Goal: Task Accomplishment & Management: Manage account settings

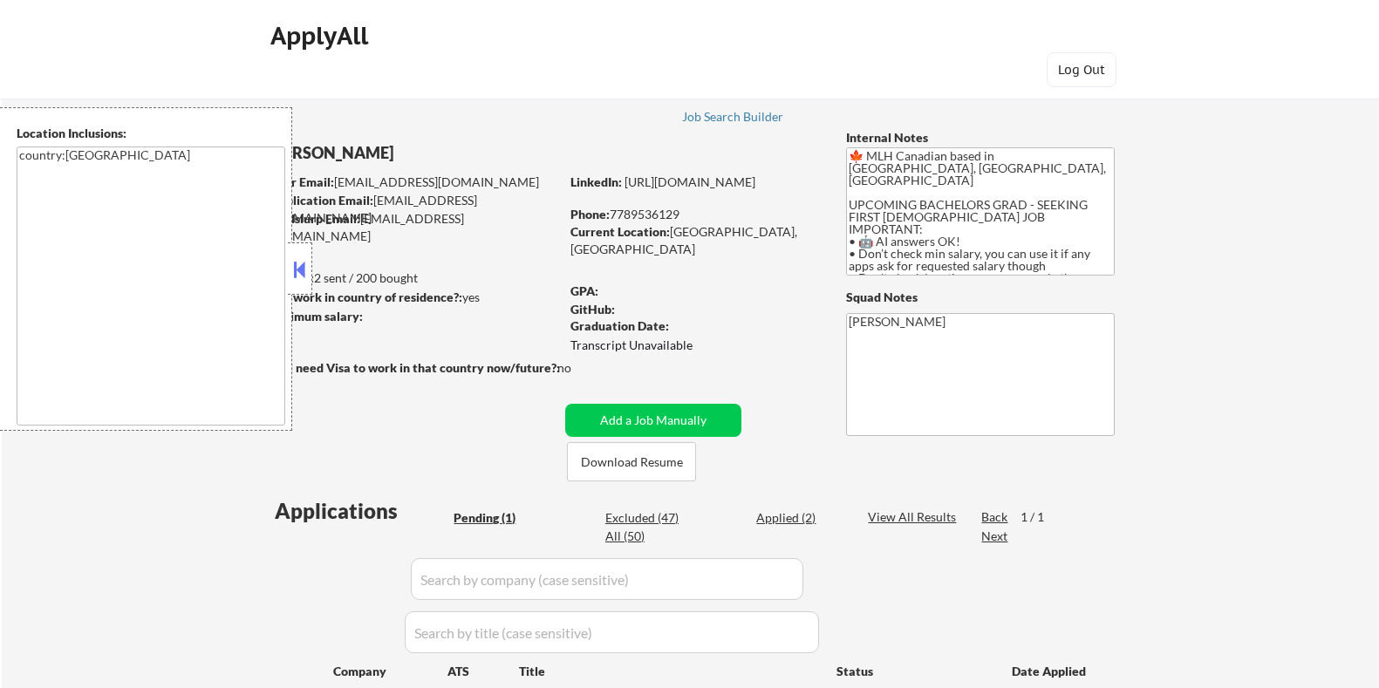
select select ""pending""
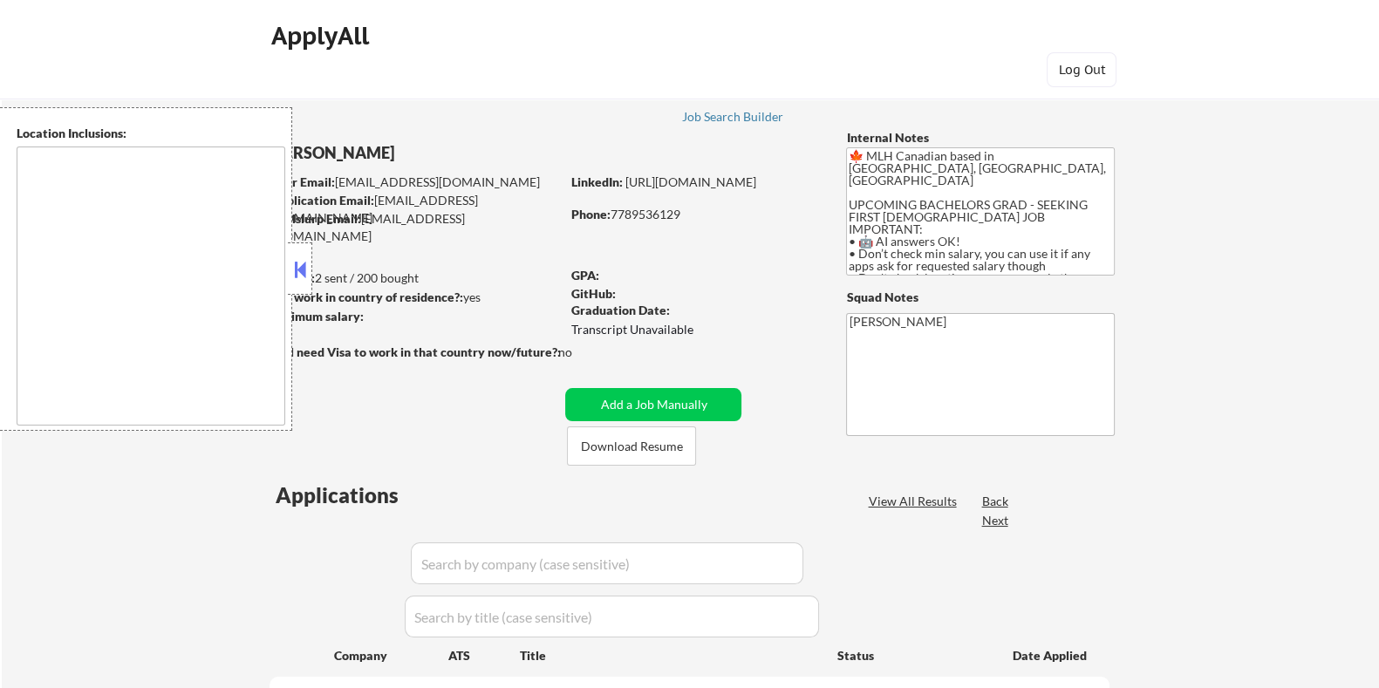
select select ""pending""
type textarea "country:[GEOGRAPHIC_DATA]"
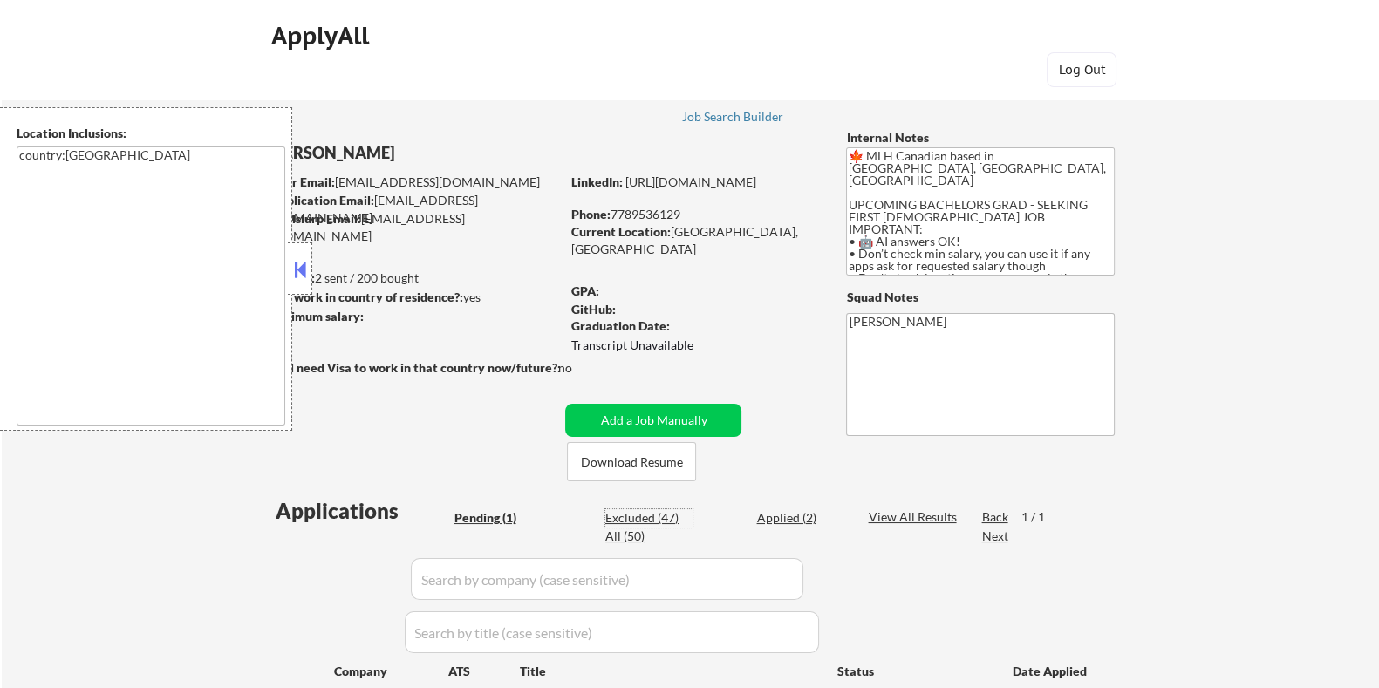
click at [611, 515] on div "Excluded (47)" at bounding box center [648, 517] width 87 height 17
select select ""excluded__location_""
select select ""excluded__expired_""
select select ""excluded__other_""
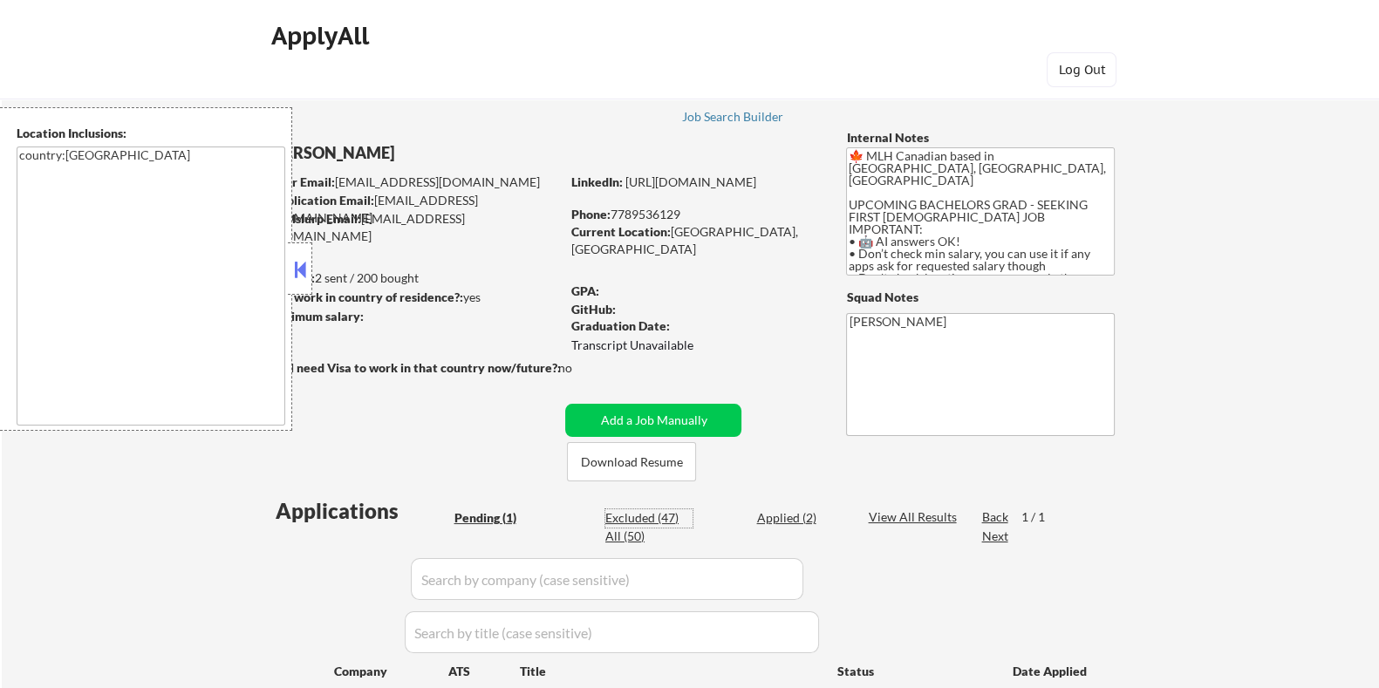
select select ""excluded__expired_""
select select ""excluded__location_""
select select ""excluded__bad_match_""
select select ""excluded__location_""
select select ""excluded__expired_""
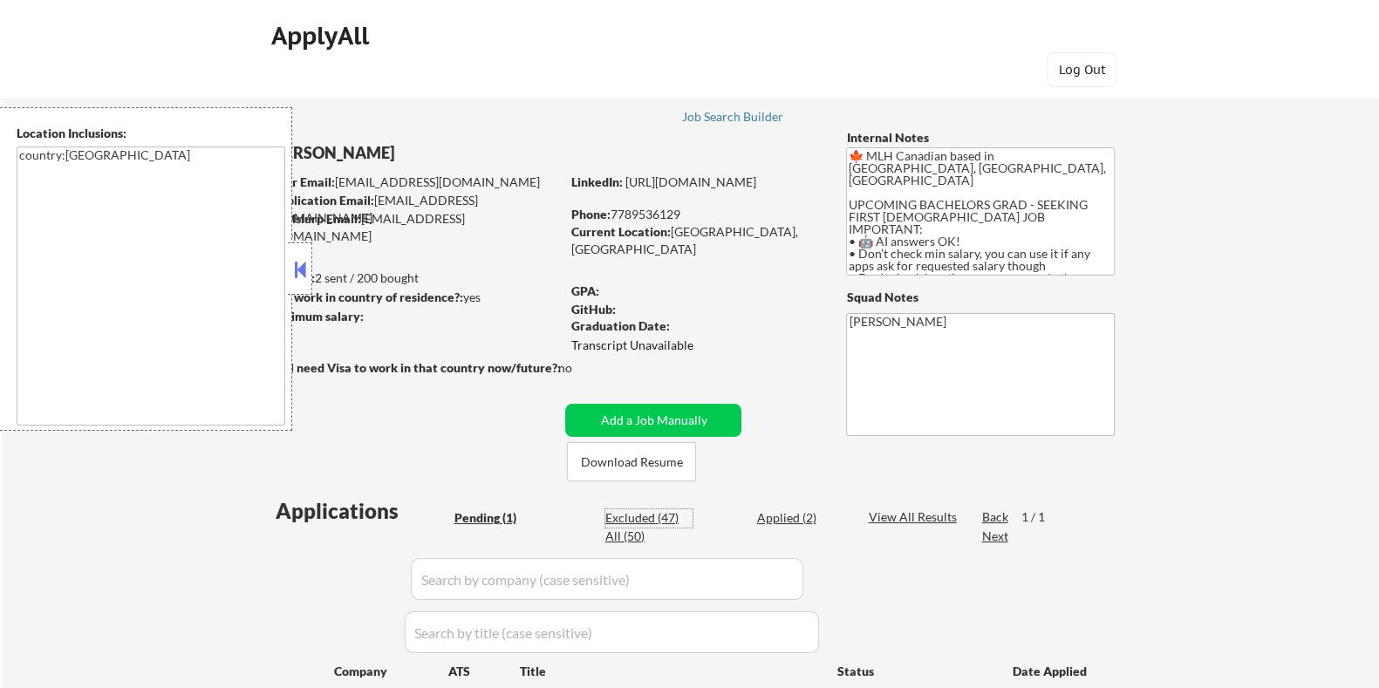
select select ""excluded__location_""
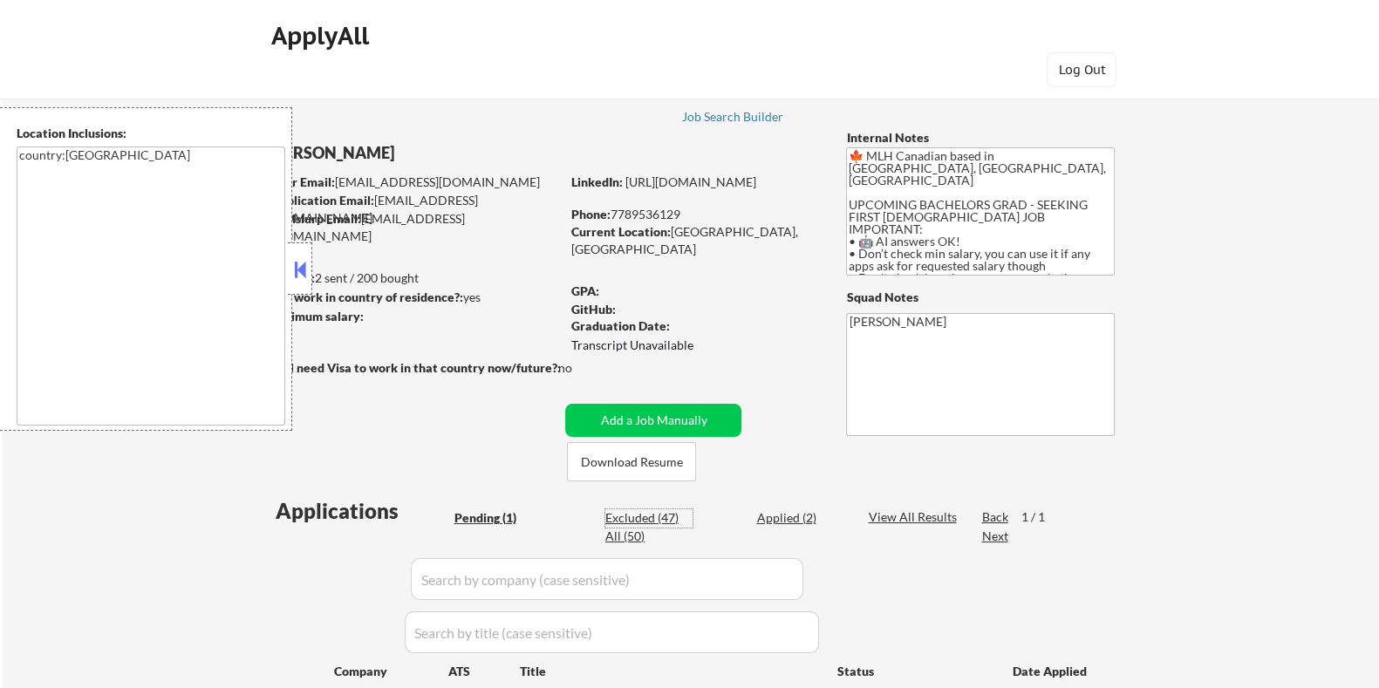
select select ""excluded__bad_match_""
select select ""excluded__expired_""
select select ""excluded__location_""
select select ""excluded__expired_""
select select ""excluded__location_""
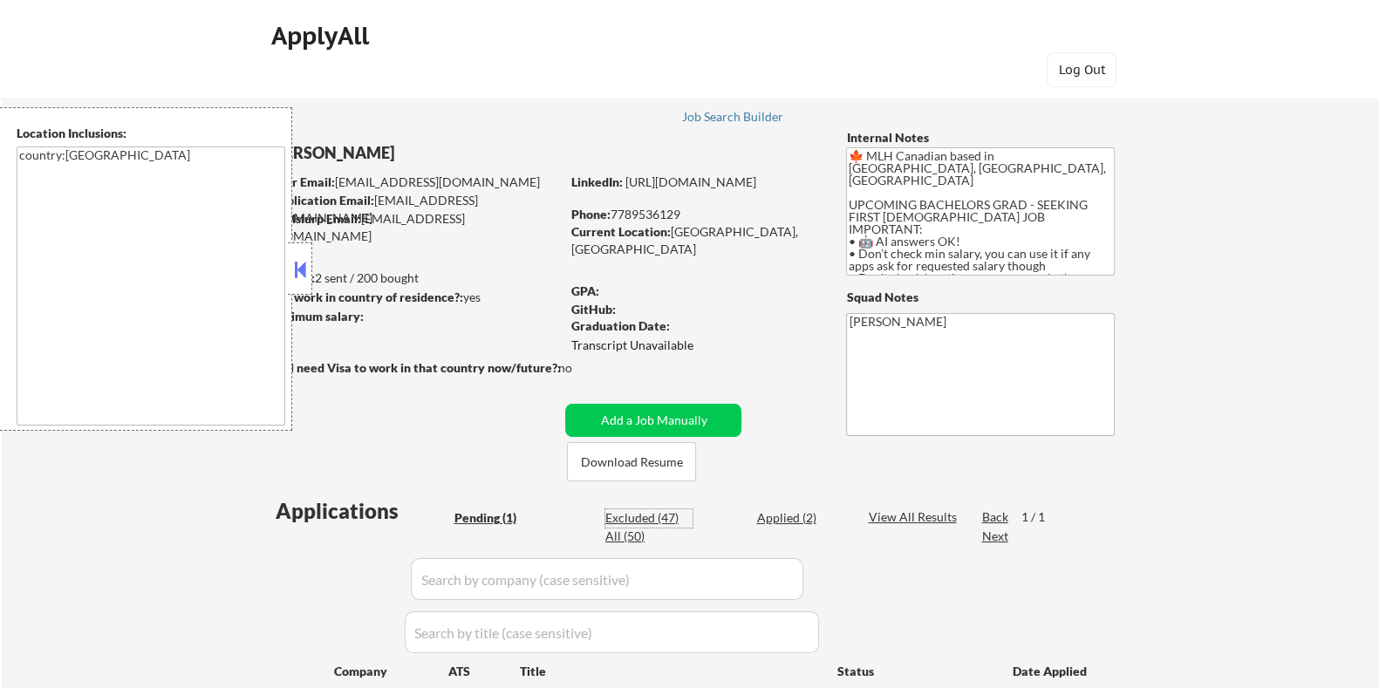
select select ""excluded__location_""
select select ""excluded__expired_""
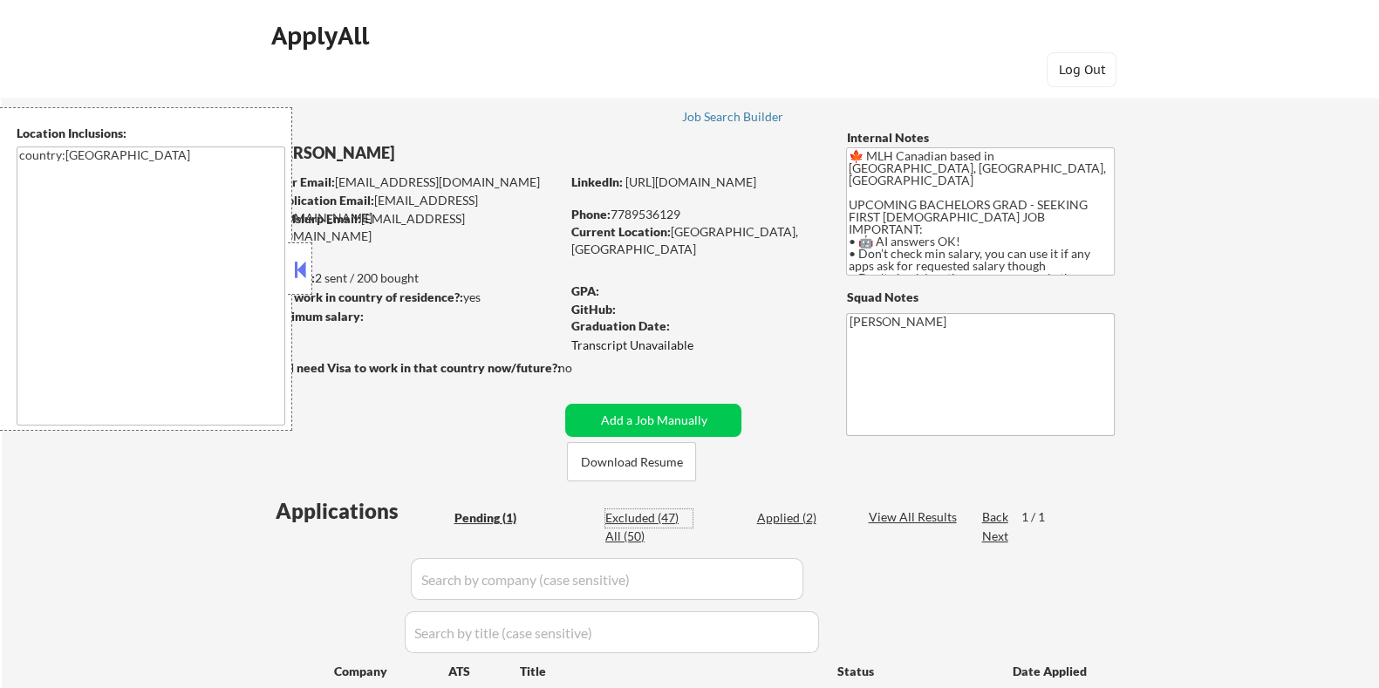
select select ""excluded__location_""
select select ""excluded__bad_match_""
select select ""excluded__expired_""
select select ""excluded__location_""
select select ""excluded__bad_match_""
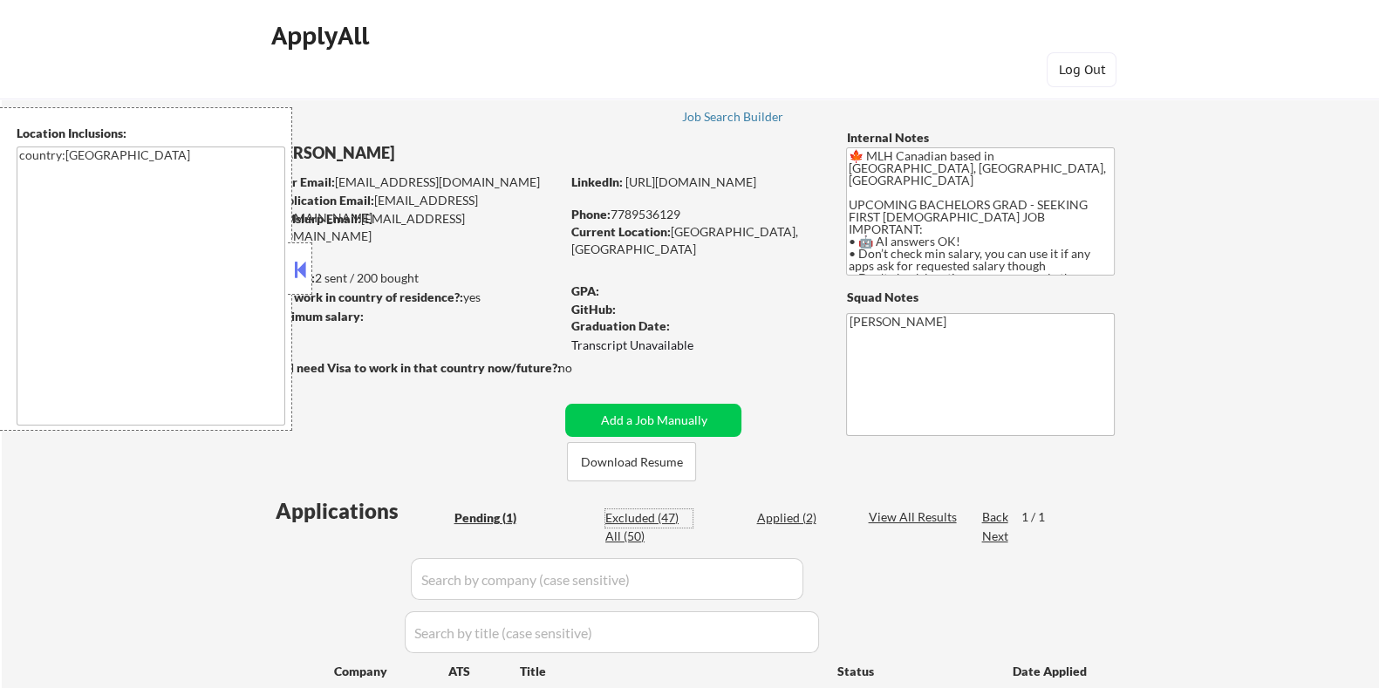
select select ""excluded__location_""
select select ""excluded__expired_""
select select ""excluded__location_""
select select ""excluded__expired_""
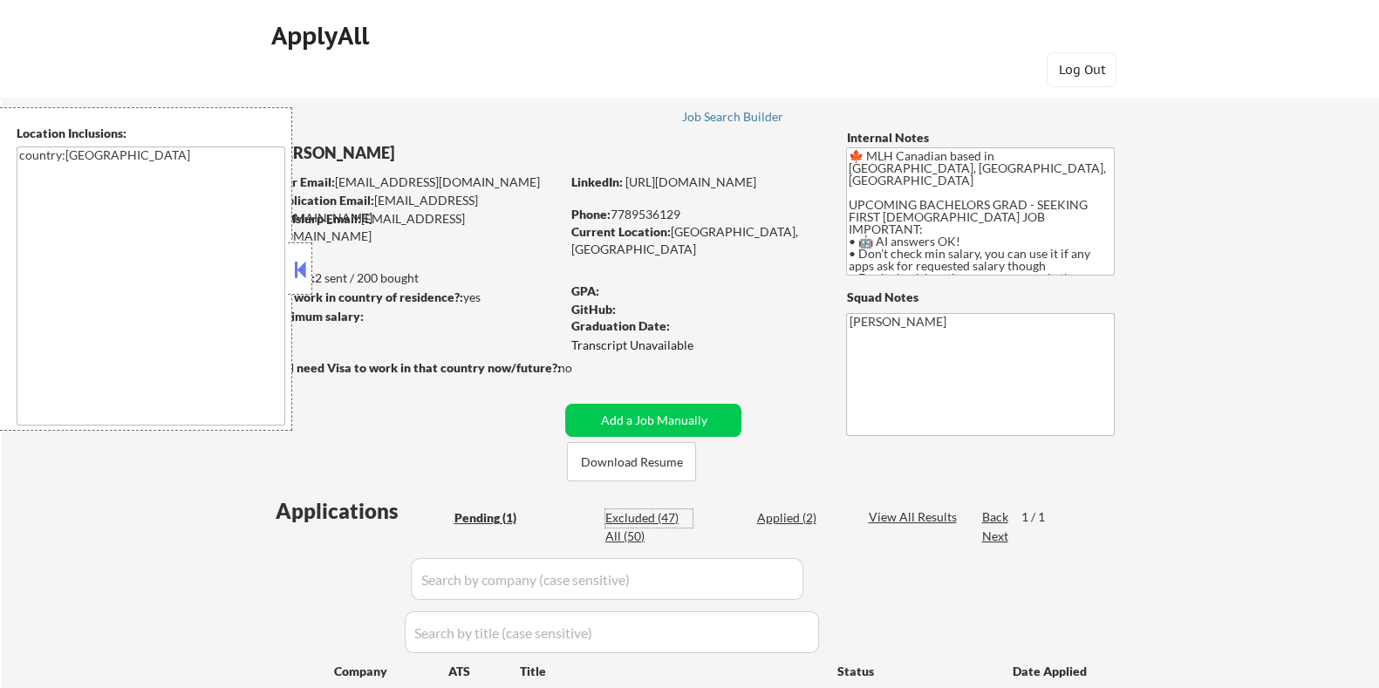
select select ""excluded__expired_""
select select ""excluded__bad_match_""
select select ""excluded__expired_""
select select ""excluded__location_""
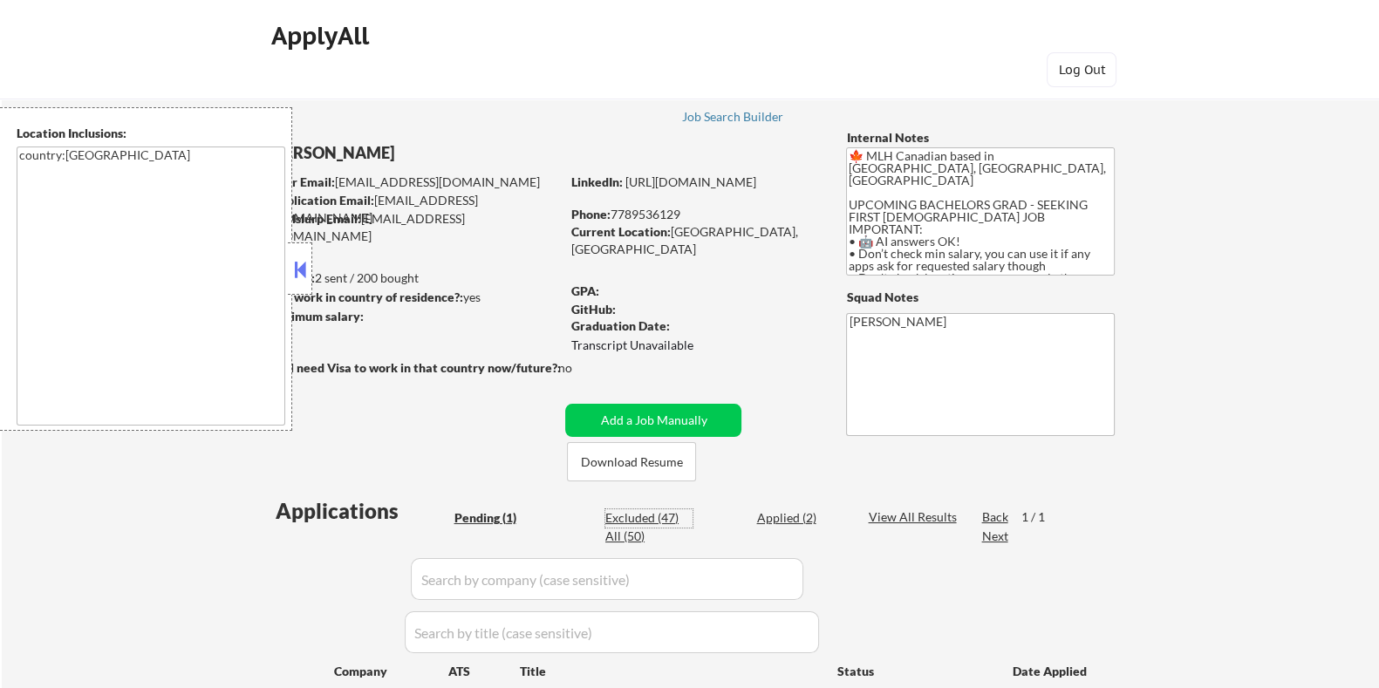
select select ""excluded__bad_match_""
select select ""excluded__expired_""
select select ""excluded__location_""
select select ""excluded__expired_""
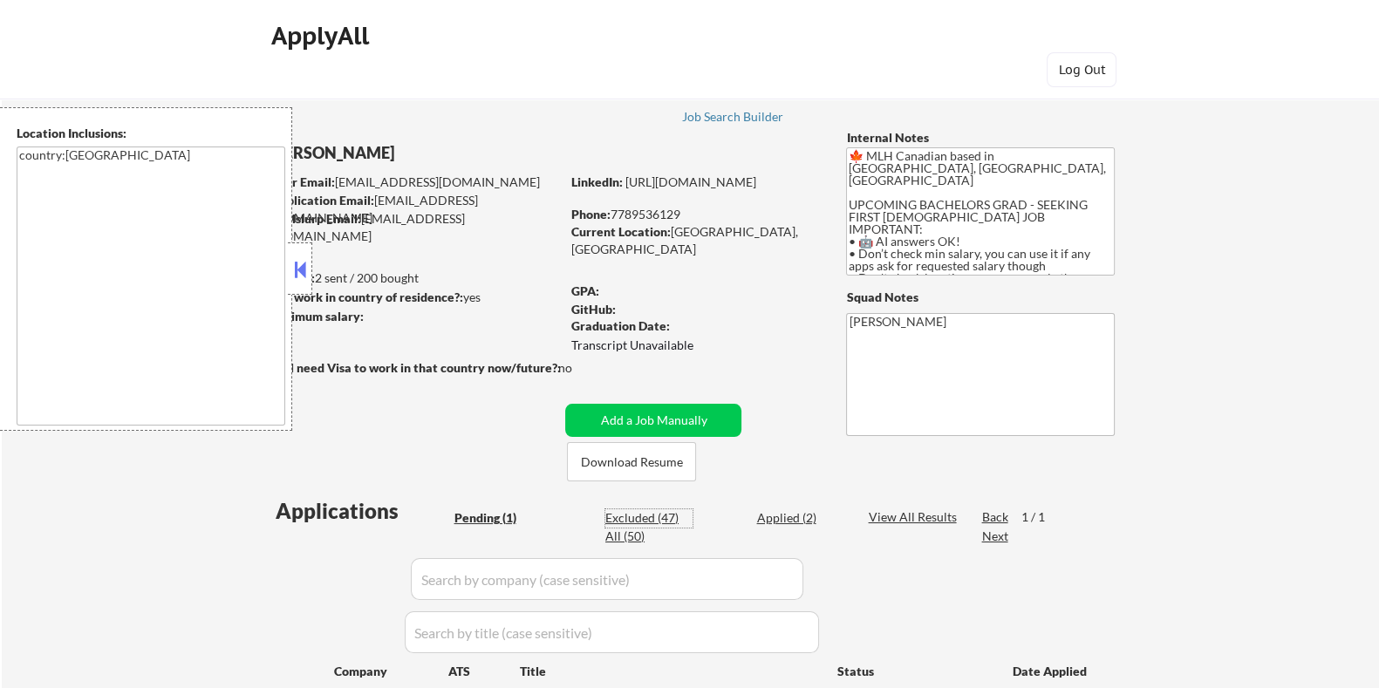
select select ""excluded__location_""
select select ""excluded__expired_""
click at [637, 460] on button "Download Resume" at bounding box center [631, 461] width 129 height 39
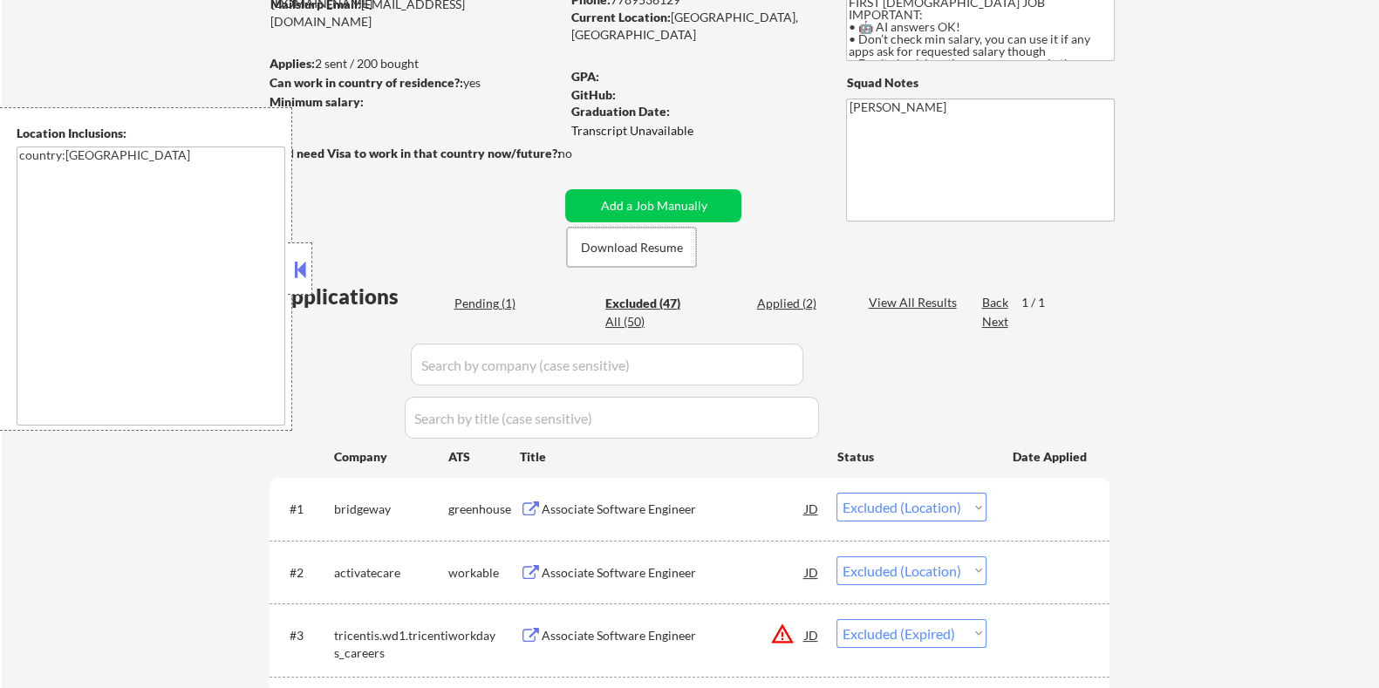
scroll to position [217, 0]
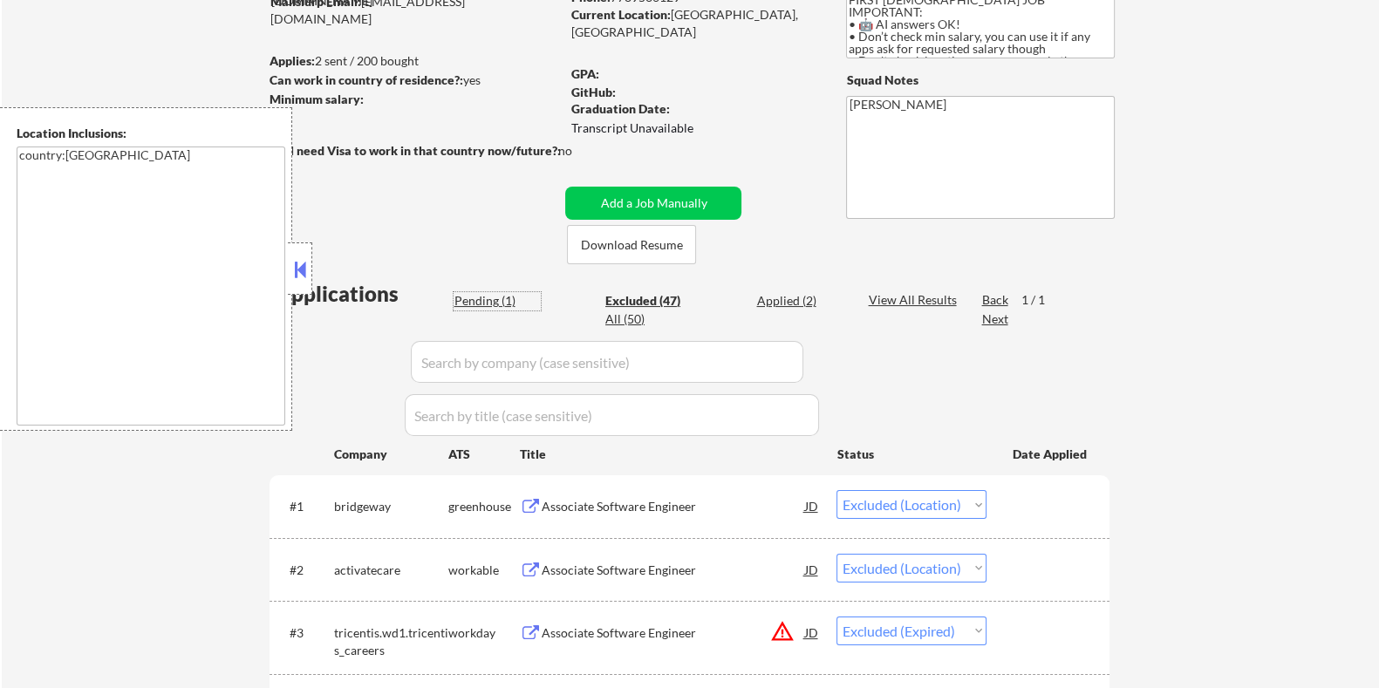
click at [474, 295] on div "Pending (1)" at bounding box center [497, 300] width 87 height 17
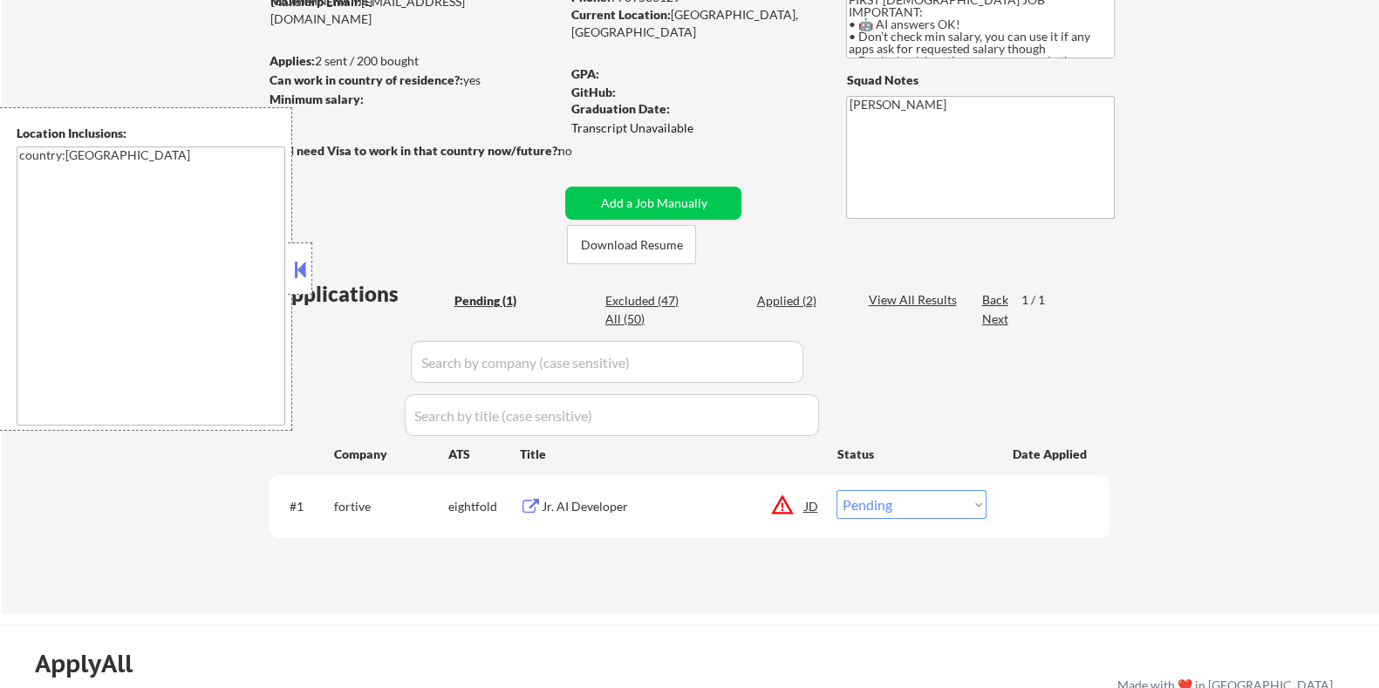
click at [573, 513] on div "Jr. AI Developer" at bounding box center [672, 506] width 263 height 17
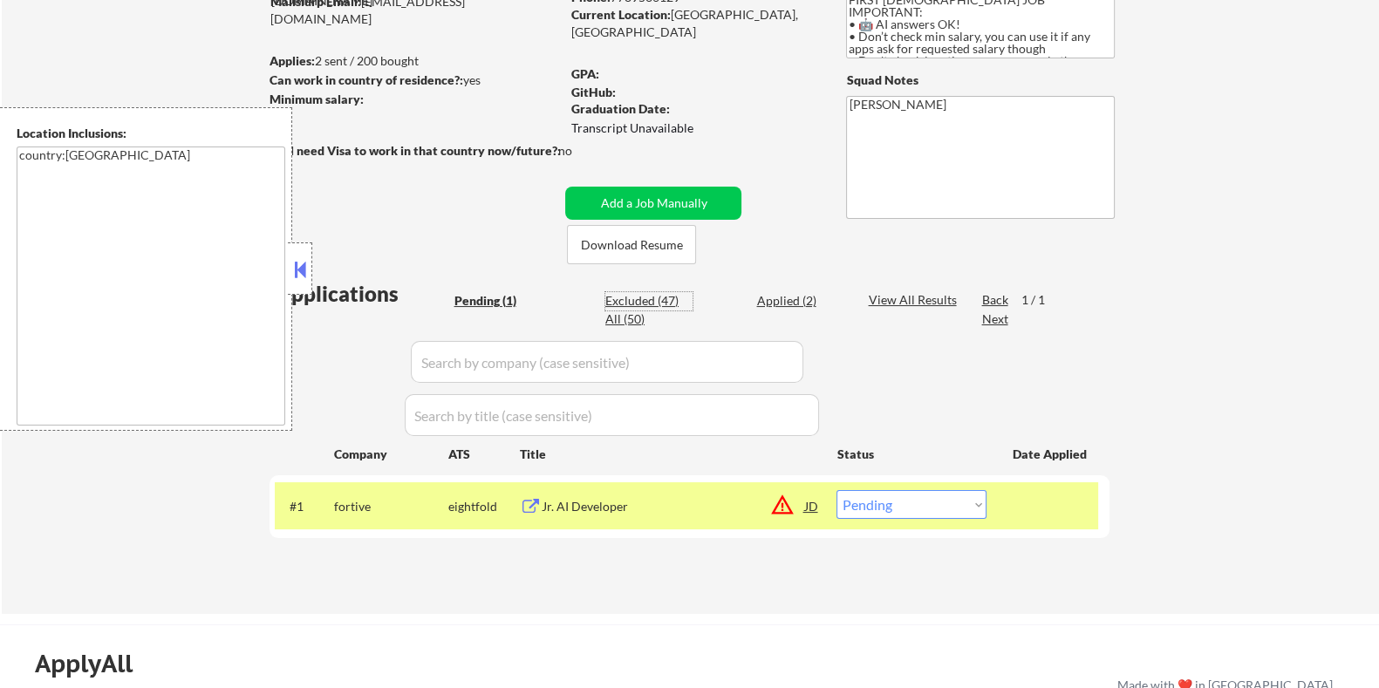
click at [632, 293] on div "Excluded (47)" at bounding box center [648, 300] width 87 height 17
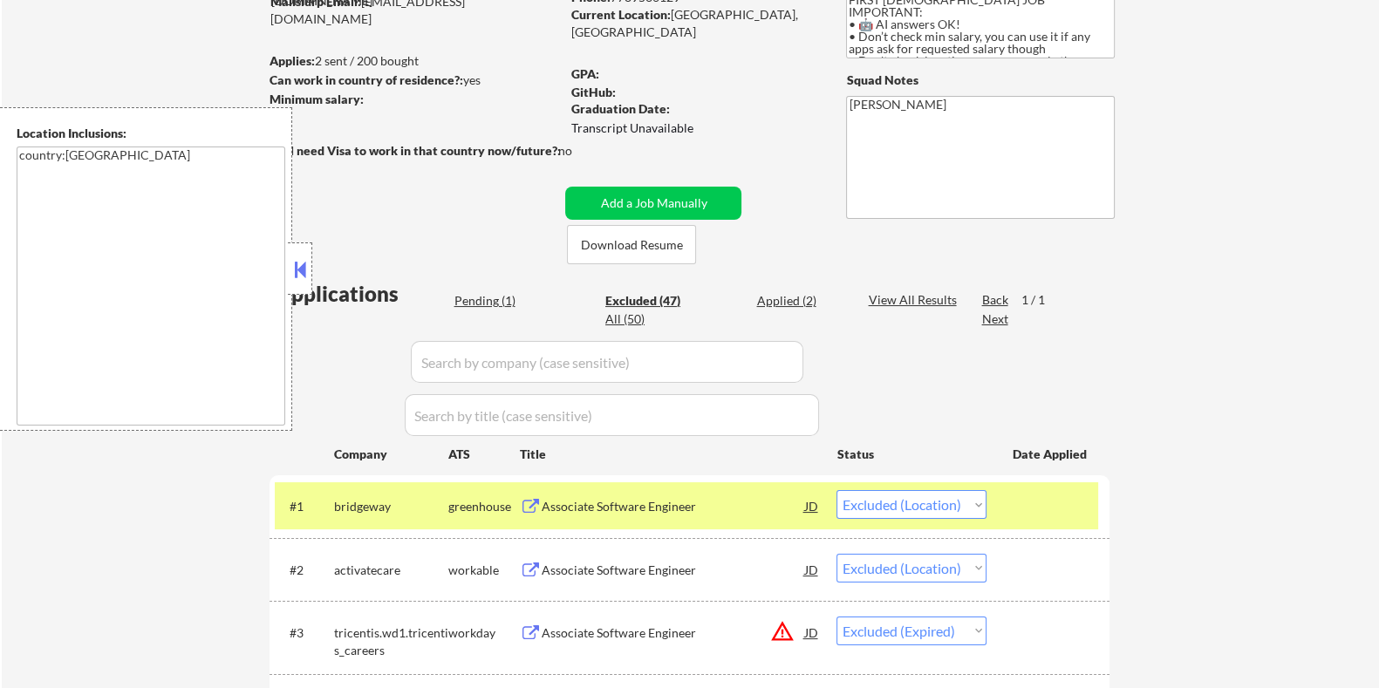
click at [639, 509] on div "Associate Software Engineer" at bounding box center [672, 506] width 263 height 17
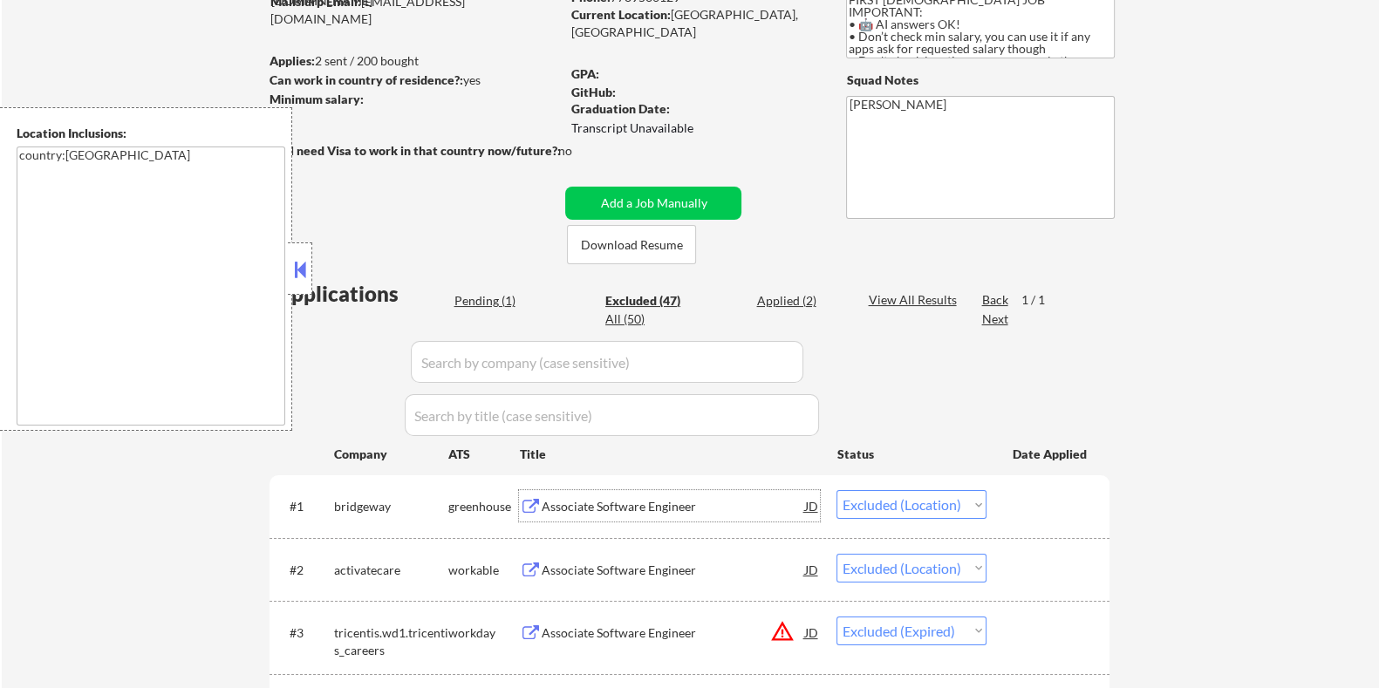
click at [297, 263] on button at bounding box center [299, 269] width 19 height 26
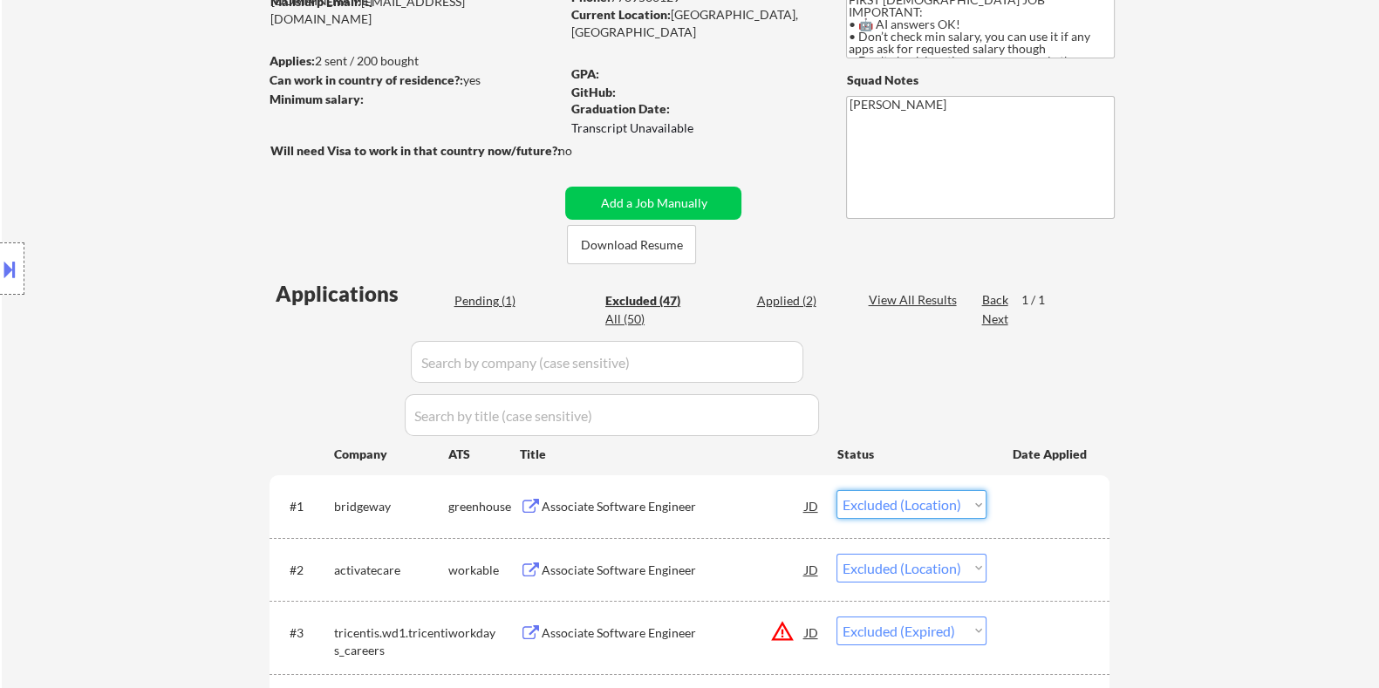
click at [934, 508] on select "Choose an option... Pending Applied Excluded (Questions) Excluded (Expired) Exc…" at bounding box center [912, 504] width 150 height 29
click at [837, 490] on select "Choose an option... Pending Applied Excluded (Questions) Excluded (Expired) Exc…" at bounding box center [912, 504] width 150 height 29
select select ""excluded__location_""
select select ""excluded__expired_""
select select ""excluded__other_""
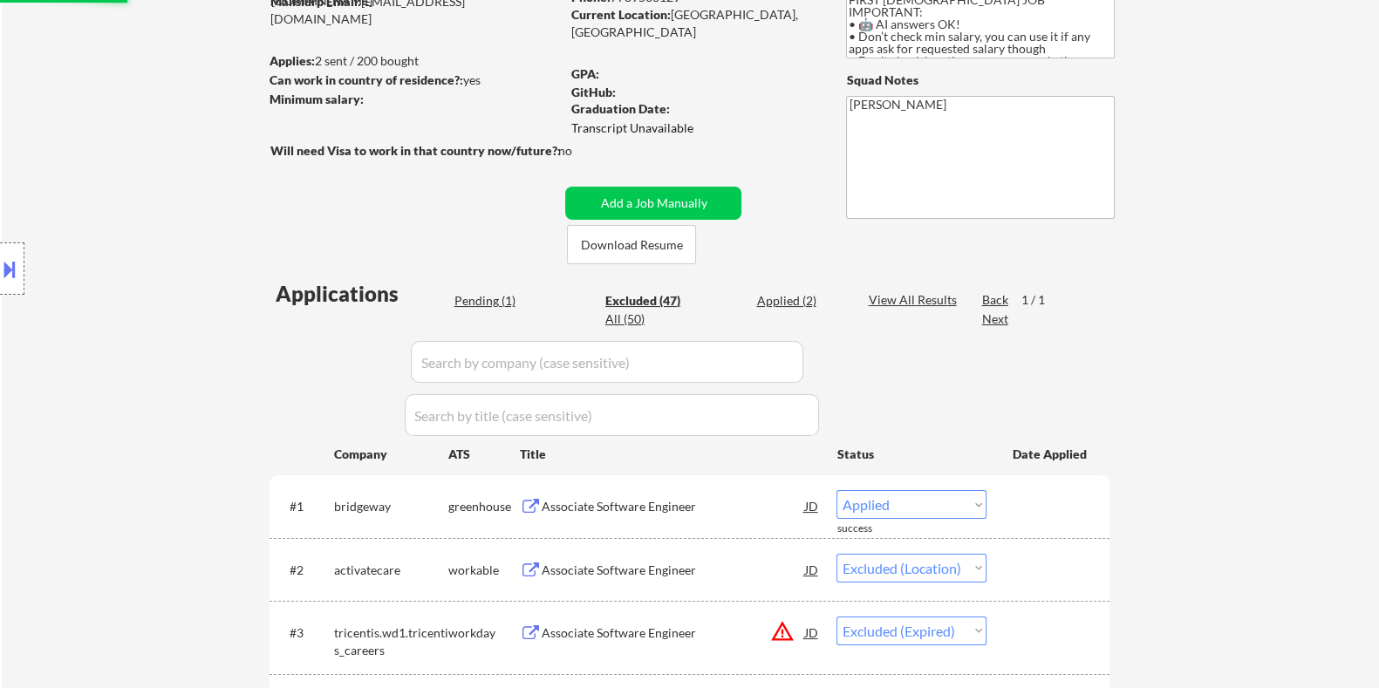
select select ""excluded__expired_""
select select ""excluded__location_""
select select ""excluded__bad_match_""
select select ""excluded__location_""
select select ""excluded__expired_""
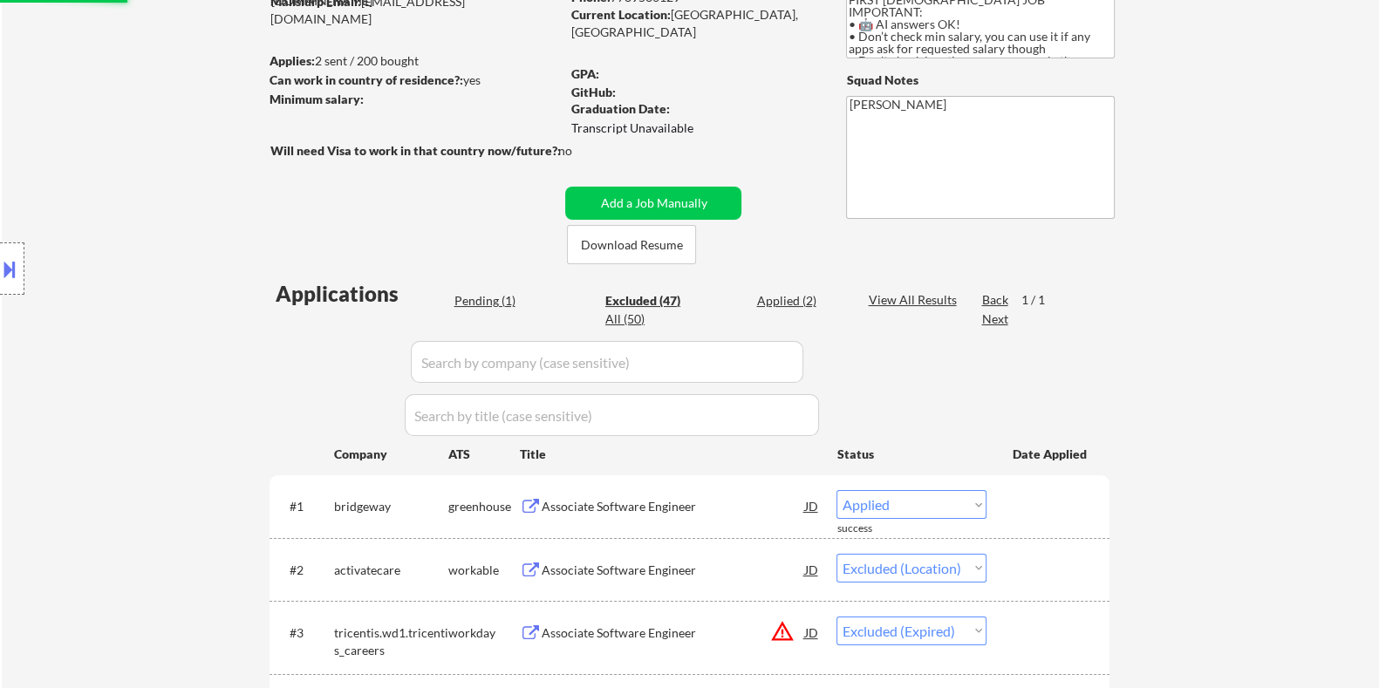
select select ""excluded__location_""
select select ""excluded__bad_match_""
select select ""excluded__expired_""
select select ""excluded__location_""
select select ""excluded__expired_""
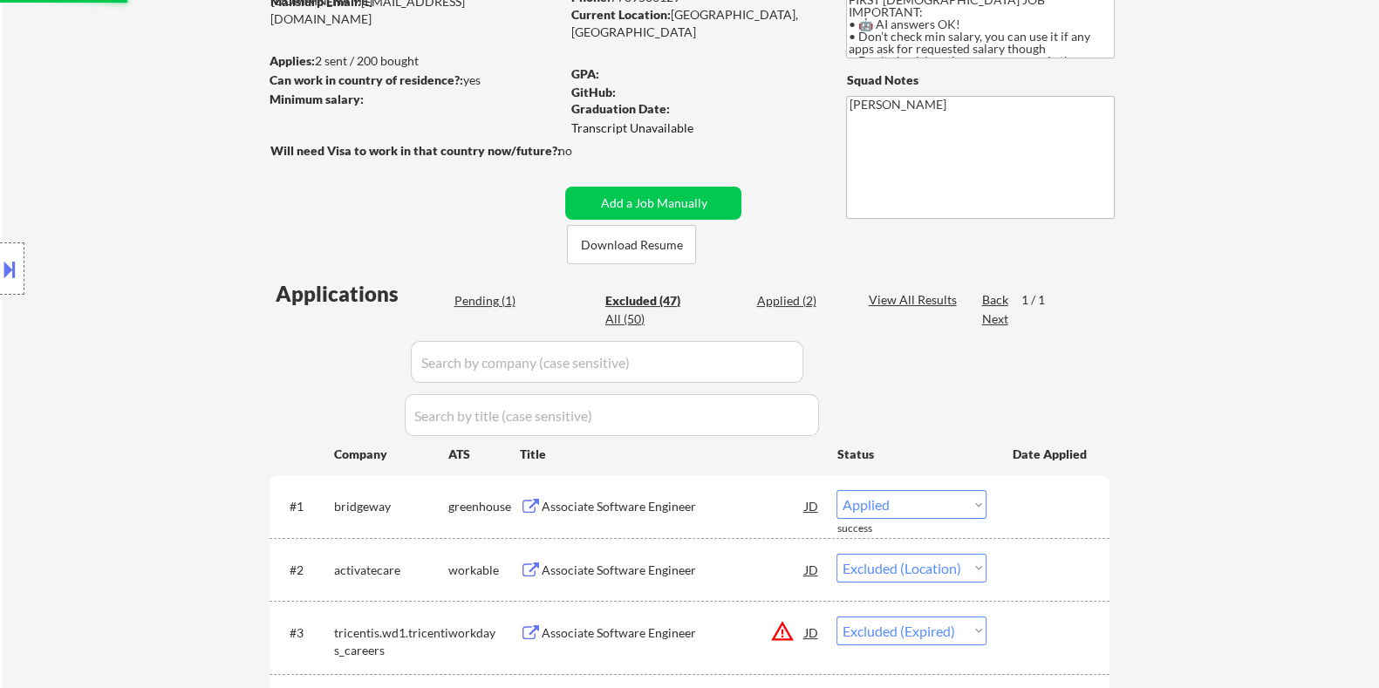
select select ""excluded__location_""
select select ""excluded__expired_""
select select ""excluded__location_""
select select ""excluded__bad_match_""
select select ""excluded__expired_""
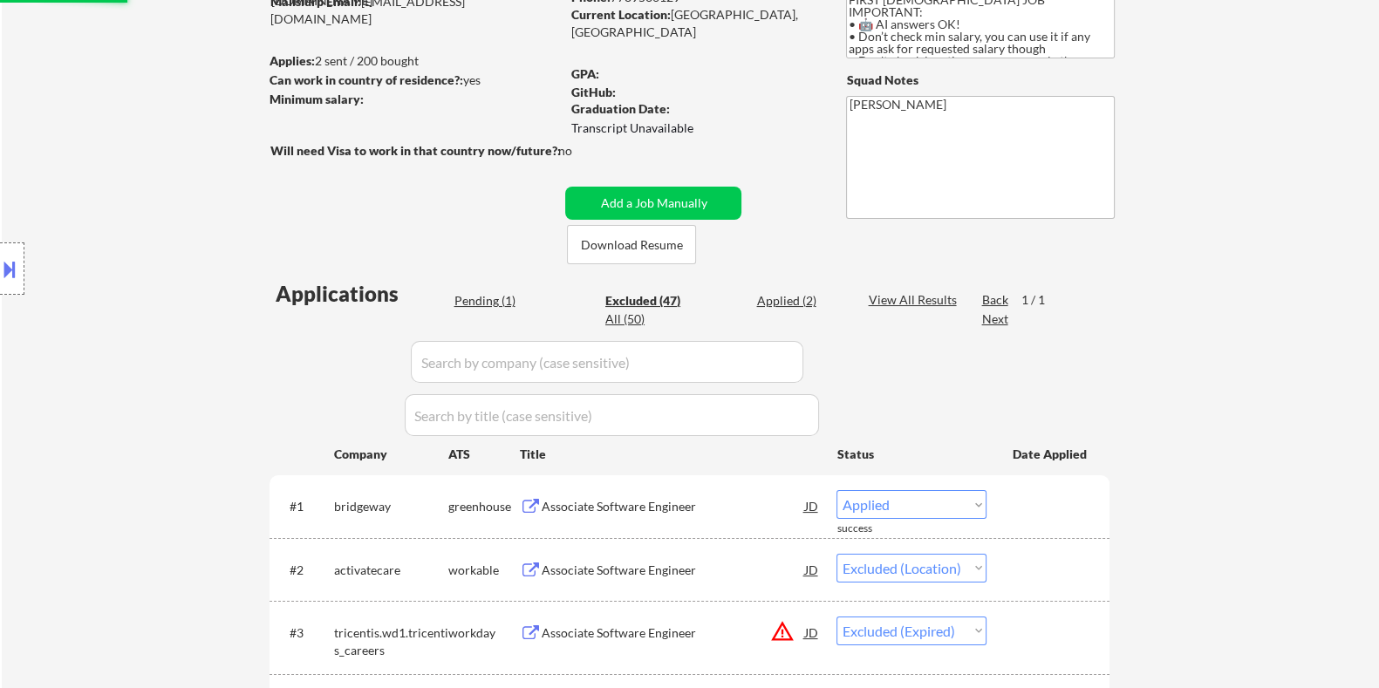
select select ""excluded__location_""
select select ""excluded__bad_match_""
select select ""excluded__location_""
select select ""excluded__expired_""
select select ""excluded__location_""
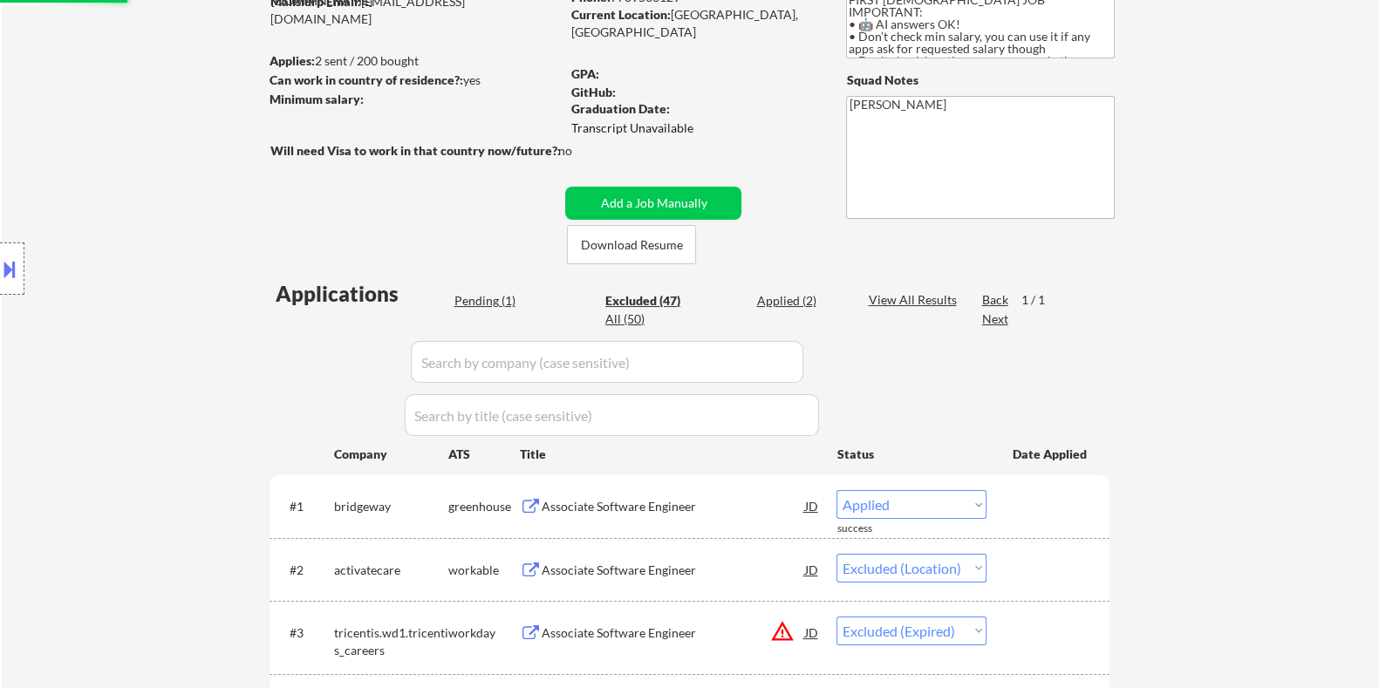
select select ""excluded__expired_""
select select ""excluded__bad_match_""
select select ""excluded__expired_""
select select ""excluded__location_""
select select ""excluded__bad_match_""
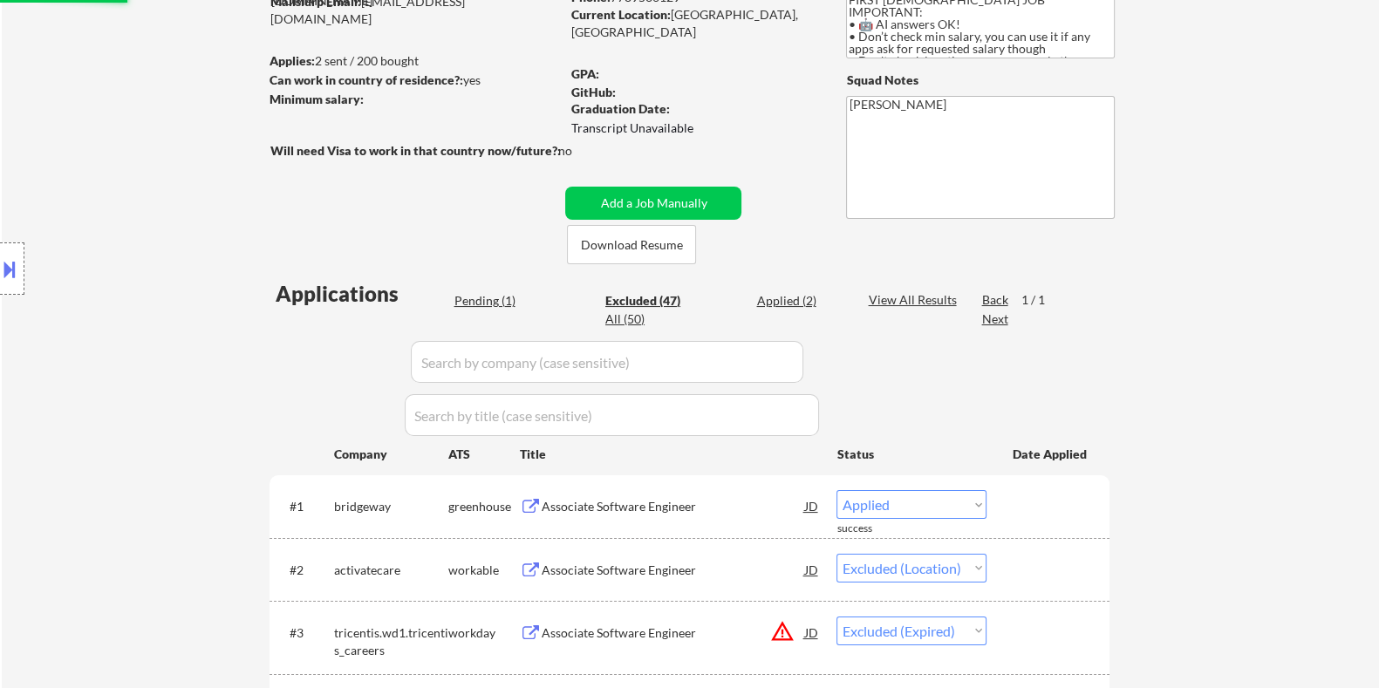
select select ""excluded__expired_""
select select ""excluded__location_""
select select ""excluded__expired_""
select select ""excluded__location_""
select select ""excluded__expired_""
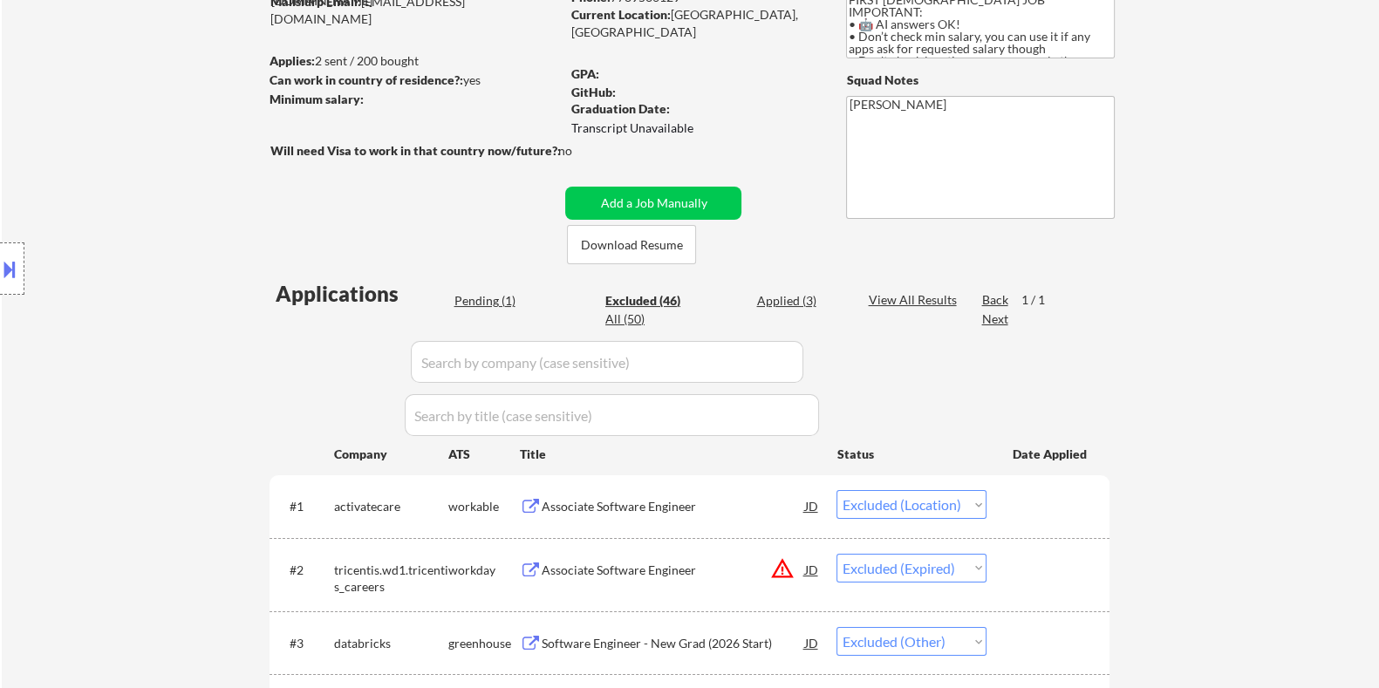
click at [610, 502] on div "Associate Software Engineer" at bounding box center [672, 506] width 263 height 17
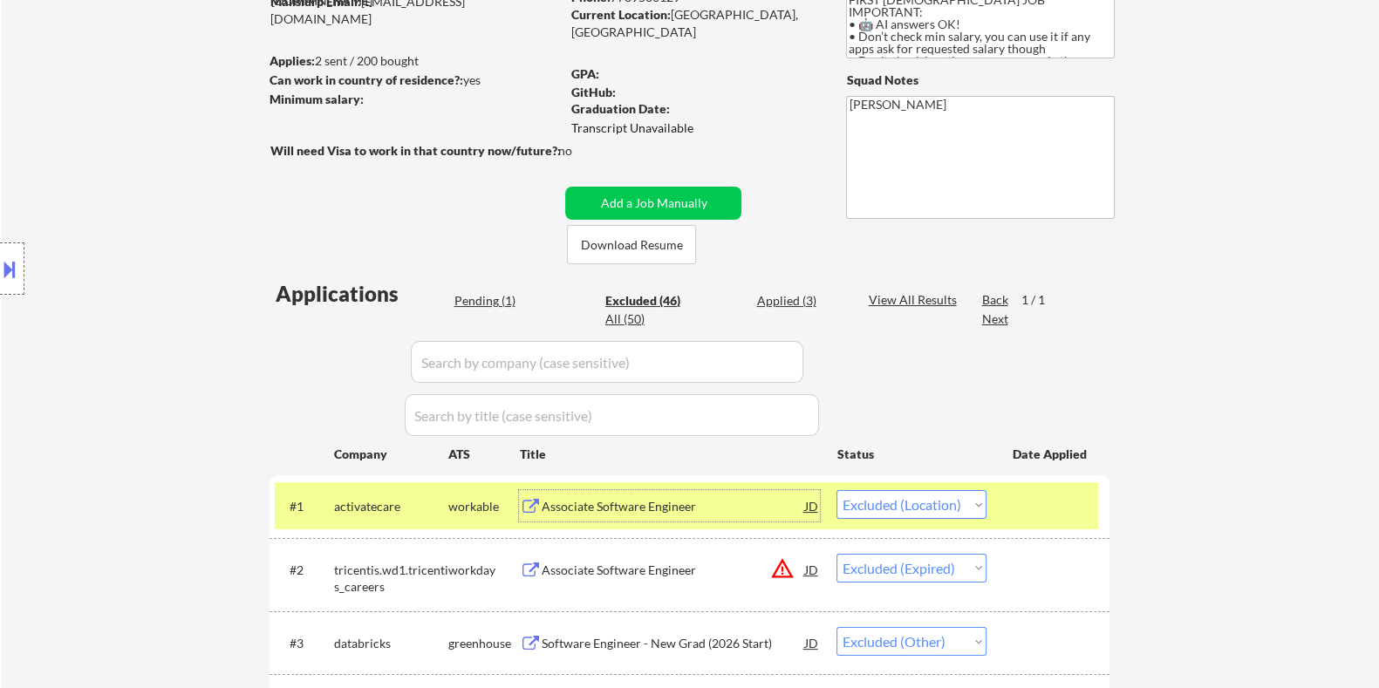
scroll to position [435, 0]
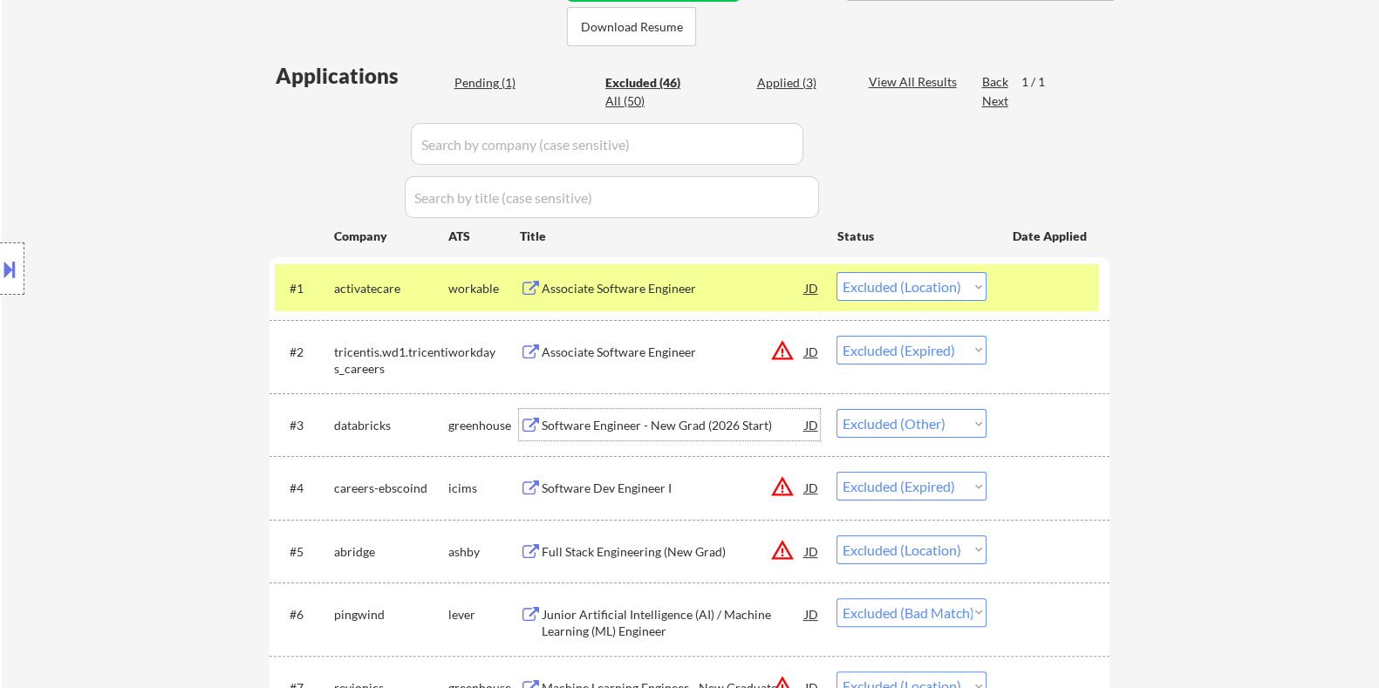
click at [609, 421] on div "Software Engineer - New Grad (2026 Start)" at bounding box center [672, 425] width 263 height 17
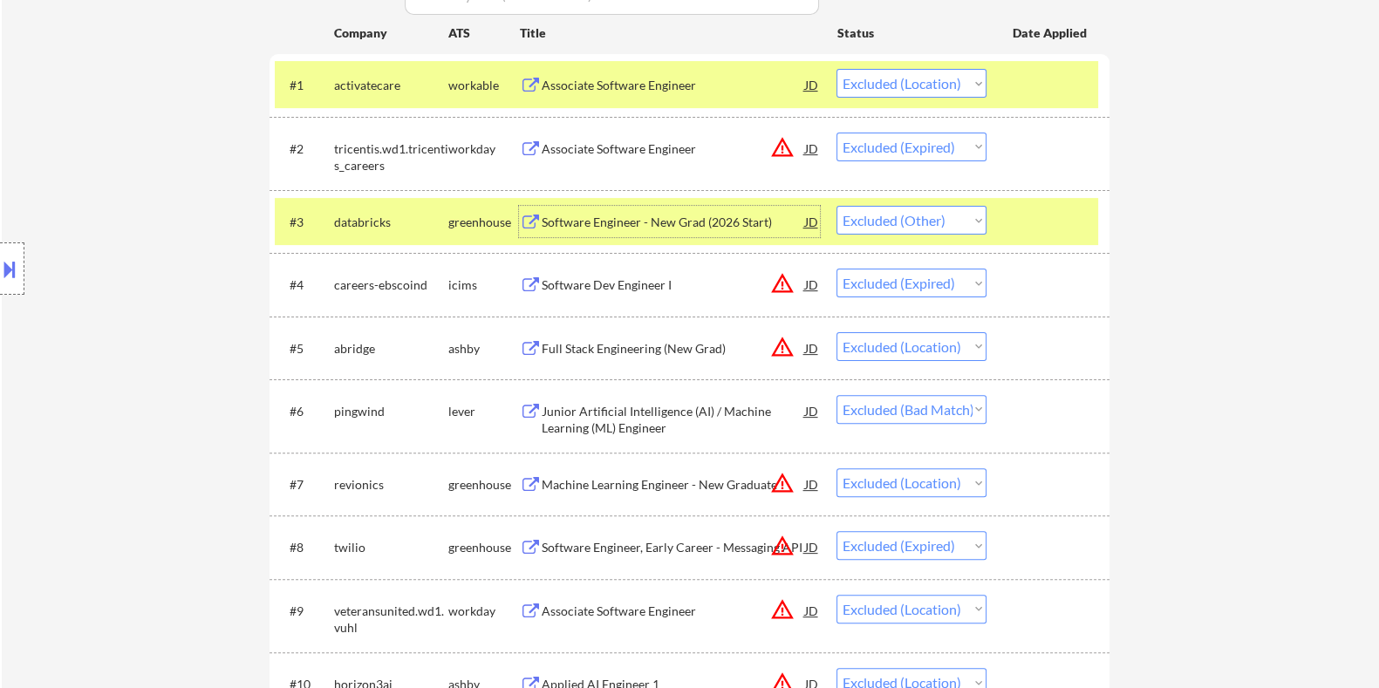
scroll to position [654, 0]
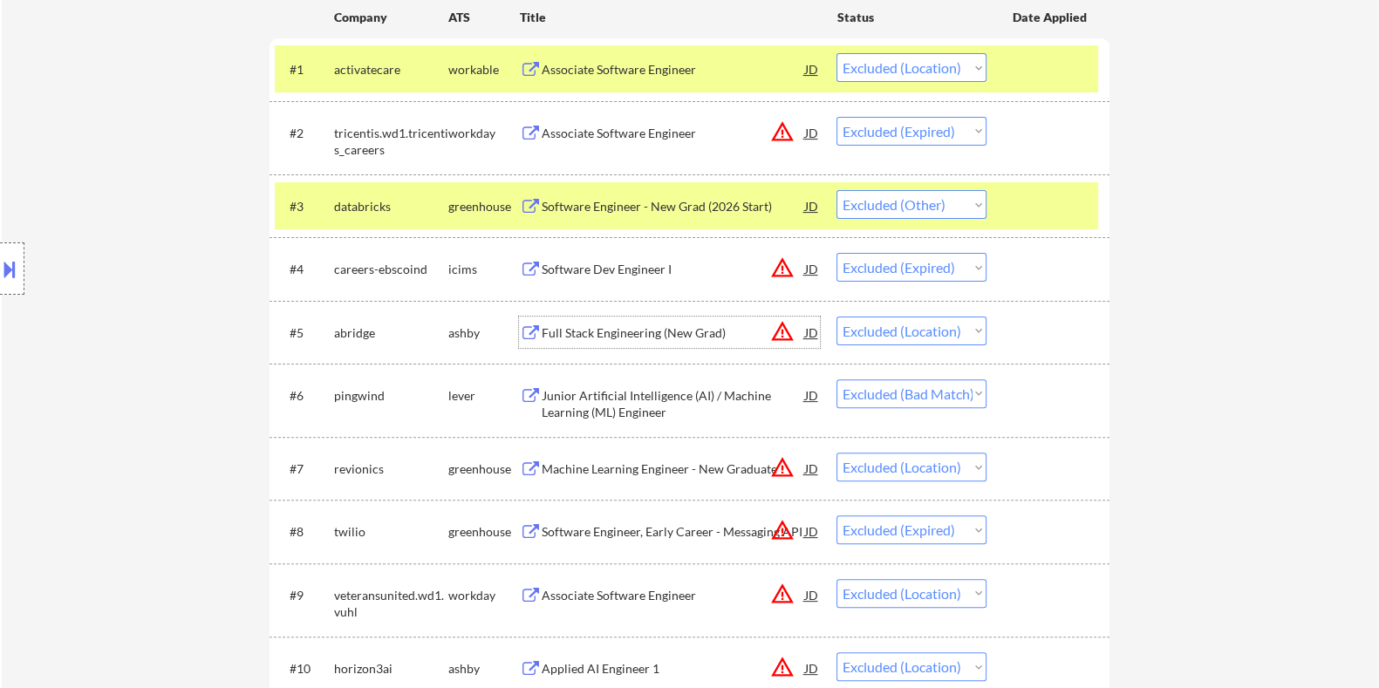
click at [621, 329] on div "Full Stack Engineering (New Grad)" at bounding box center [672, 332] width 263 height 17
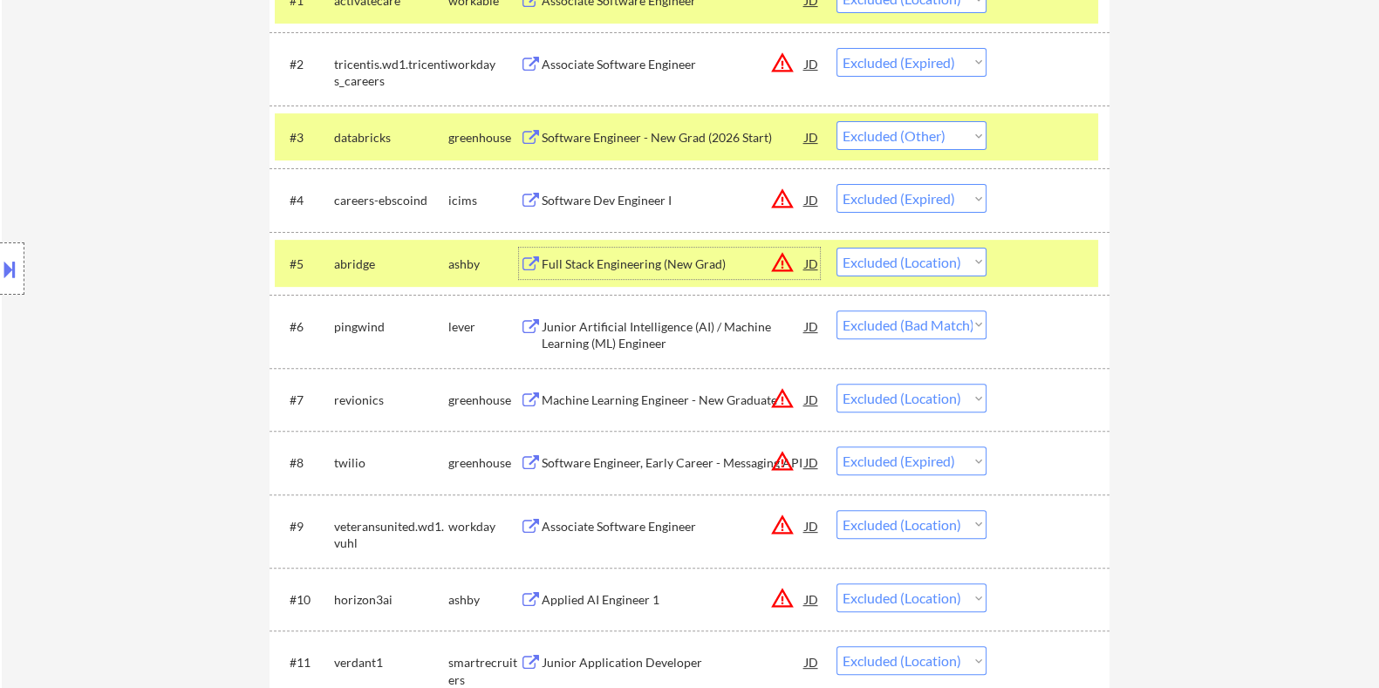
scroll to position [762, 0]
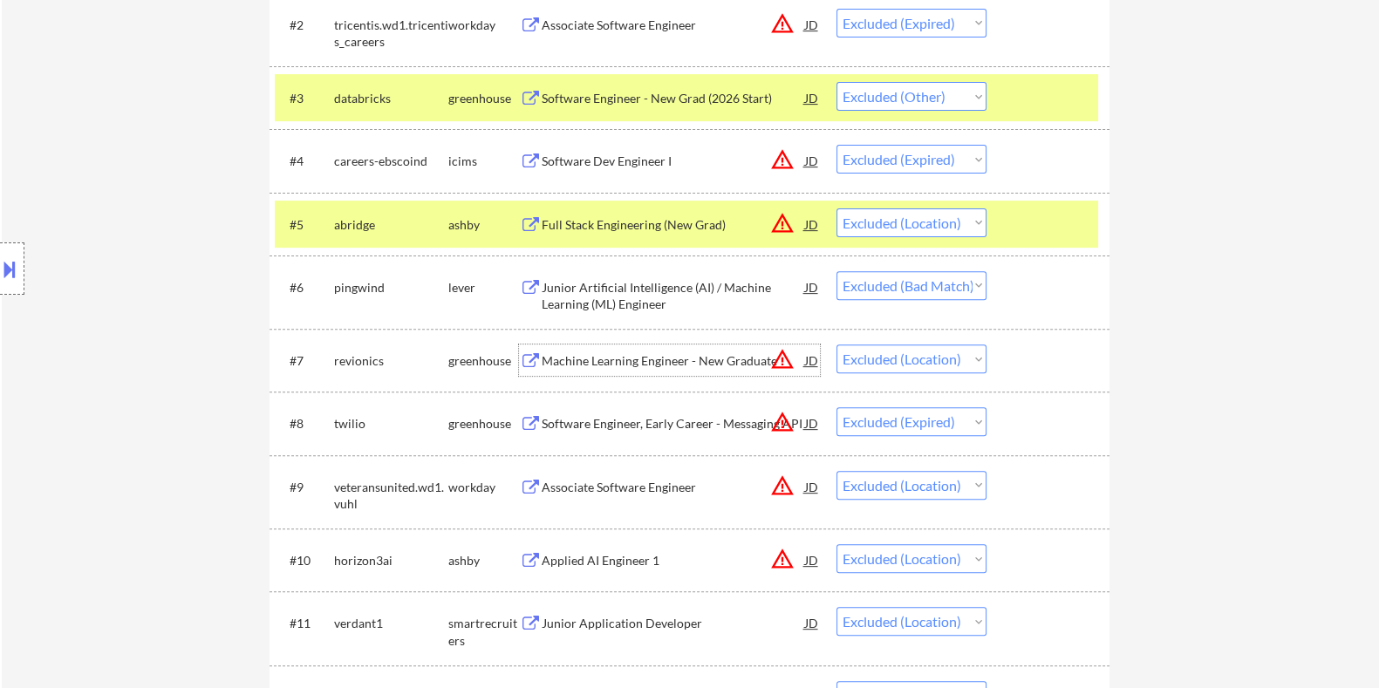
click at [598, 362] on div "Machine Learning Engineer - New Graduate" at bounding box center [672, 360] width 263 height 17
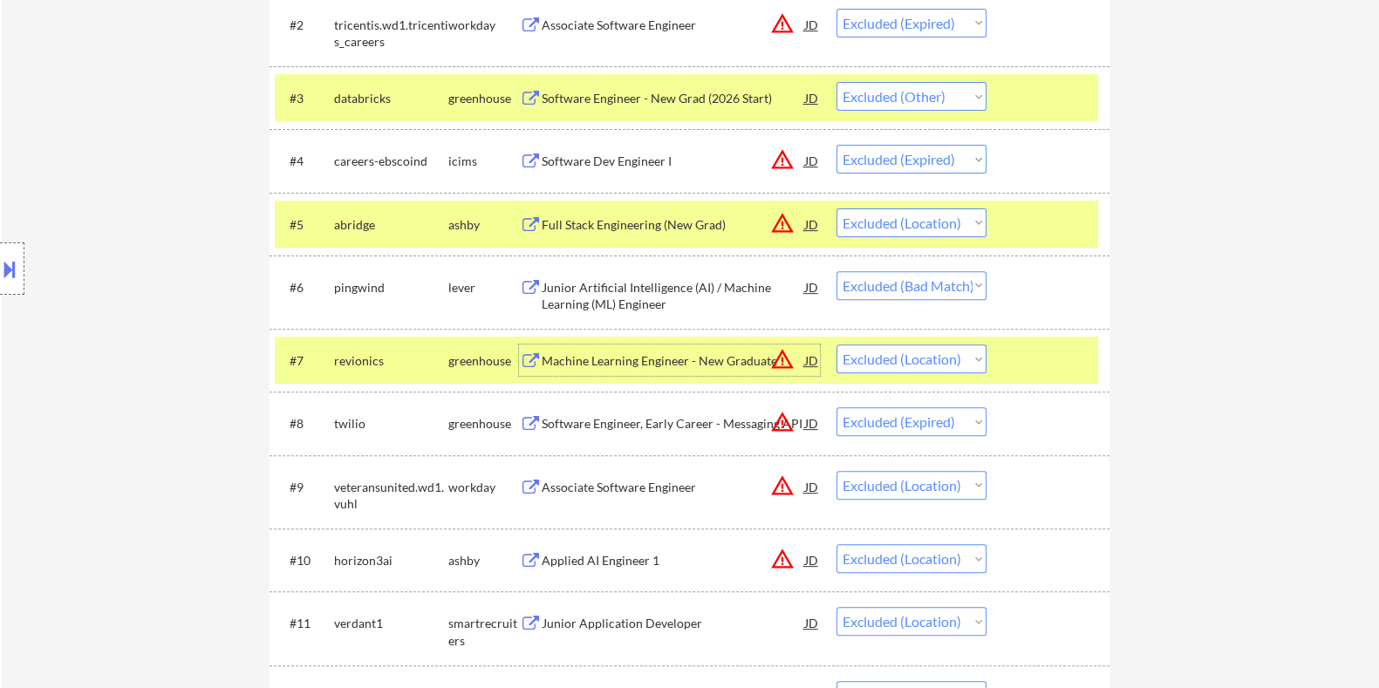
scroll to position [871, 0]
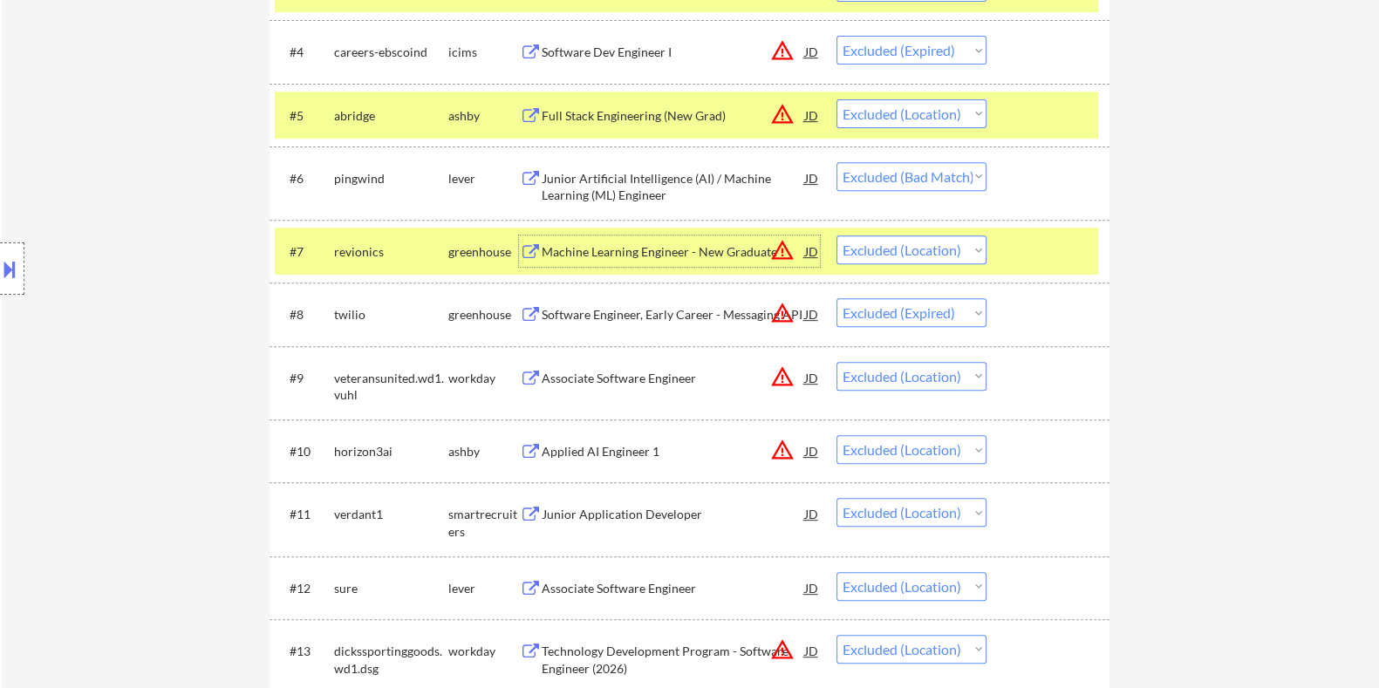
click at [561, 451] on div "Applied AI Engineer 1" at bounding box center [672, 451] width 263 height 17
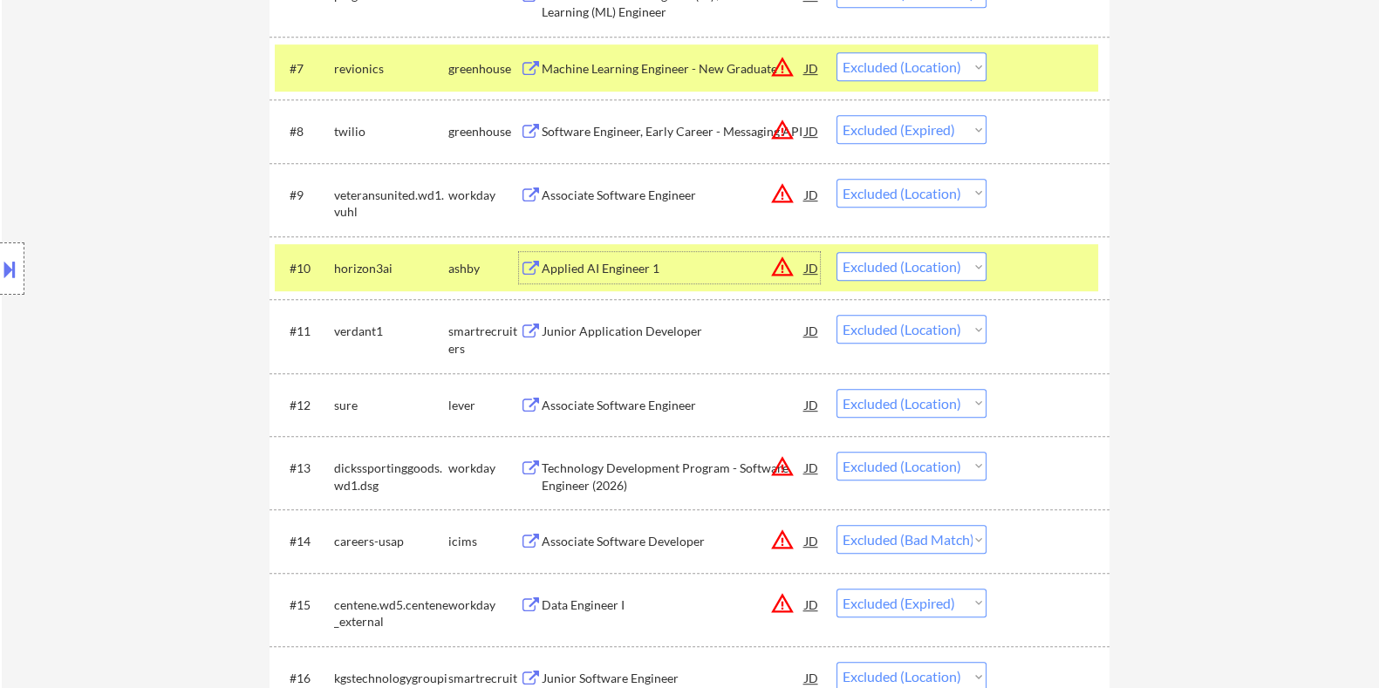
scroll to position [1090, 0]
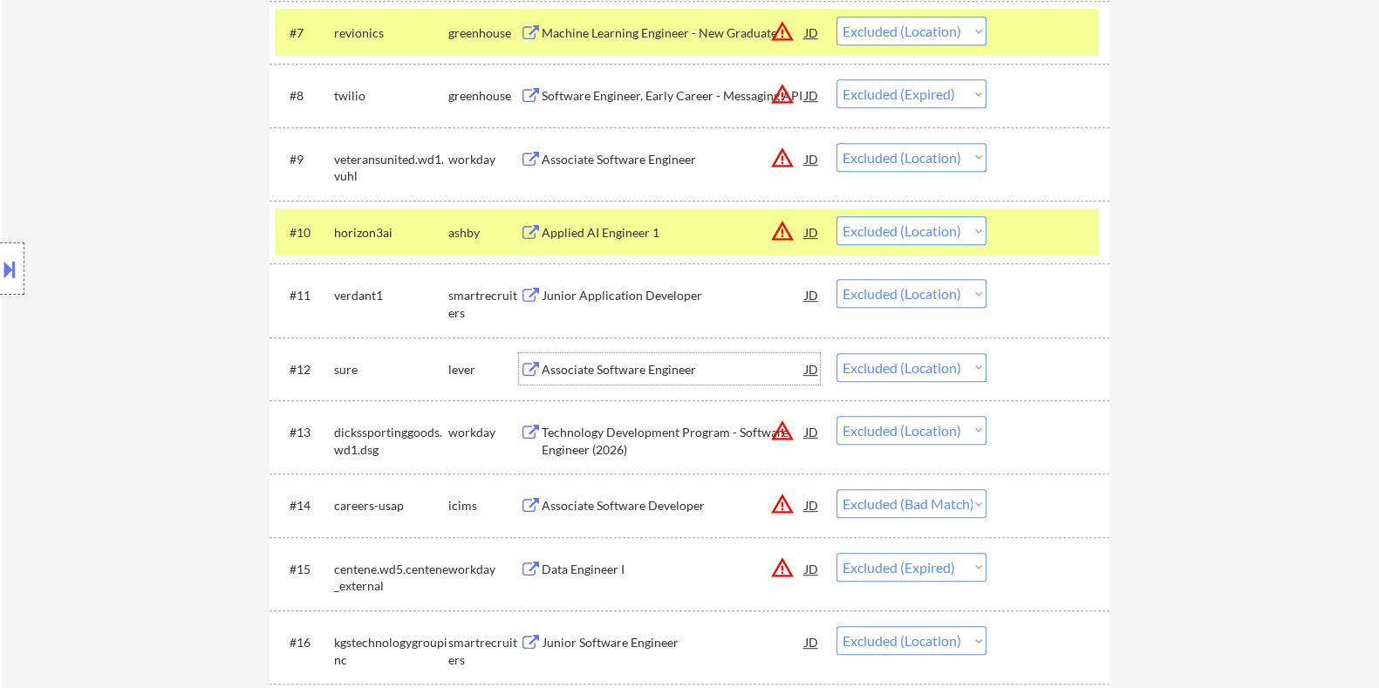
click at [576, 363] on div "Associate Software Engineer" at bounding box center [672, 369] width 263 height 17
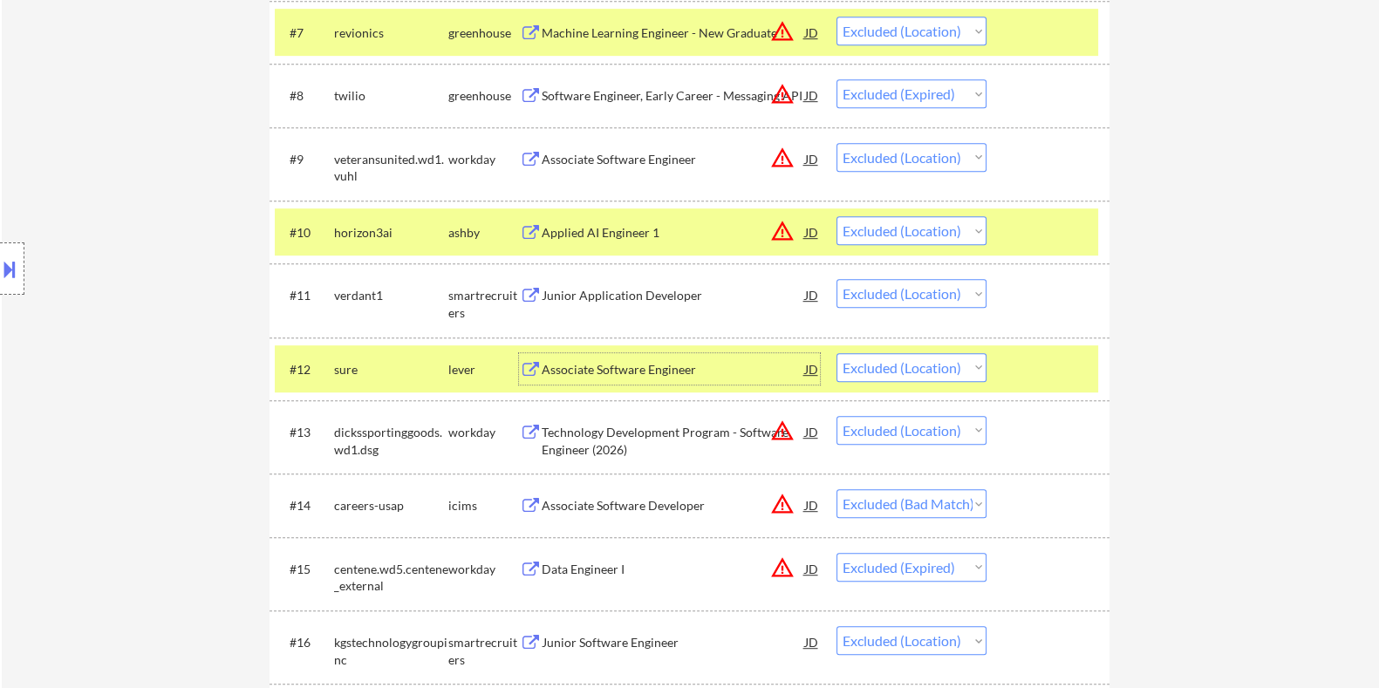
click at [939, 368] on select "Choose an option... Pending Applied Excluded (Questions) Excluded (Expired) Exc…" at bounding box center [912, 367] width 150 height 29
click at [837, 353] on select "Choose an option... Pending Applied Excluded (Questions) Excluded (Expired) Exc…" at bounding box center [912, 367] width 150 height 29
select select ""excluded__location_""
select select ""excluded__bad_match_""
select select ""excluded__expired_""
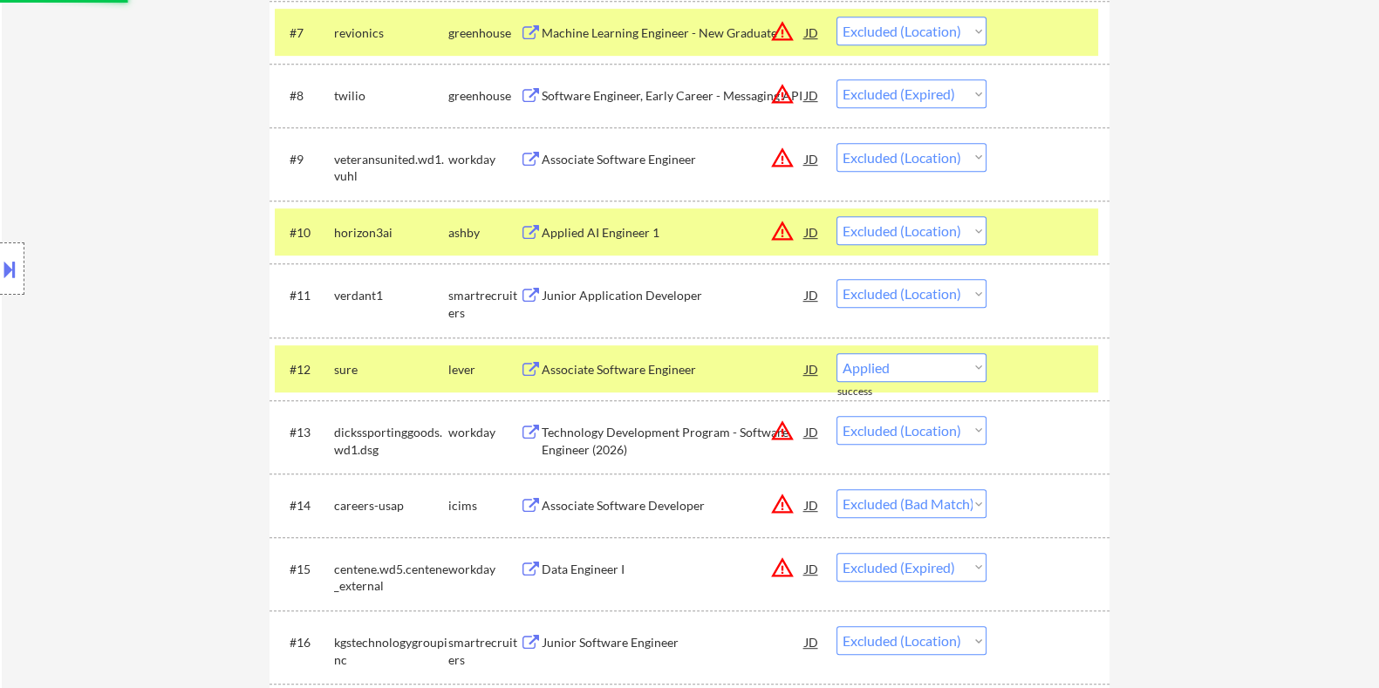
select select ""excluded__location_""
select select ""excluded__expired_""
select select ""excluded__location_""
select select ""excluded__expired_""
select select ""excluded__location_""
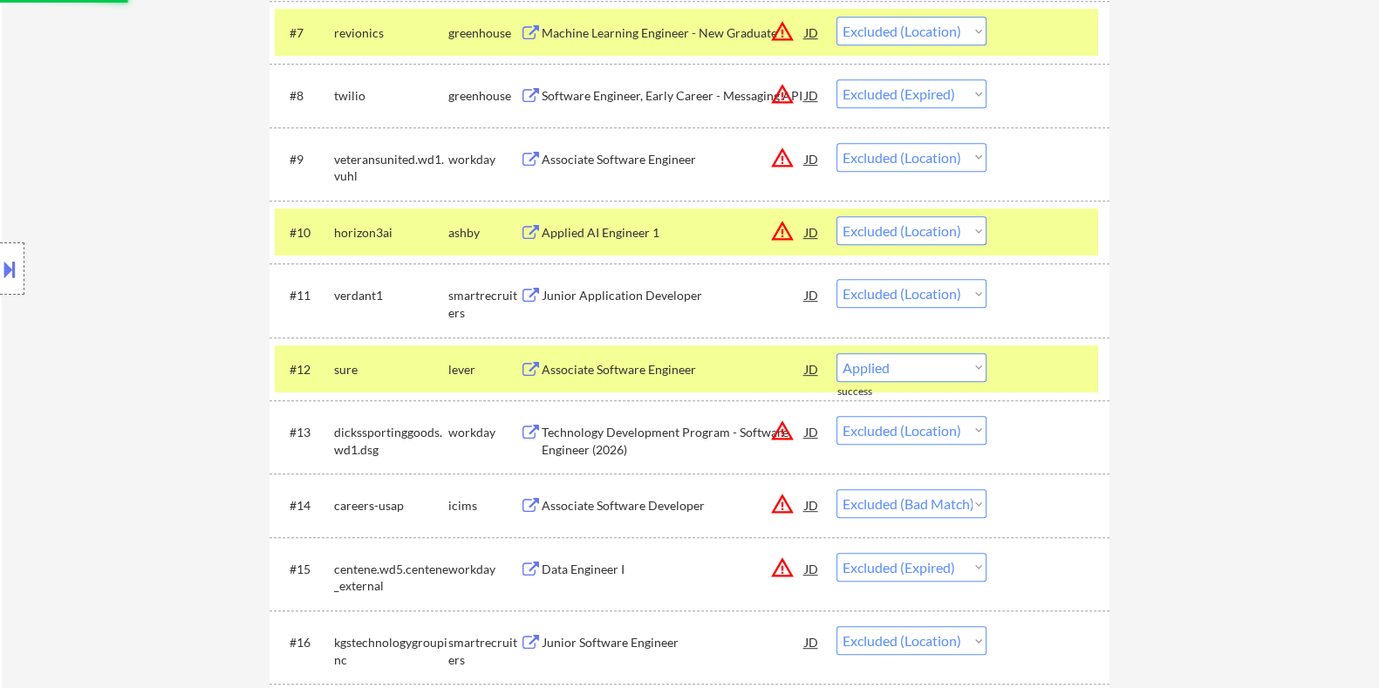
select select ""excluded__bad_match_""
select select ""excluded__expired_""
select select ""excluded__location_""
select select ""excluded__bad_match_""
select select ""excluded__location_""
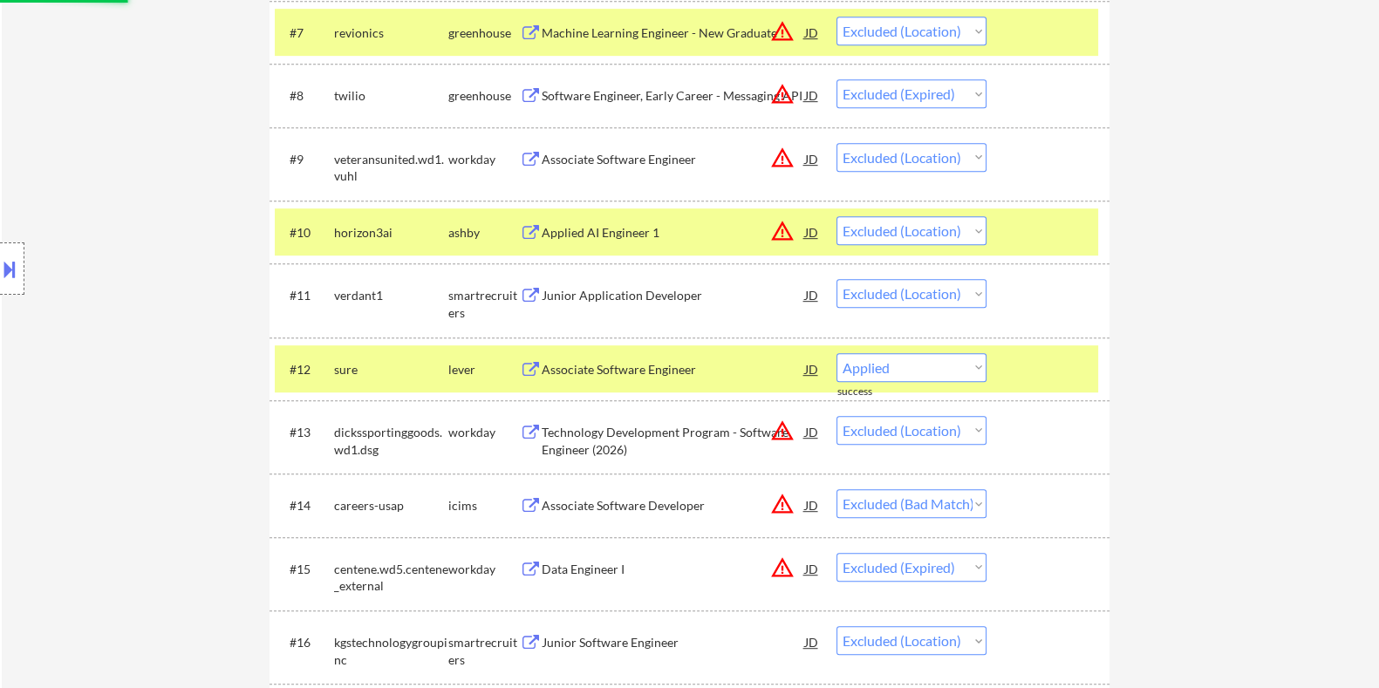
select select ""excluded__expired_""
select select ""excluded__location_""
select select ""excluded__expired_""
select select ""excluded__bad_match_""
select select ""excluded__expired_""
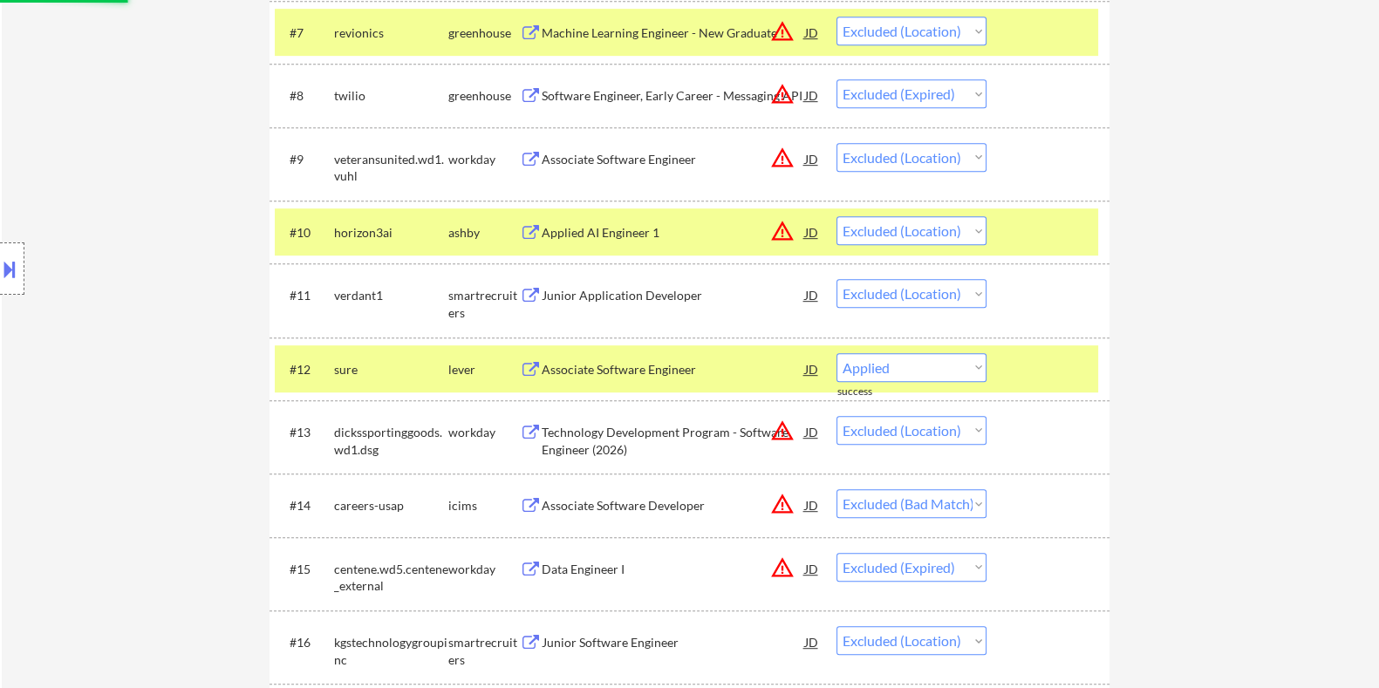
select select ""excluded__location_""
select select ""excluded__bad_match_""
select select ""excluded__expired_""
select select ""excluded__location_""
select select ""excluded__expired_""
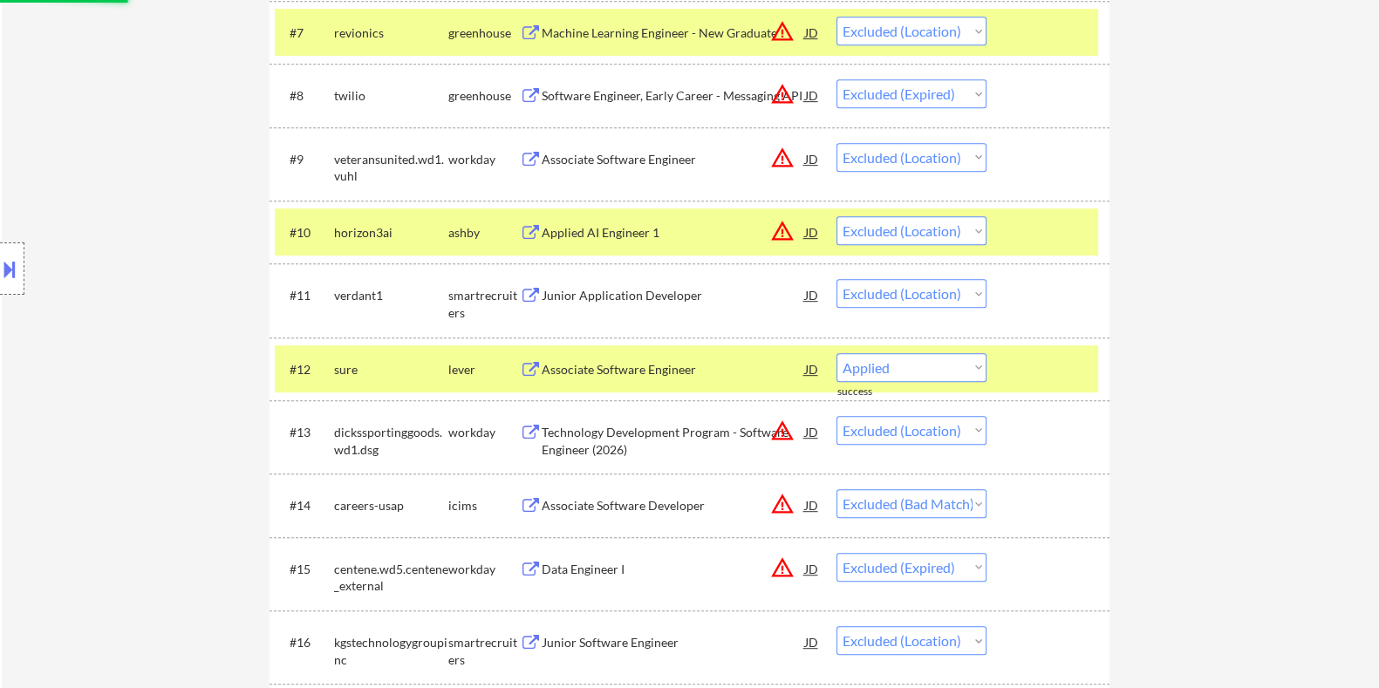
select select ""excluded__location_""
select select ""excluded__expired_""
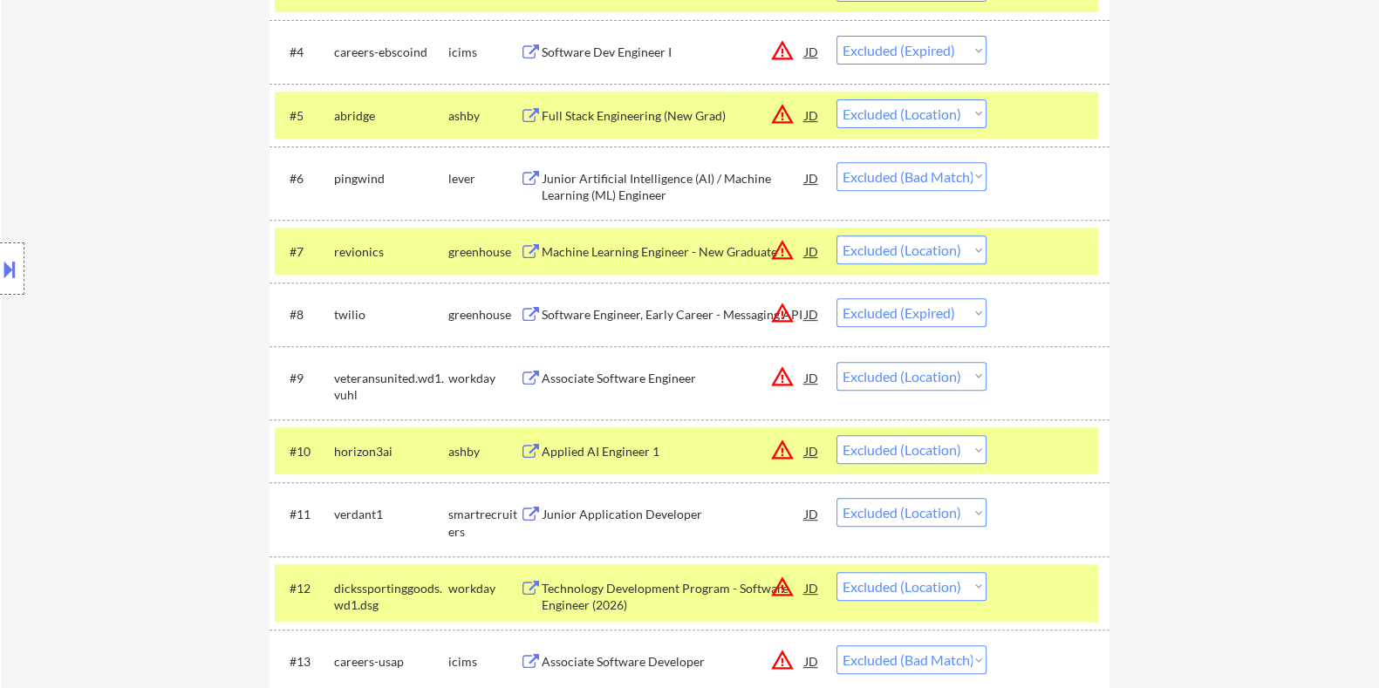
scroll to position [871, 0]
click at [596, 507] on div "Junior Application Developer" at bounding box center [672, 514] width 263 height 17
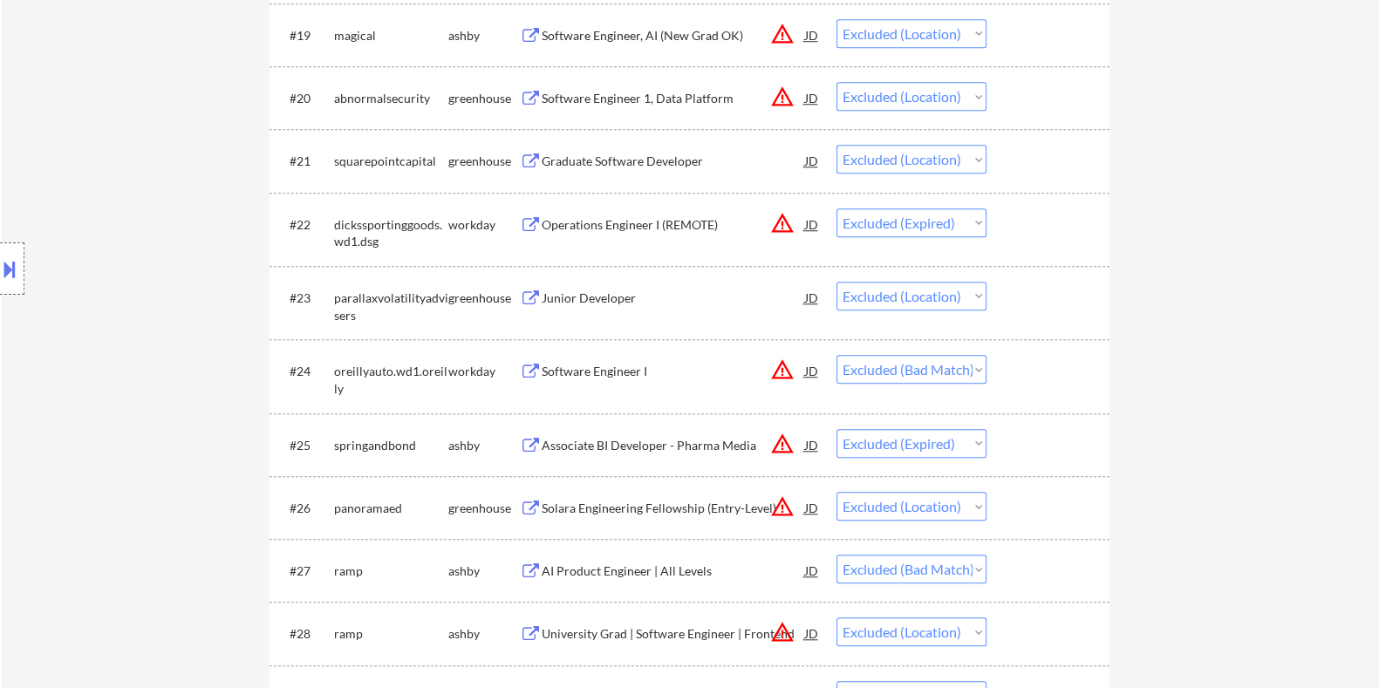
scroll to position [2072, 0]
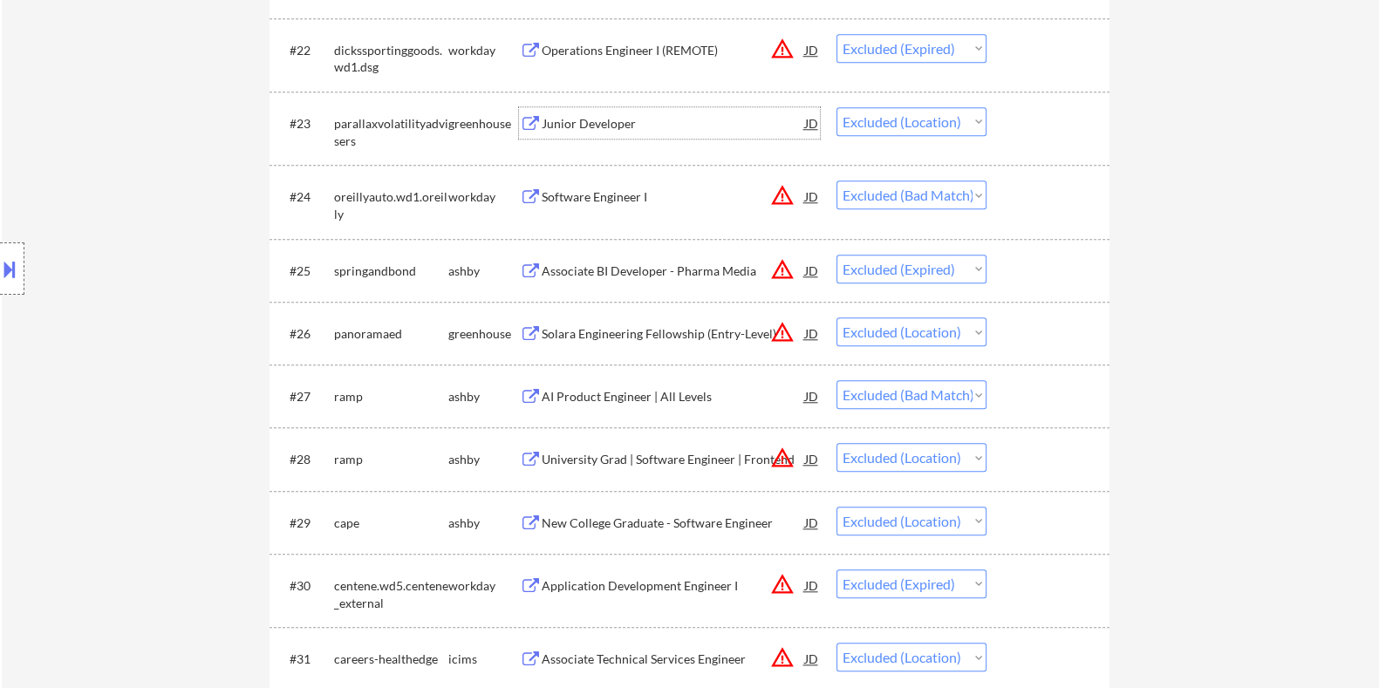
click at [575, 122] on div "Junior Developer" at bounding box center [672, 123] width 263 height 17
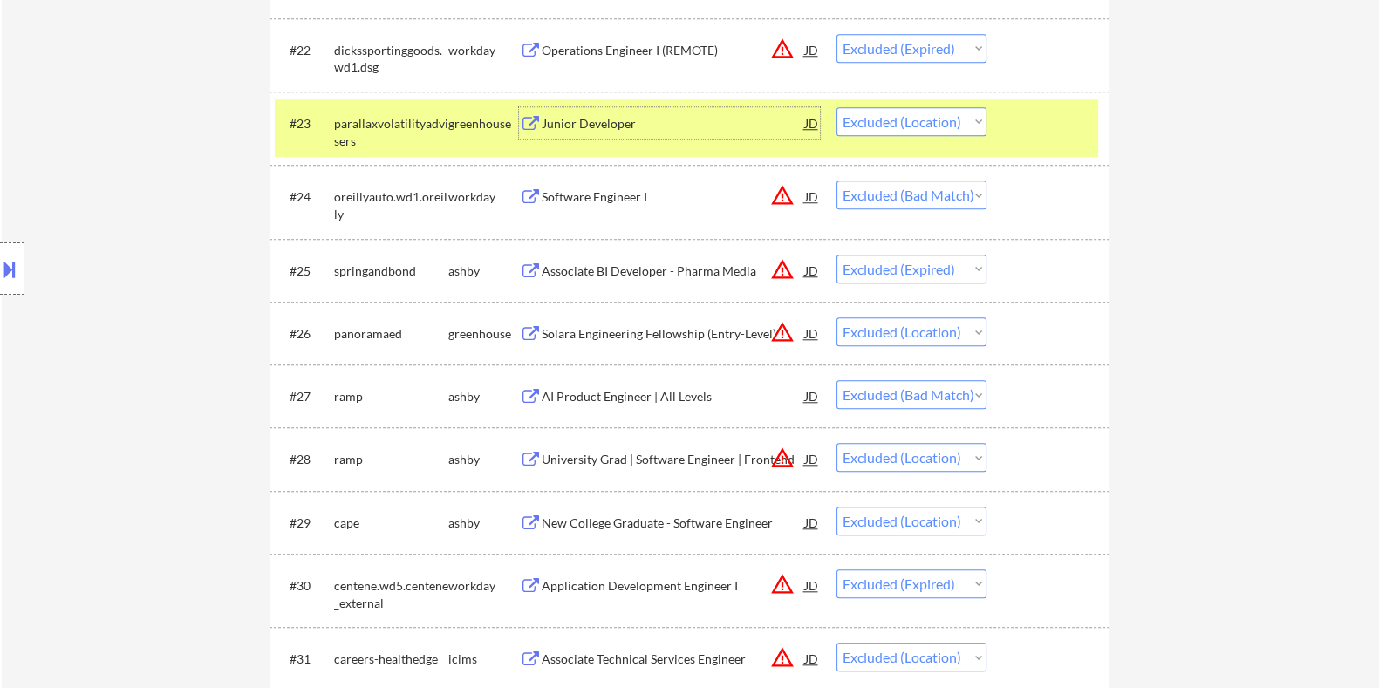
click at [9, 245] on div at bounding box center [12, 269] width 24 height 52
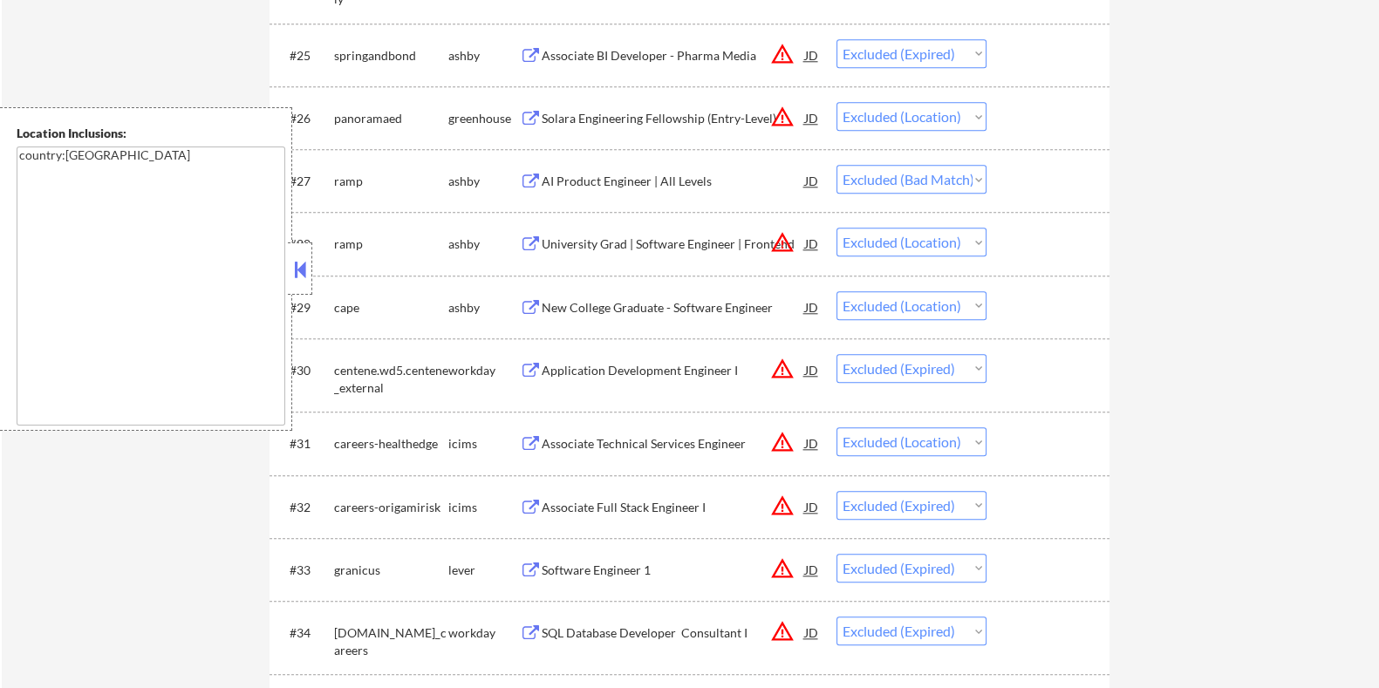
scroll to position [2290, 0]
click at [652, 312] on div "New College Graduate - Software Engineer" at bounding box center [672, 305] width 263 height 17
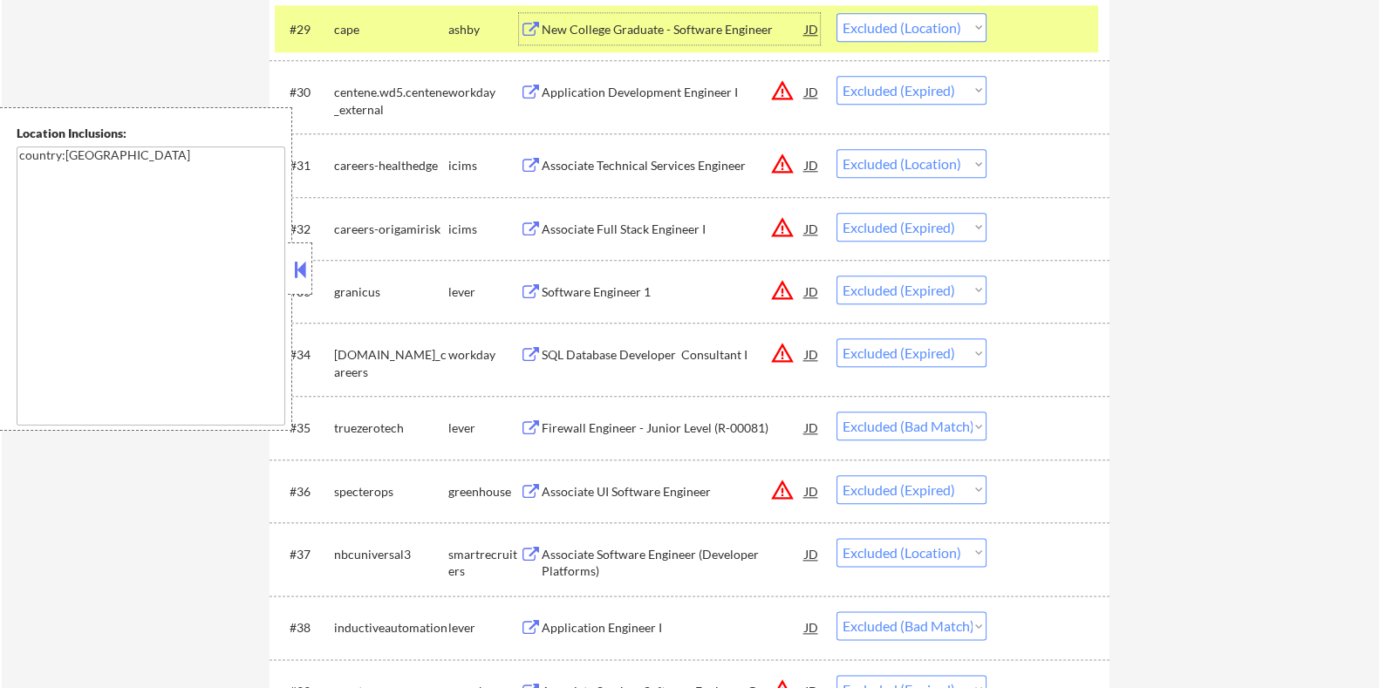
scroll to position [2617, 0]
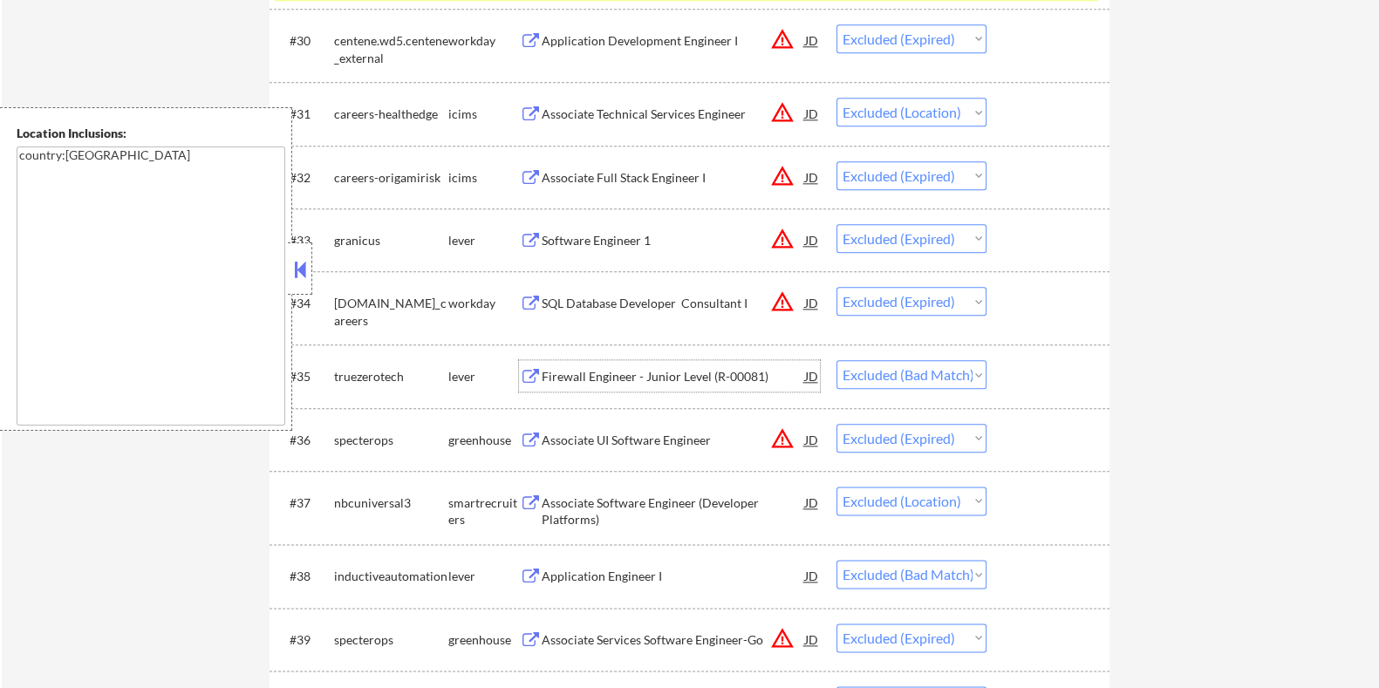
click at [605, 371] on div "Firewall Engineer - Junior Level (R-00081)" at bounding box center [672, 376] width 263 height 17
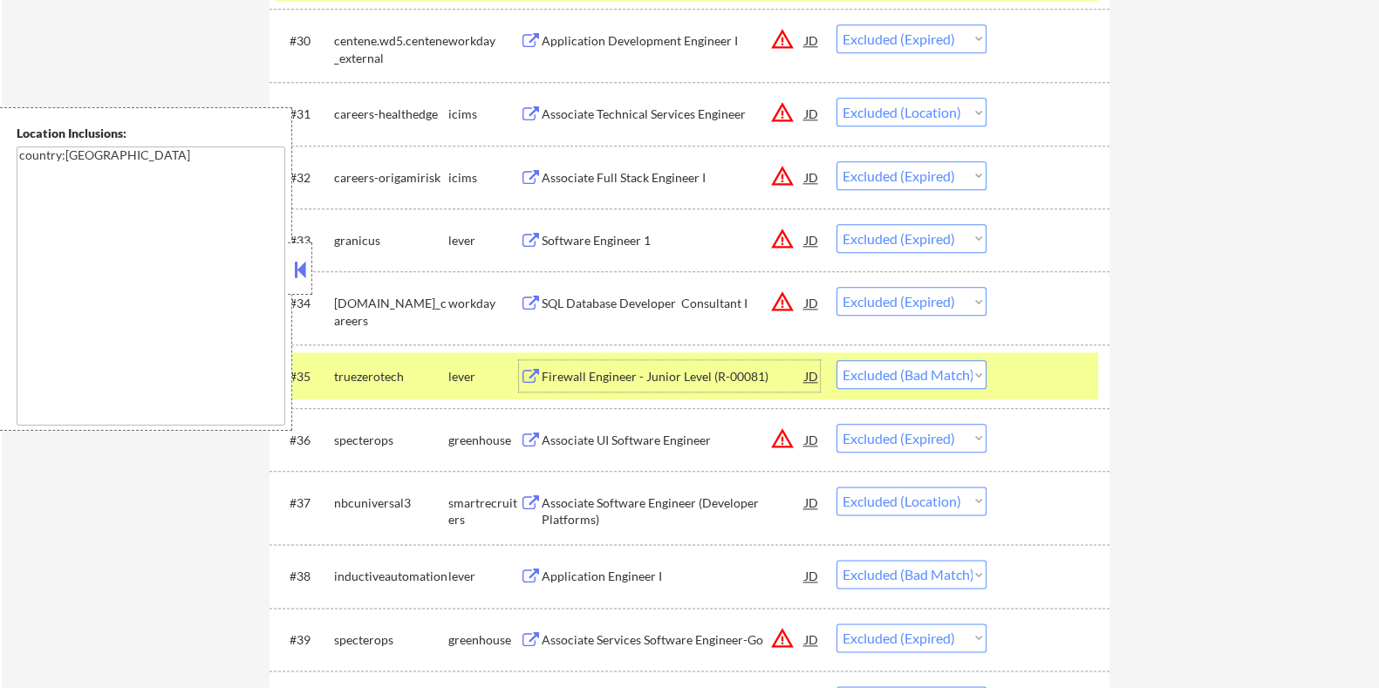
scroll to position [2725, 0]
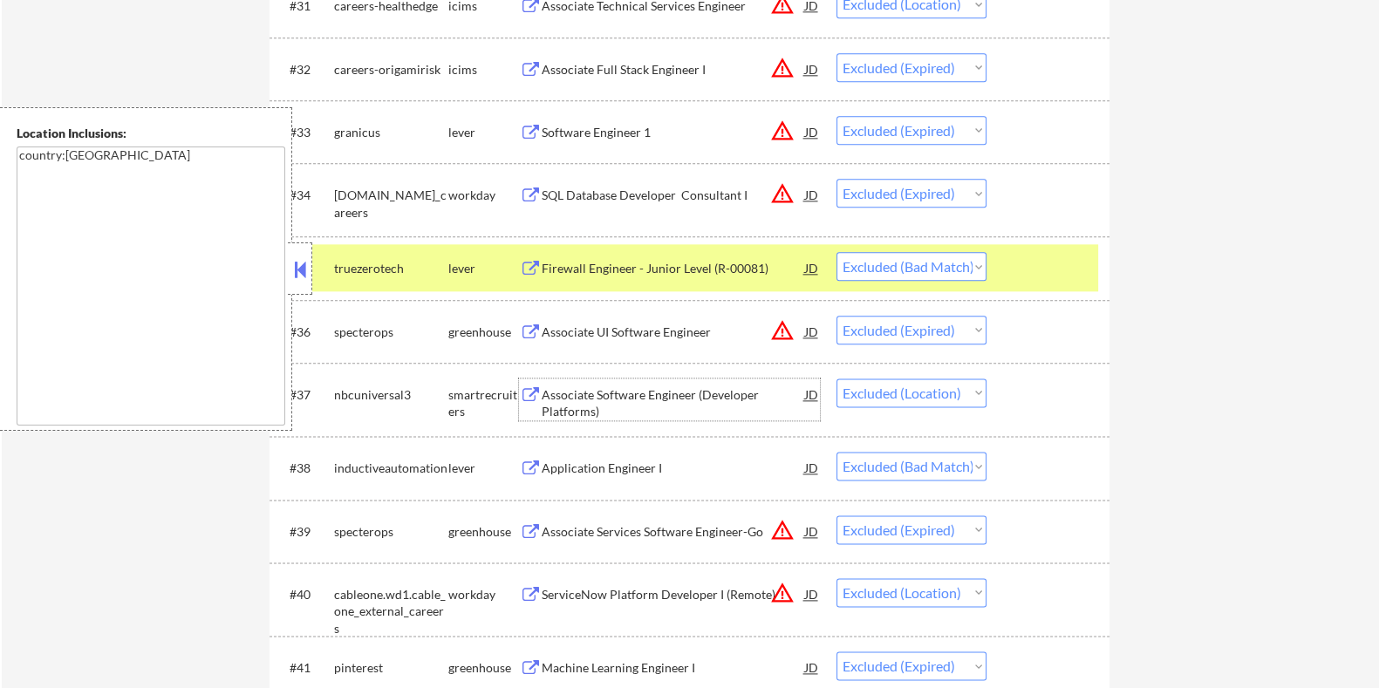
click at [603, 394] on div "Associate Software Engineer (Developer Platforms)" at bounding box center [672, 403] width 263 height 34
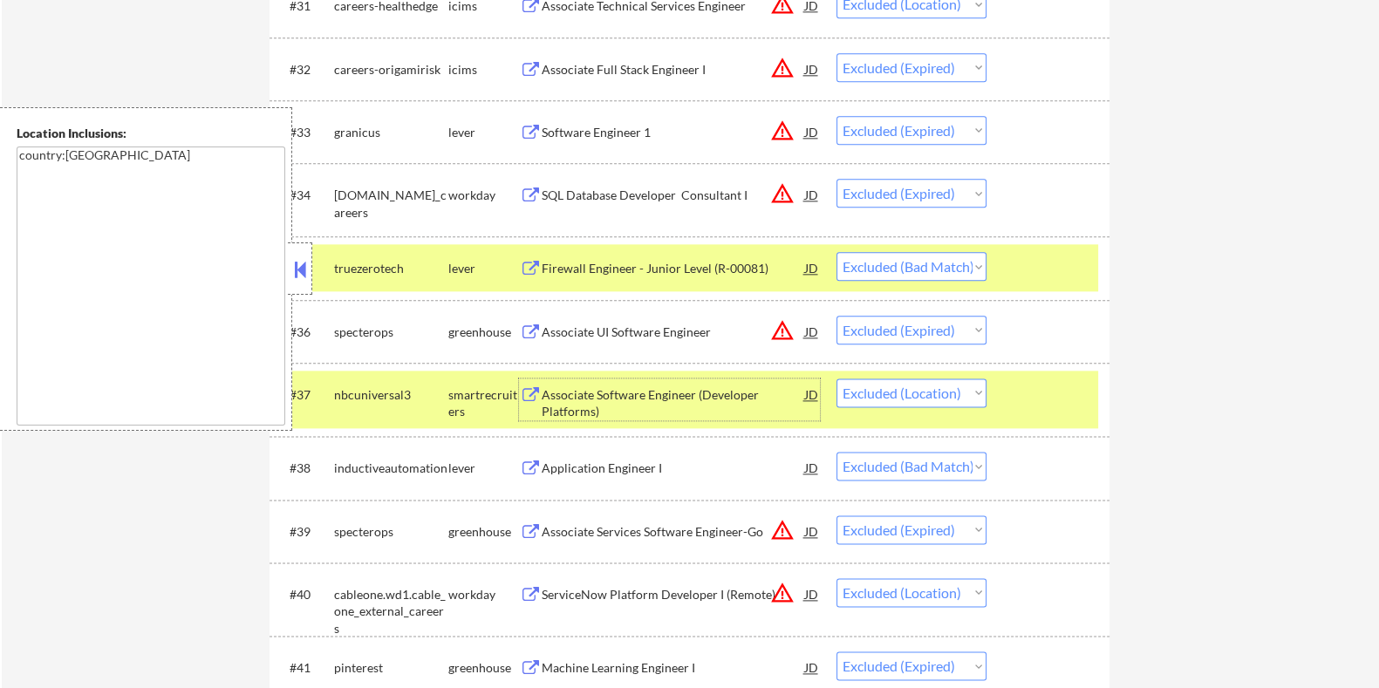
click at [948, 393] on select "Choose an option... Pending Applied Excluded (Questions) Excluded (Expired) Exc…" at bounding box center [912, 393] width 150 height 29
select select ""excluded__expired_""
click at [837, 379] on select "Choose an option... Pending Applied Excluded (Questions) Excluded (Expired) Exc…" at bounding box center [912, 393] width 150 height 29
click at [654, 465] on div "Application Engineer I" at bounding box center [672, 468] width 263 height 17
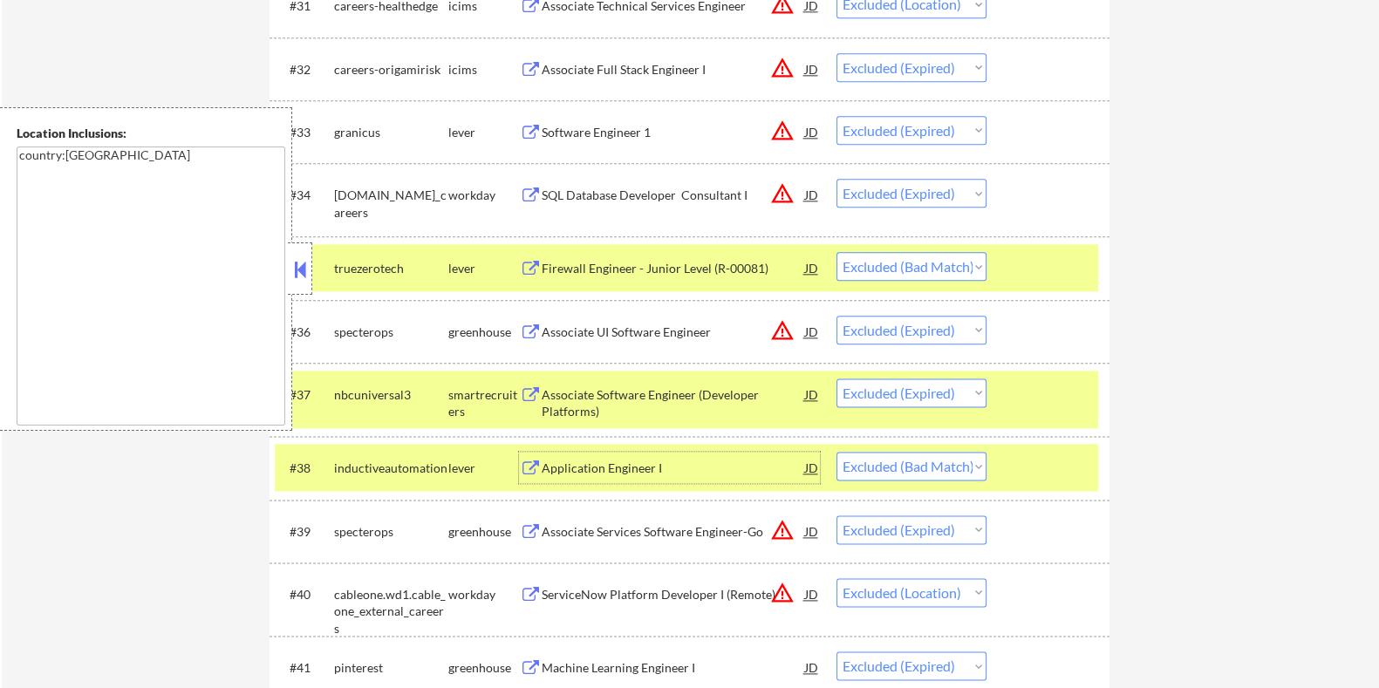
click at [590, 464] on div "Application Engineer I" at bounding box center [672, 468] width 263 height 17
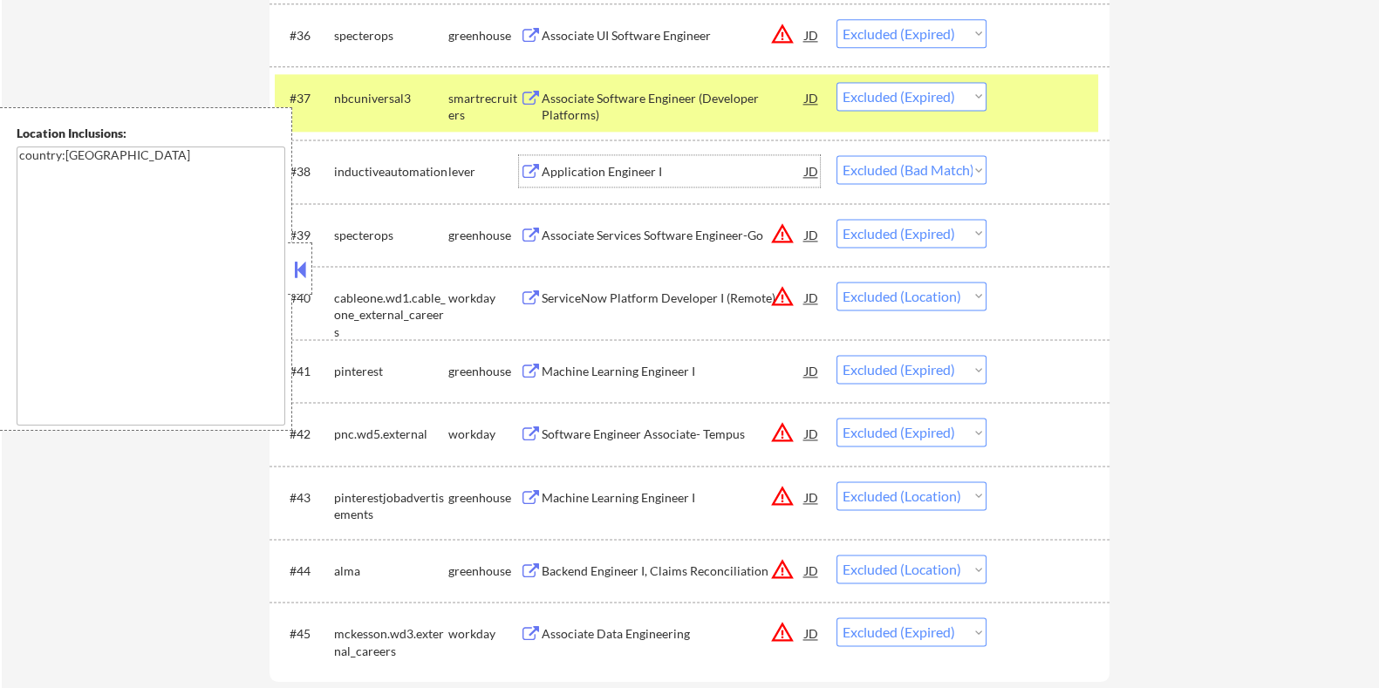
scroll to position [3052, 0]
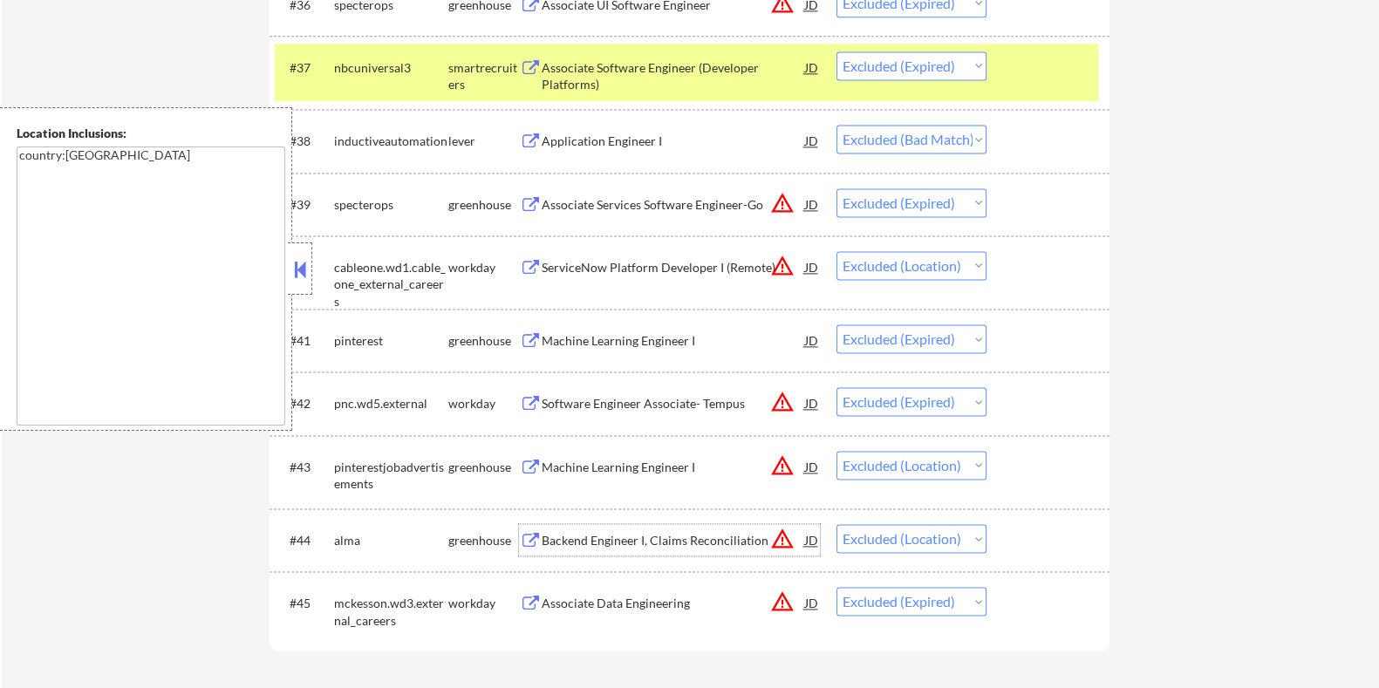
click at [626, 544] on div "Backend Engineer I, Claims Reconciliation" at bounding box center [672, 540] width 263 height 17
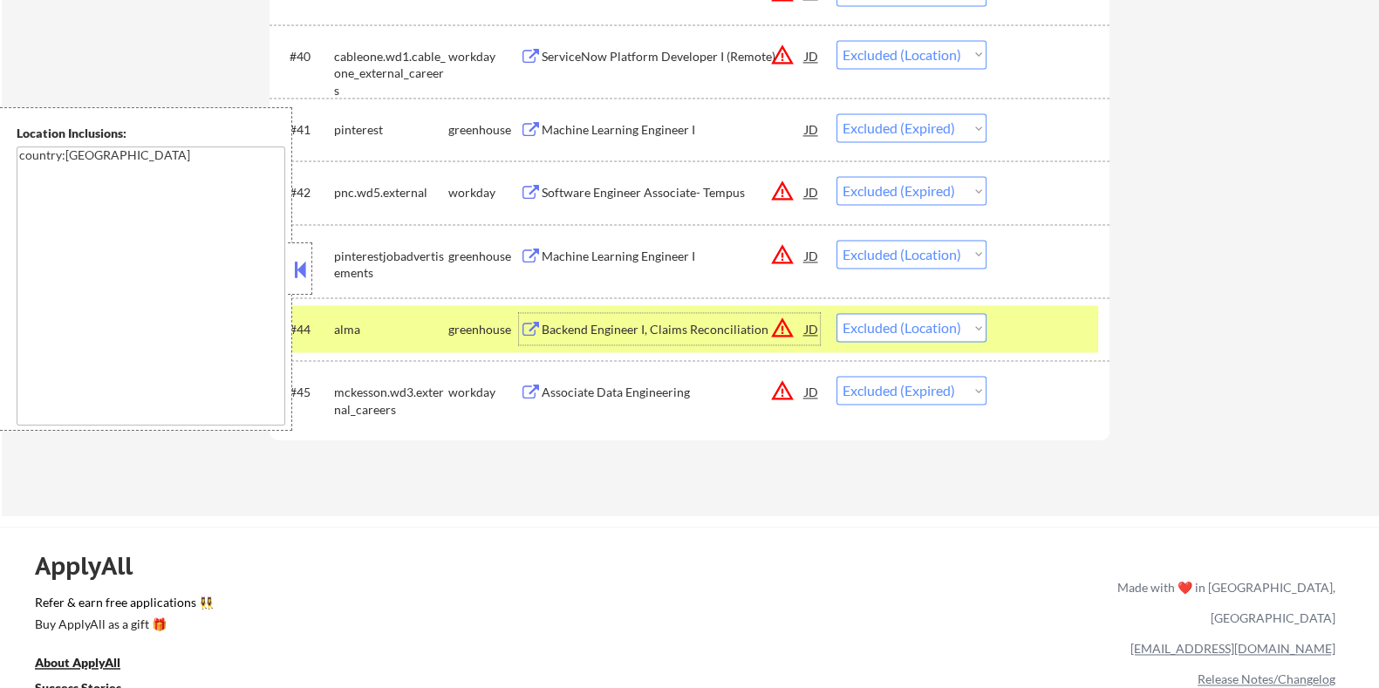
scroll to position [3270, 0]
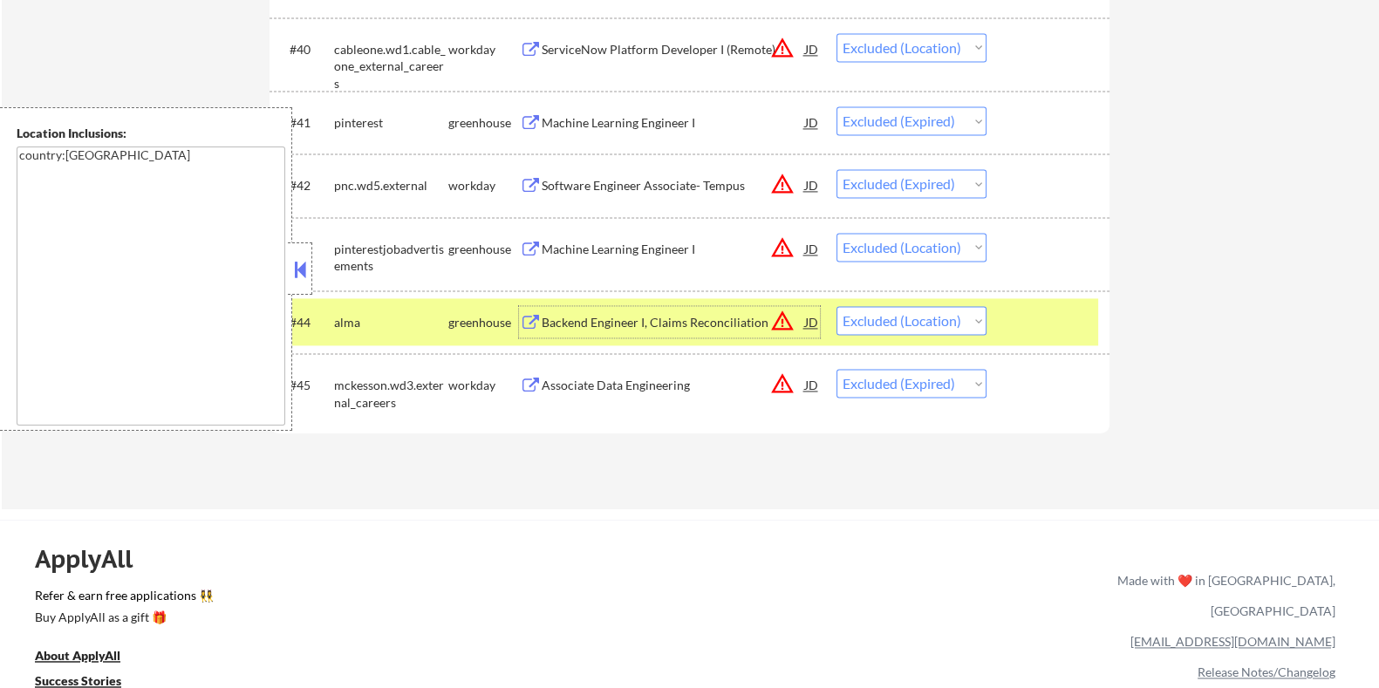
click at [600, 388] on div "Associate Data Engineering" at bounding box center [672, 385] width 263 height 17
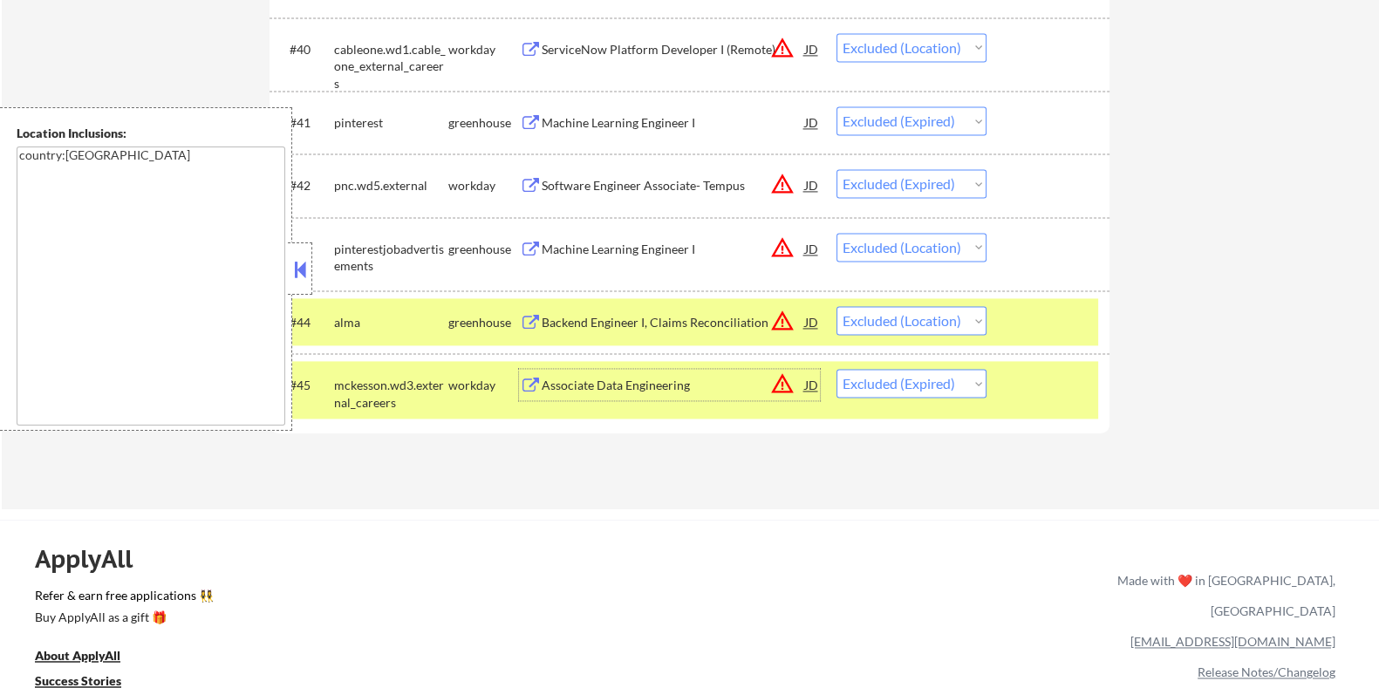
click at [671, 321] on div "Backend Engineer I, Claims Reconciliation" at bounding box center [672, 322] width 263 height 17
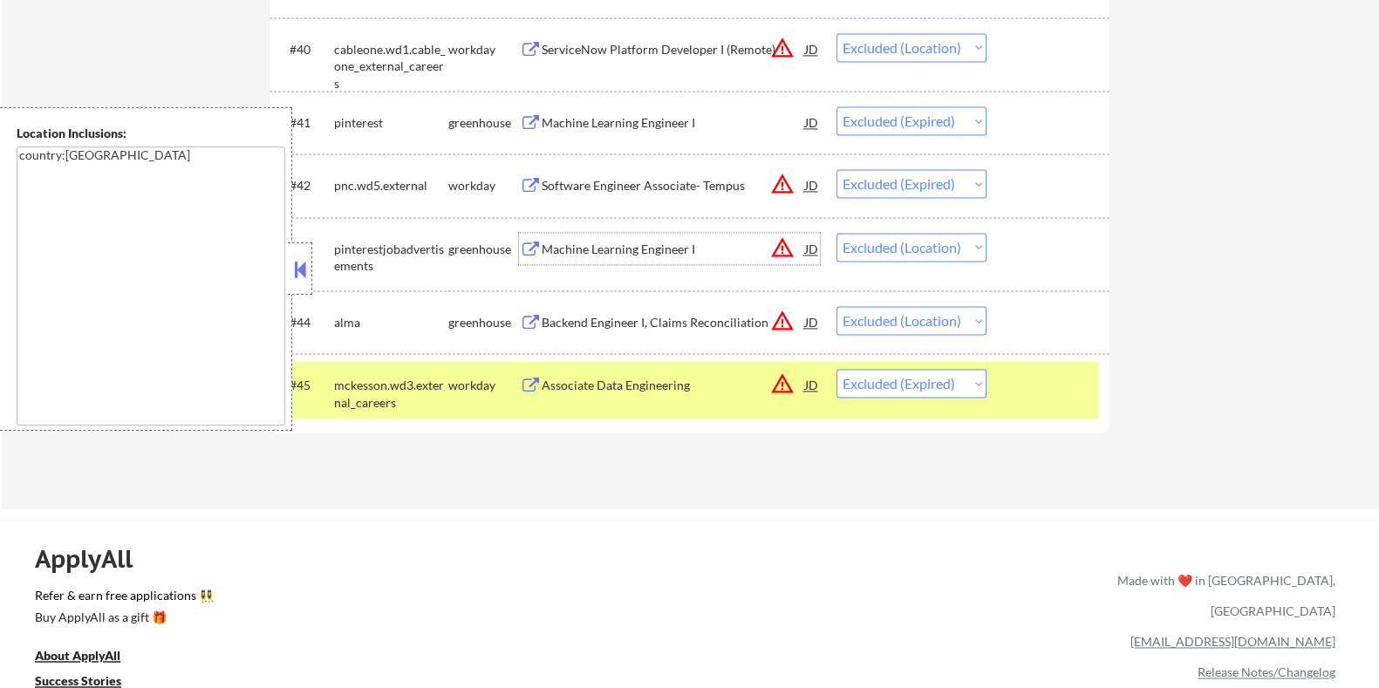
click at [589, 250] on div "Machine Learning Engineer I" at bounding box center [672, 249] width 263 height 17
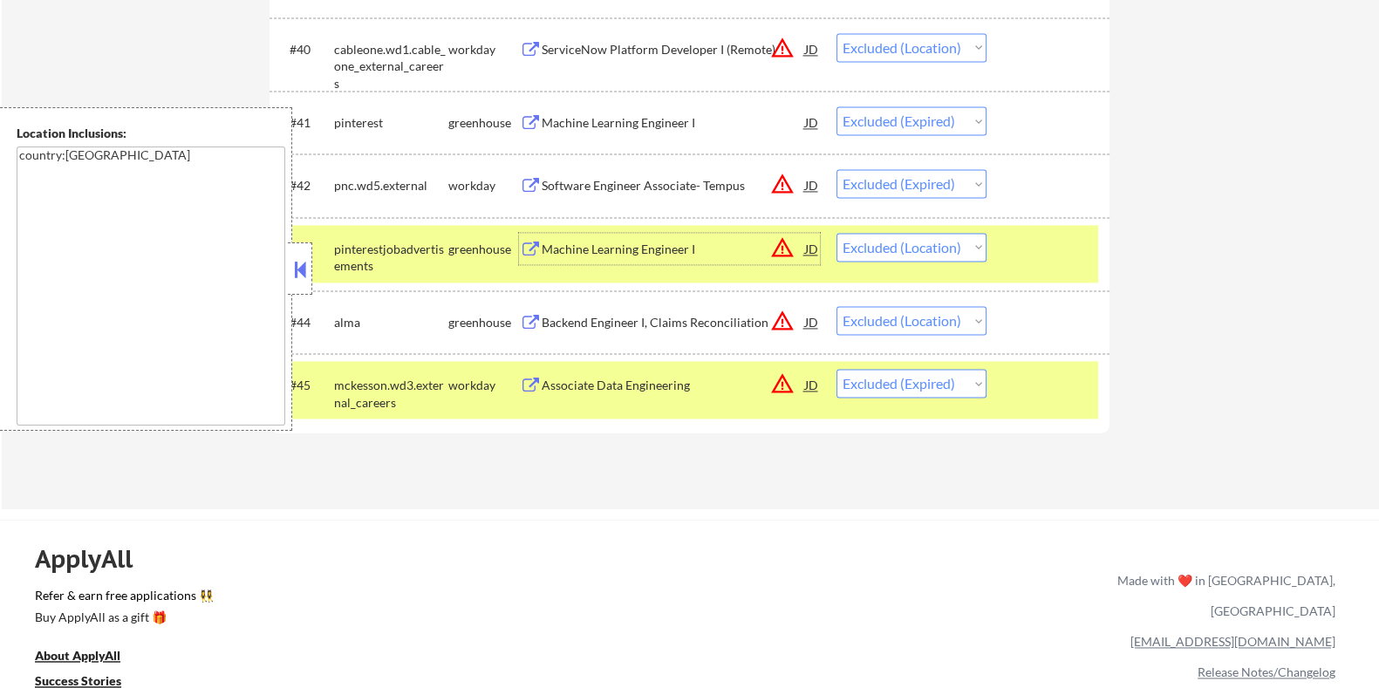
scroll to position [3161, 0]
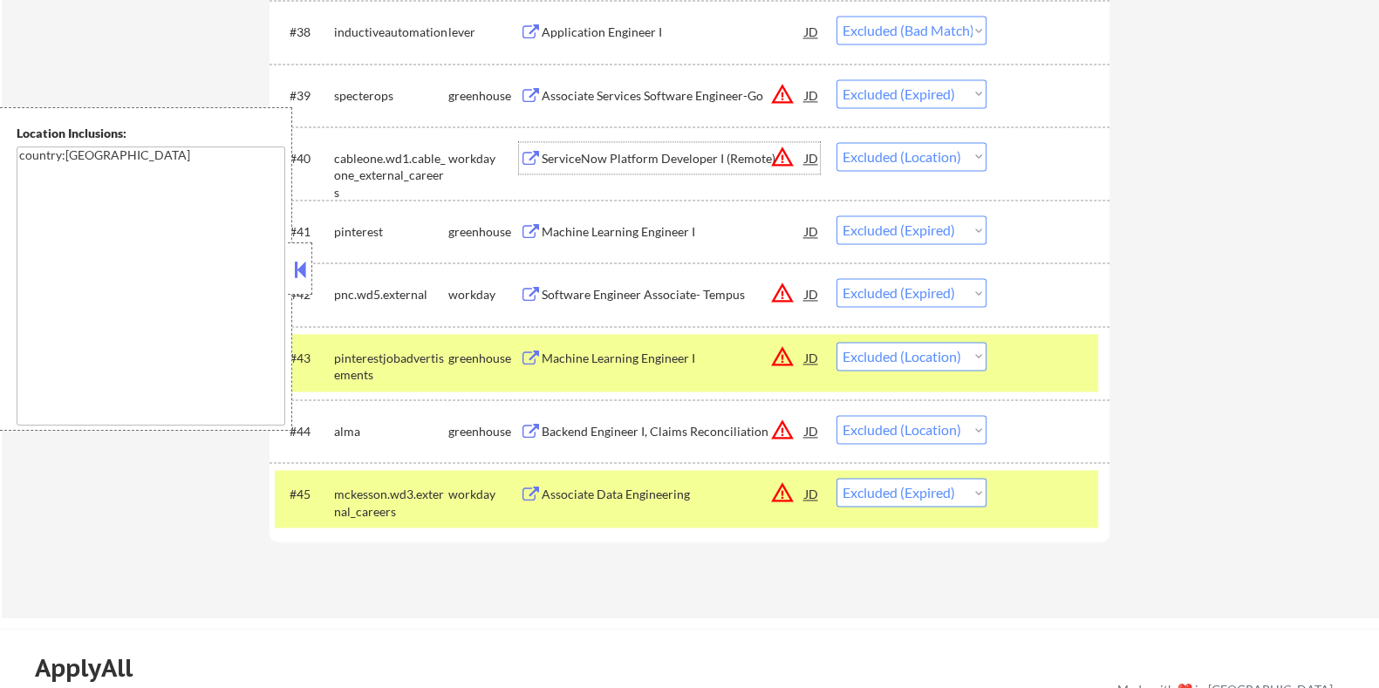
click at [588, 154] on div "ServiceNow Platform Developer I (Remote)" at bounding box center [672, 158] width 263 height 17
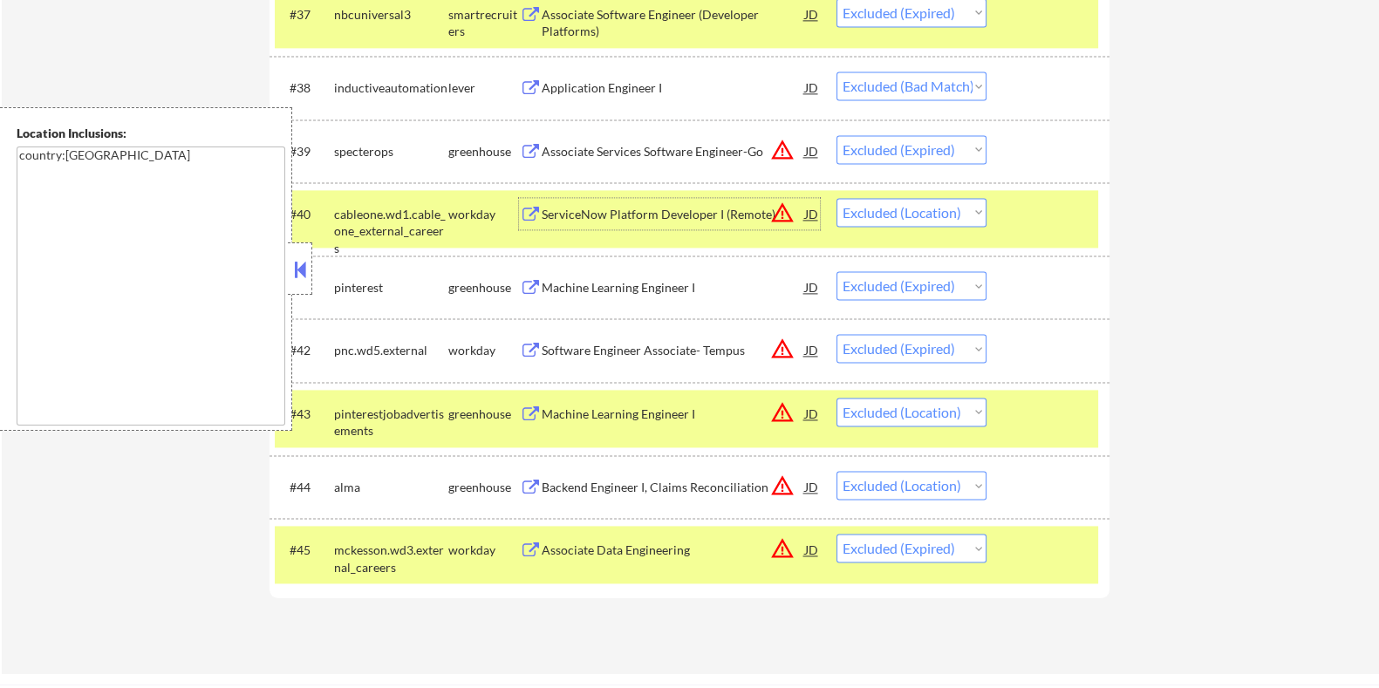
scroll to position [3052, 0]
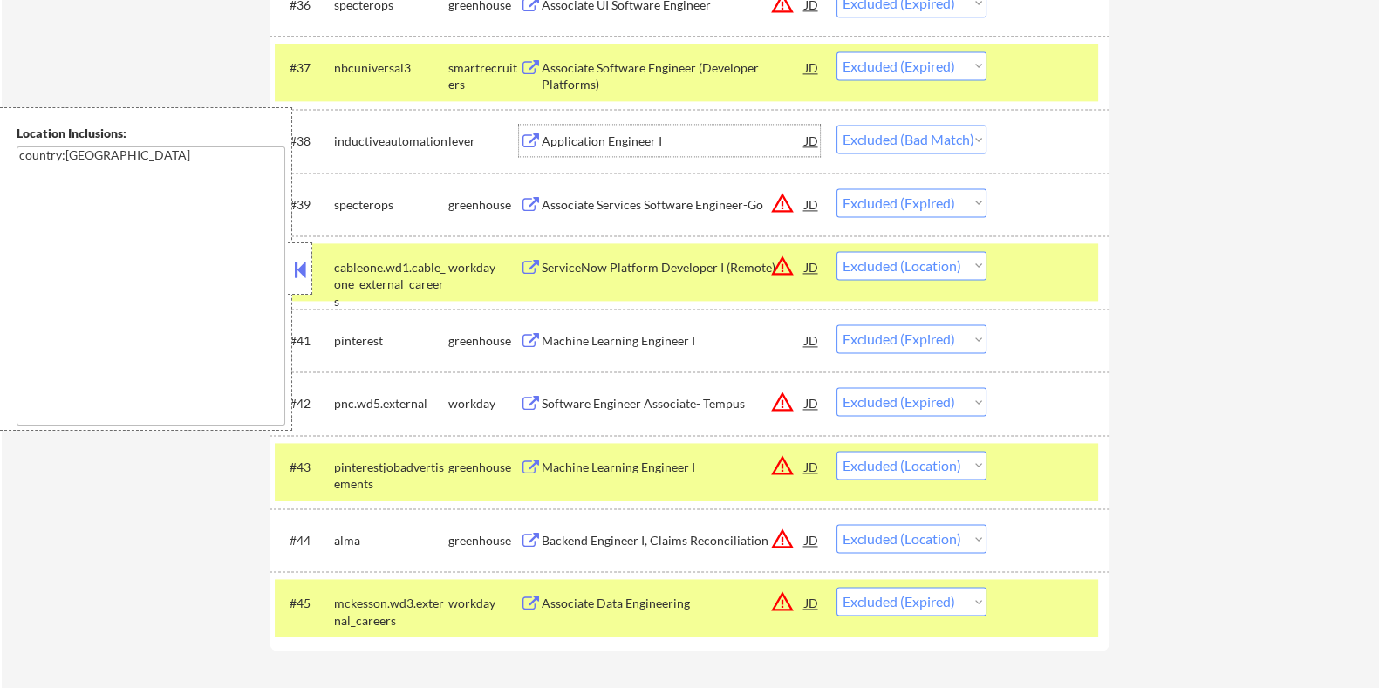
click at [625, 129] on div "Application Engineer I" at bounding box center [672, 140] width 263 height 31
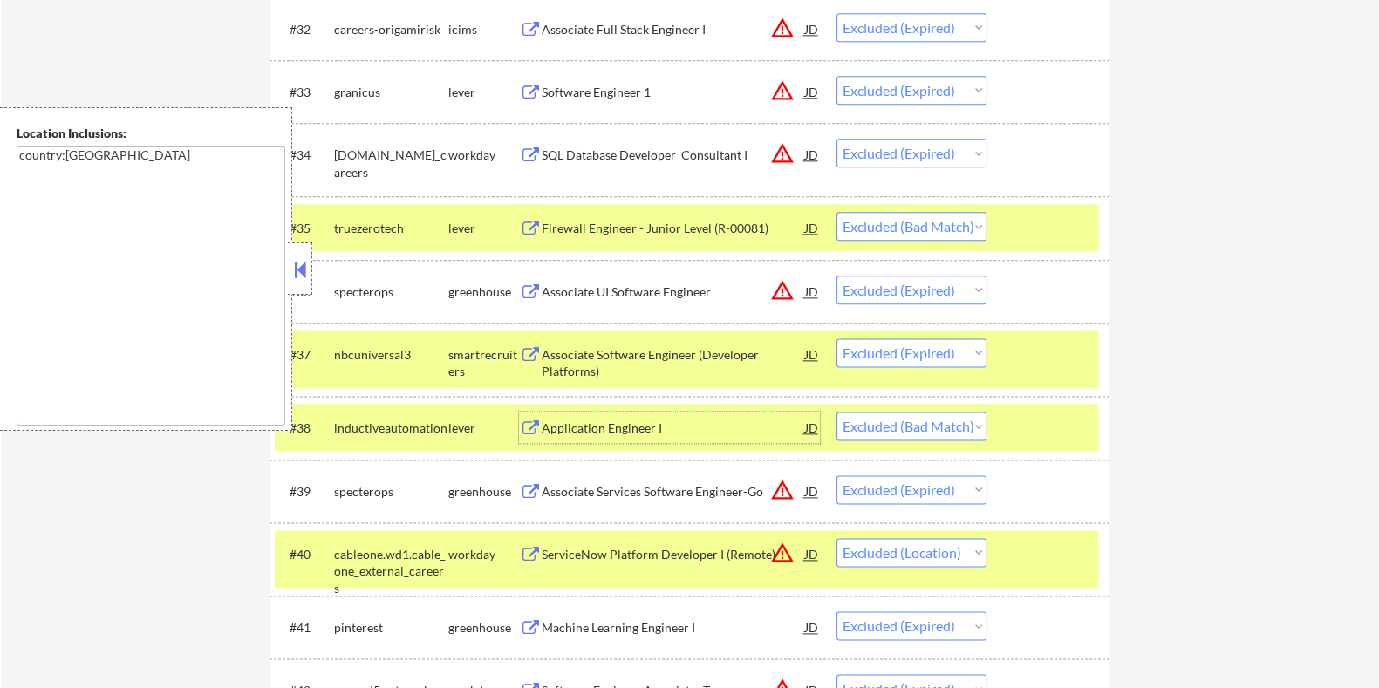
scroll to position [2725, 0]
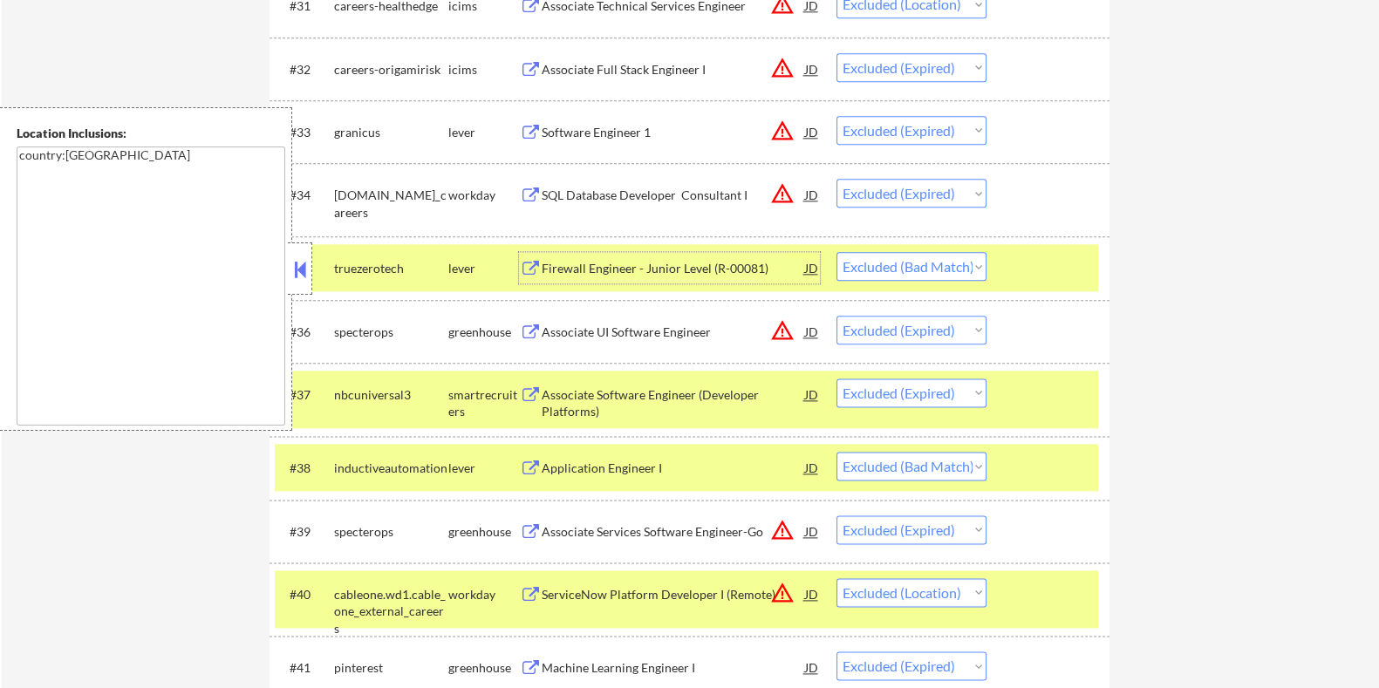
click at [647, 262] on div "Firewall Engineer - Junior Level (R-00081)" at bounding box center [672, 268] width 263 height 17
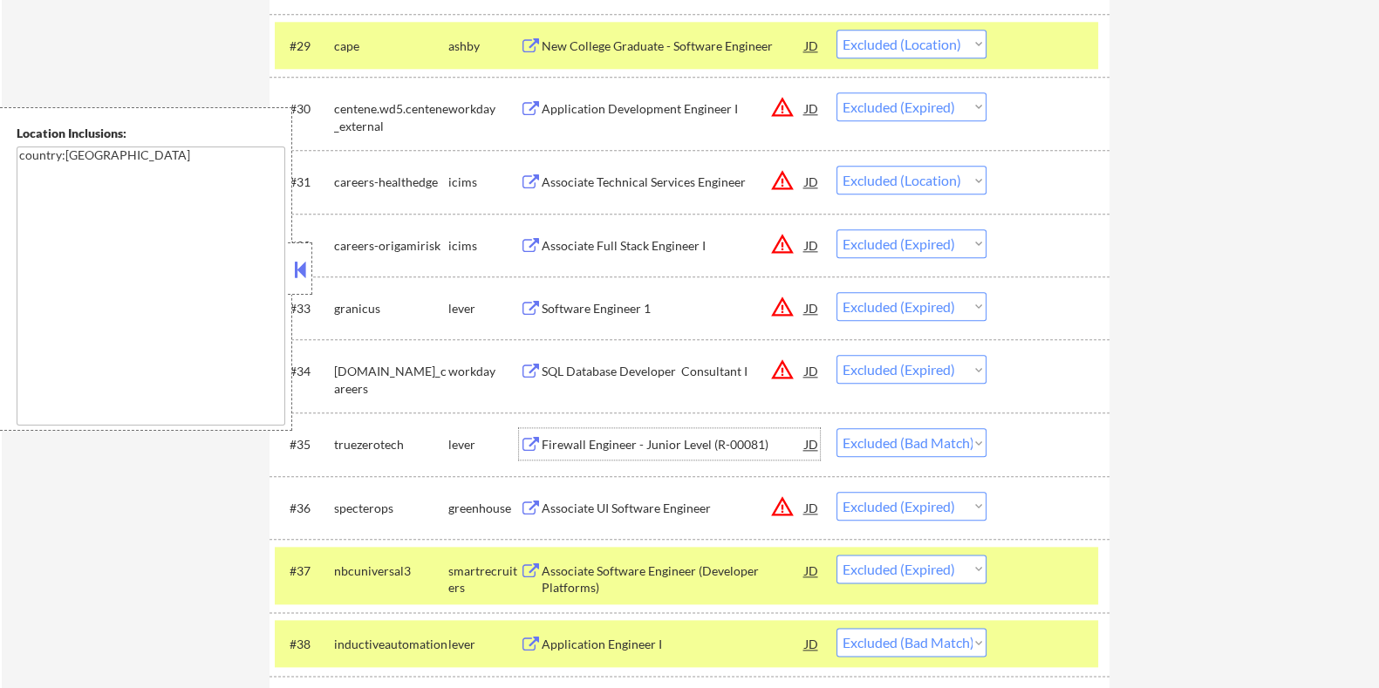
scroll to position [2508, 0]
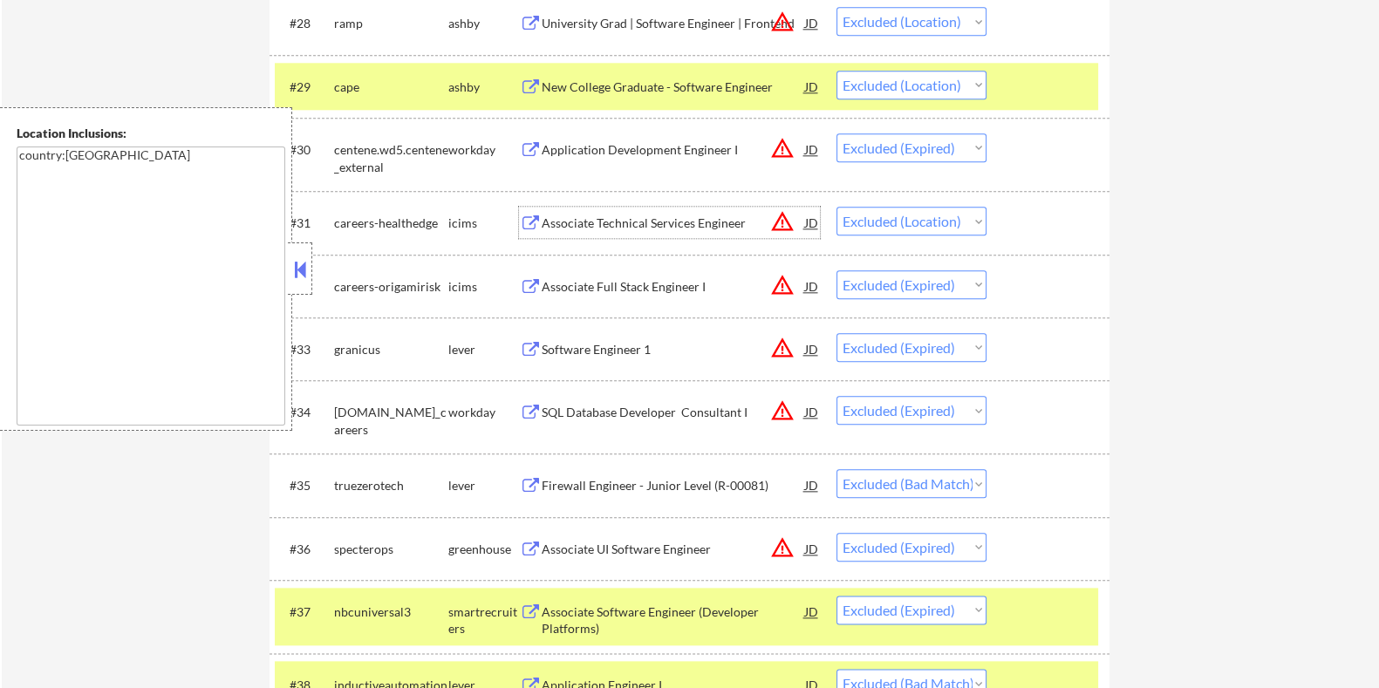
click at [613, 224] on div "Associate Technical Services Engineer" at bounding box center [672, 223] width 263 height 17
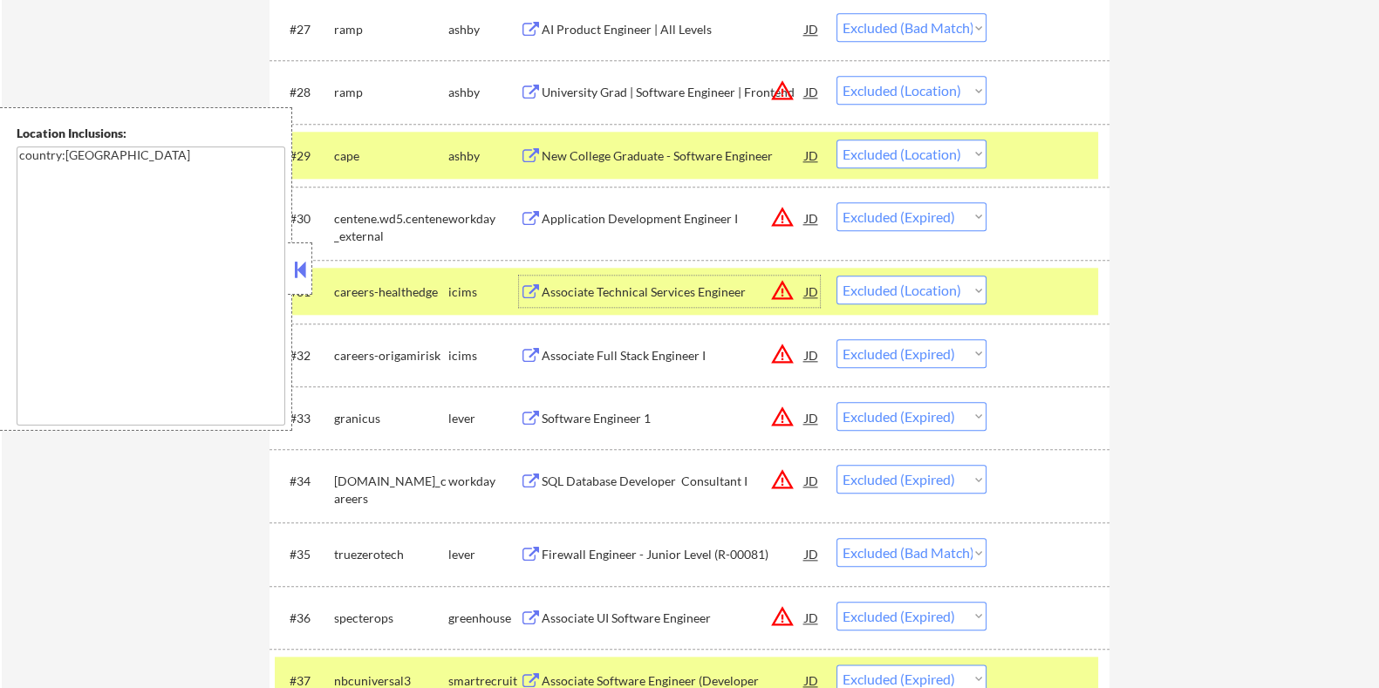
scroll to position [2290, 0]
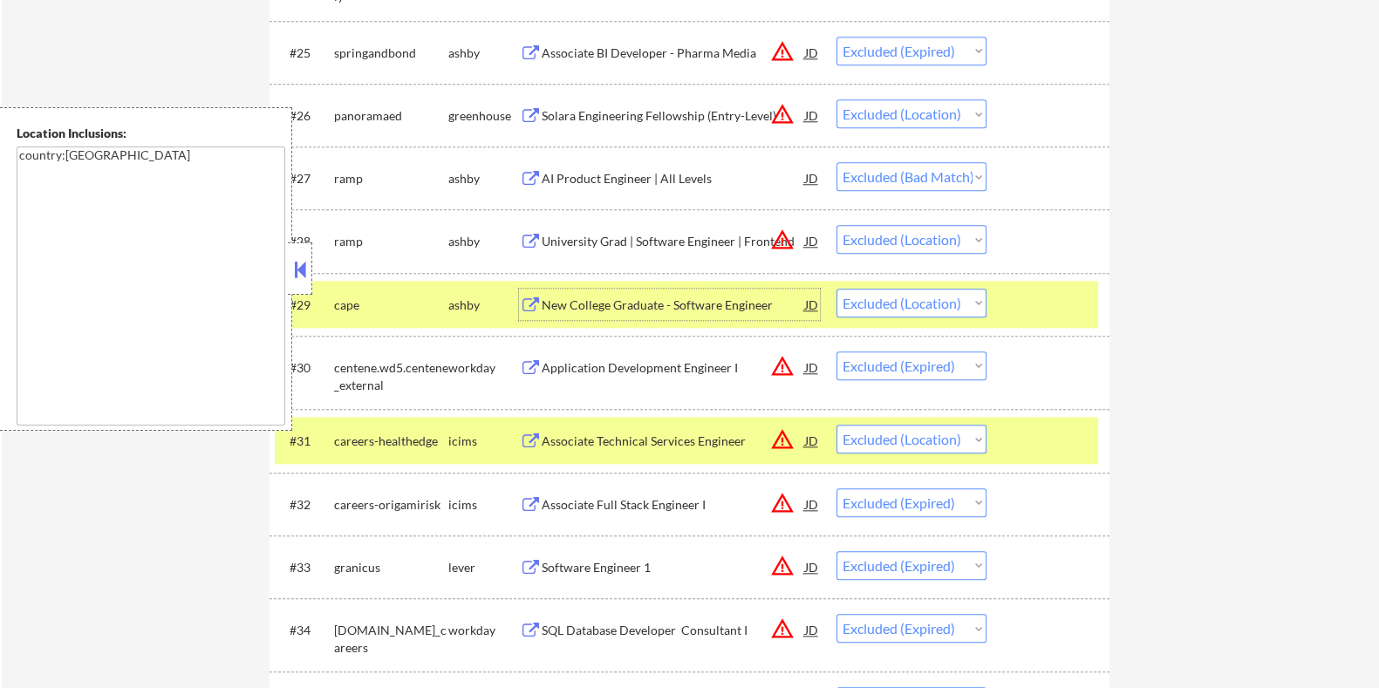
click at [637, 300] on div "New College Graduate - Software Engineer" at bounding box center [672, 305] width 263 height 17
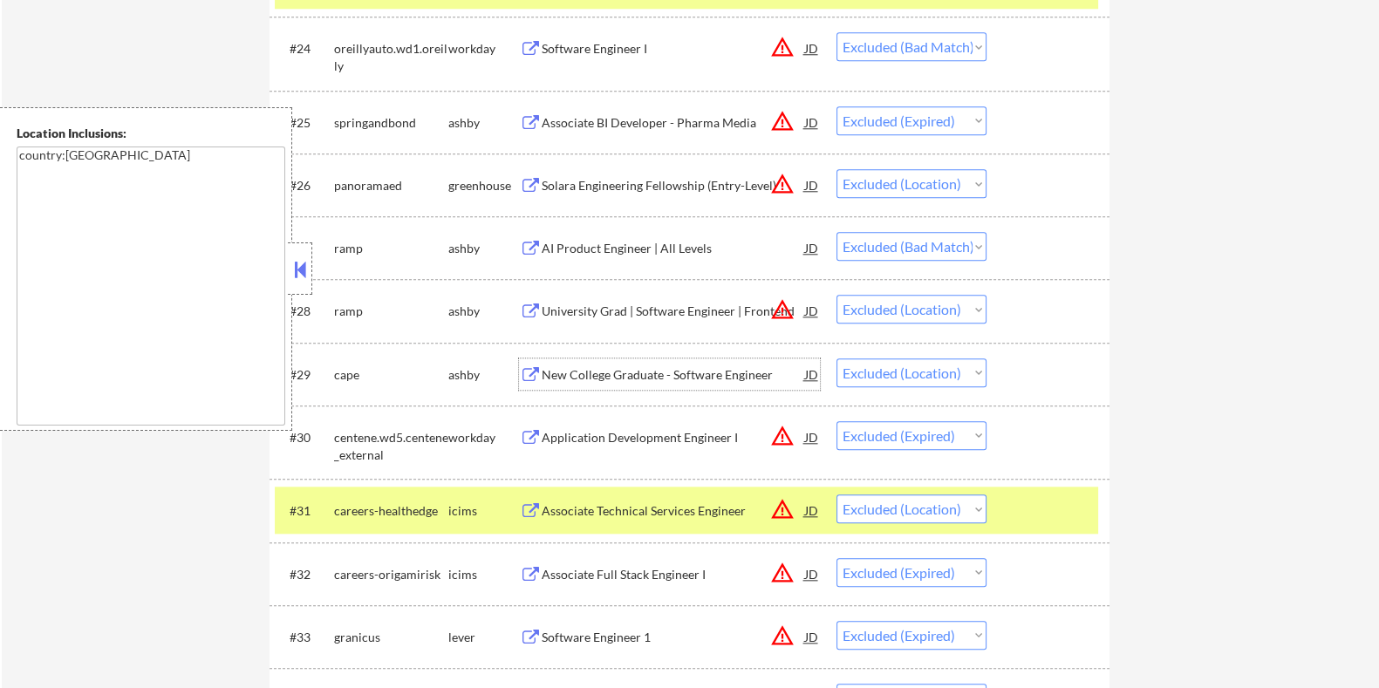
scroll to position [2181, 0]
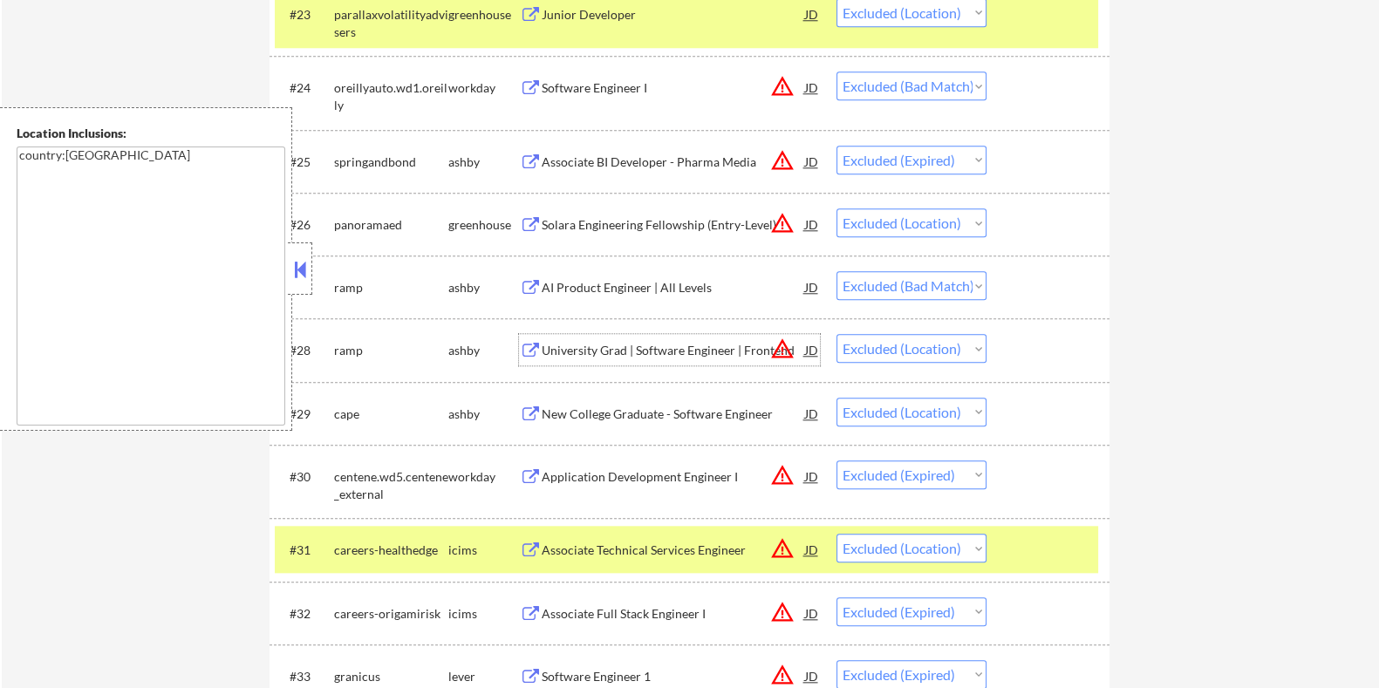
click at [618, 348] on div "University Grad | Software Engineer | Frontend" at bounding box center [672, 350] width 263 height 17
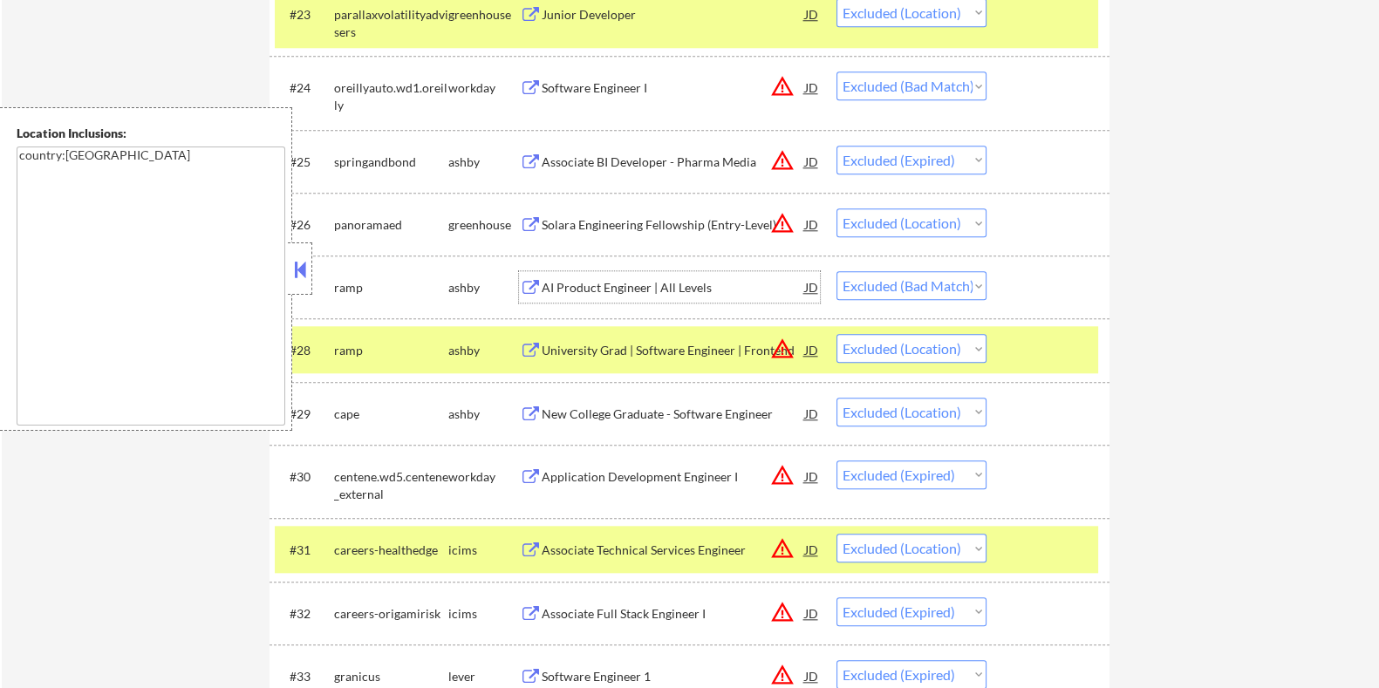
click at [659, 291] on div "AI Product Engineer | All Levels" at bounding box center [672, 287] width 263 height 17
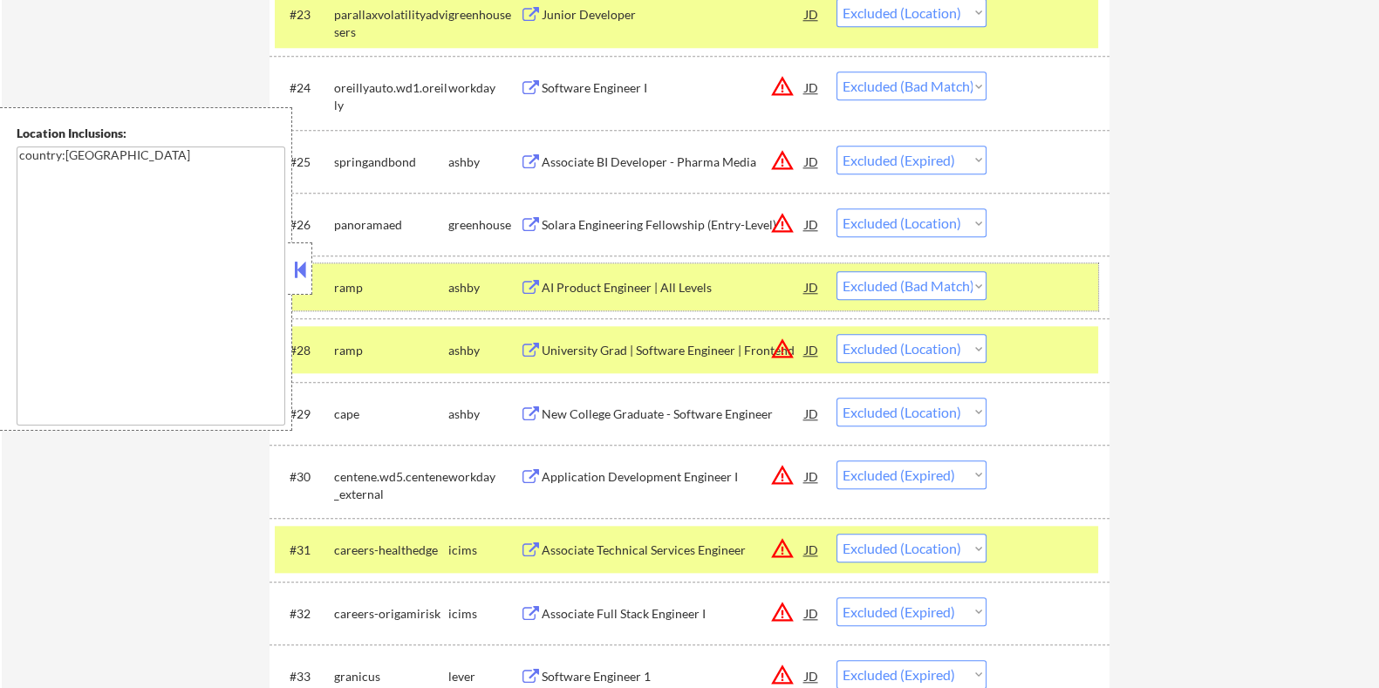
click at [1033, 281] on div at bounding box center [1050, 286] width 77 height 31
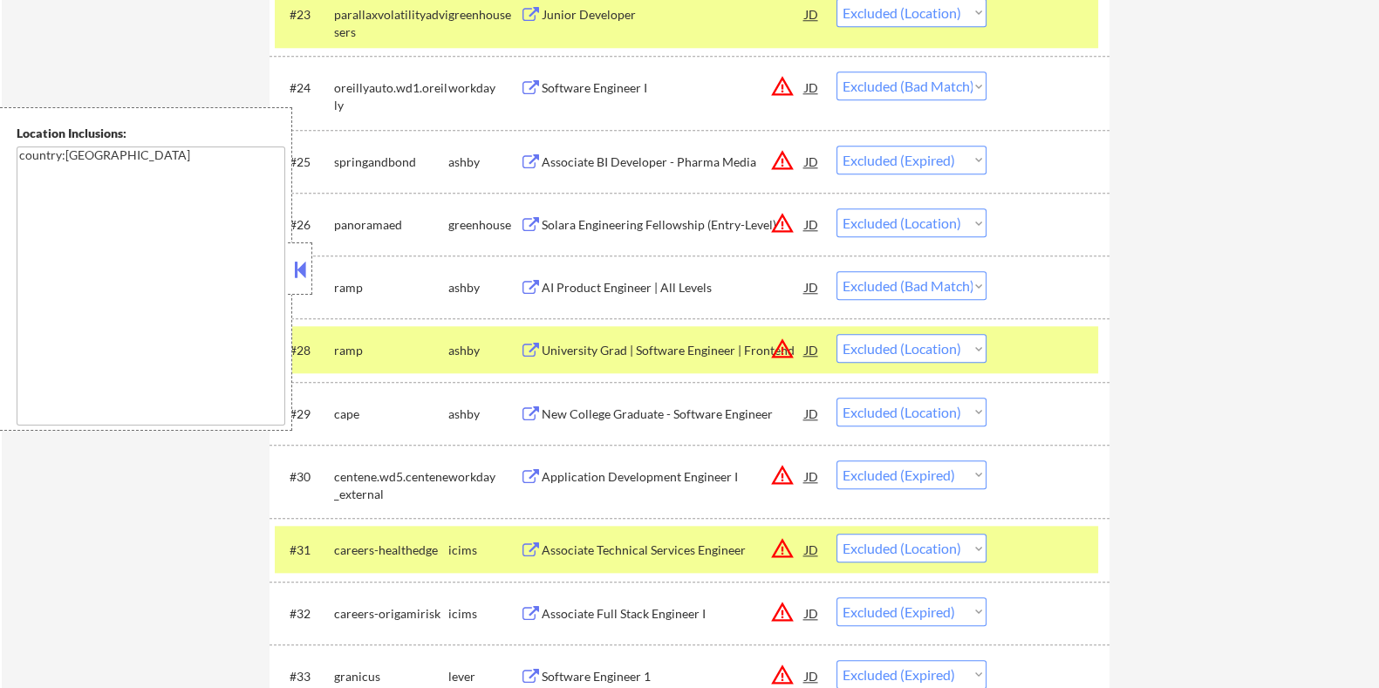
click at [1055, 361] on div at bounding box center [1050, 349] width 77 height 31
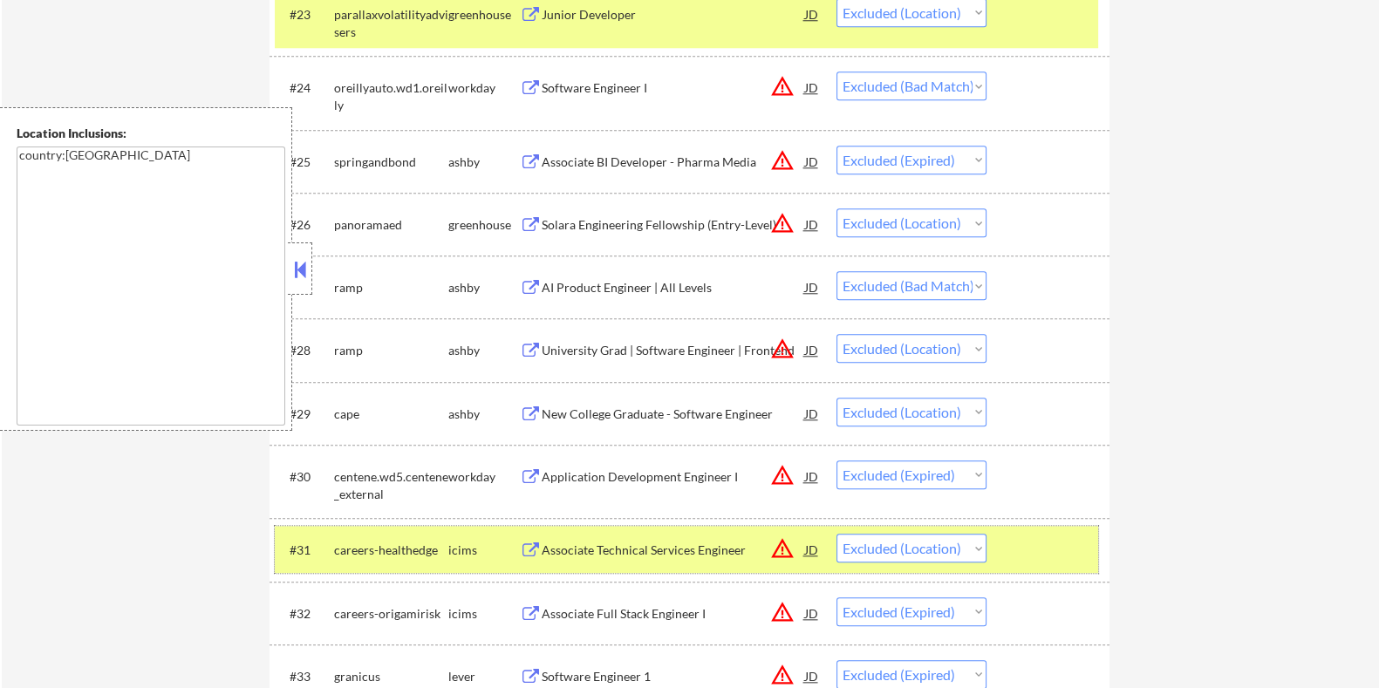
drag, startPoint x: 1041, startPoint y: 535, endPoint x: 1020, endPoint y: 494, distance: 46.0
click at [1039, 536] on div at bounding box center [1050, 549] width 77 height 31
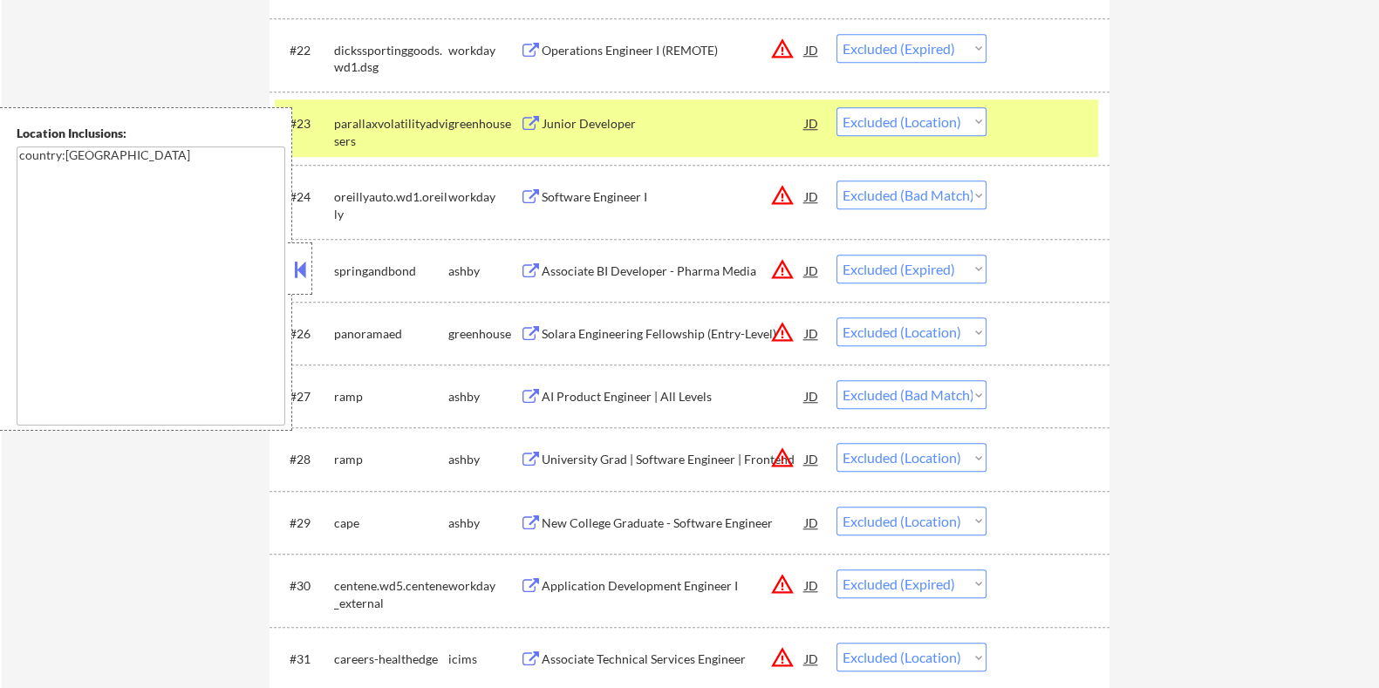
scroll to position [1963, 0]
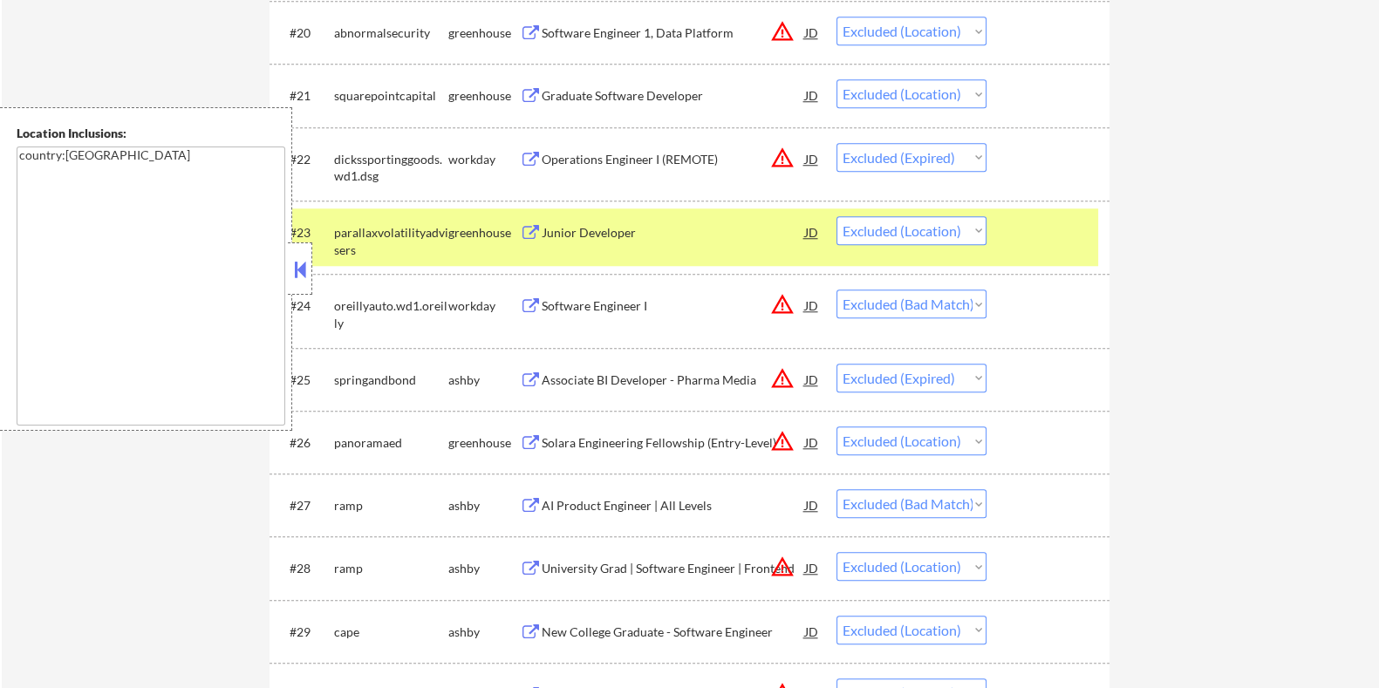
click at [622, 229] on div "Junior Developer" at bounding box center [672, 232] width 263 height 17
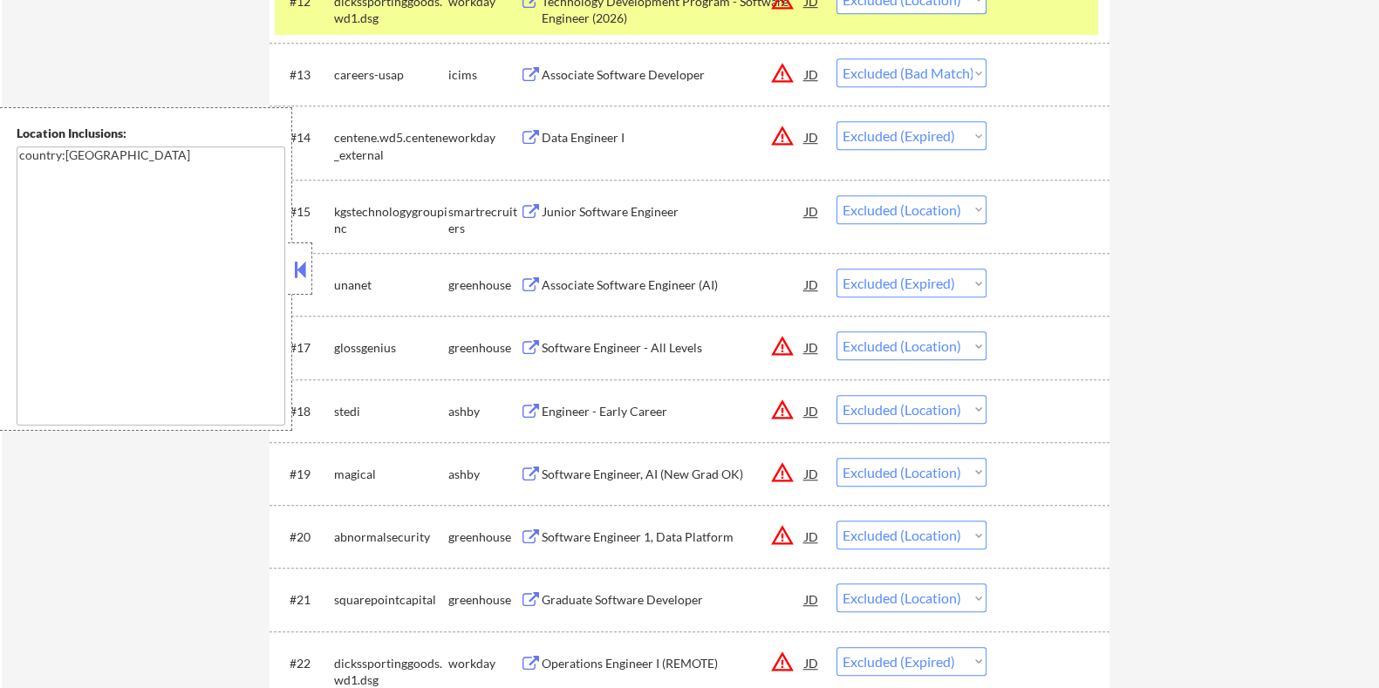
scroll to position [1417, 0]
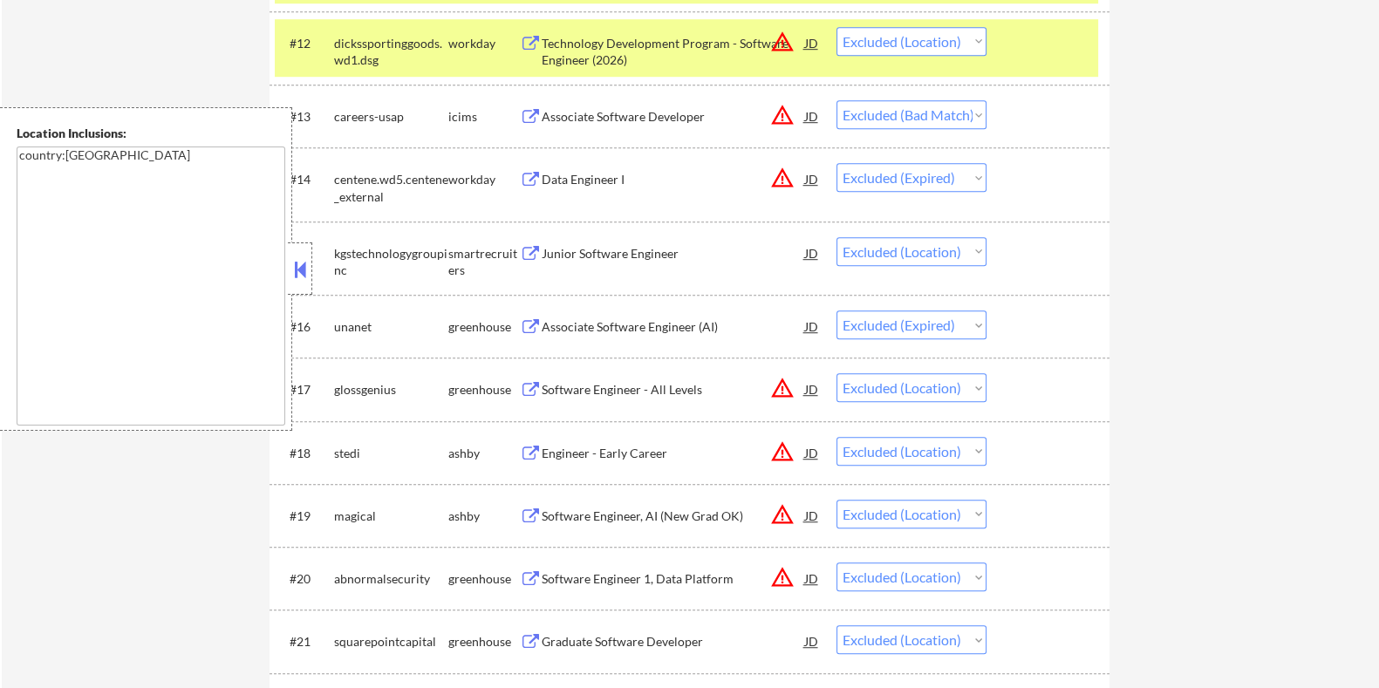
click at [548, 247] on div "Junior Software Engineer" at bounding box center [672, 253] width 263 height 17
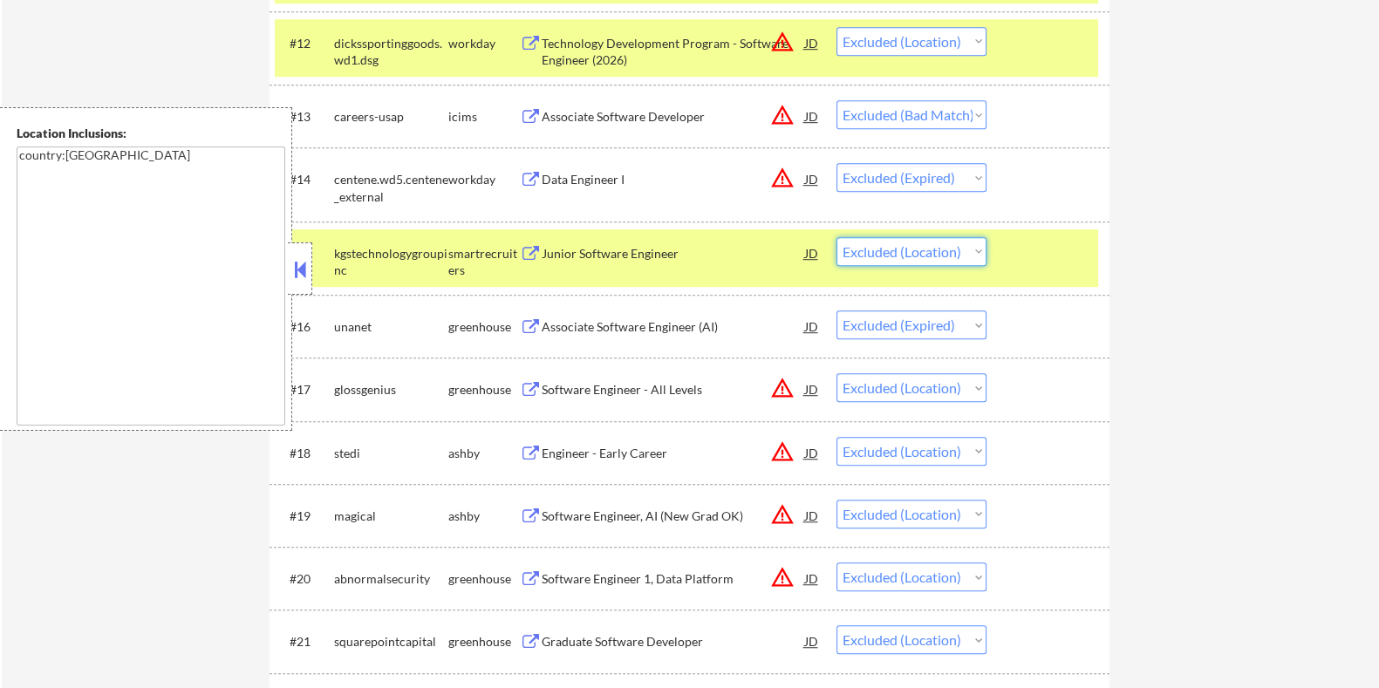
click at [924, 246] on select "Choose an option... Pending Applied Excluded (Questions) Excluded (Expired) Exc…" at bounding box center [912, 251] width 150 height 29
click at [837, 237] on select "Choose an option... Pending Applied Excluded (Questions) Excluded (Expired) Exc…" at bounding box center [912, 251] width 150 height 29
select select ""excluded__expired_""
select select ""excluded__location_""
select select ""excluded__expired_""
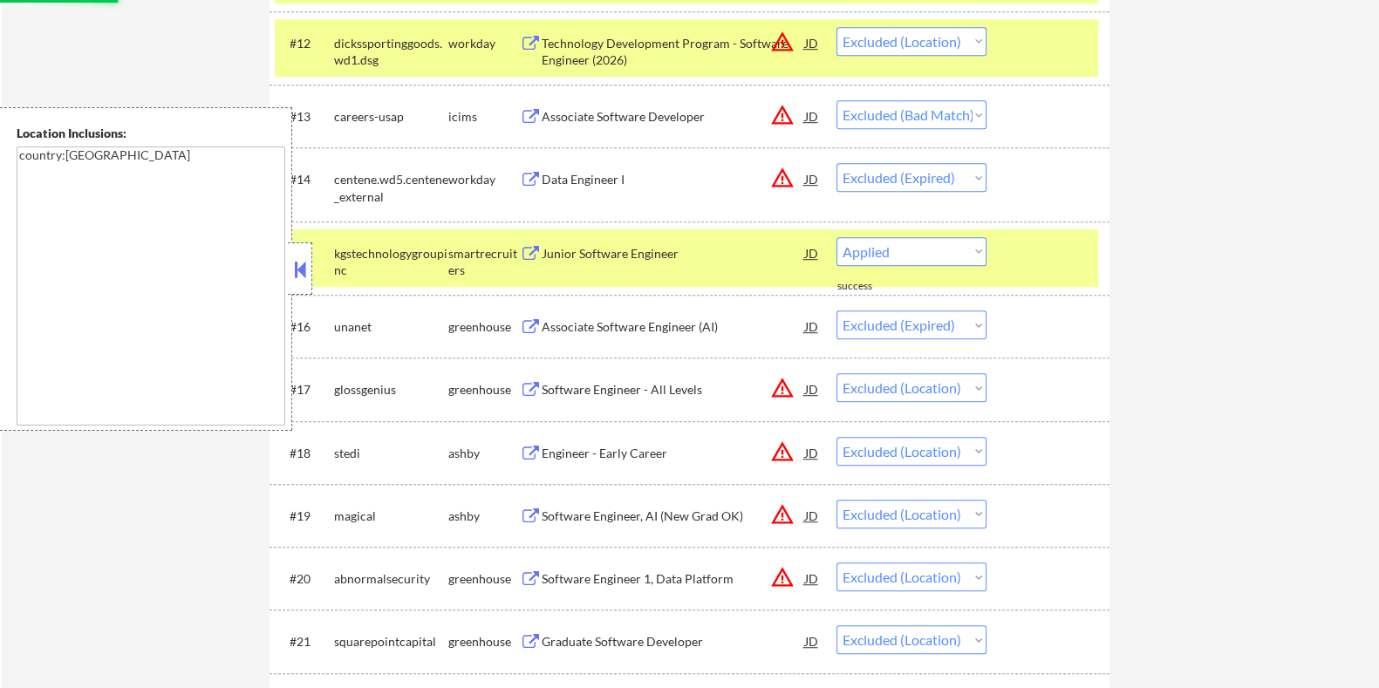
select select ""excluded__location_""
select select ""excluded__bad_match_""
select select ""excluded__expired_""
select select ""excluded__location_""
select select ""excluded__bad_match_""
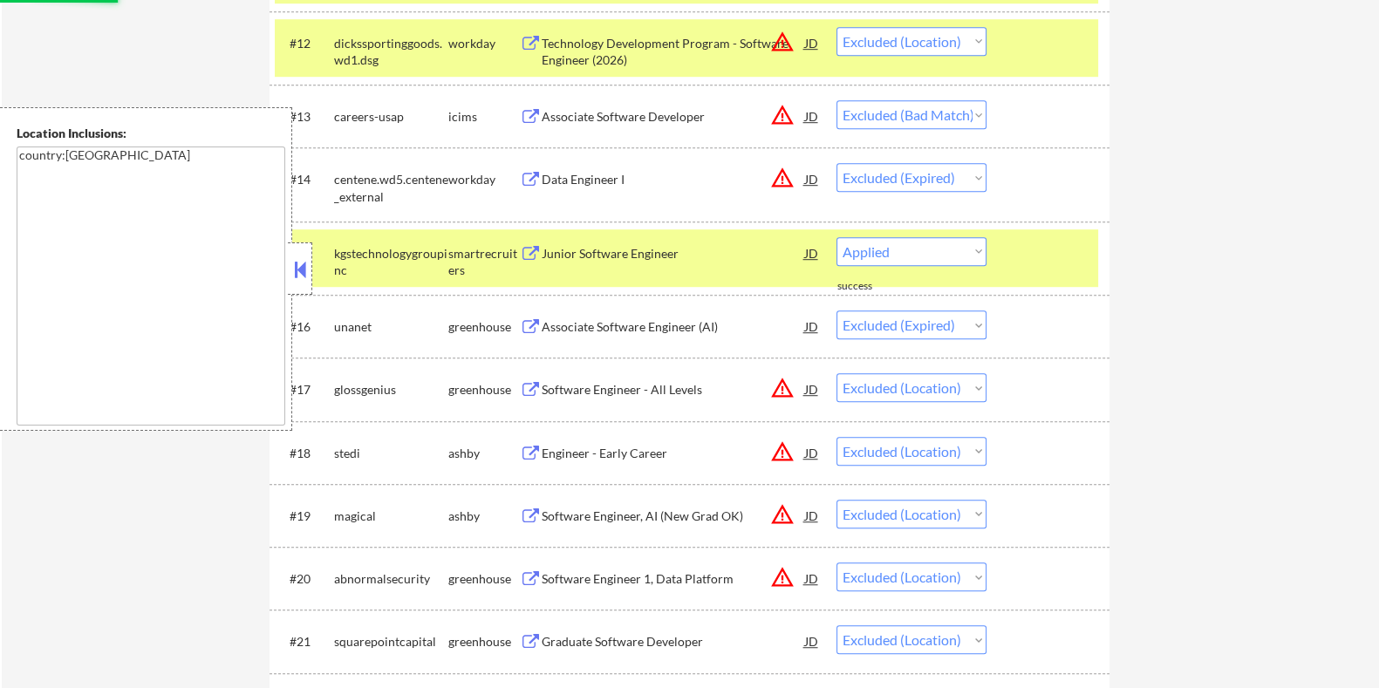
select select ""excluded__location_""
select select ""excluded__expired_""
select select ""excluded__location_""
select select ""excluded__expired_""
select select ""excluded__bad_match_""
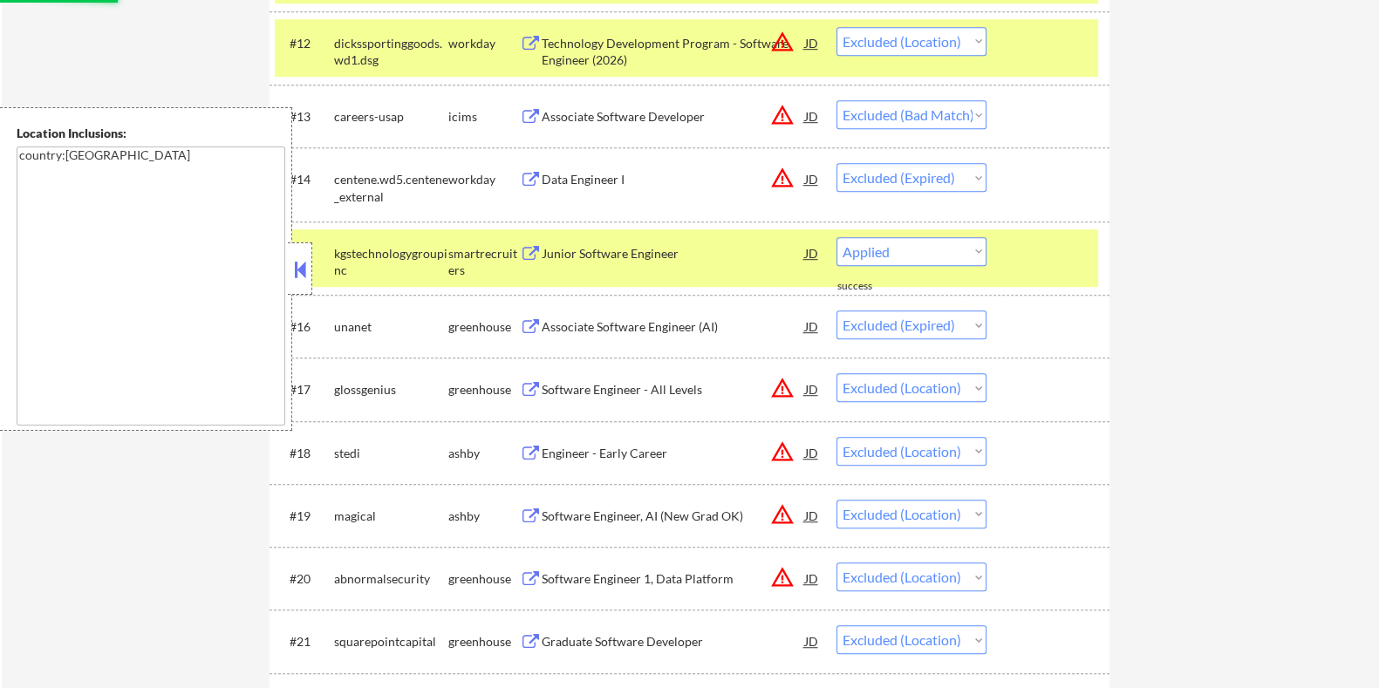
select select ""excluded__expired_""
select select ""excluded__bad_match_""
select select ""excluded__expired_""
select select ""excluded__location_""
select select ""excluded__expired_""
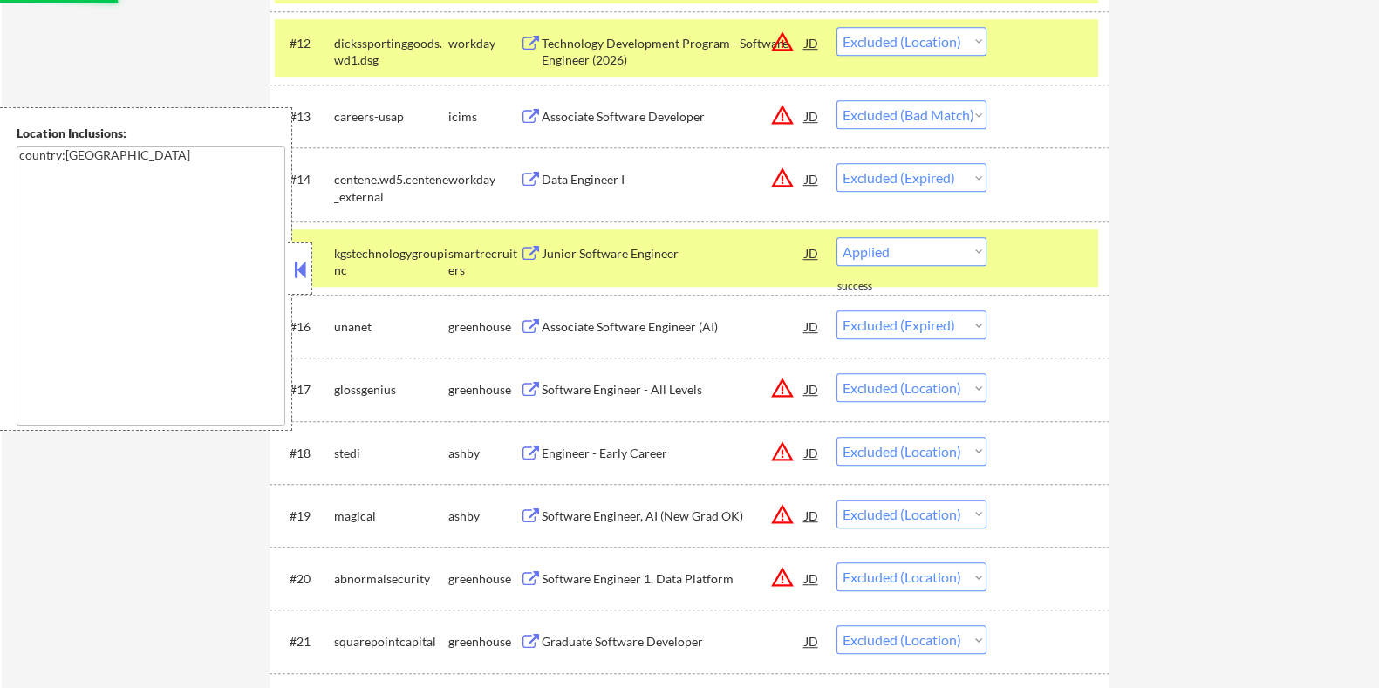
select select ""excluded__location_""
select select ""excluded__expired_""
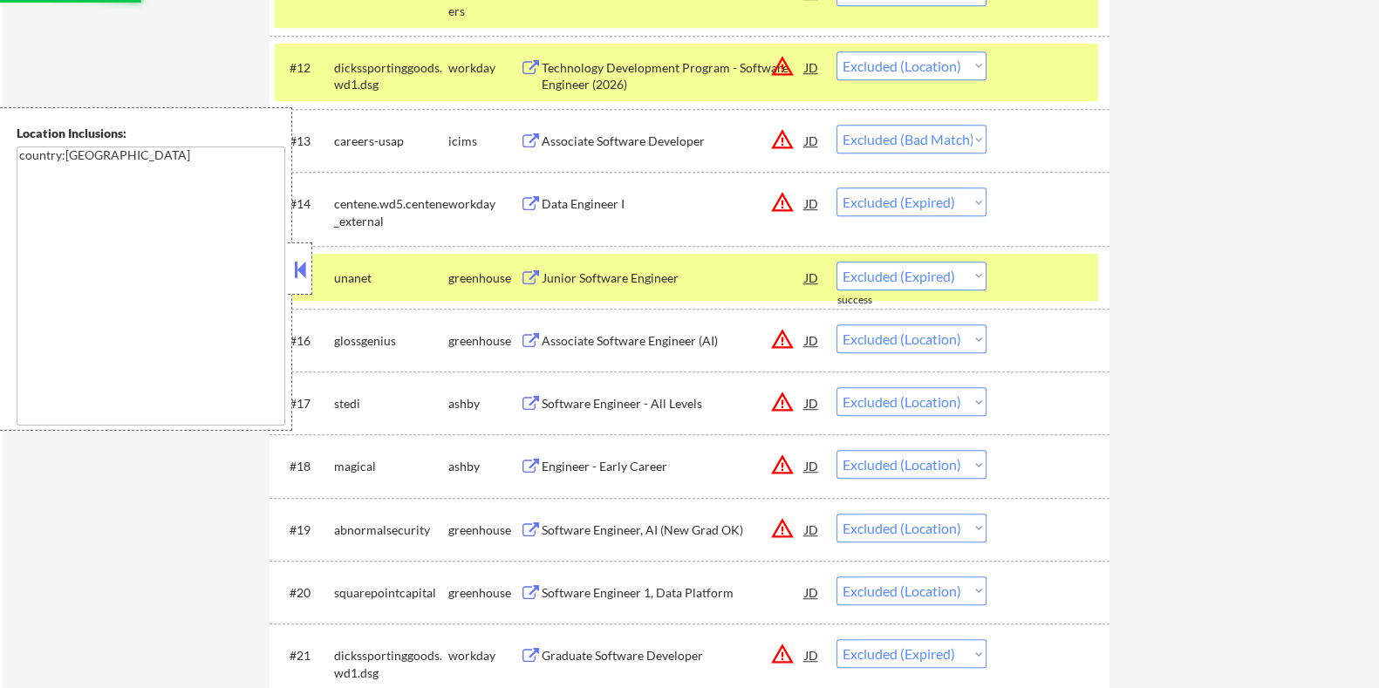
scroll to position [1308, 0]
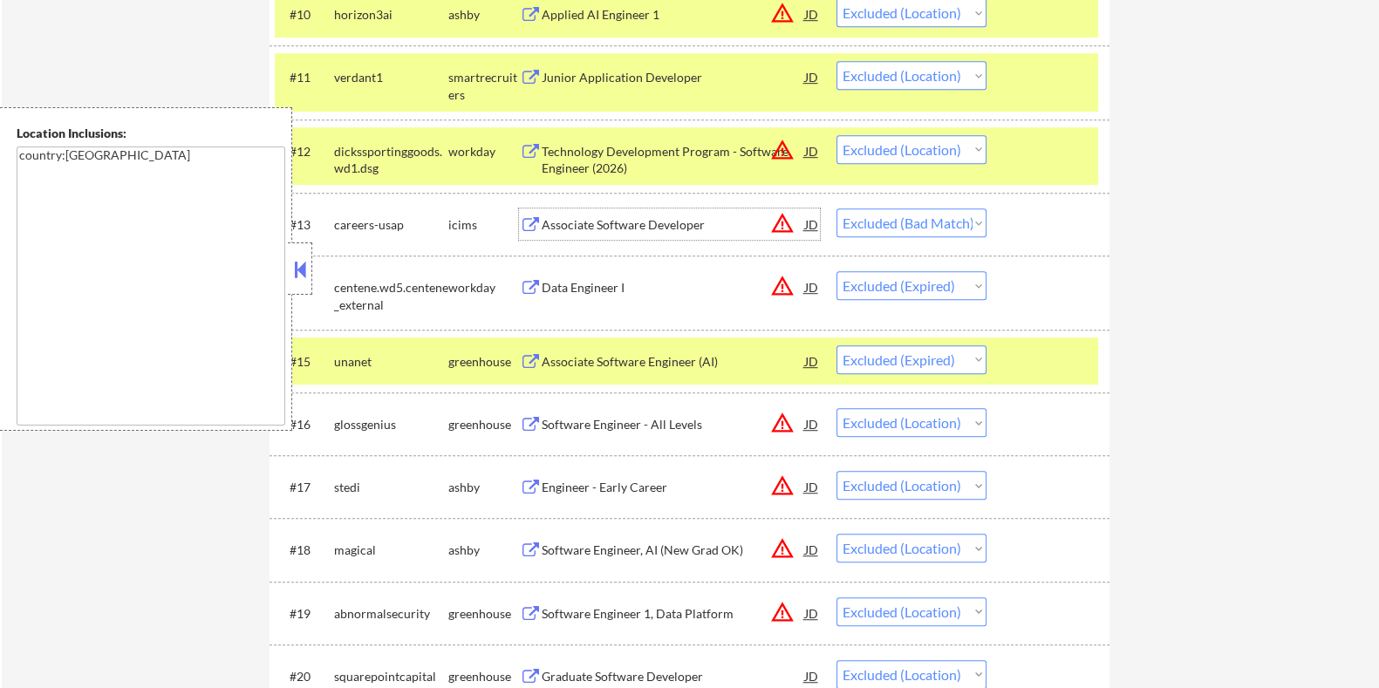
click at [553, 222] on div "Associate Software Developer" at bounding box center [672, 224] width 263 height 17
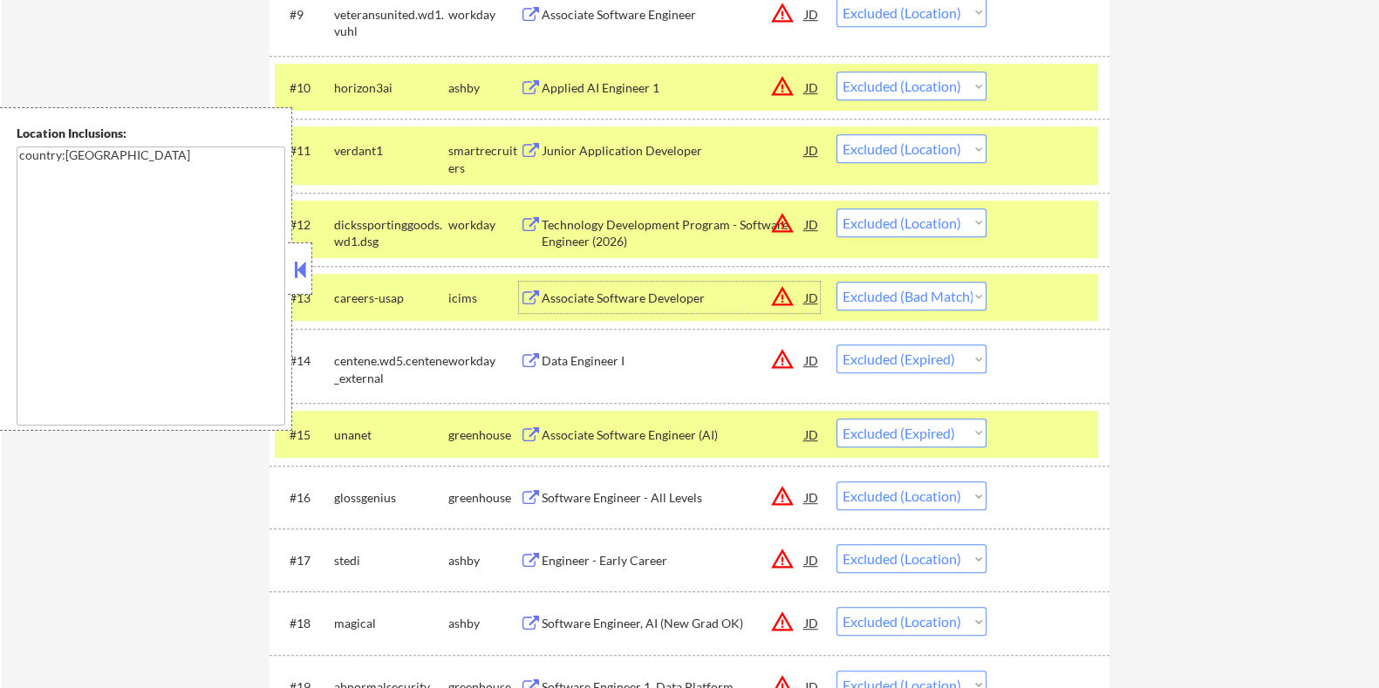
scroll to position [1199, 0]
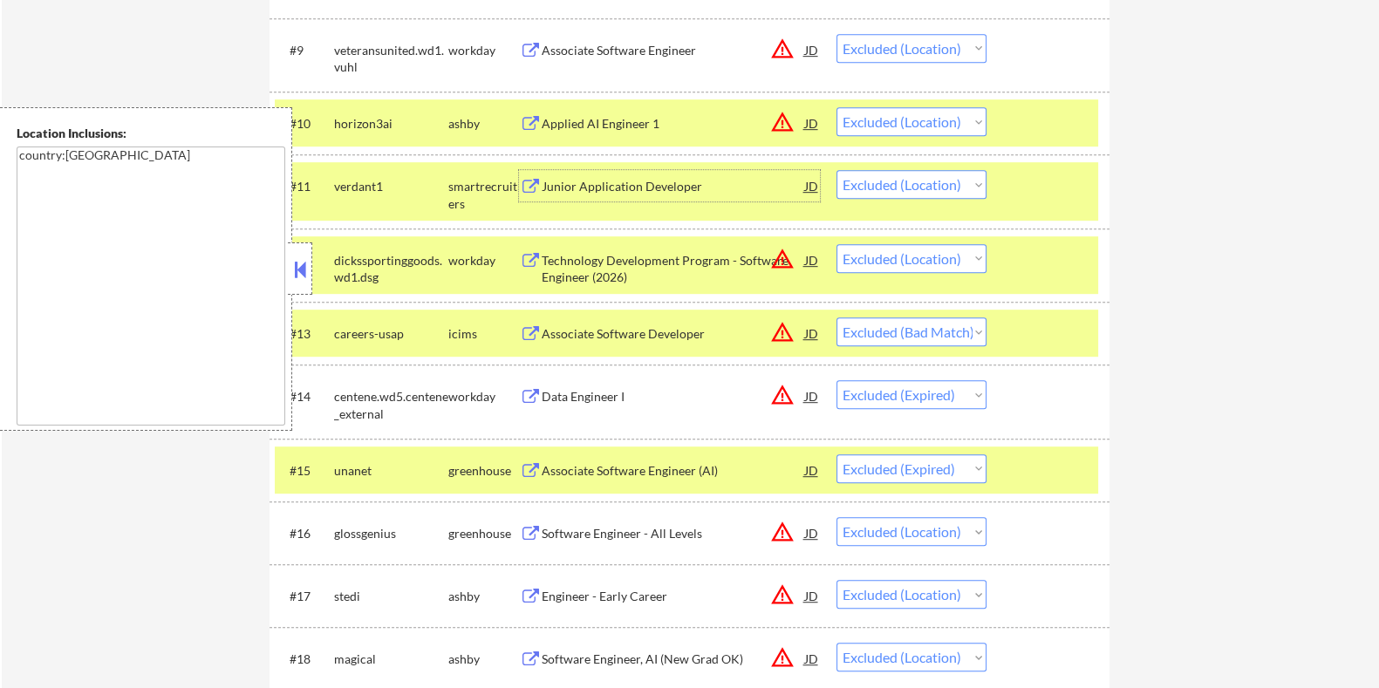
click at [625, 190] on div "Junior Application Developer" at bounding box center [672, 186] width 263 height 17
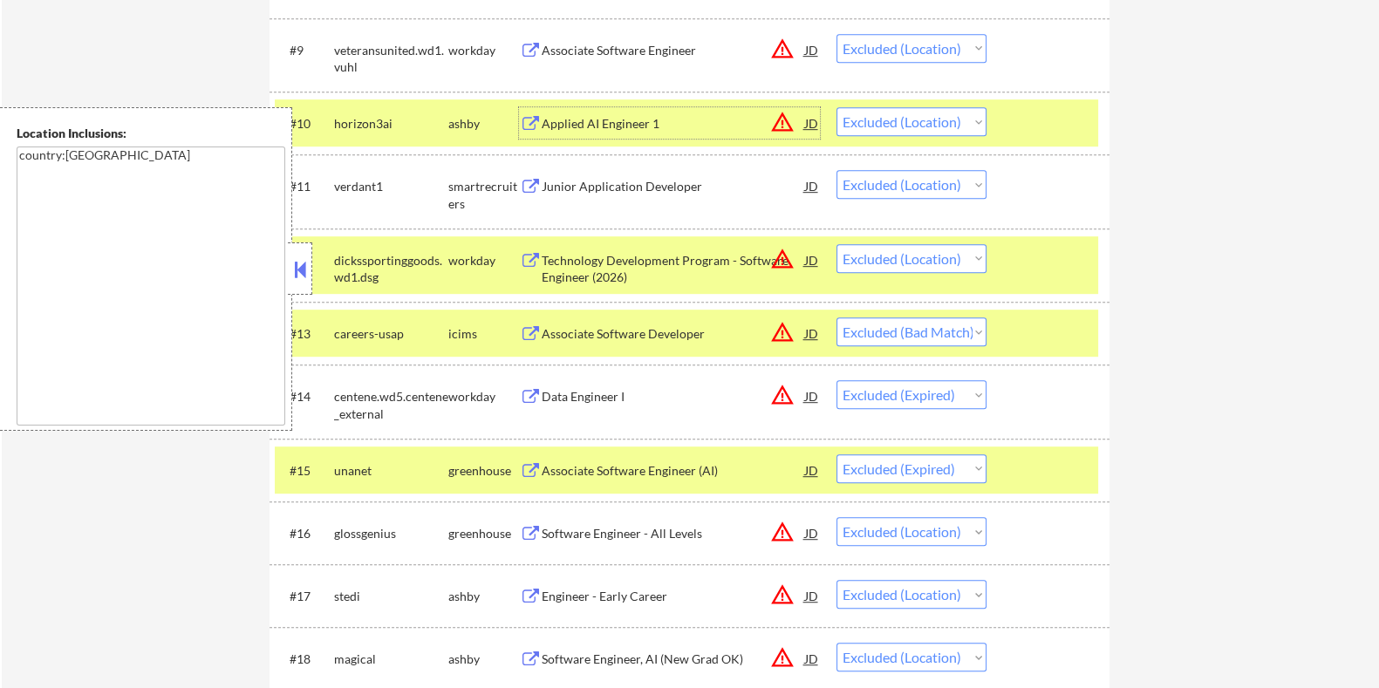
click at [581, 116] on div "Applied AI Engineer 1" at bounding box center [672, 123] width 263 height 17
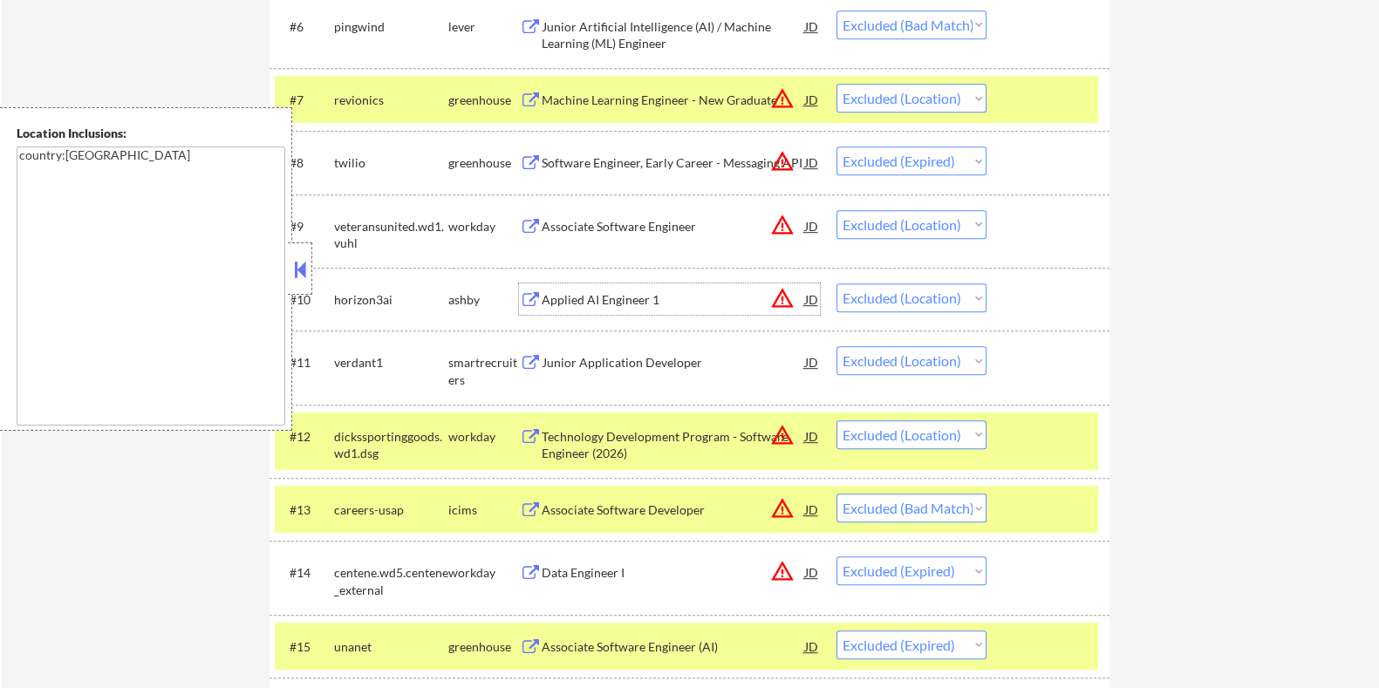
scroll to position [981, 0]
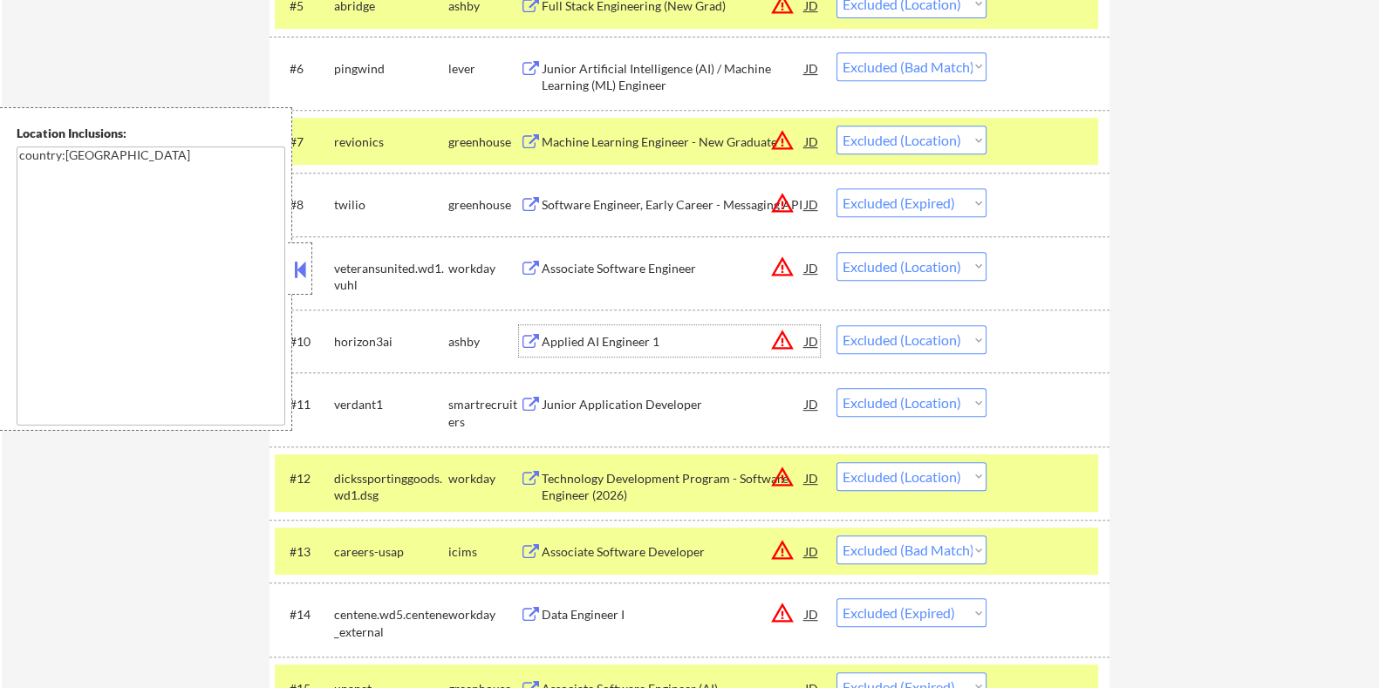
click at [663, 333] on div "Applied AI Engineer 1" at bounding box center [672, 341] width 263 height 17
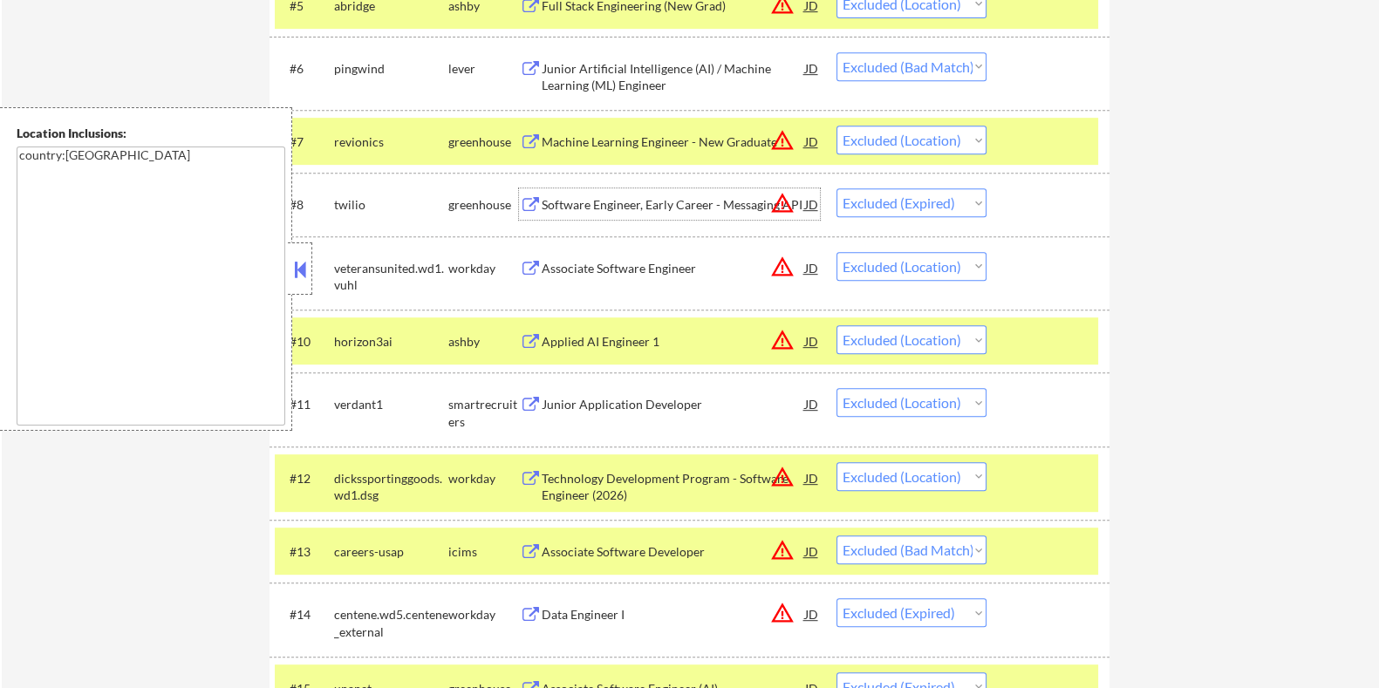
click at [650, 212] on div "Software Engineer, Early Career - Messaging API" at bounding box center [672, 204] width 263 height 17
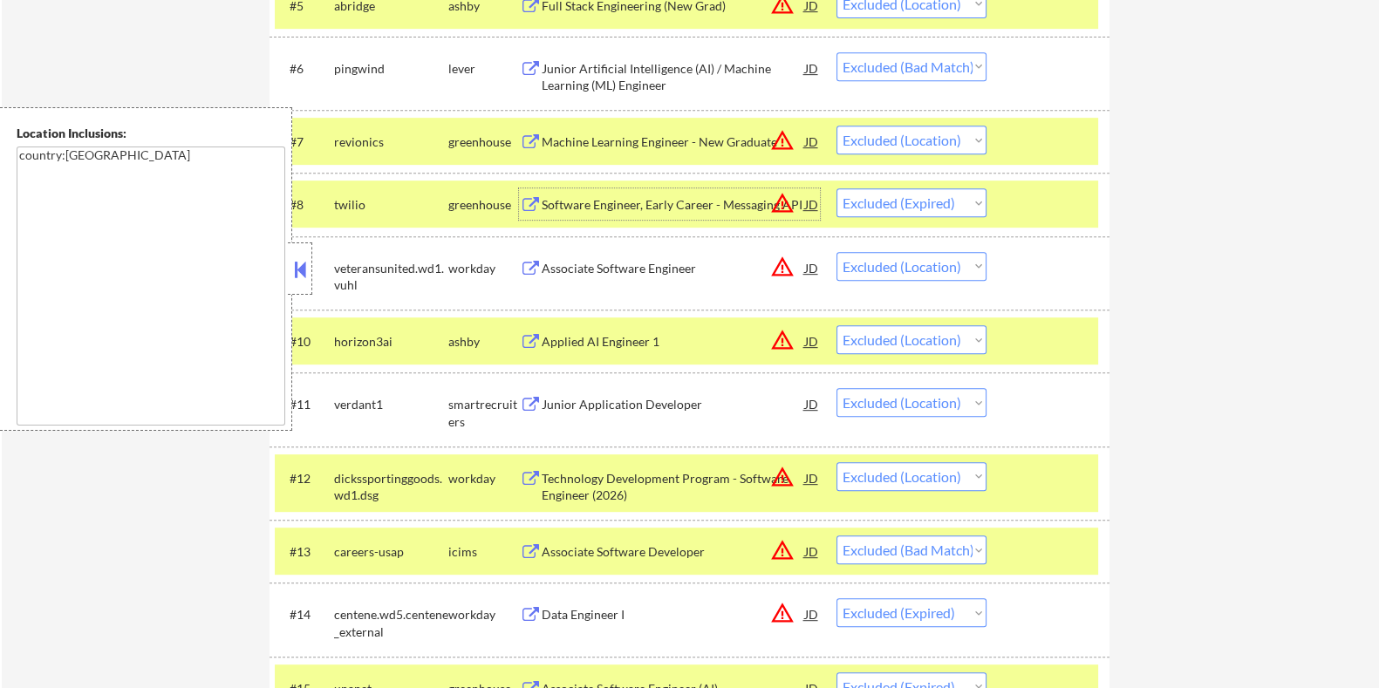
click at [625, 264] on div "Associate Software Engineer" at bounding box center [672, 268] width 263 height 17
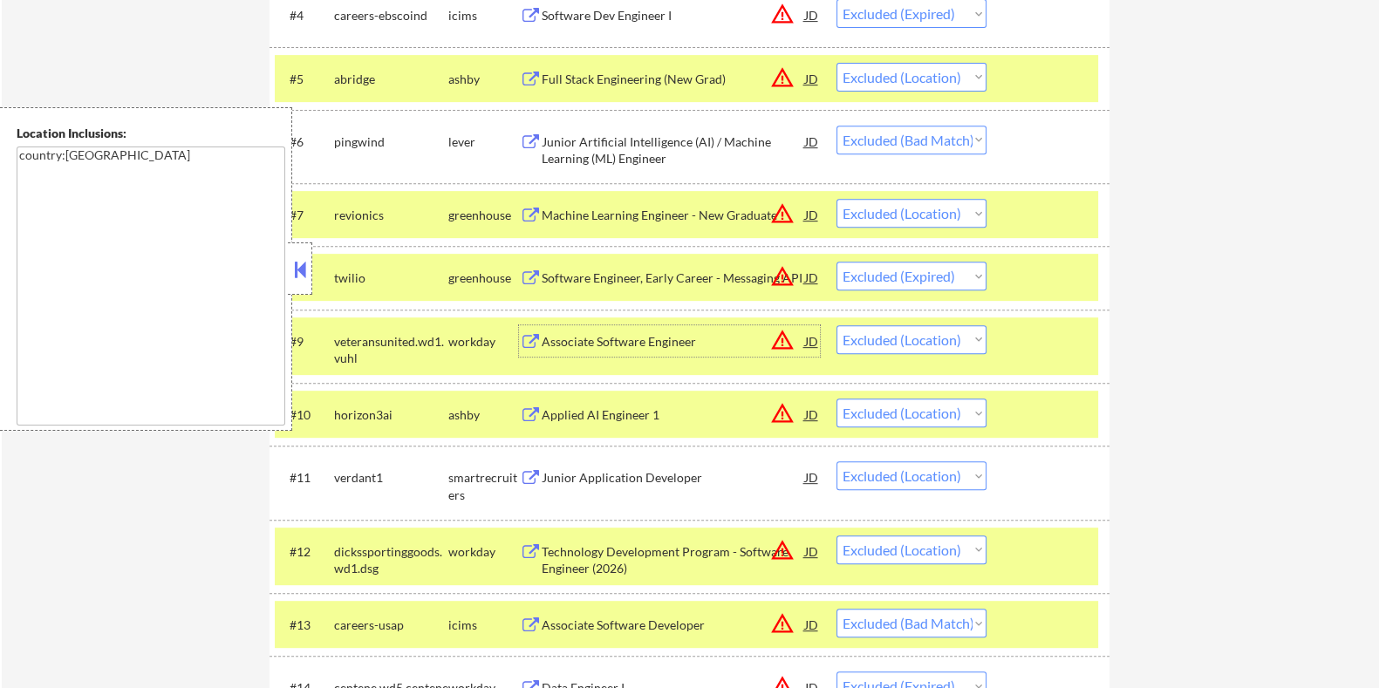
scroll to position [871, 0]
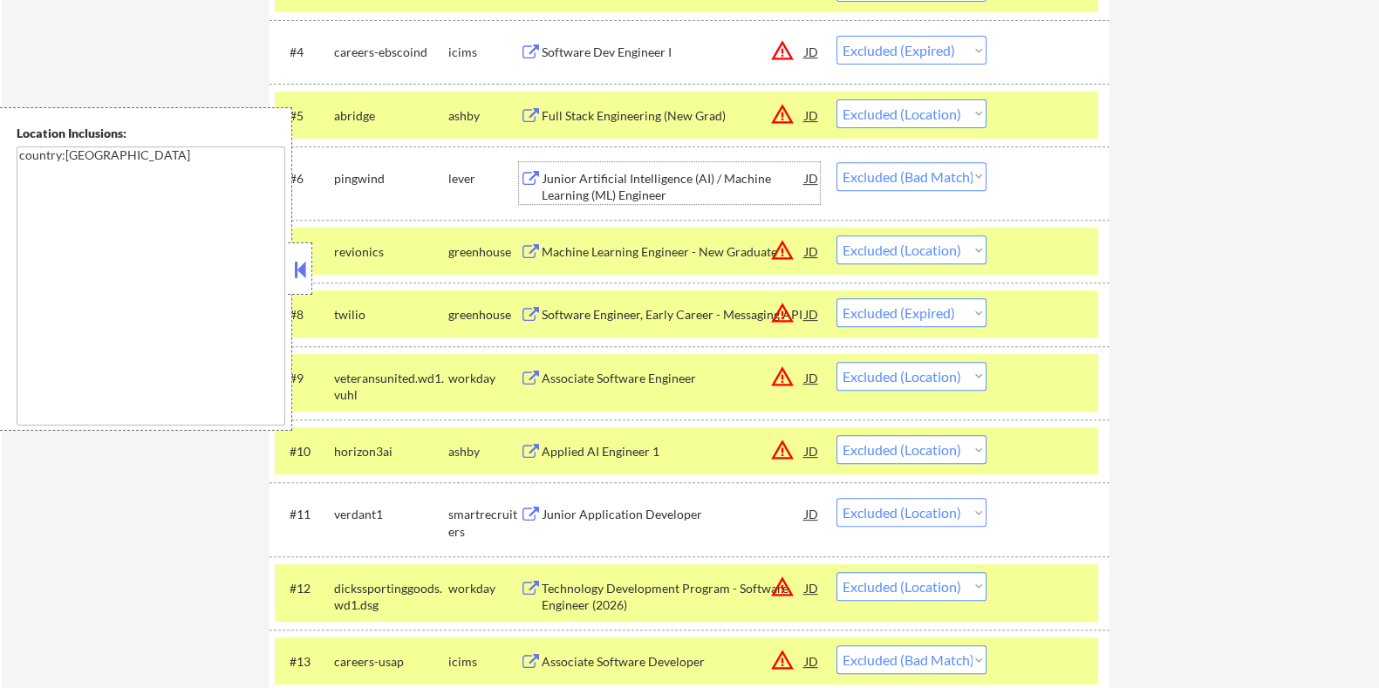
click at [576, 178] on div "Junior Artificial Intelligence (AI) / Machine Learning (ML) Engineer" at bounding box center [672, 187] width 263 height 34
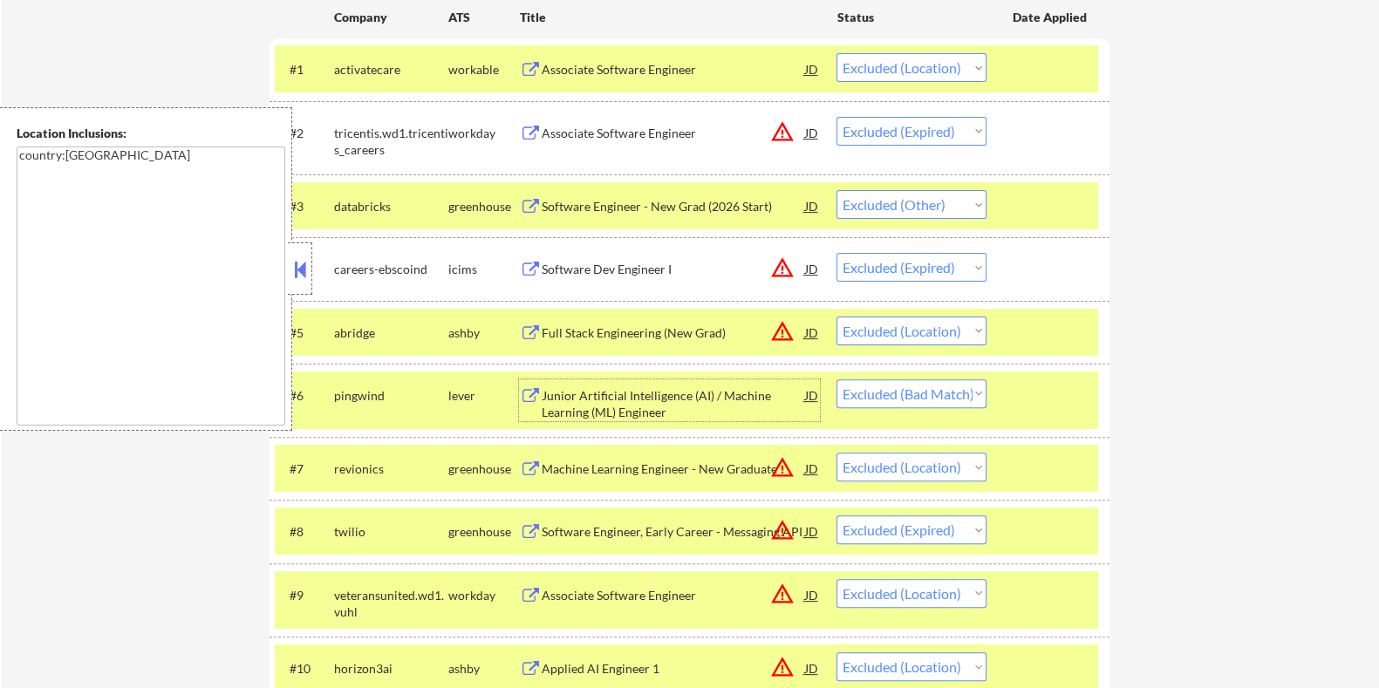
scroll to position [545, 0]
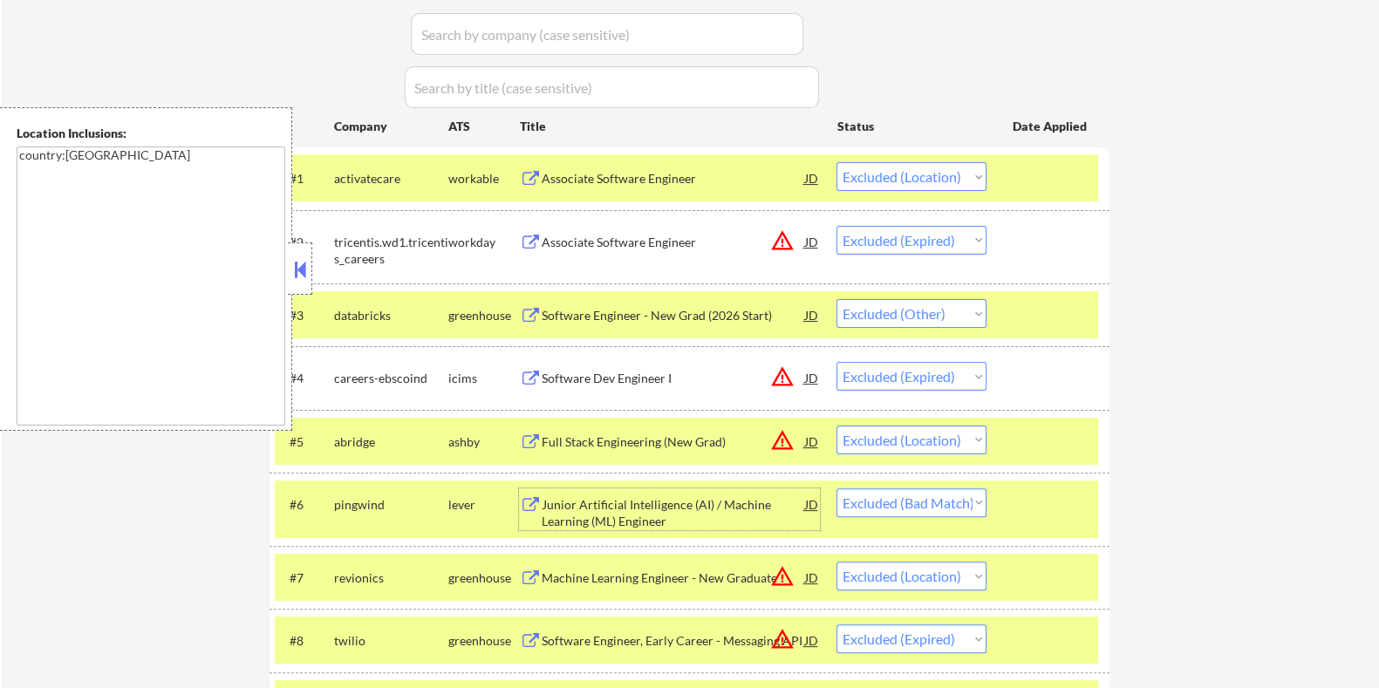
click at [593, 174] on div "Associate Software Engineer" at bounding box center [672, 178] width 263 height 17
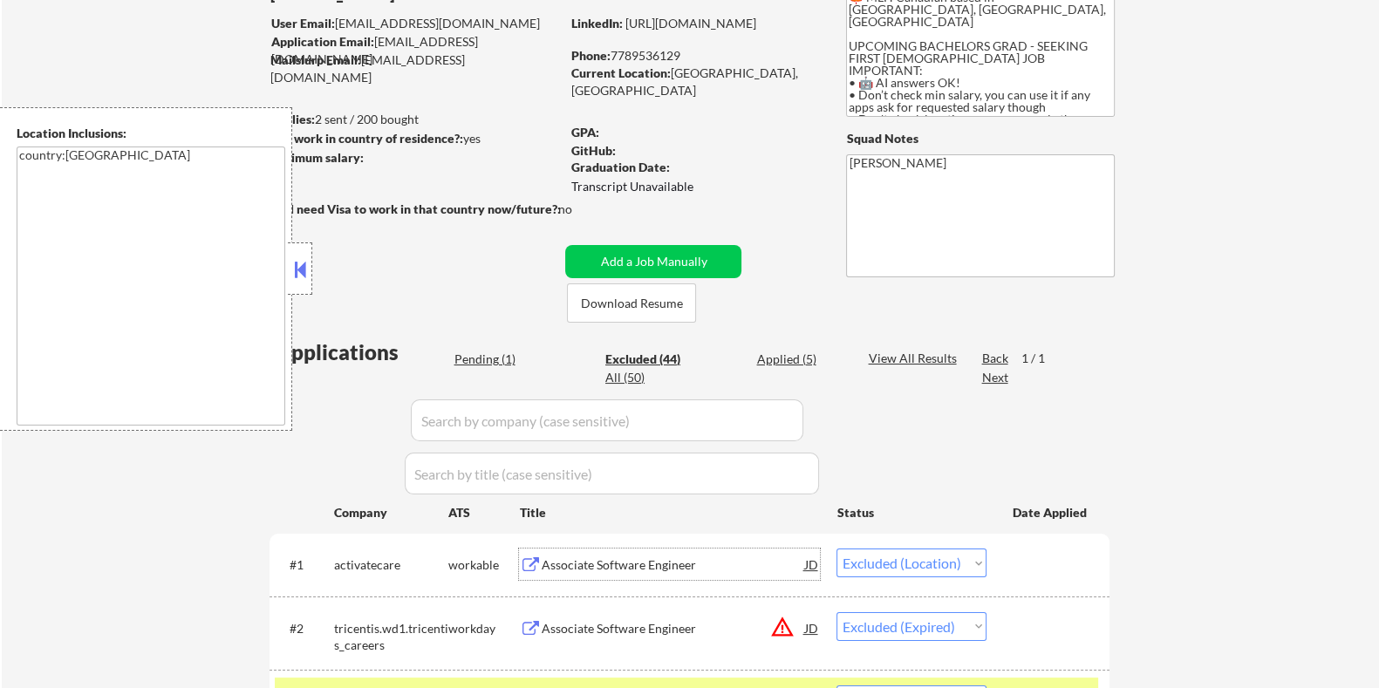
scroll to position [108, 0]
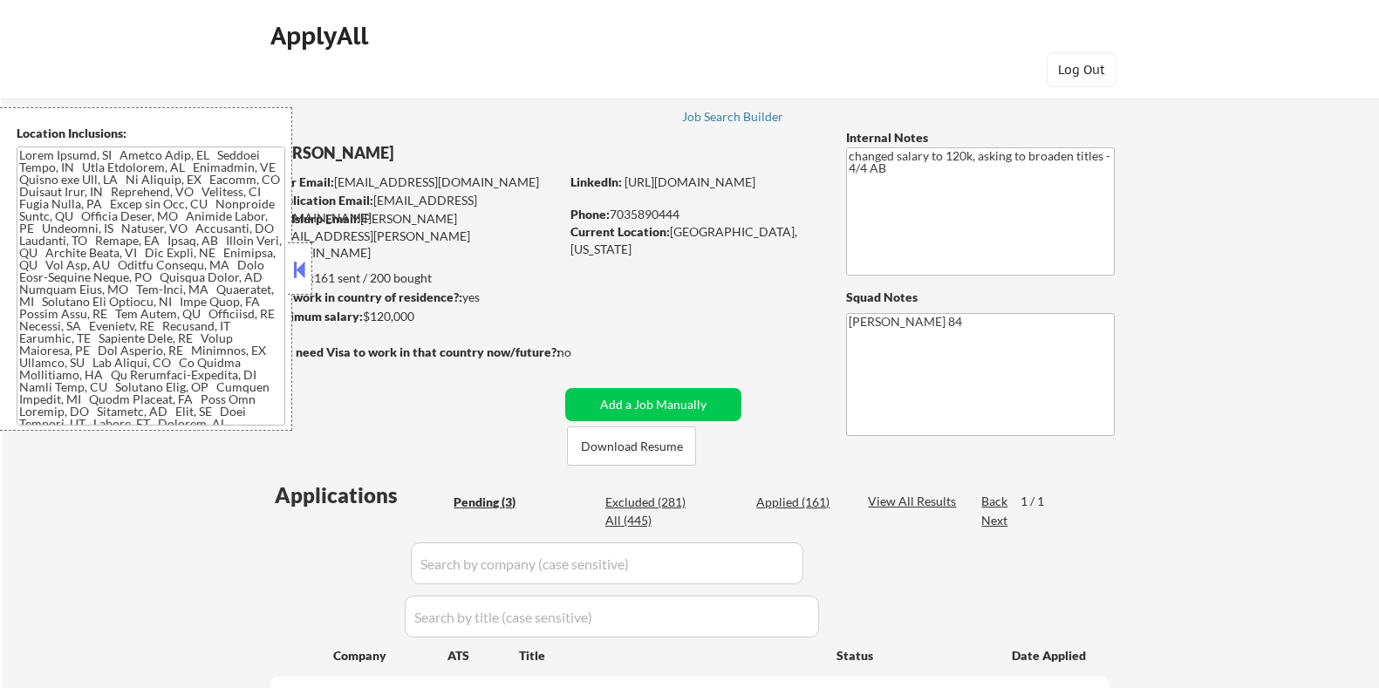
select select ""pending""
click at [646, 442] on button "Download Resume" at bounding box center [631, 446] width 129 height 39
click at [301, 259] on button at bounding box center [299, 269] width 19 height 26
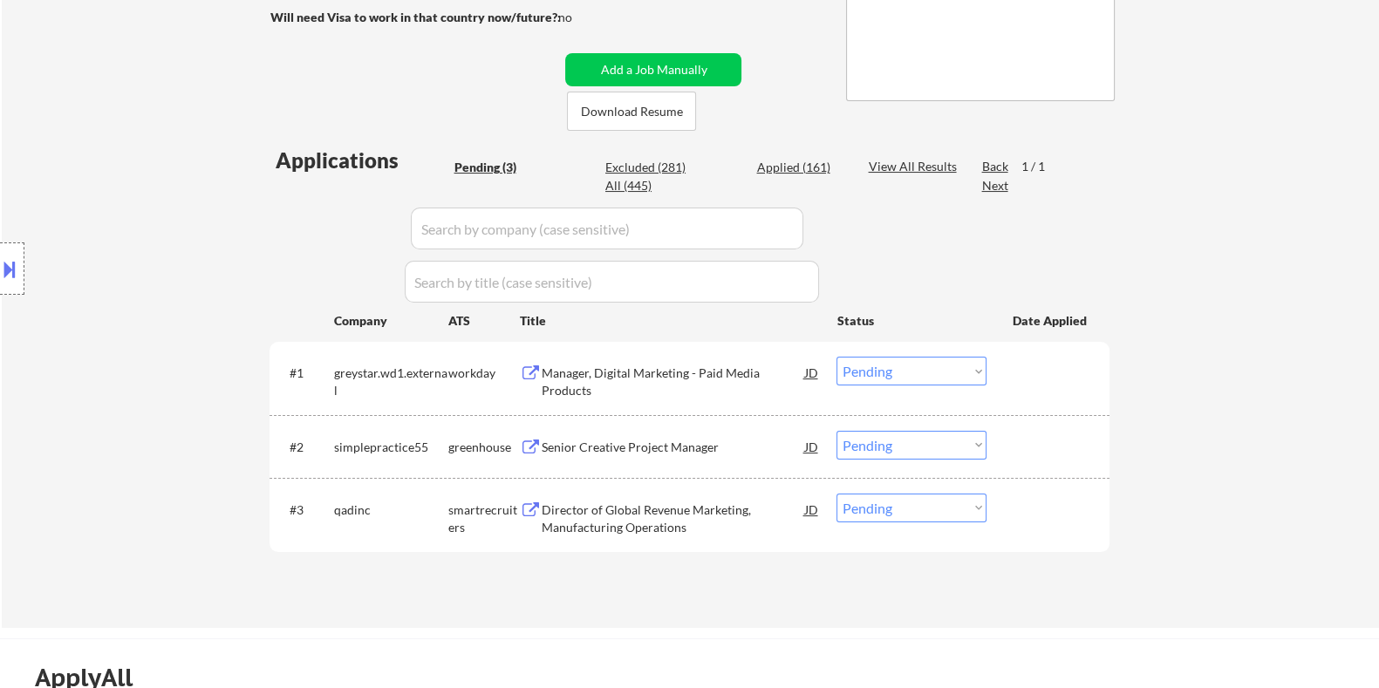
scroll to position [435, 0]
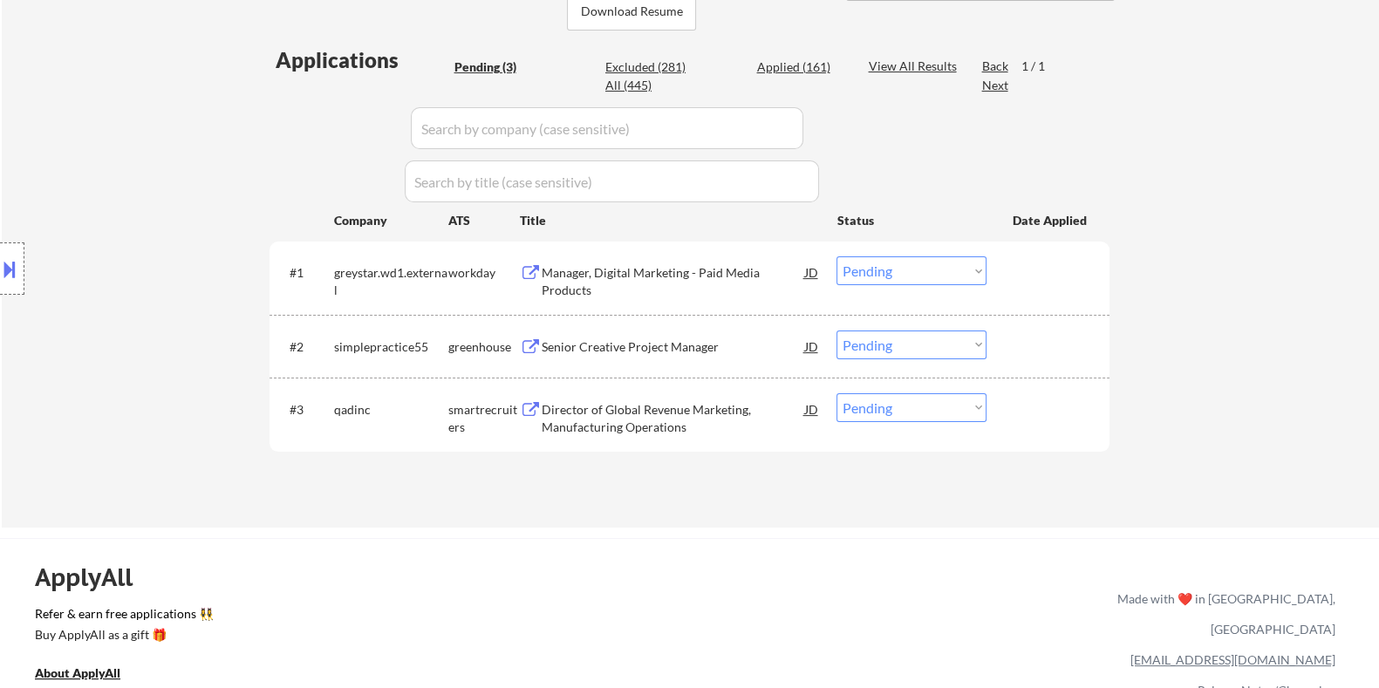
click at [572, 348] on div "Senior Creative Project Manager" at bounding box center [672, 346] width 263 height 17
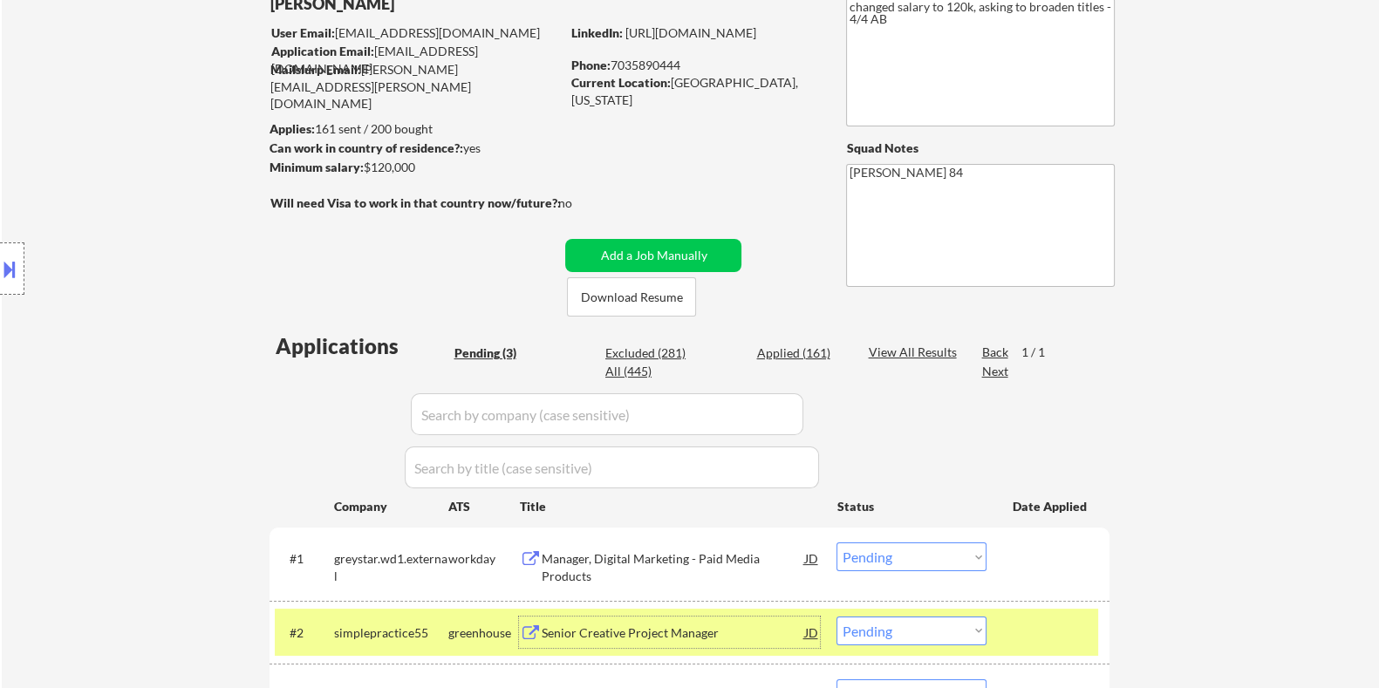
scroll to position [108, 0]
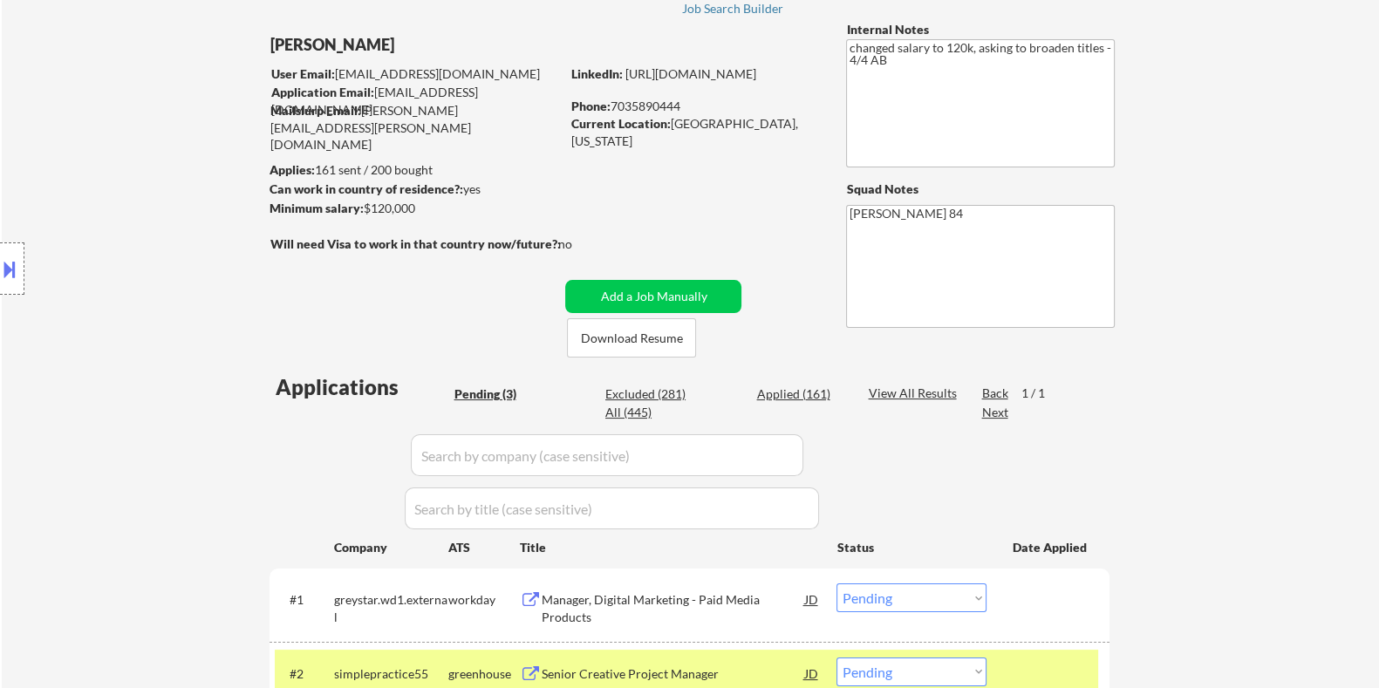
drag, startPoint x: 420, startPoint y: 204, endPoint x: 365, endPoint y: 213, distance: 54.8
click at [365, 213] on div "Minimum salary: $120,000" at bounding box center [414, 208] width 290 height 17
copy div "$120,000"
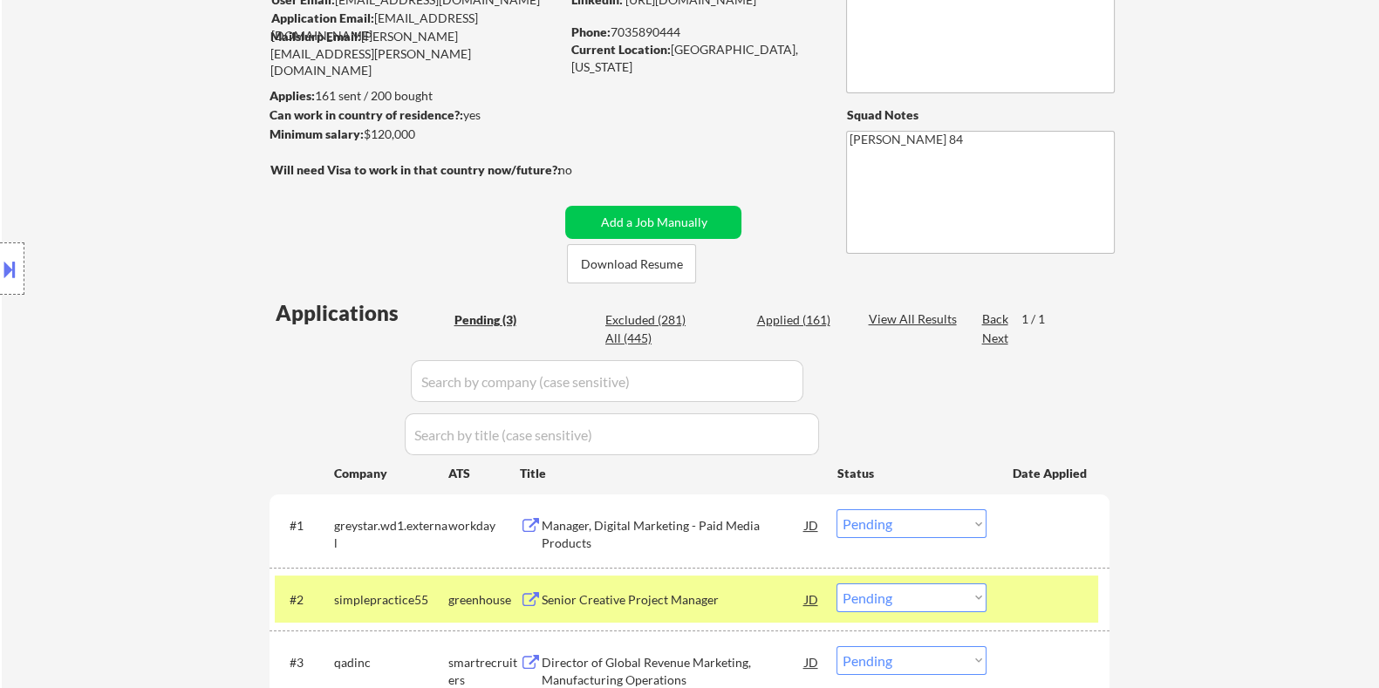
scroll to position [217, 0]
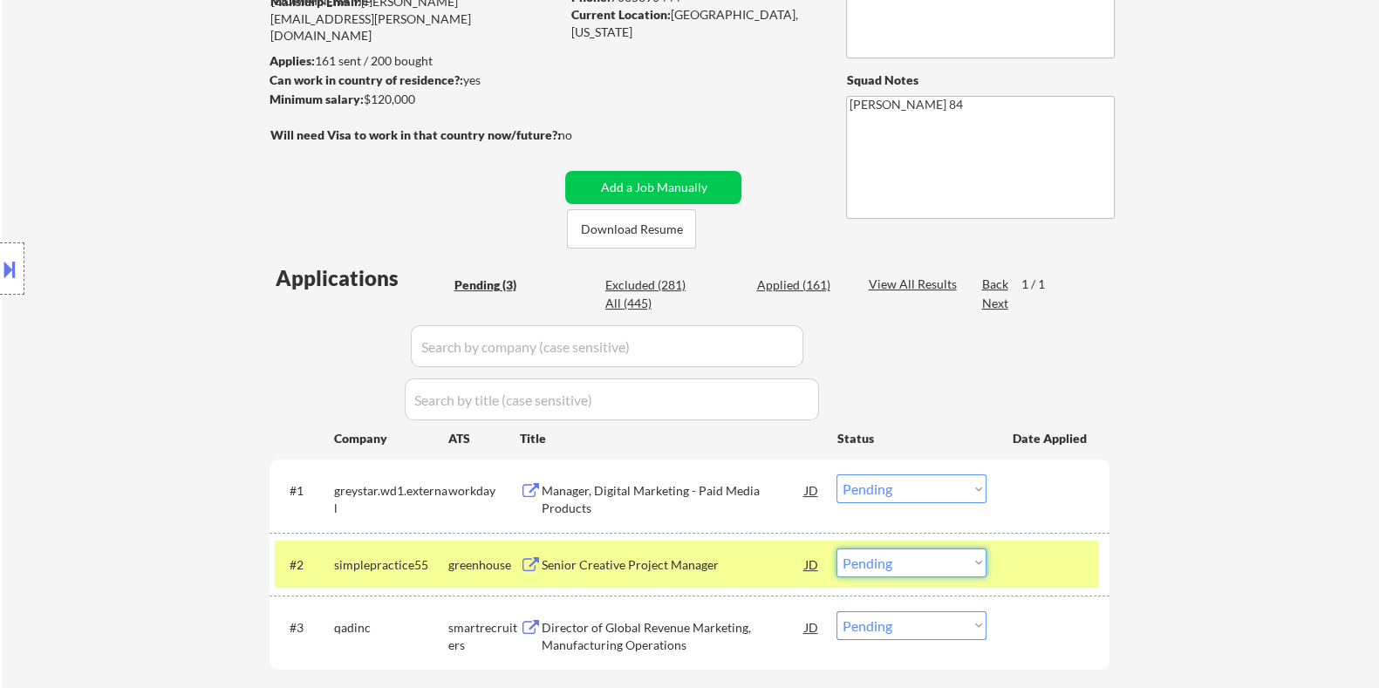
click at [864, 570] on select "Choose an option... Pending Applied Excluded (Questions) Excluded (Expired) Exc…" at bounding box center [912, 563] width 150 height 29
click at [837, 549] on select "Choose an option... Pending Applied Excluded (Questions) Excluded (Expired) Exc…" at bounding box center [912, 563] width 150 height 29
select select ""pending""
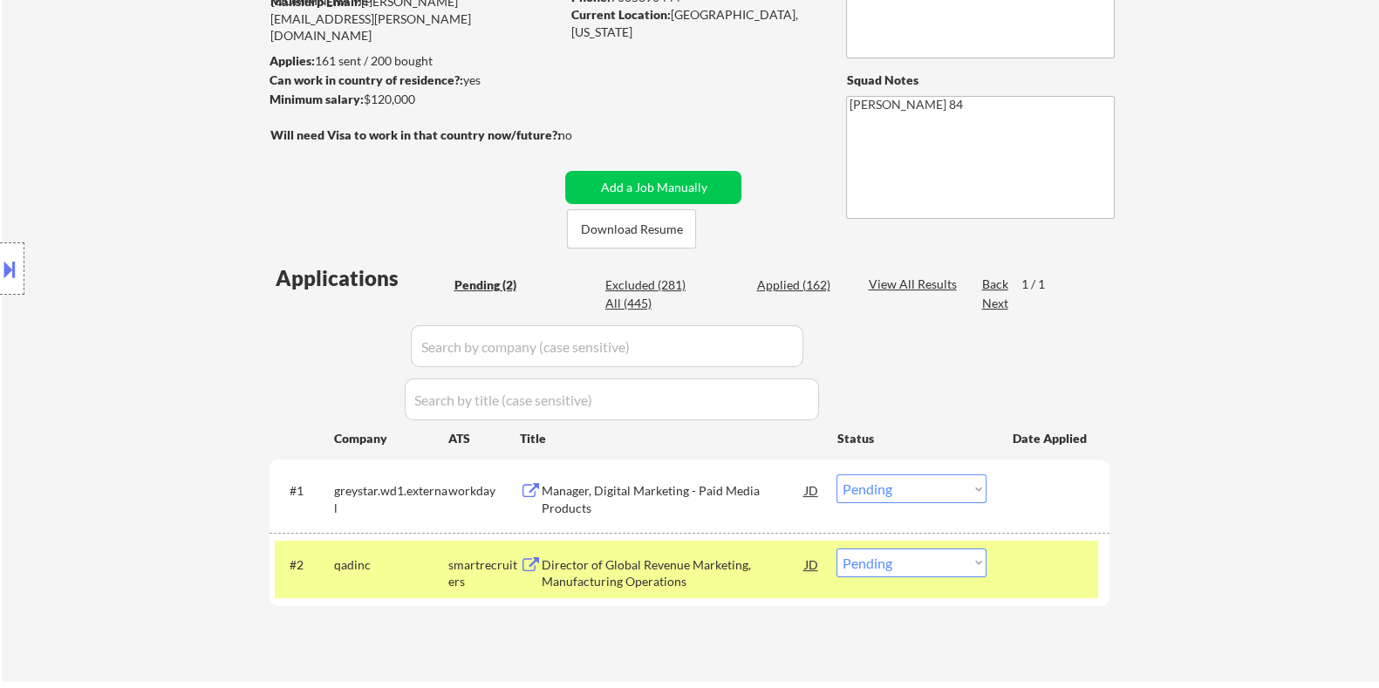
click at [702, 492] on div "Manager, Digital Marketing - Paid Media Products" at bounding box center [672, 499] width 263 height 34
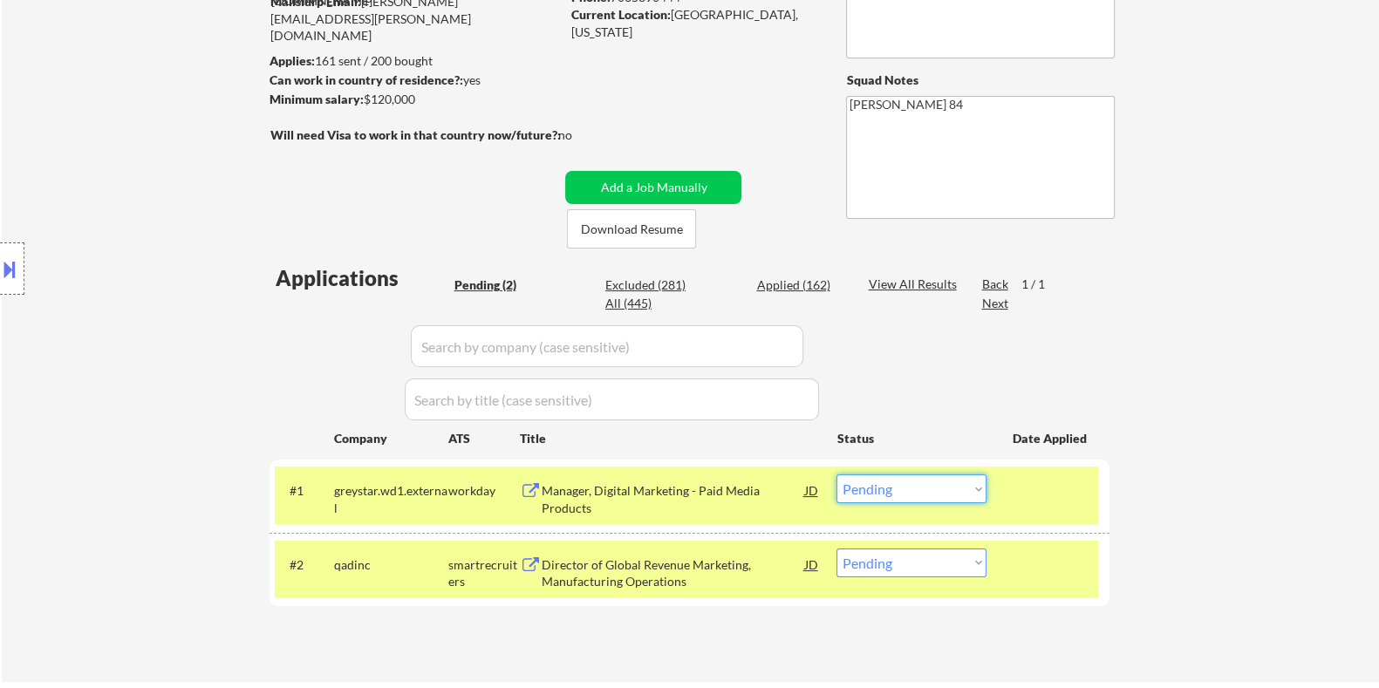
click at [959, 483] on select "Choose an option... Pending Applied Excluded (Questions) Excluded (Expired) Exc…" at bounding box center [912, 489] width 150 height 29
click at [837, 475] on select "Choose an option... Pending Applied Excluded (Questions) Excluded (Expired) Exc…" at bounding box center [912, 489] width 150 height 29
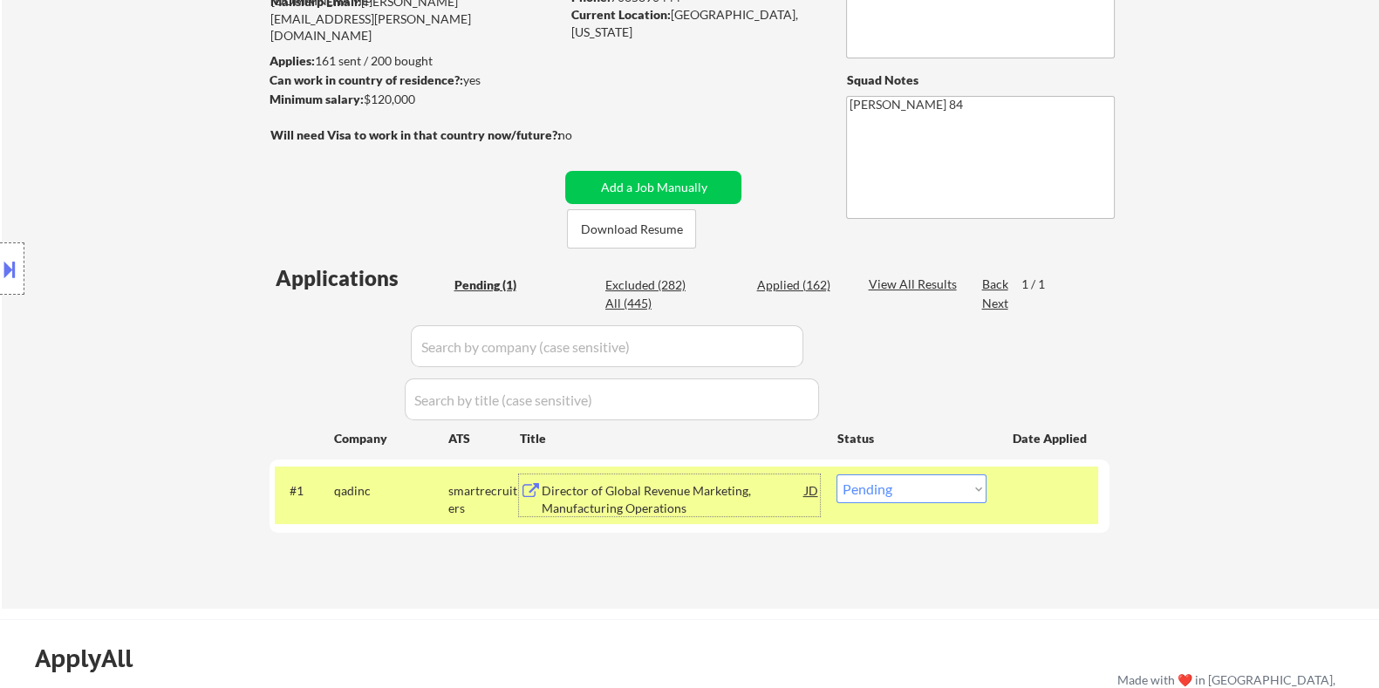
click at [602, 499] on div "Director of Global Revenue Marketing, Manufacturing Operations" at bounding box center [672, 499] width 263 height 34
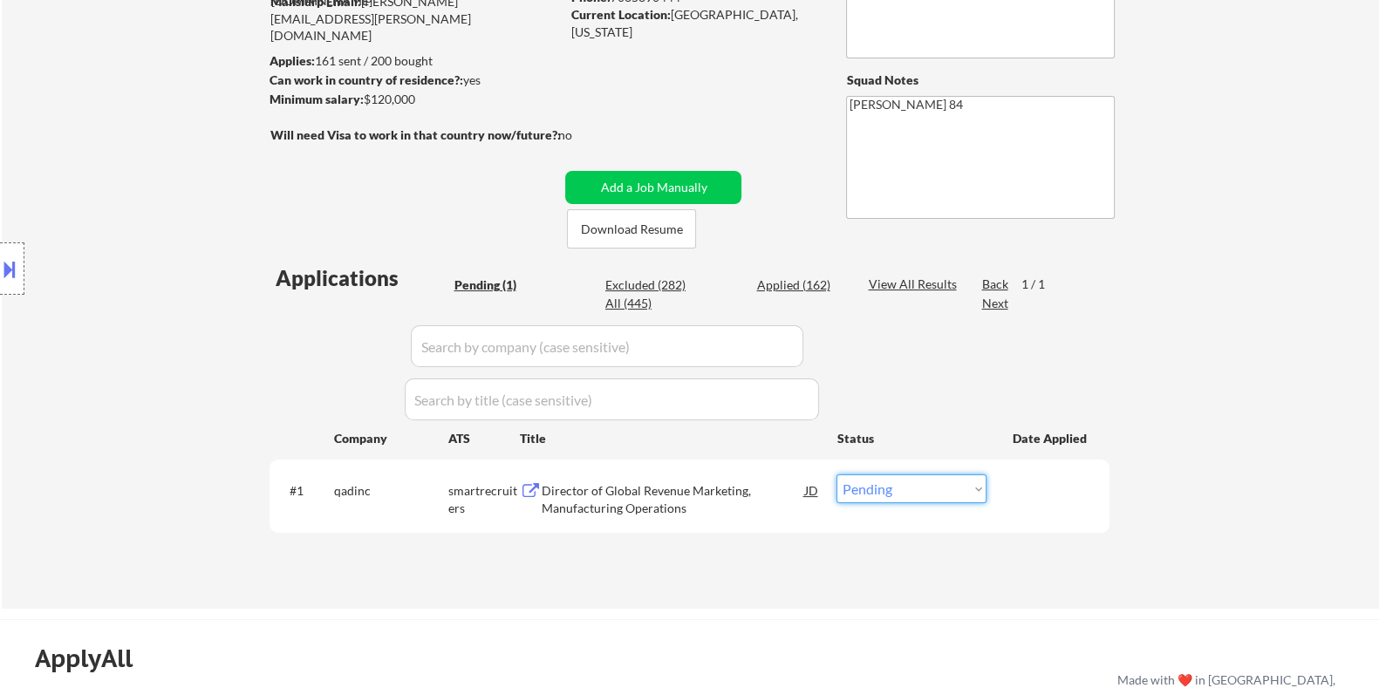
click at [877, 494] on select "Choose an option... Pending Applied Excluded (Questions) Excluded (Expired) Exc…" at bounding box center [912, 489] width 150 height 29
select select ""applied""
click at [837, 475] on select "Choose an option... Pending Applied Excluded (Questions) Excluded (Expired) Exc…" at bounding box center [912, 489] width 150 height 29
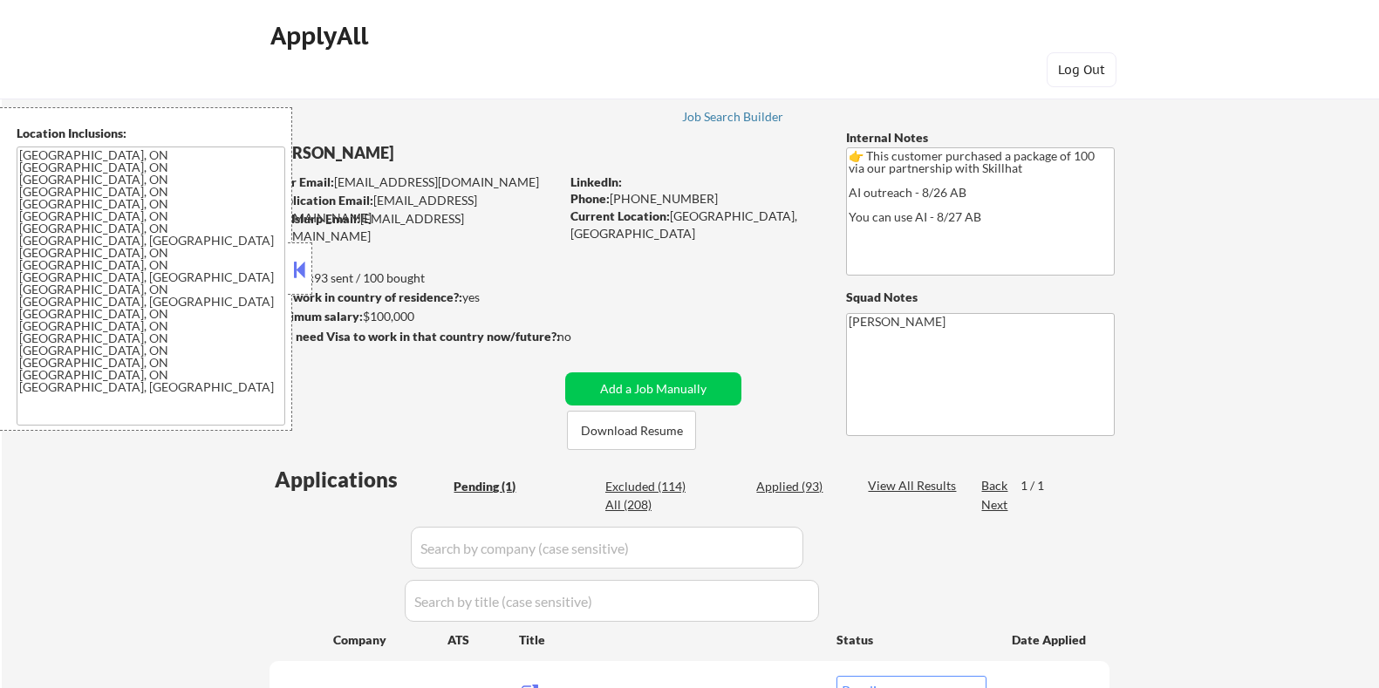
select select ""pending""
click at [665, 434] on button "Download Resume" at bounding box center [631, 430] width 129 height 39
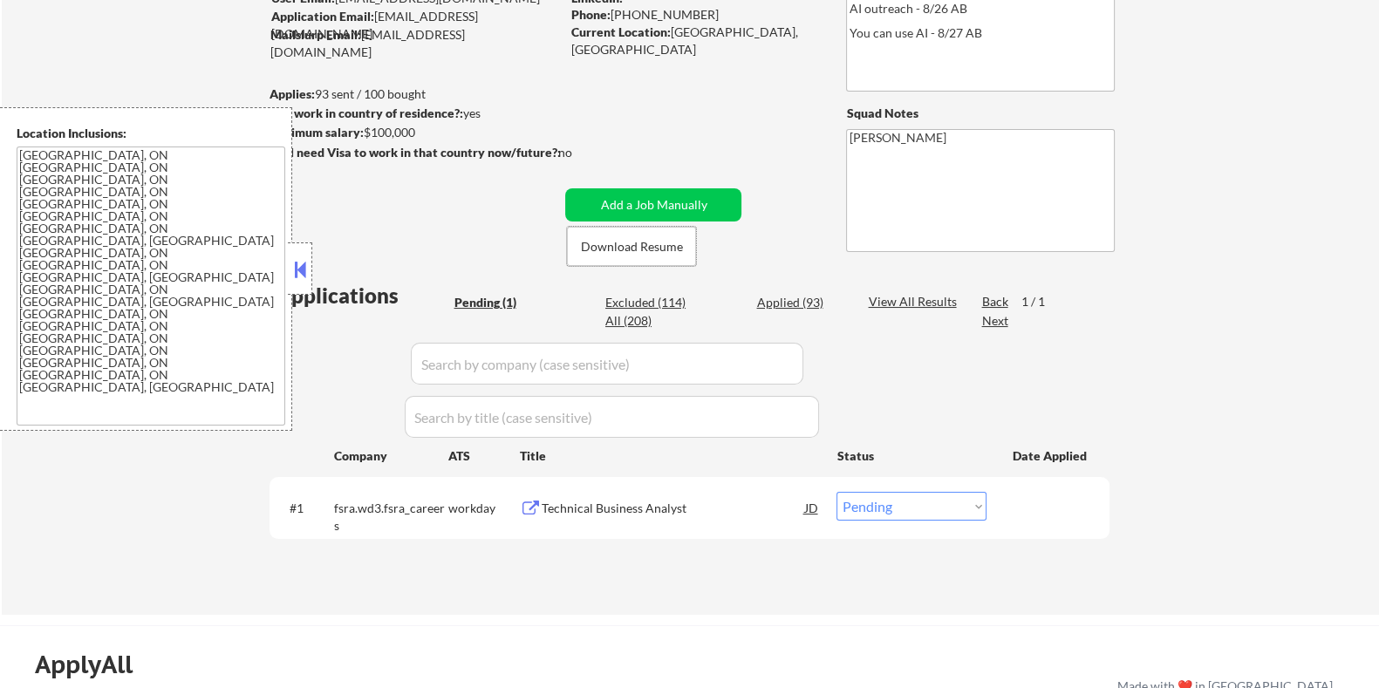
scroll to position [217, 0]
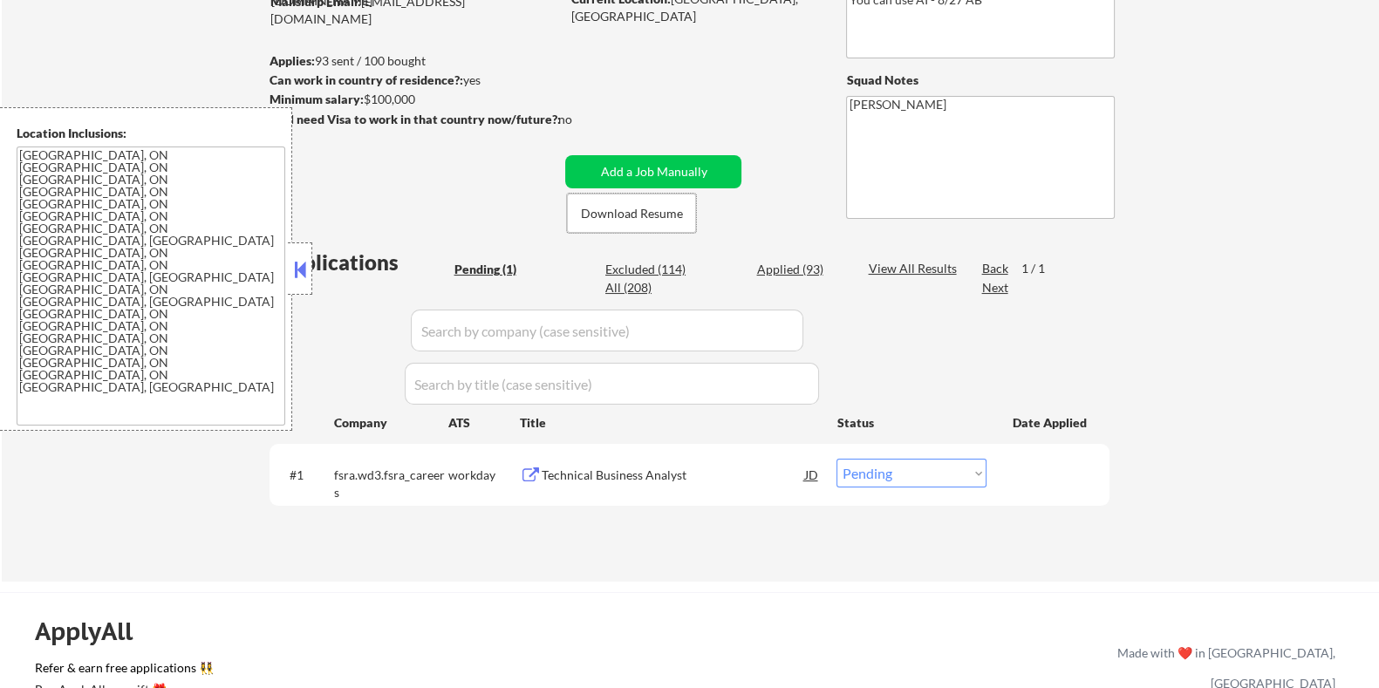
click at [594, 471] on div "Technical Business Analyst" at bounding box center [672, 475] width 263 height 17
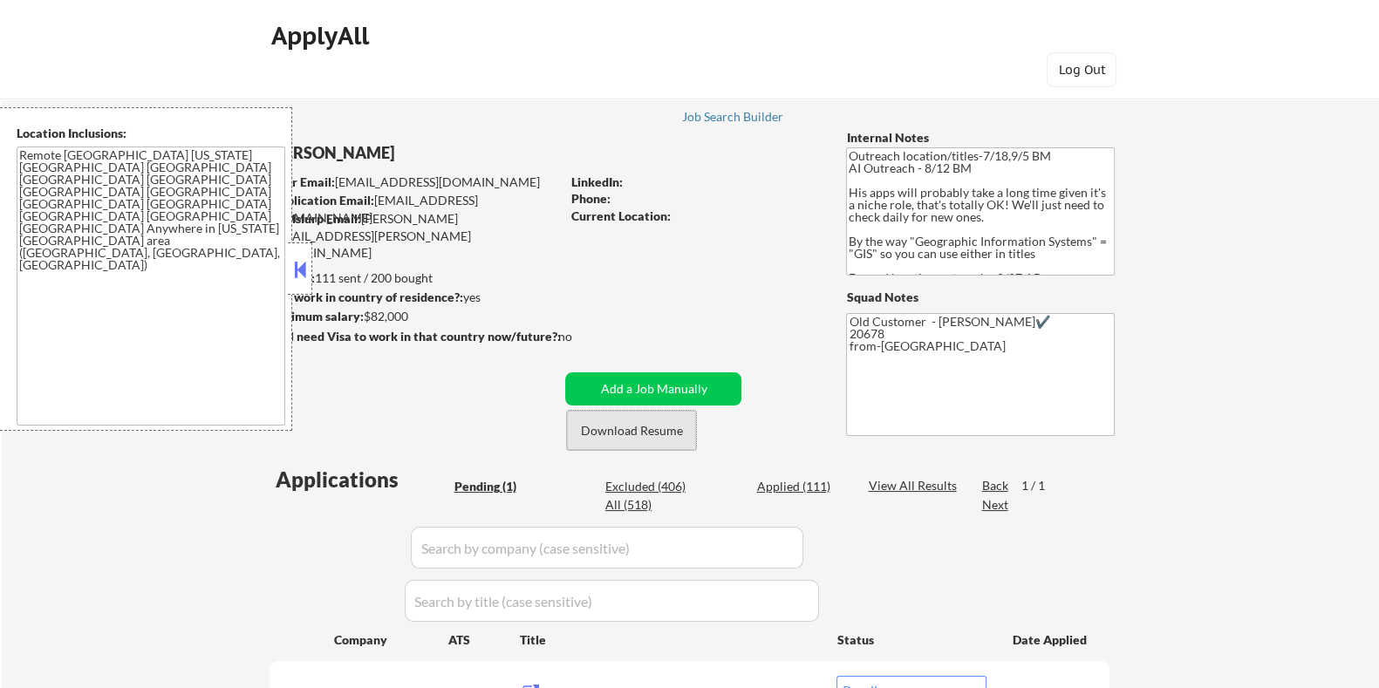
click at [615, 429] on button "Download Resume" at bounding box center [631, 430] width 129 height 39
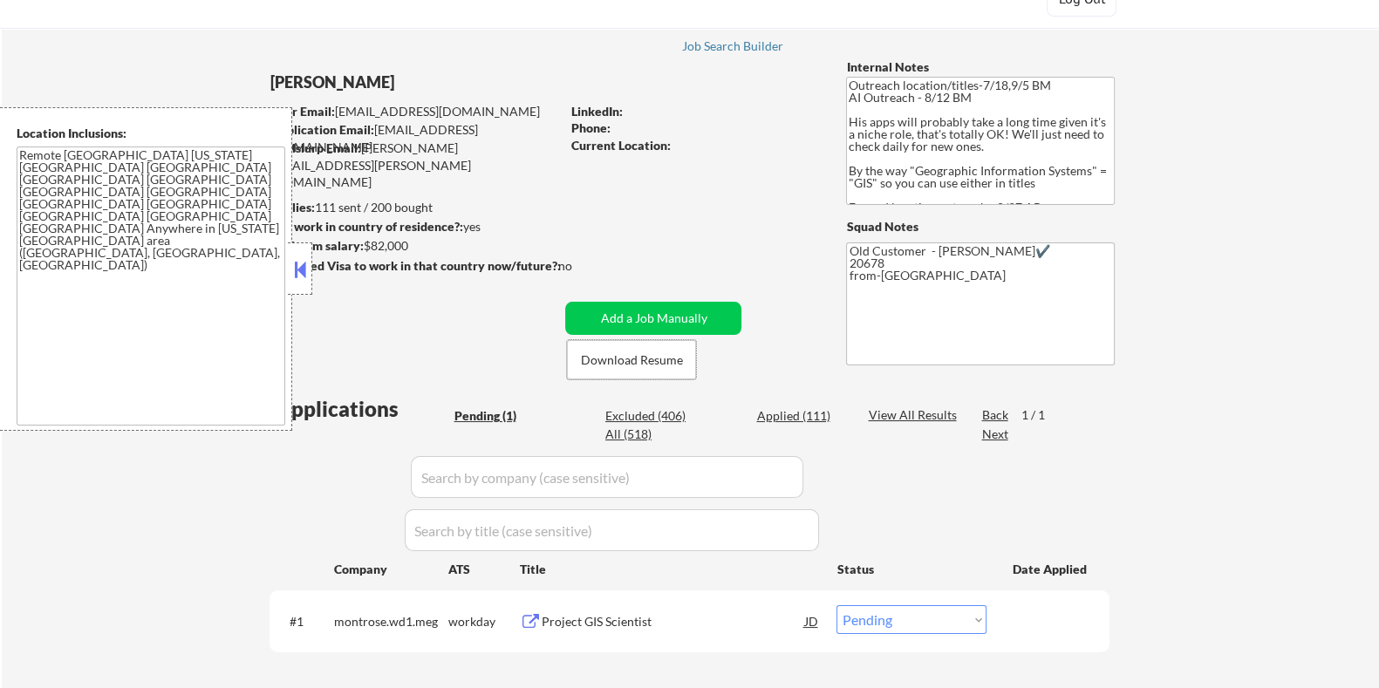
scroll to position [108, 0]
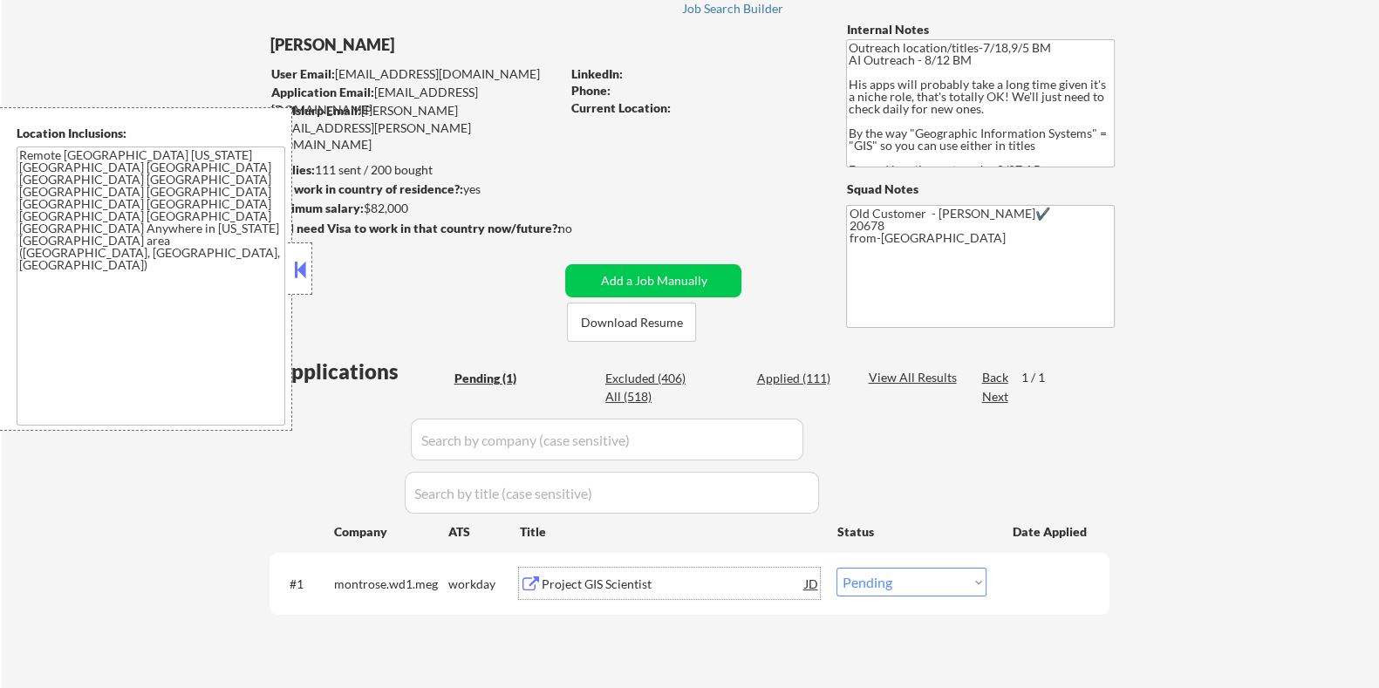
click at [613, 571] on div "Project GIS Scientist" at bounding box center [672, 583] width 263 height 31
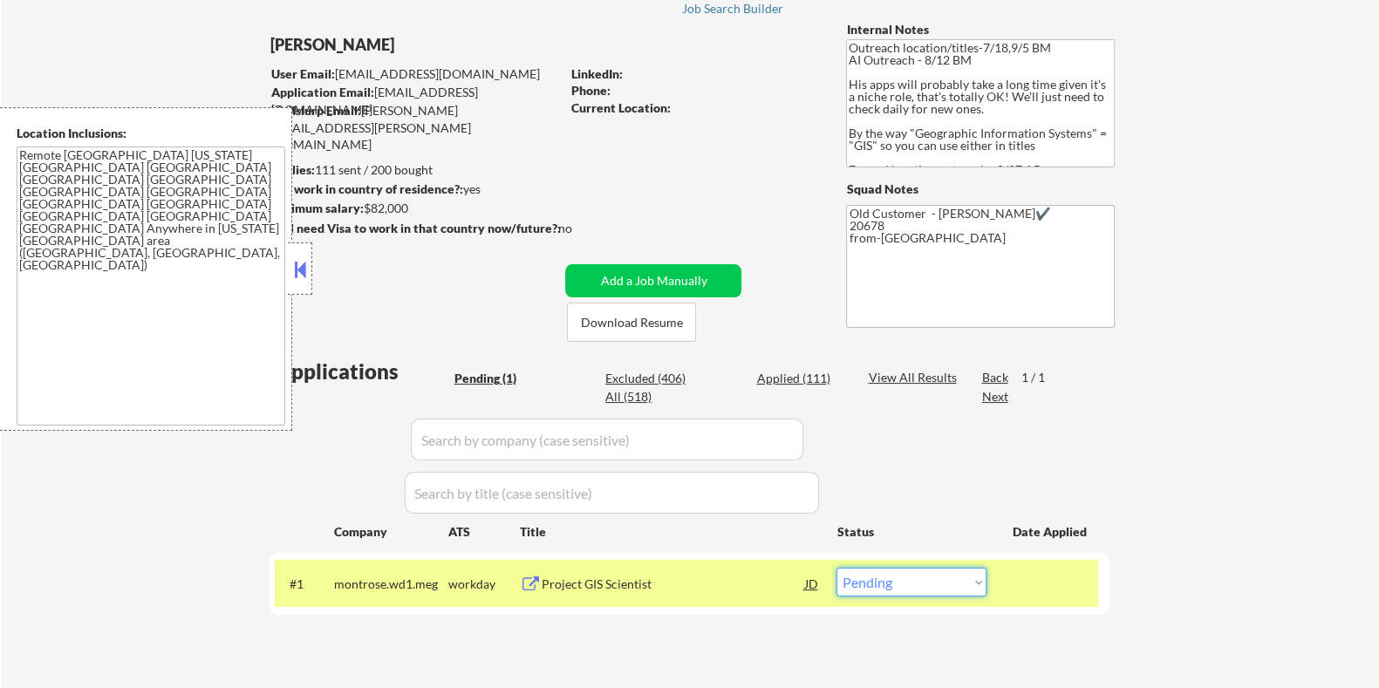
click at [968, 591] on select "Choose an option... Pending Applied Excluded (Questions) Excluded (Expired) Exc…" at bounding box center [912, 582] width 150 height 29
select select ""excluded__bad_match_""
click at [837, 568] on select "Choose an option... Pending Applied Excluded (Questions) Excluded (Expired) Exc…" at bounding box center [912, 582] width 150 height 29
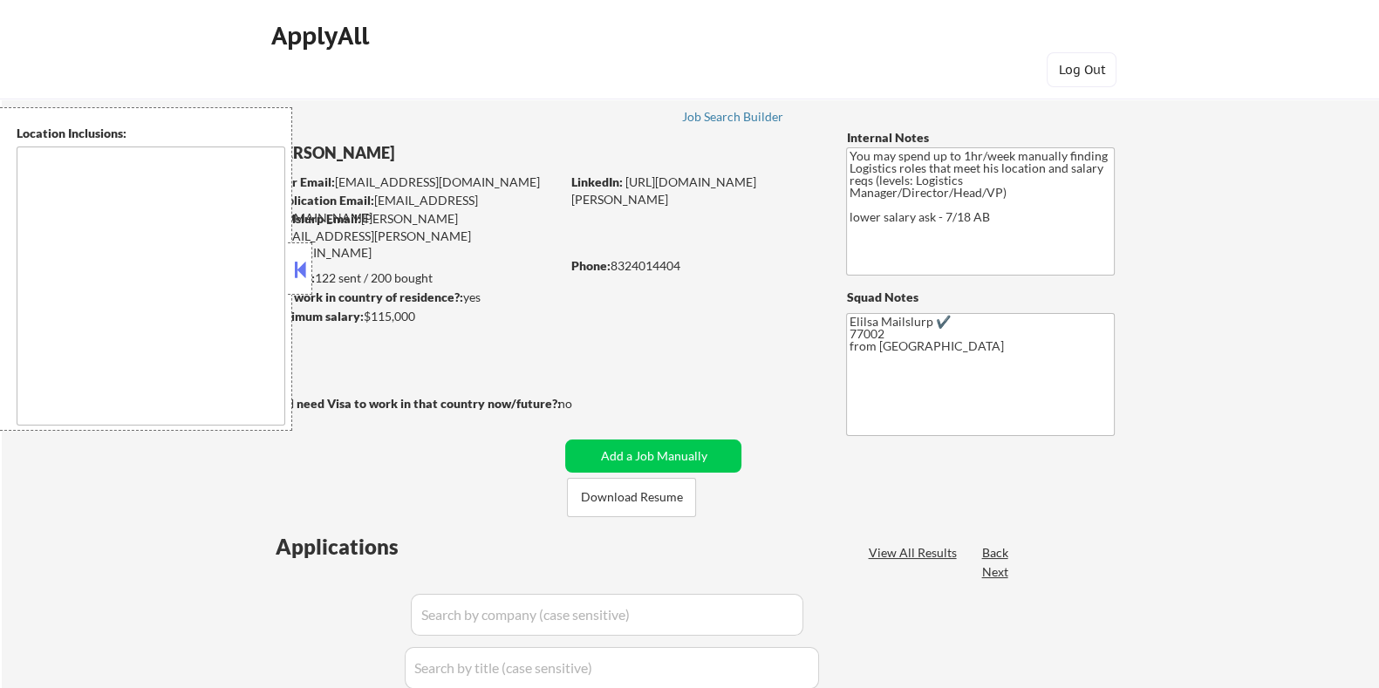
type textarea "[GEOGRAPHIC_DATA], [GEOGRAPHIC_DATA] [GEOGRAPHIC_DATA], [GEOGRAPHIC_DATA] [GEOG…"
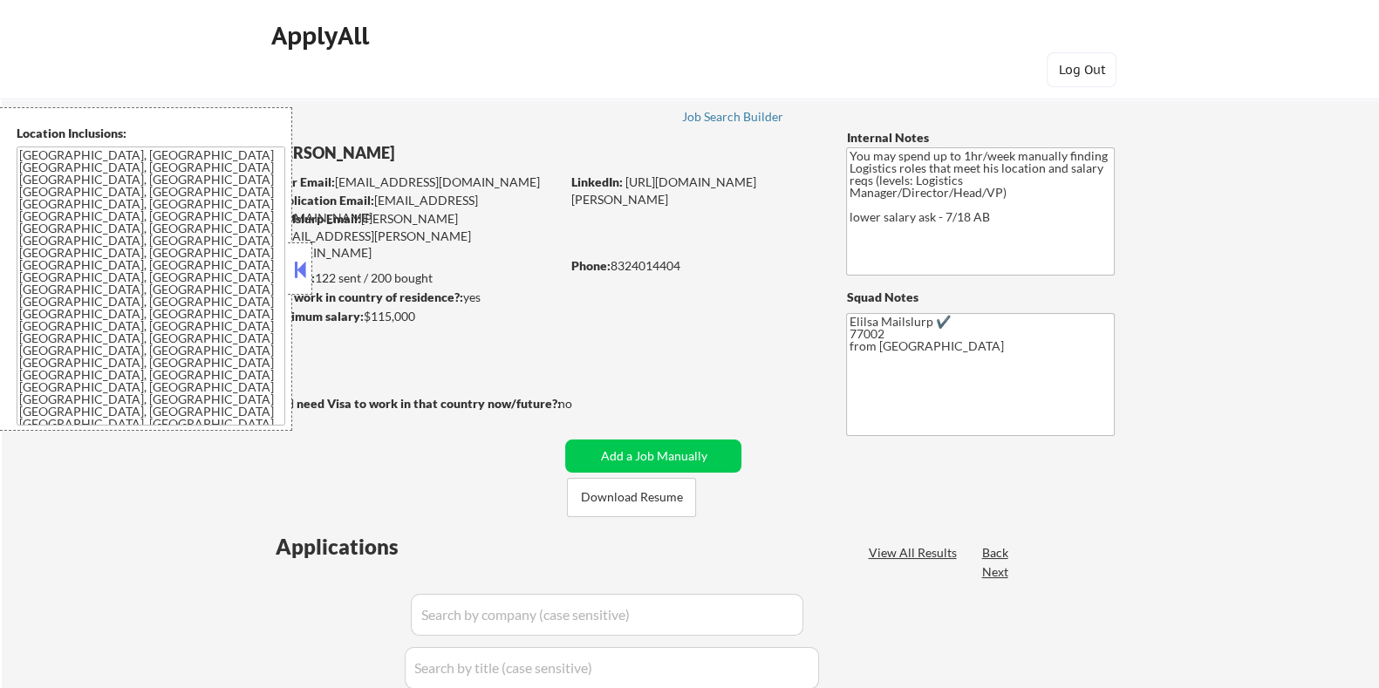
select select ""pending""
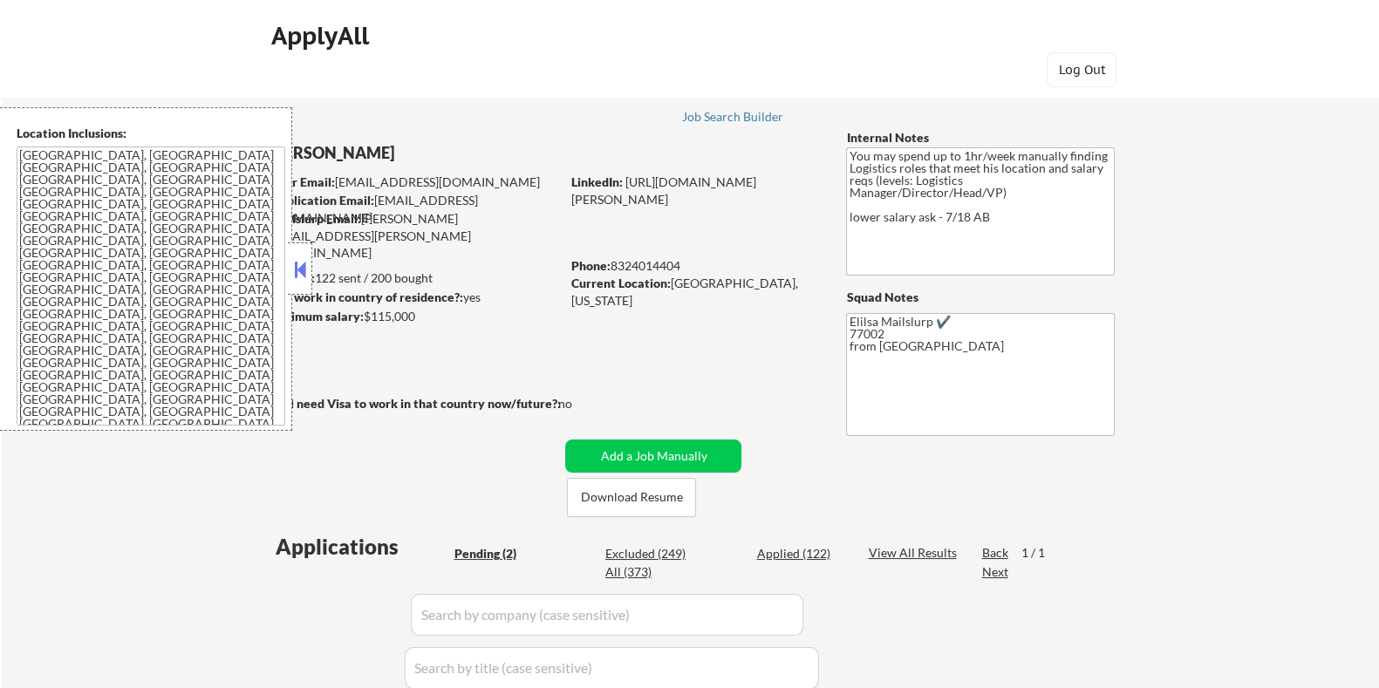
click at [292, 264] on button at bounding box center [299, 269] width 19 height 26
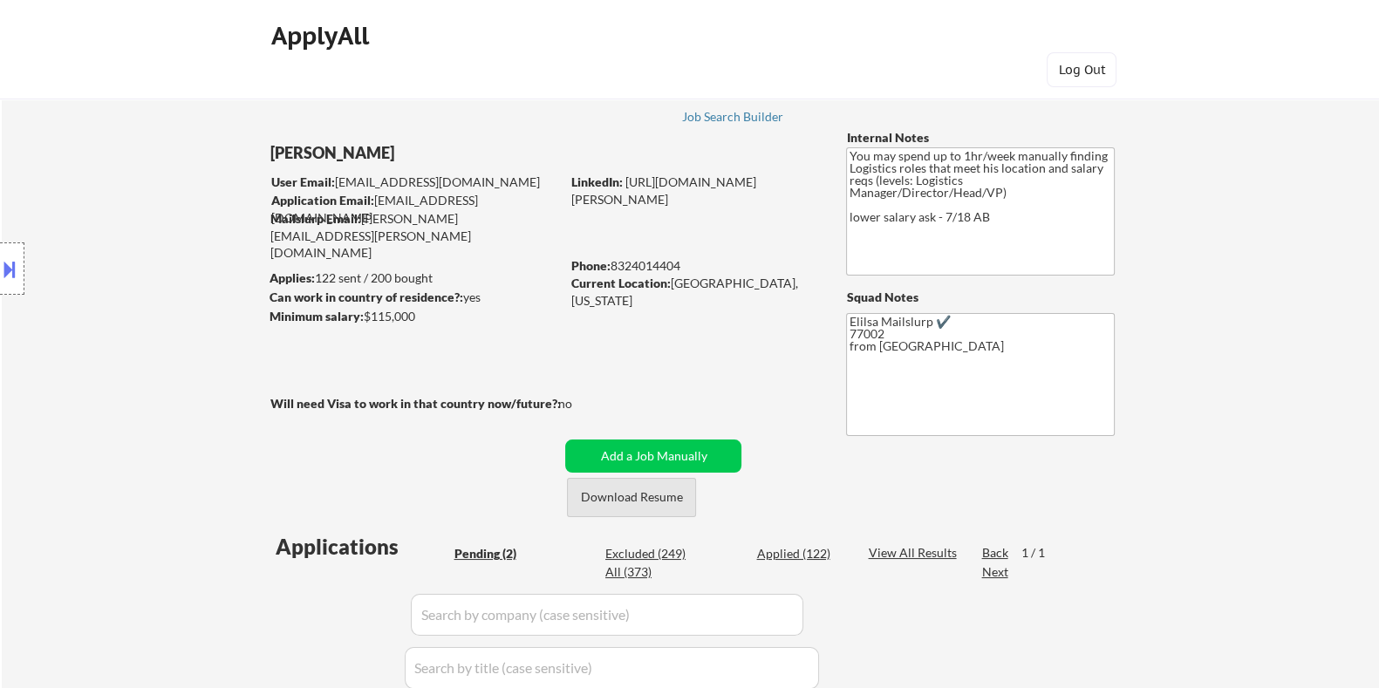
click at [597, 488] on button "Download Resume" at bounding box center [631, 497] width 129 height 39
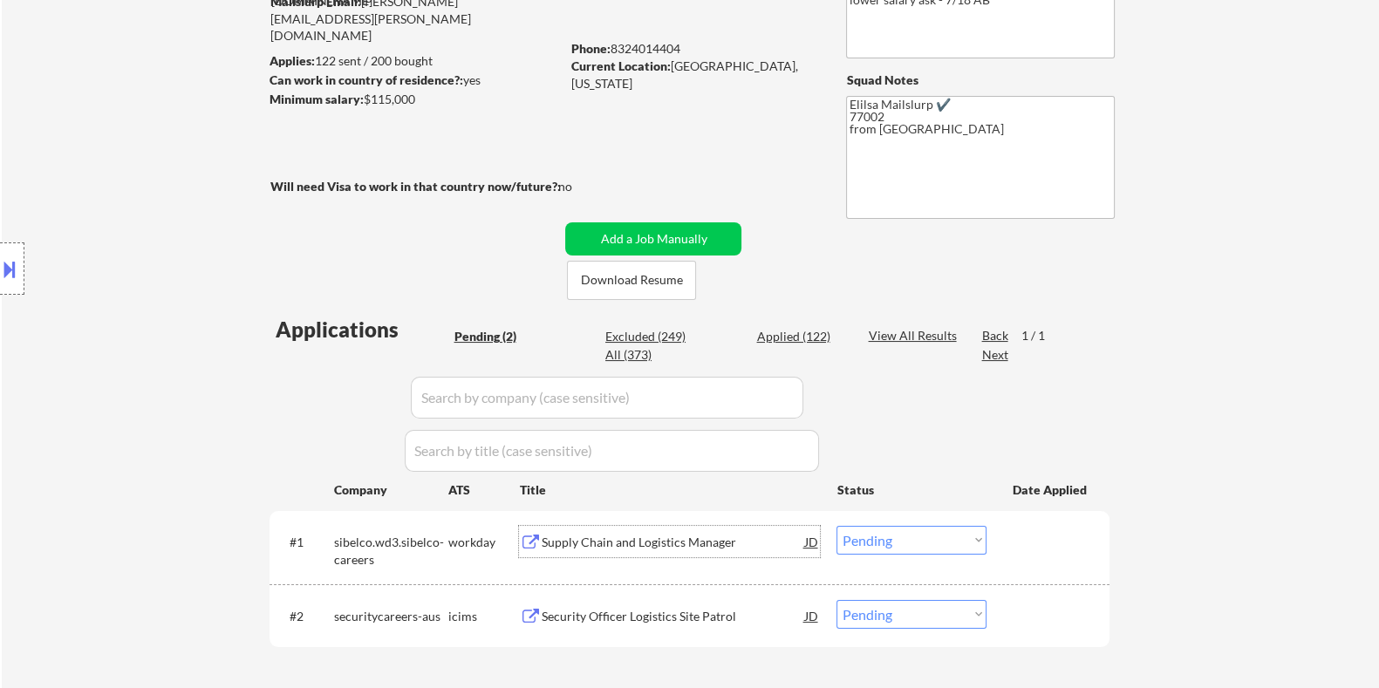
click at [625, 541] on div "Supply Chain and Logistics Manager" at bounding box center [672, 542] width 263 height 17
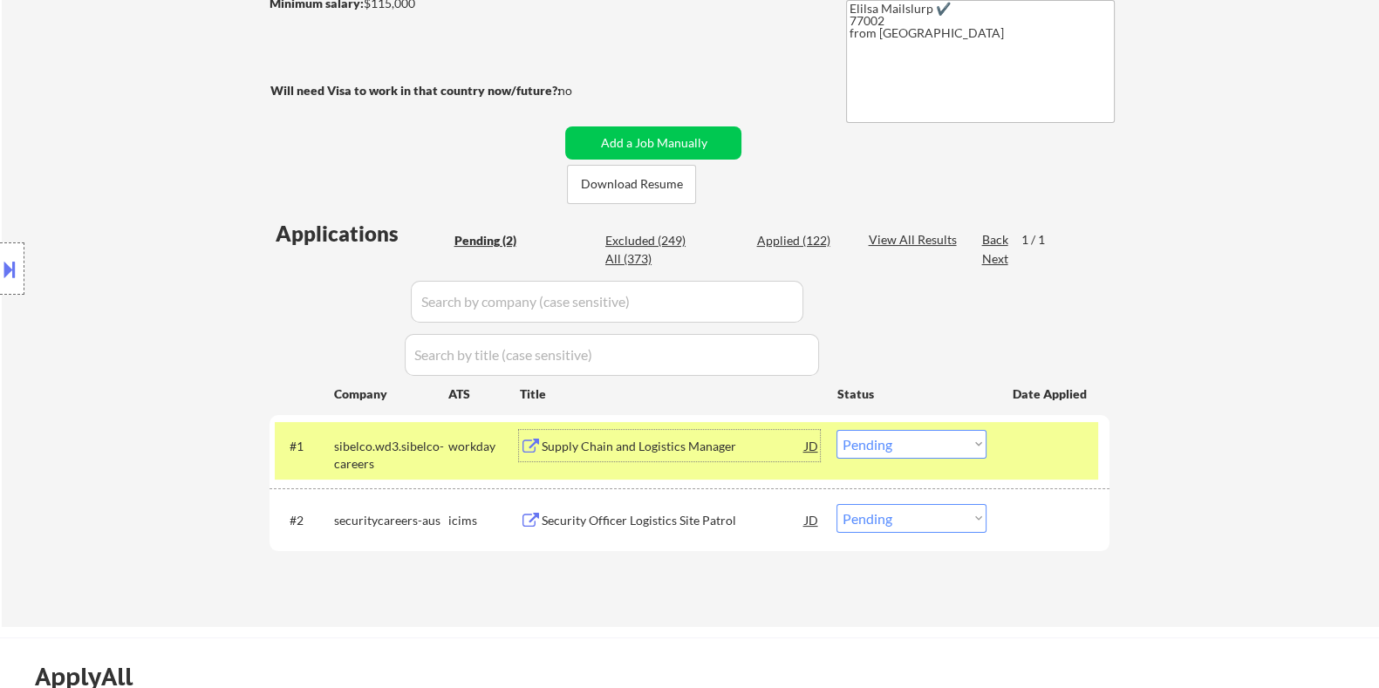
scroll to position [327, 0]
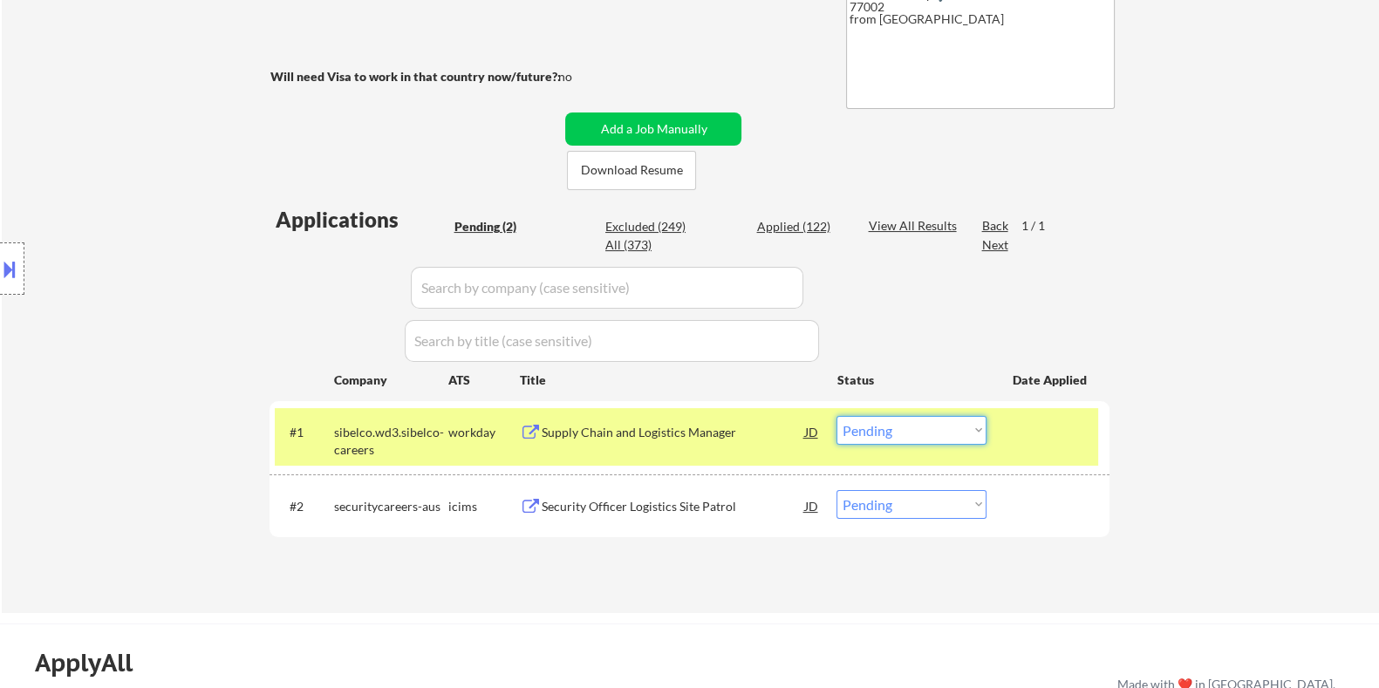
click at [911, 434] on select "Choose an option... Pending Applied Excluded (Questions) Excluded (Expired) Exc…" at bounding box center [912, 430] width 150 height 29
click at [837, 416] on select "Choose an option... Pending Applied Excluded (Questions) Excluded (Expired) Exc…" at bounding box center [912, 430] width 150 height 29
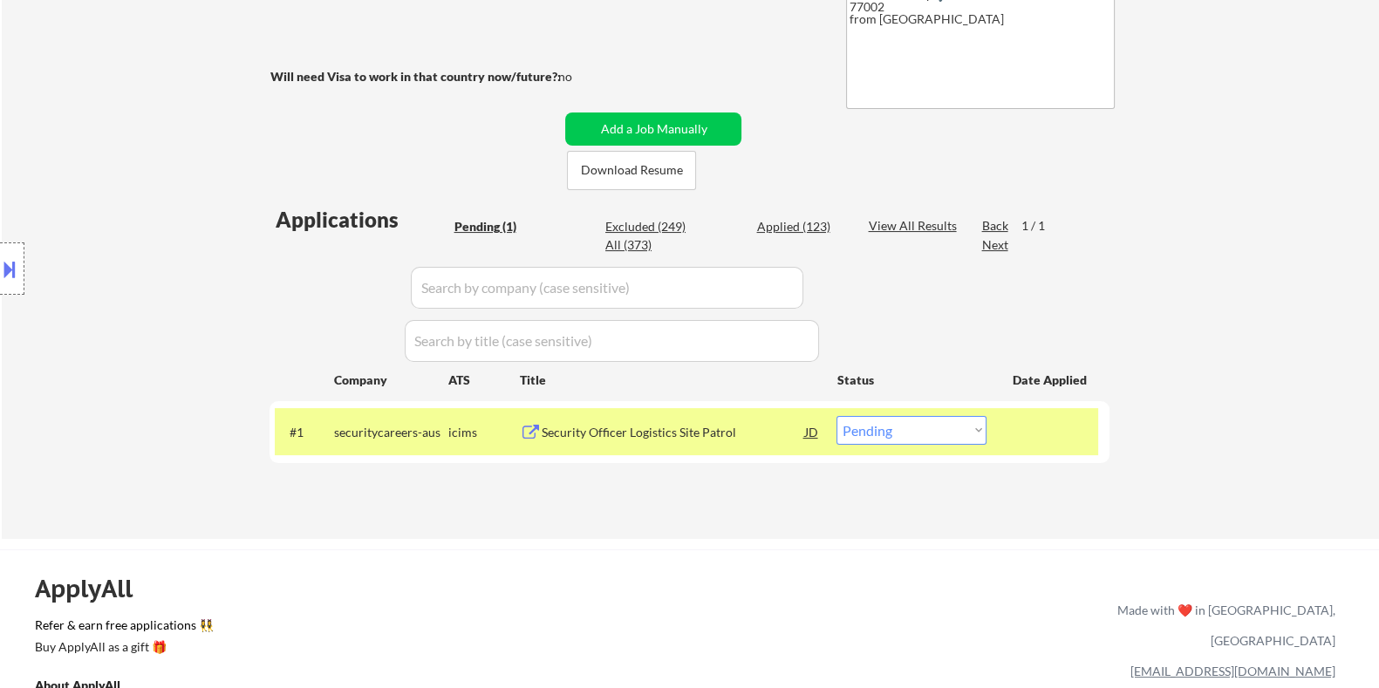
click at [567, 442] on div "Security Officer Logistics Site Patrol" at bounding box center [672, 431] width 263 height 31
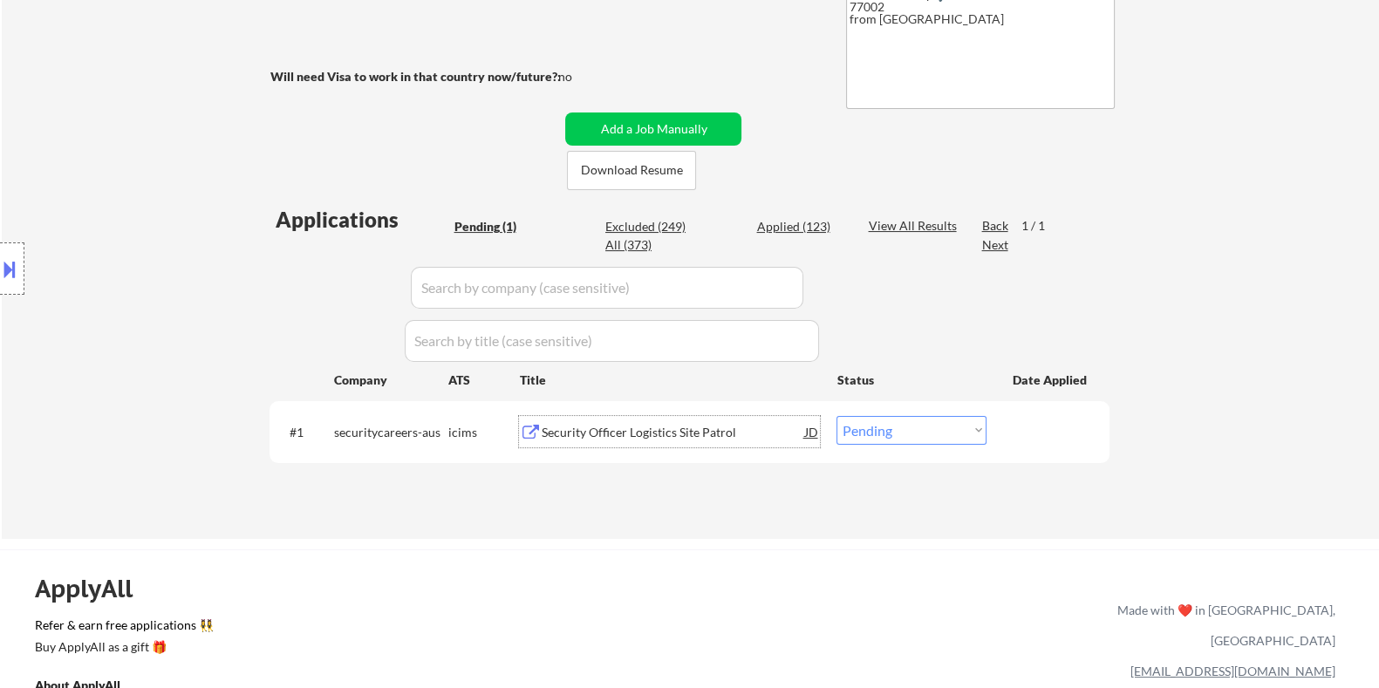
click at [883, 427] on select "Choose an option... Pending Applied Excluded (Questions) Excluded (Expired) Exc…" at bounding box center [912, 430] width 150 height 29
select select ""excluded__salary_""
click at [837, 416] on select "Choose an option... Pending Applied Excluded (Questions) Excluded (Expired) Exc…" at bounding box center [912, 430] width 150 height 29
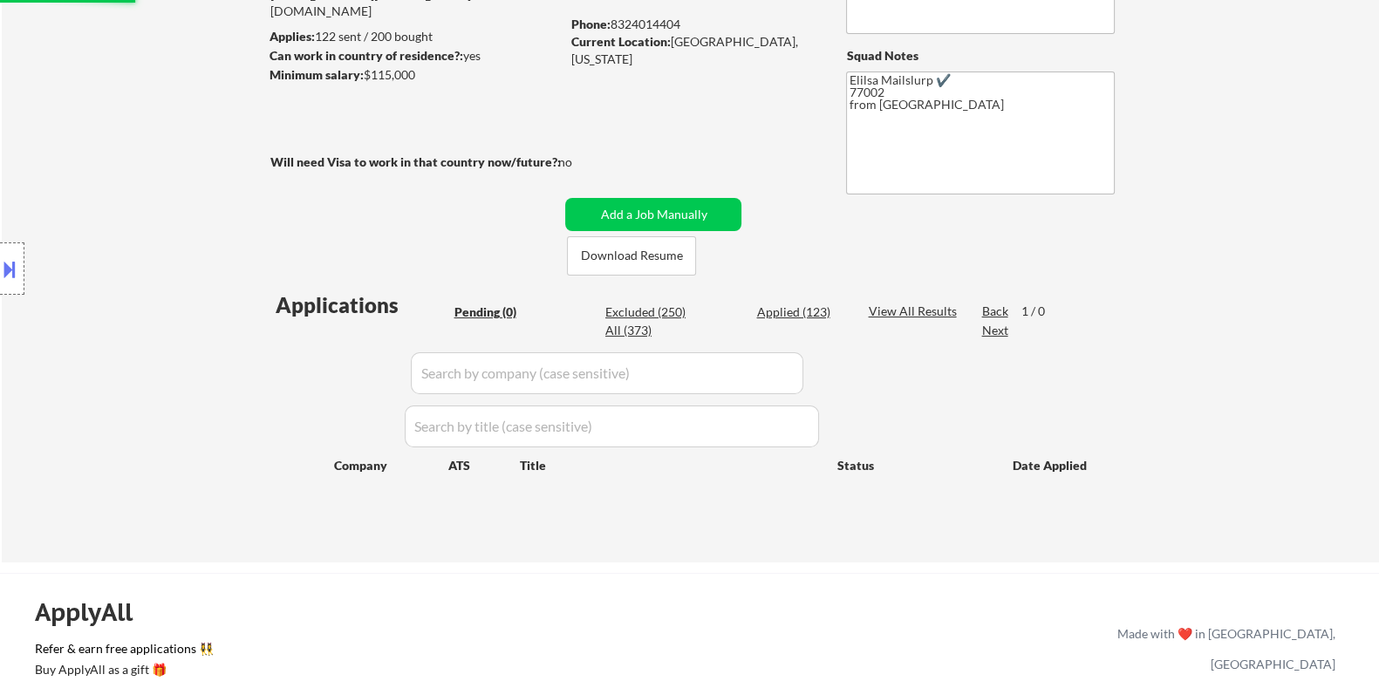
scroll to position [108, 0]
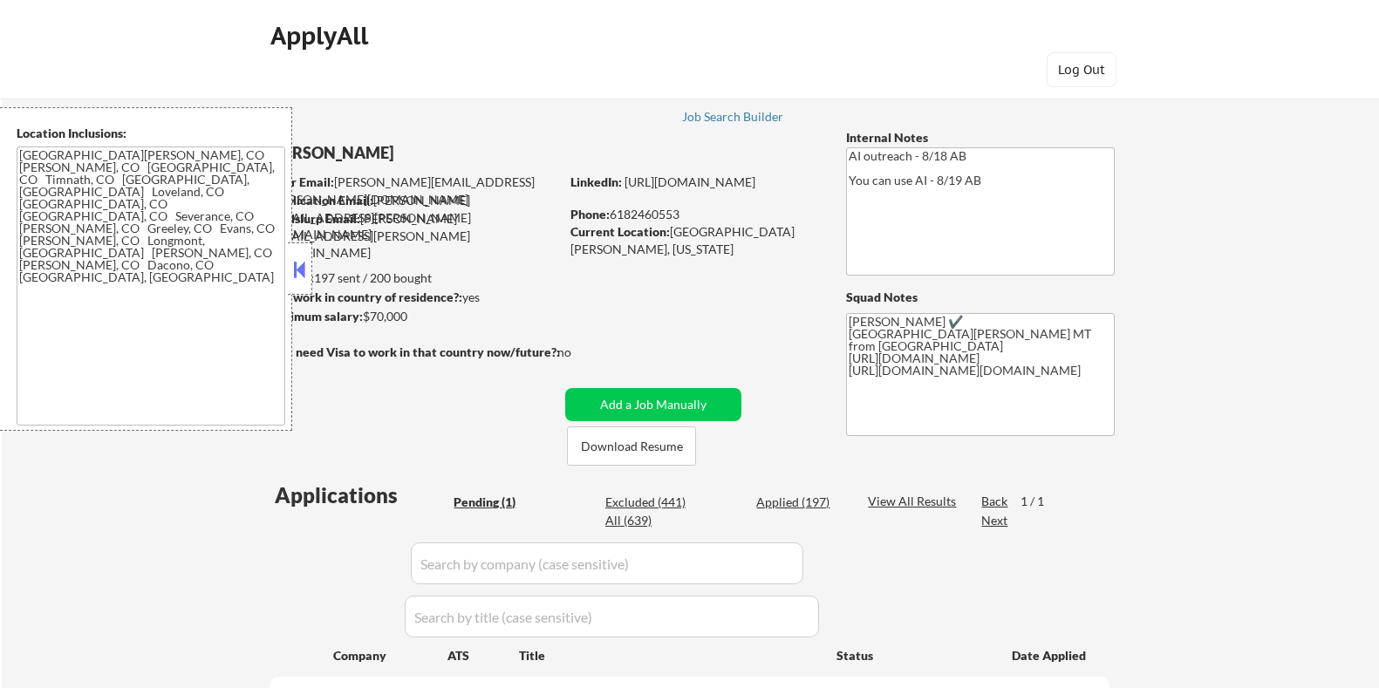
scroll to position [217, 0]
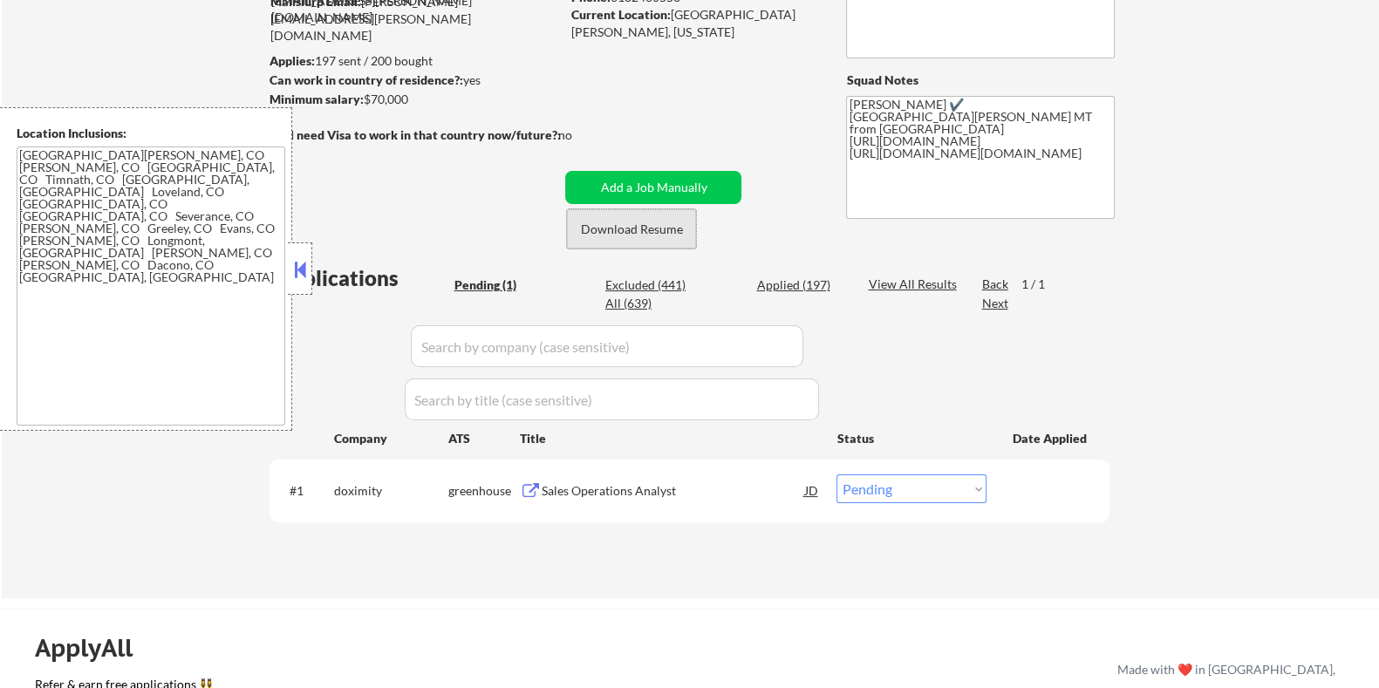
click at [603, 233] on button "Download Resume" at bounding box center [631, 228] width 129 height 39
drag, startPoint x: 641, startPoint y: 229, endPoint x: 666, endPoint y: 229, distance: 24.4
click at [641, 229] on button "Download Resume" at bounding box center [631, 228] width 129 height 39
click at [554, 484] on div "Sales Operations Analyst" at bounding box center [672, 490] width 263 height 17
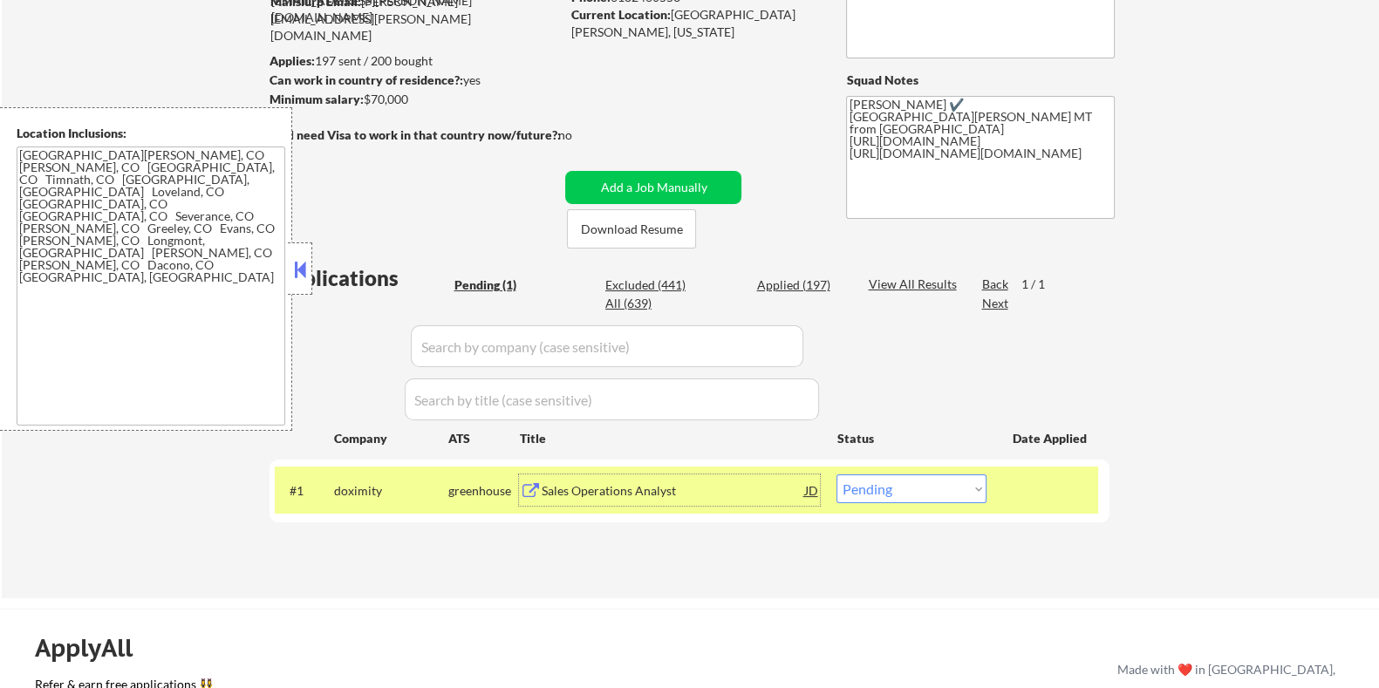
click at [895, 495] on select "Choose an option... Pending Applied Excluded (Questions) Excluded (Expired) Exc…" at bounding box center [912, 489] width 150 height 29
select select ""excluded__bad_match_""
click at [837, 475] on select "Choose an option... Pending Applied Excluded (Questions) Excluded (Expired) Exc…" at bounding box center [912, 489] width 150 height 29
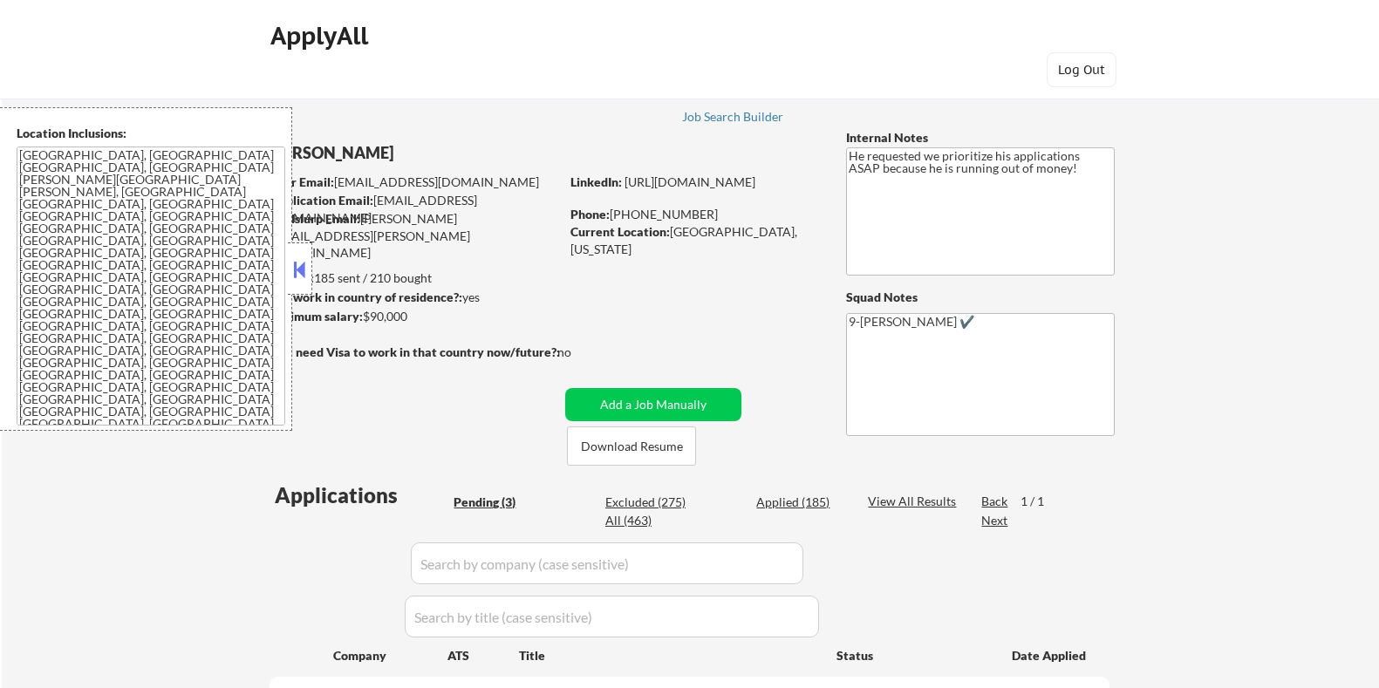
select select ""pending""
click at [678, 451] on button "Download Resume" at bounding box center [631, 446] width 129 height 39
click at [618, 447] on button "Download Resume" at bounding box center [631, 446] width 129 height 39
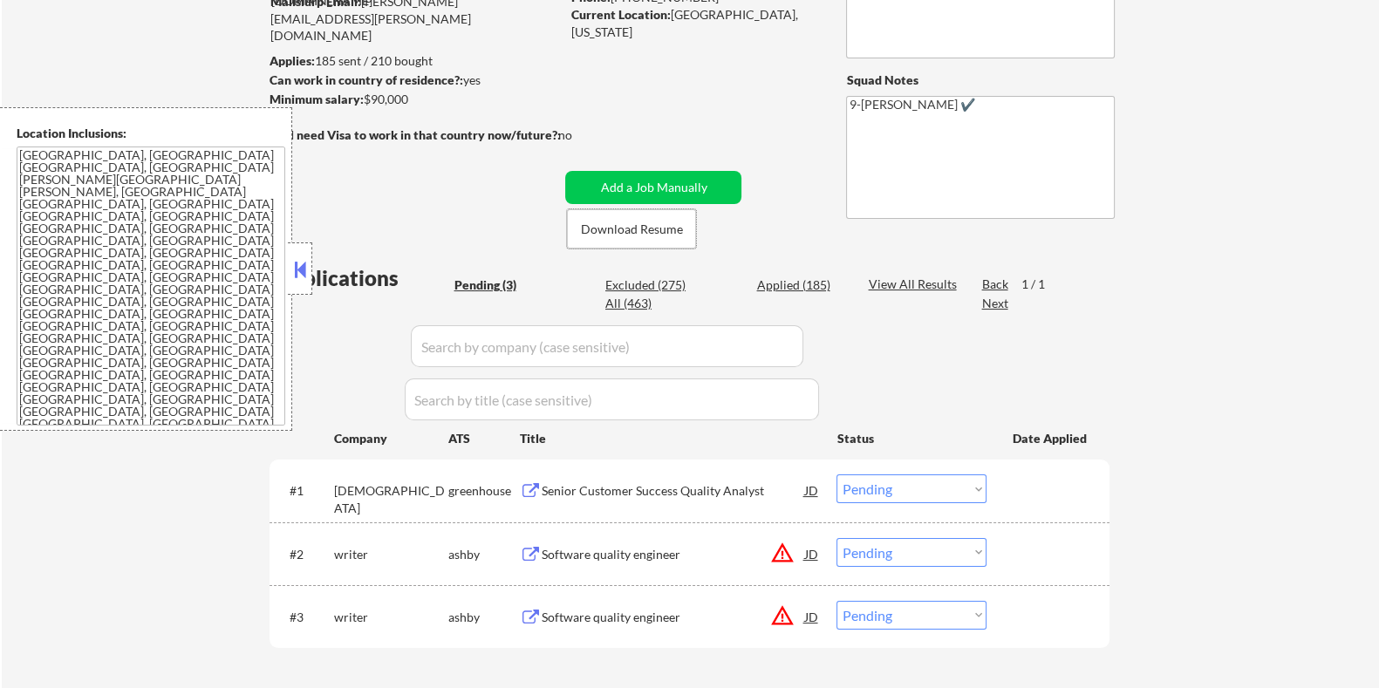
scroll to position [217, 0]
click at [588, 492] on div "Senior Customer Success Quality Analyst" at bounding box center [672, 490] width 263 height 17
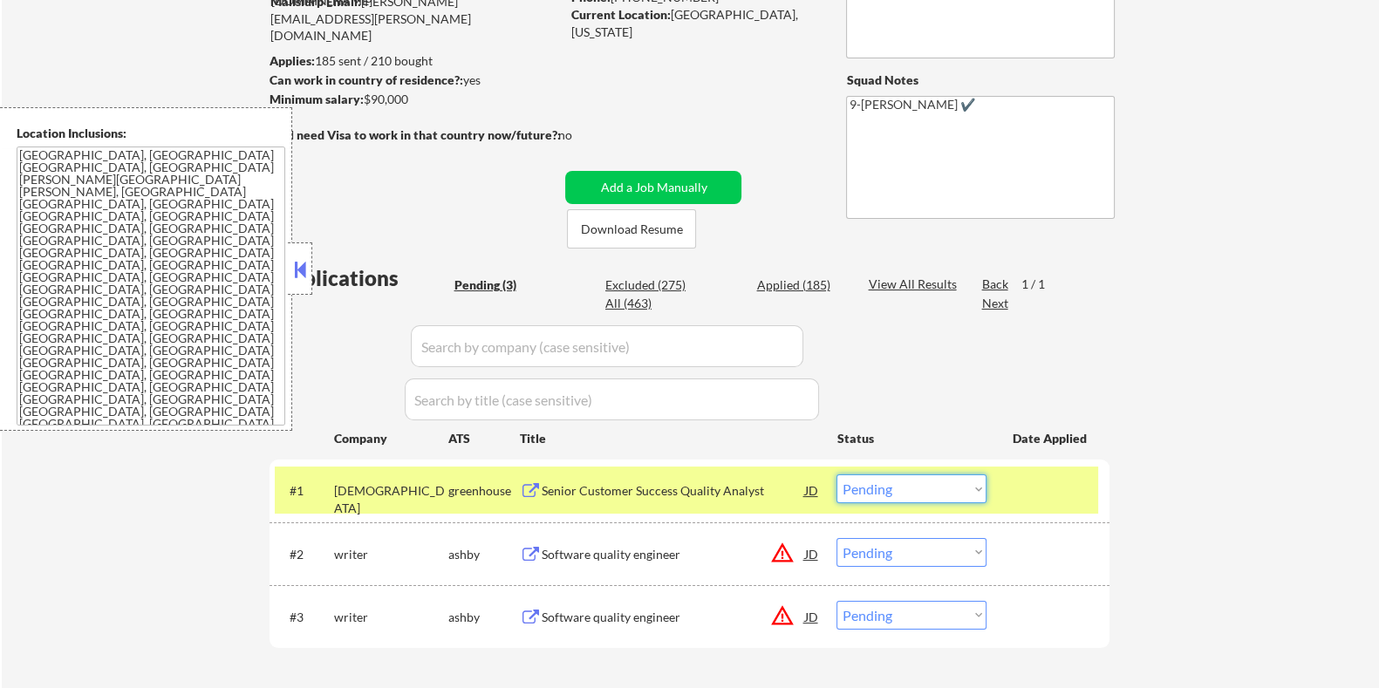
click at [878, 482] on select "Choose an option... Pending Applied Excluded (Questions) Excluded (Expired) Exc…" at bounding box center [912, 489] width 150 height 29
click at [837, 475] on select "Choose an option... Pending Applied Excluded (Questions) Excluded (Expired) Exc…" at bounding box center [912, 489] width 150 height 29
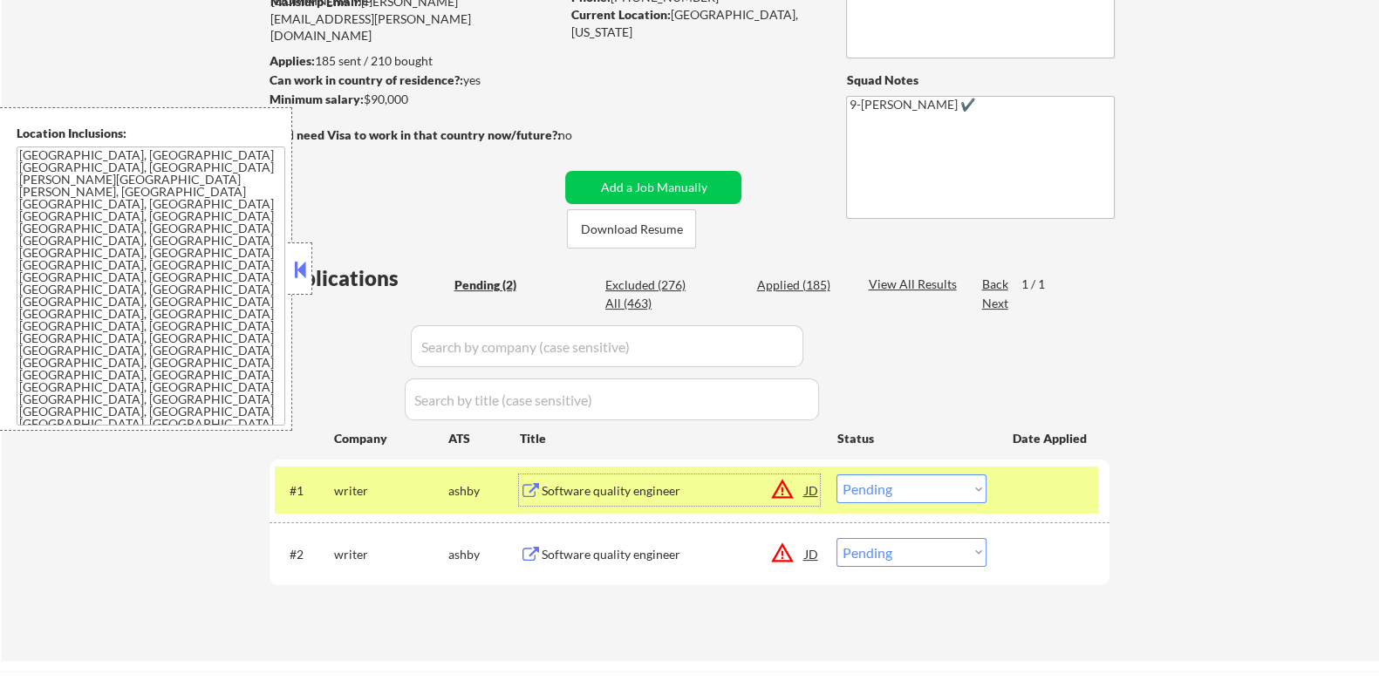
click at [550, 486] on div "Software quality engineer" at bounding box center [672, 490] width 263 height 17
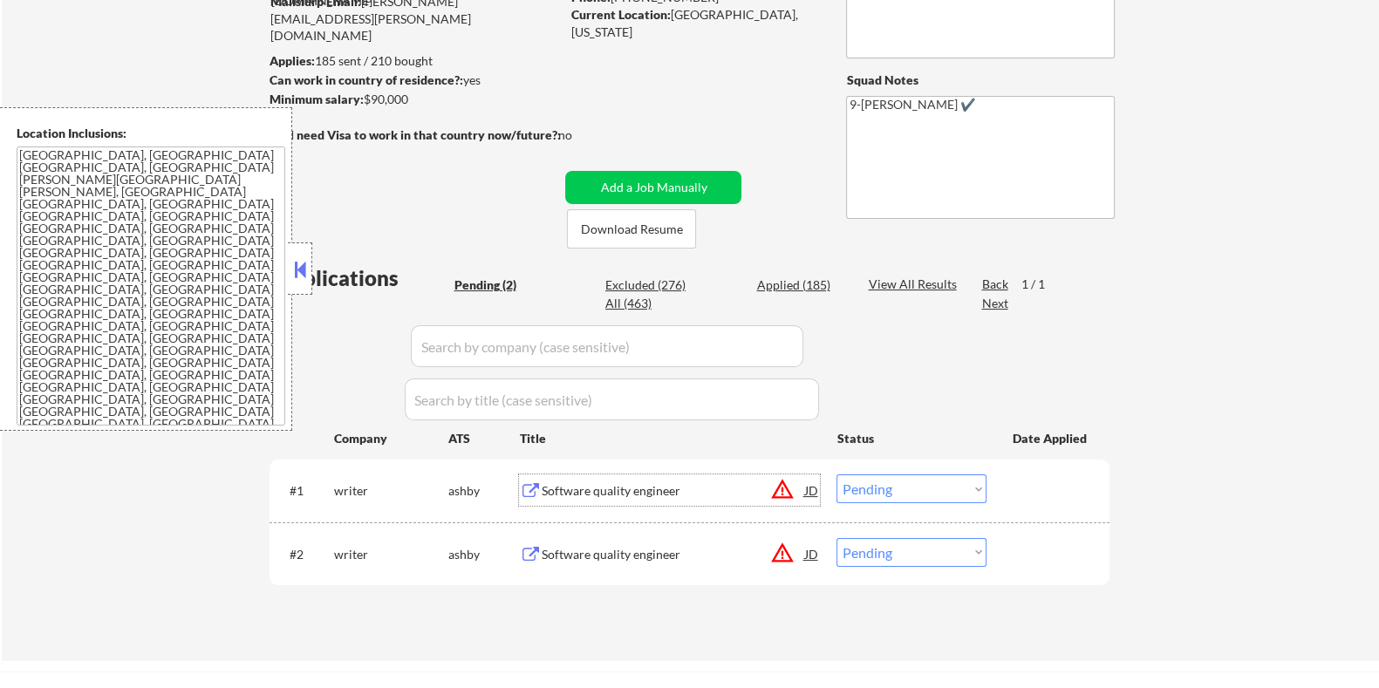
click at [868, 475] on select "Choose an option... Pending Applied Excluded (Questions) Excluded (Expired) Exc…" at bounding box center [912, 489] width 150 height 29
click at [891, 499] on select "Choose an option... Pending Applied Excluded (Questions) Excluded (Expired) Exc…" at bounding box center [912, 489] width 150 height 29
click at [837, 475] on select "Choose an option... Pending Applied Excluded (Questions) Excluded (Expired) Exc…" at bounding box center [912, 489] width 150 height 29
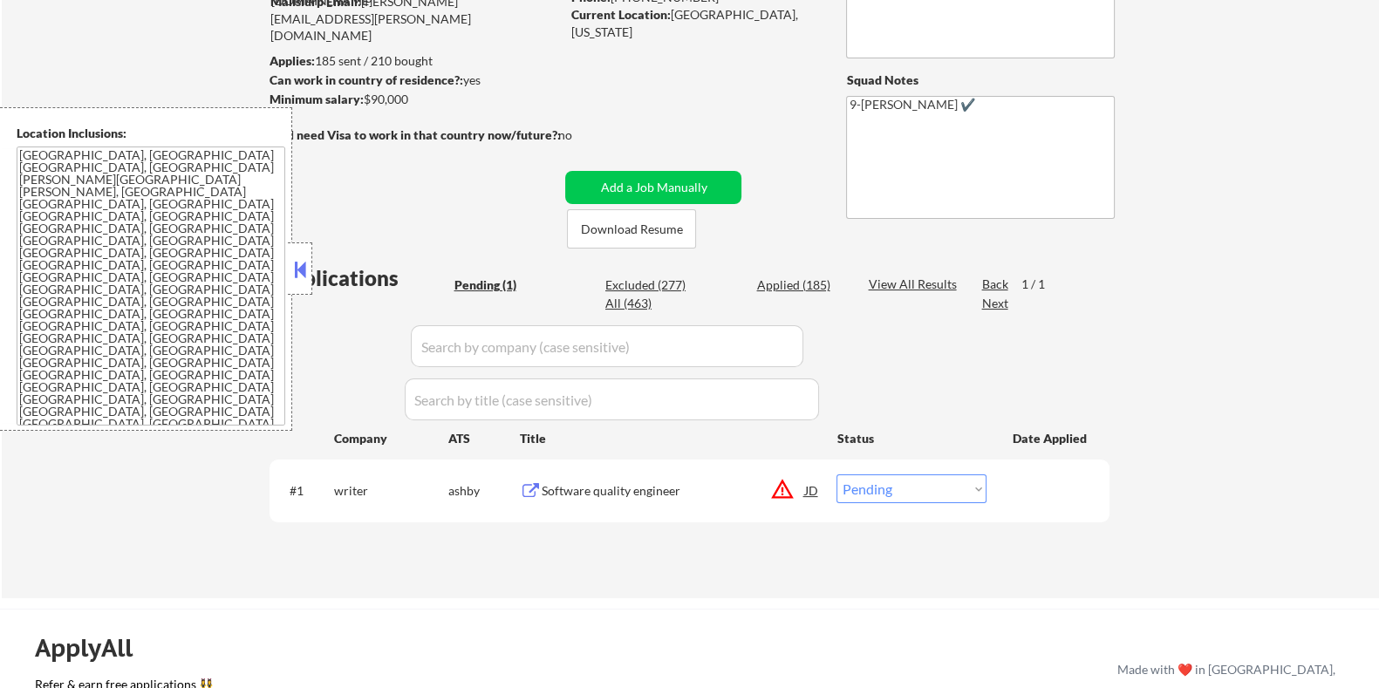
click at [644, 488] on div "Software quality engineer" at bounding box center [672, 490] width 263 height 17
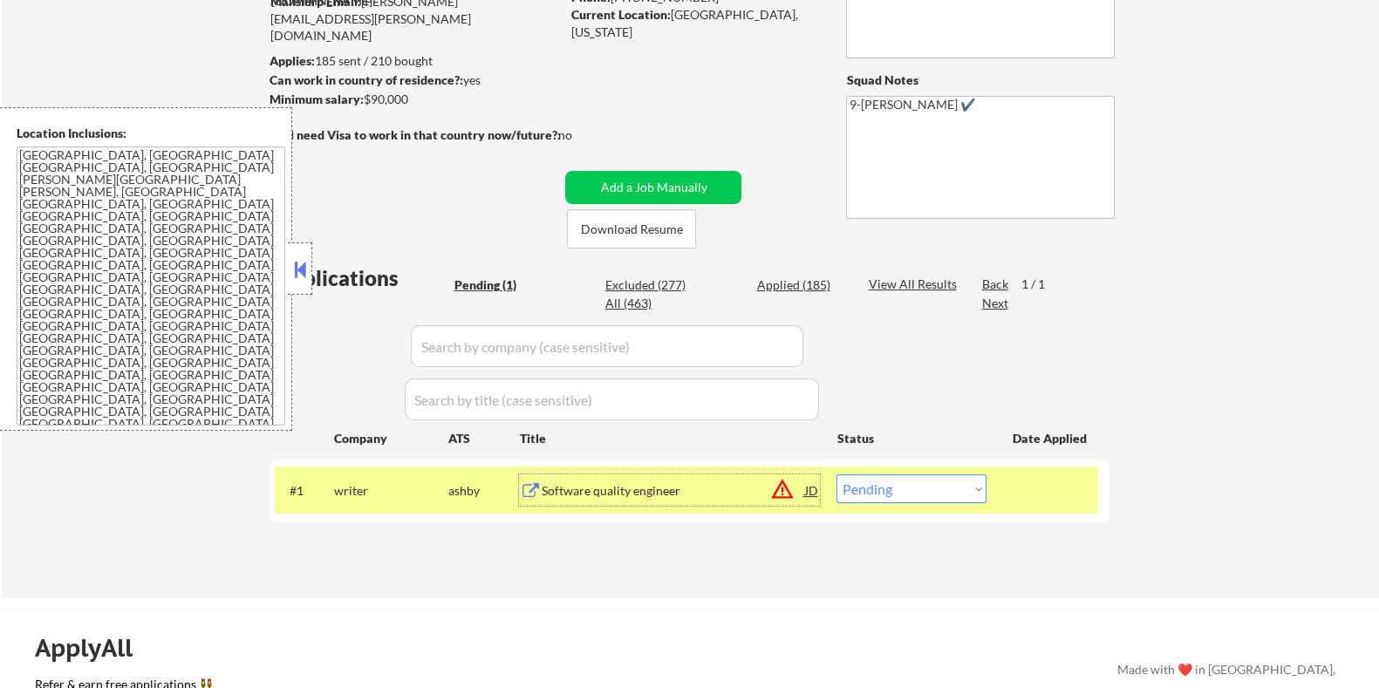
click at [918, 488] on select "Choose an option... Pending Applied Excluded (Questions) Excluded (Expired) Exc…" at bounding box center [912, 489] width 150 height 29
select select ""excluded__location_""
click at [837, 475] on select "Choose an option... Pending Applied Excluded (Questions) Excluded (Expired) Exc…" at bounding box center [912, 489] width 150 height 29
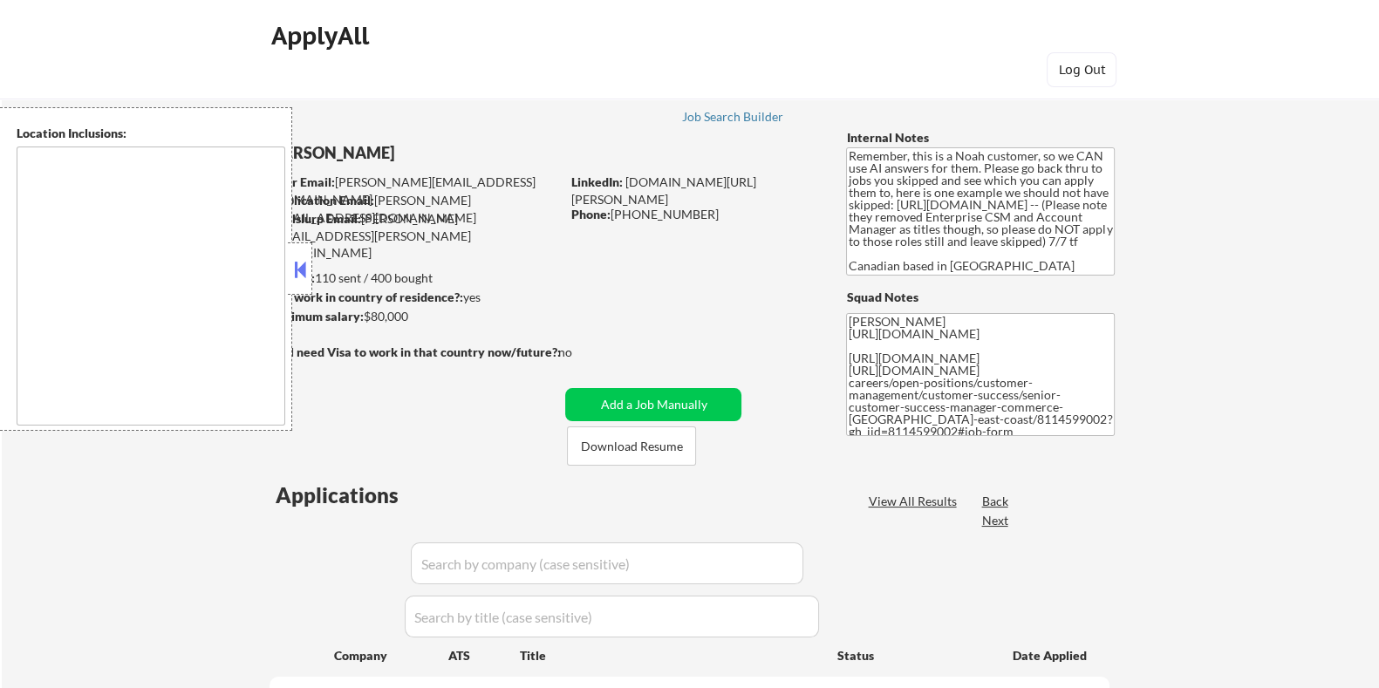
select select ""pending""
type textarea "[GEOGRAPHIC_DATA], ON [GEOGRAPHIC_DATA], ON [GEOGRAPHIC_DATA], ON [GEOGRAPHIC_D…"
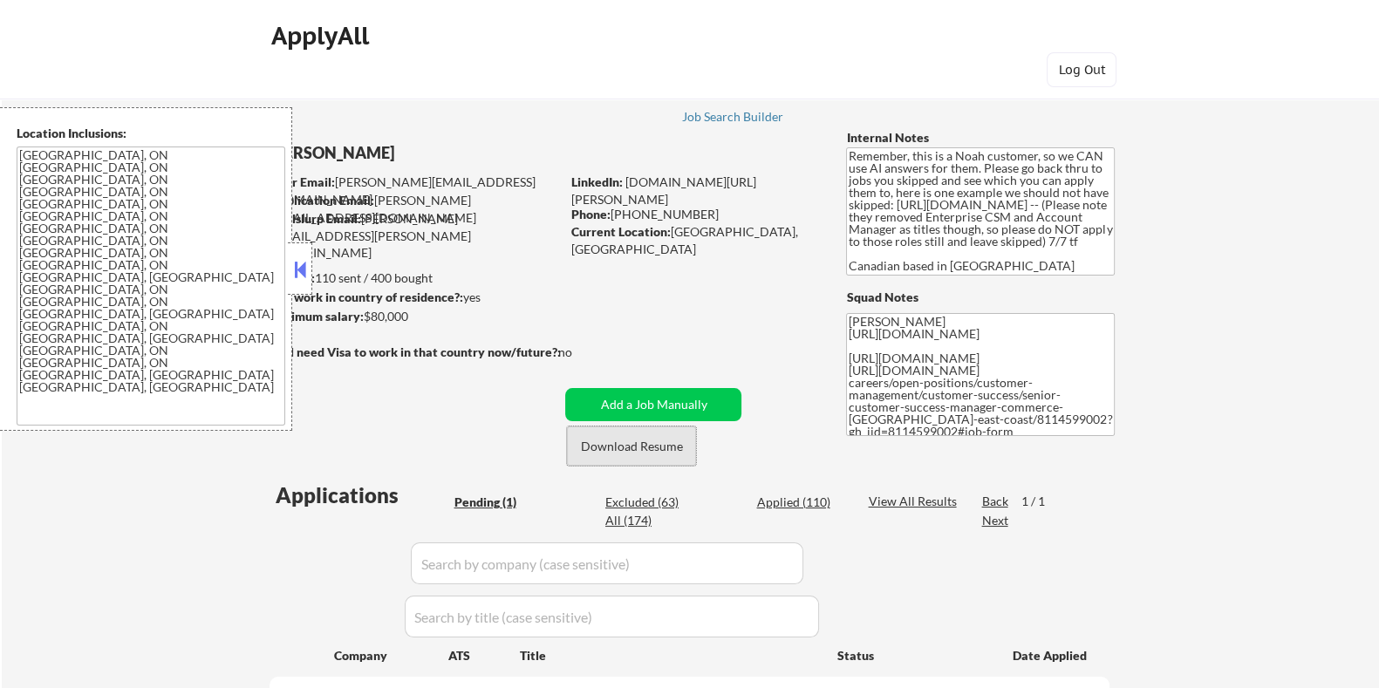
click at [644, 447] on button "Download Resume" at bounding box center [631, 446] width 129 height 39
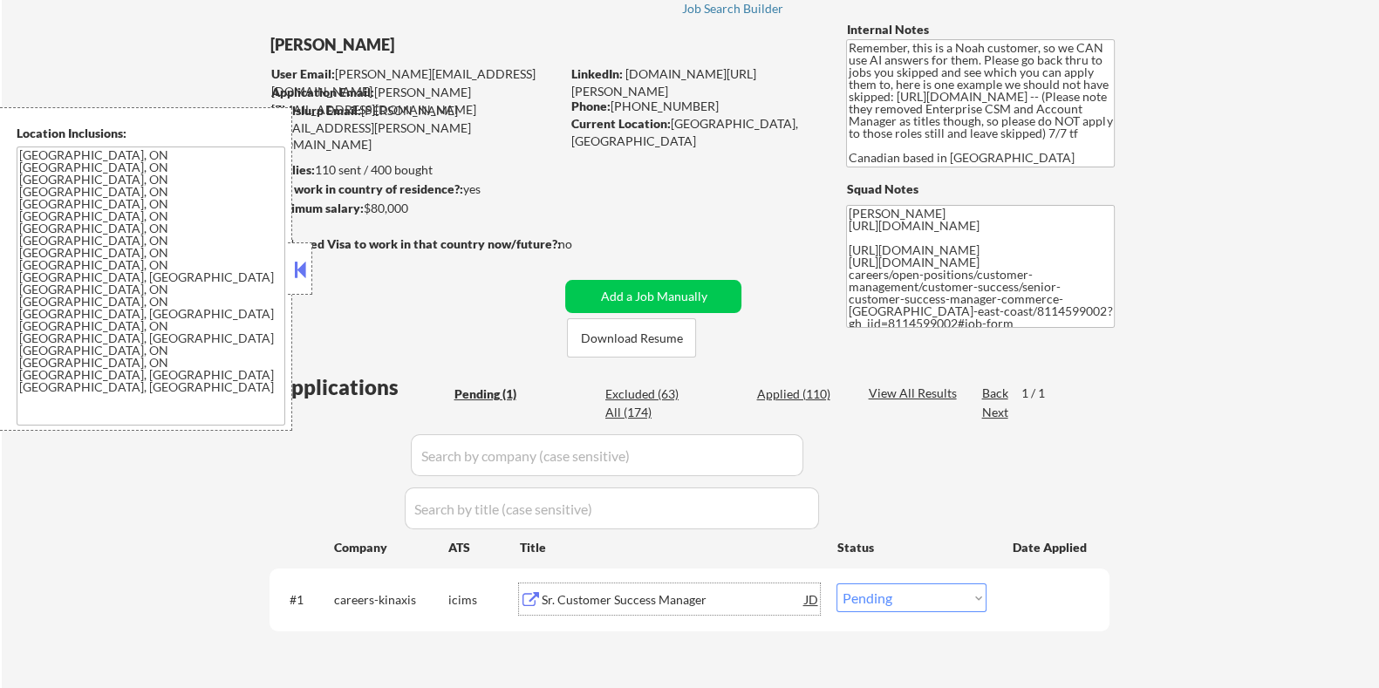
click at [607, 596] on div "Sr. Customer Success Manager" at bounding box center [672, 599] width 263 height 17
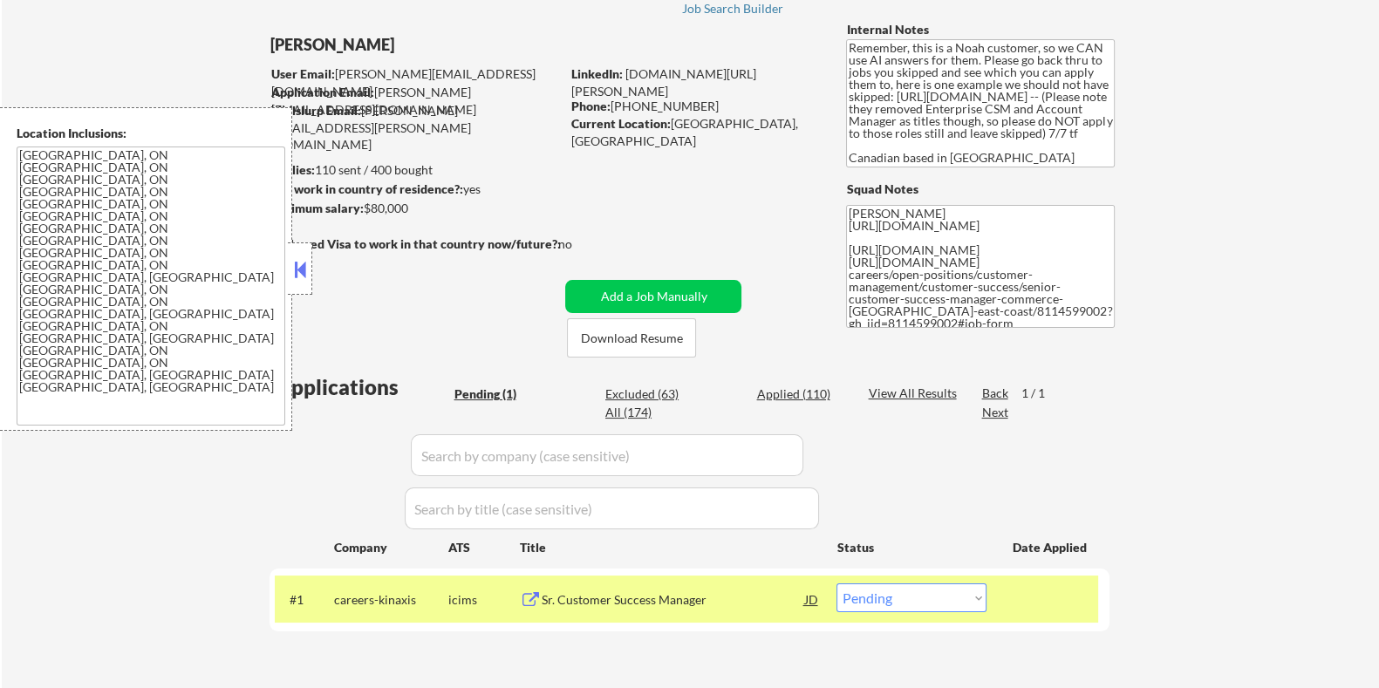
drag, startPoint x: 635, startPoint y: 367, endPoint x: 1112, endPoint y: 399, distance: 478.2
click at [1112, 399] on div "← Return to /applysquad Mailslurp Inbox Job Search Builder Erica Joseph User Em…" at bounding box center [690, 328] width 871 height 732
click at [891, 608] on select "Choose an option... Pending Applied Excluded (Questions) Excluded (Expired) Exc…" at bounding box center [912, 598] width 150 height 29
select select ""excluded__bad_match_""
click at [837, 584] on select "Choose an option... Pending Applied Excluded (Questions) Excluded (Expired) Exc…" at bounding box center [912, 598] width 150 height 29
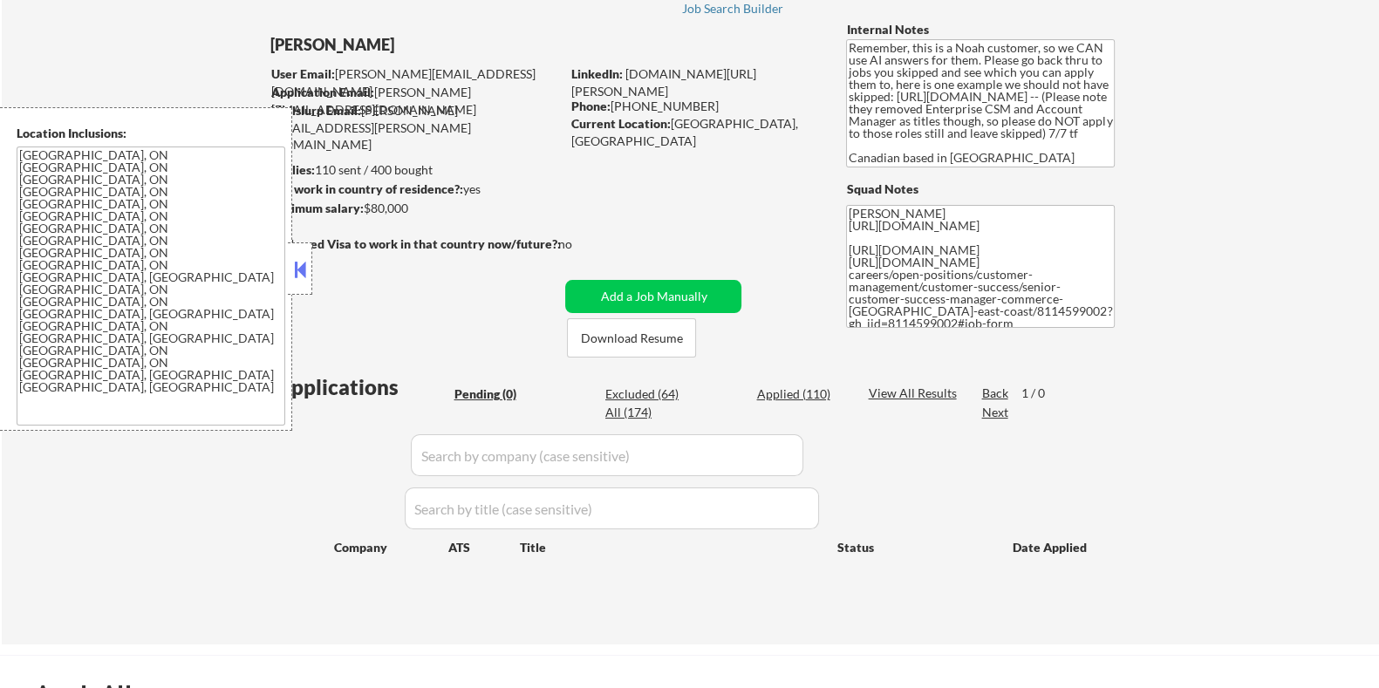
click at [294, 273] on button at bounding box center [299, 269] width 19 height 26
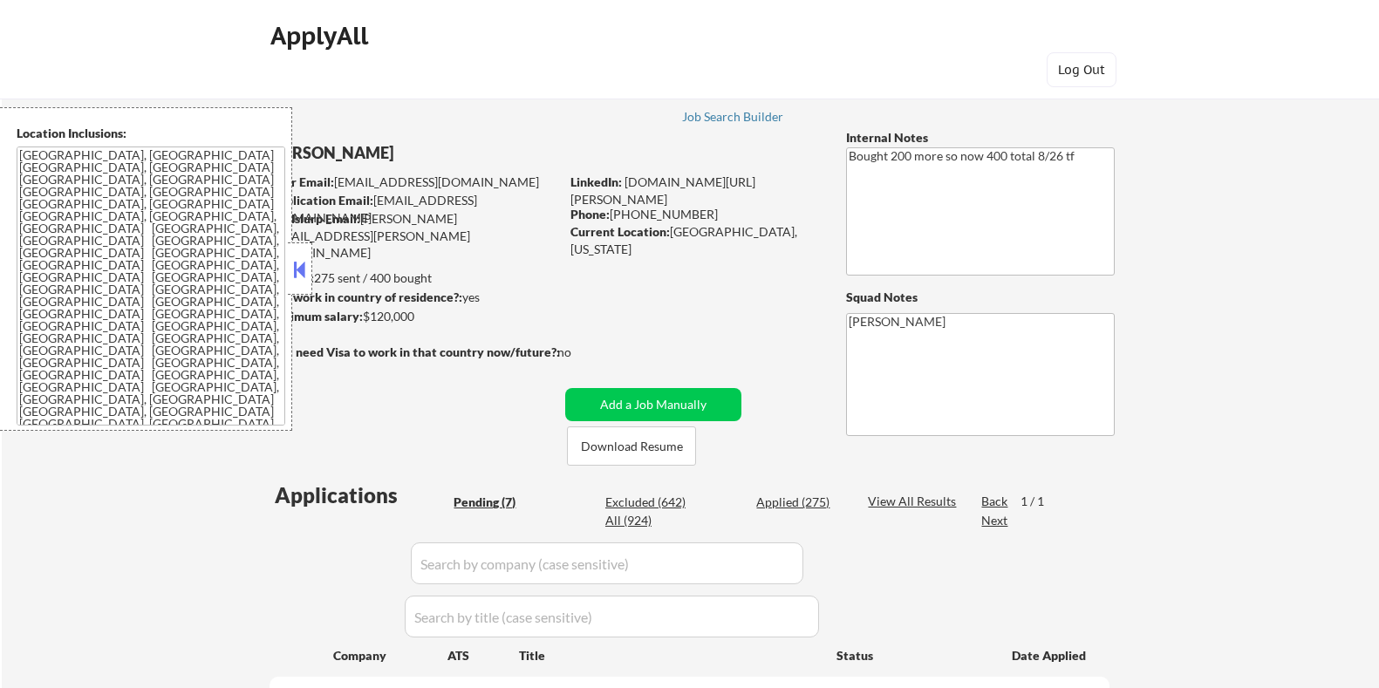
select select ""pending""
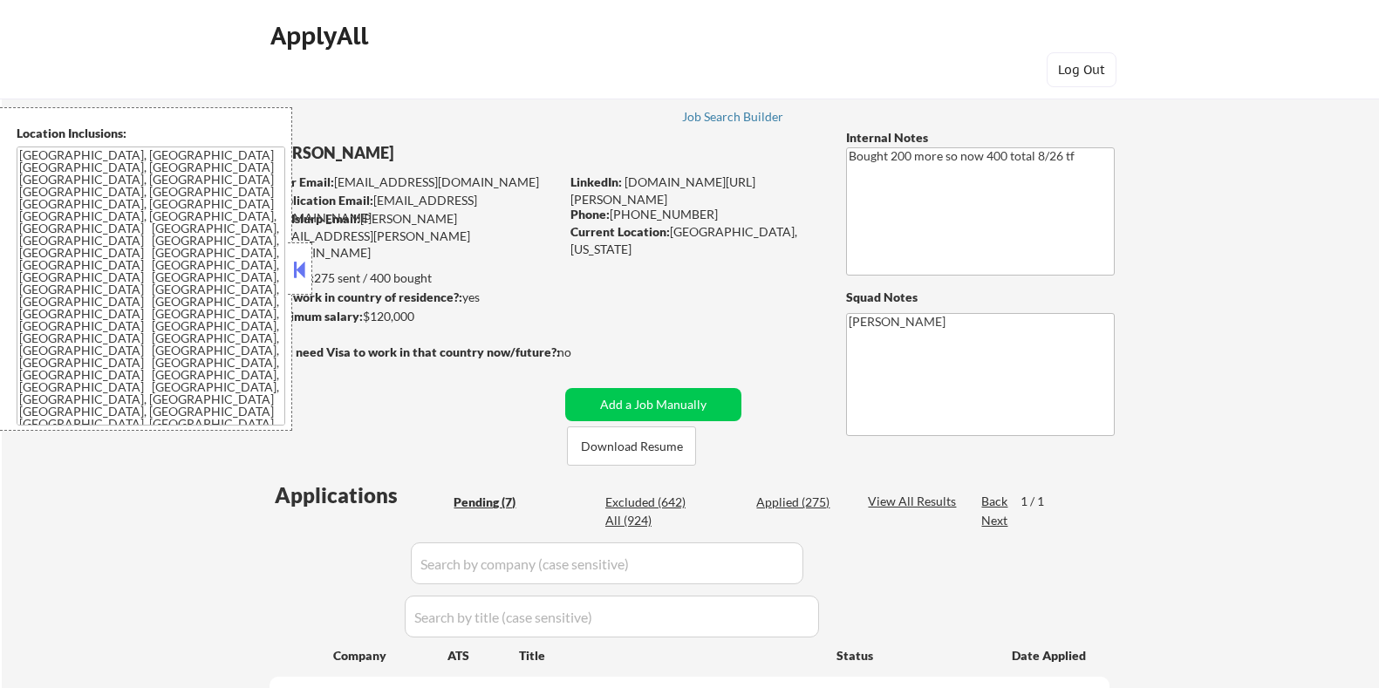
select select ""pending""
click at [305, 261] on button at bounding box center [299, 269] width 19 height 26
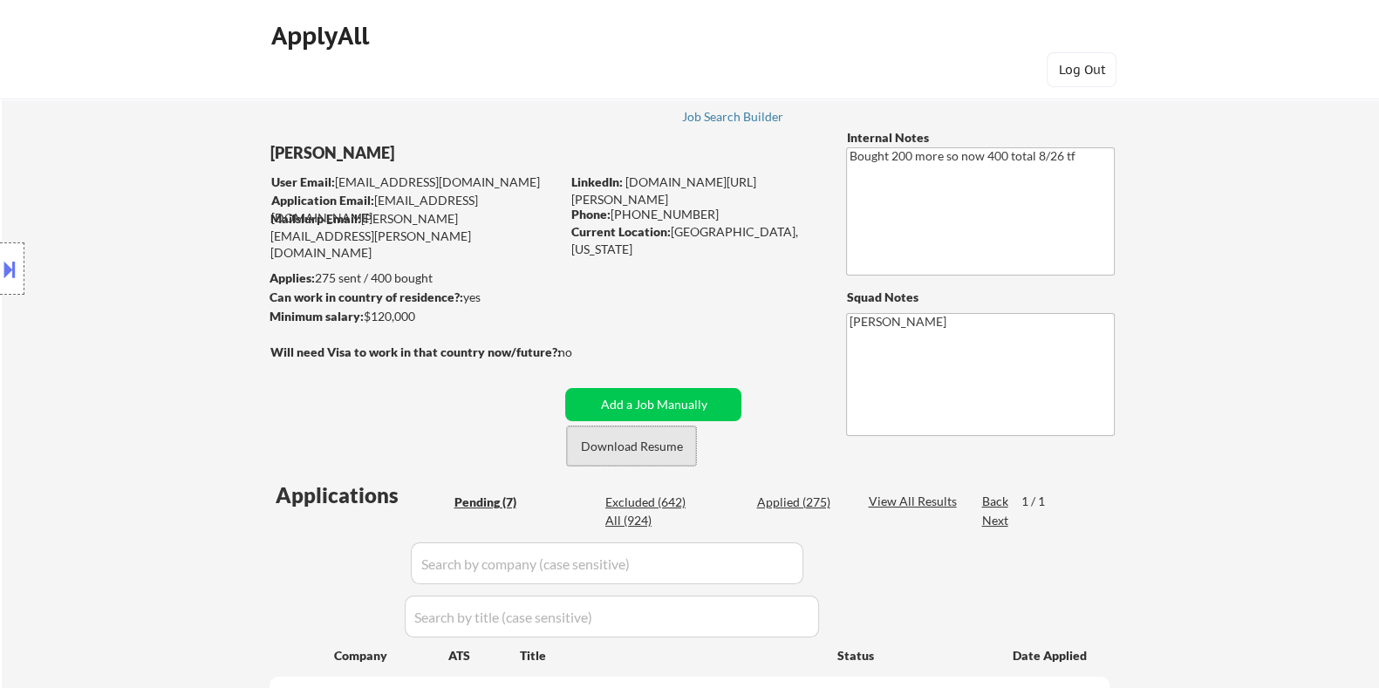
click at [604, 447] on button "Download Resume" at bounding box center [631, 446] width 129 height 39
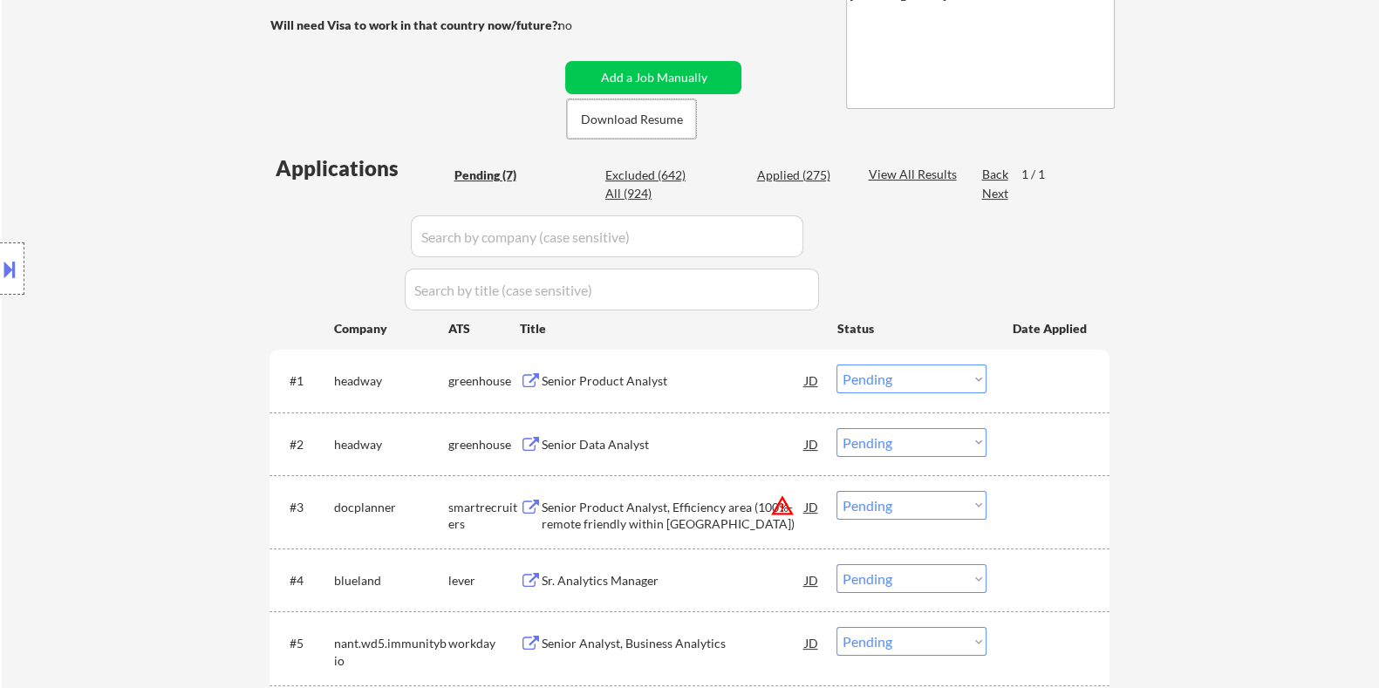
click at [610, 377] on div "Senior Product Analyst" at bounding box center [672, 380] width 263 height 17
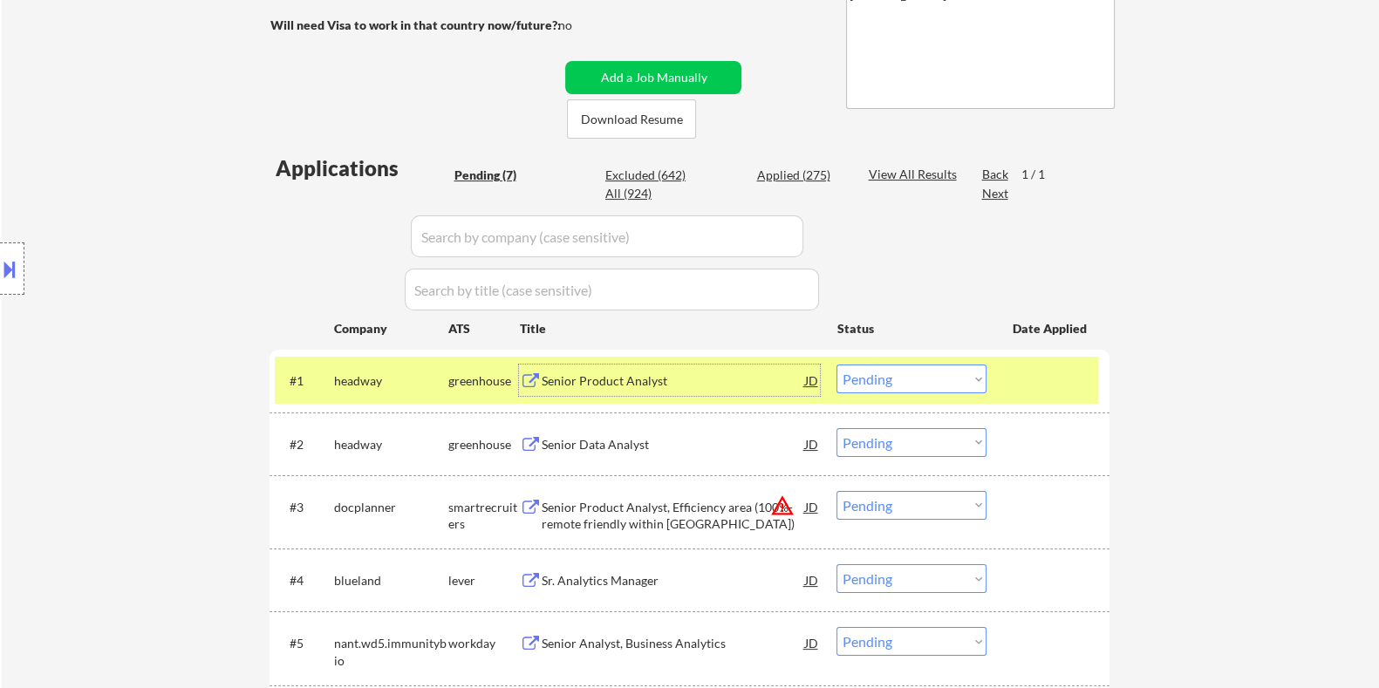
click at [938, 386] on select "Choose an option... Pending Applied Excluded (Questions) Excluded (Expired) Exc…" at bounding box center [912, 379] width 150 height 29
click at [837, 365] on select "Choose an option... Pending Applied Excluded (Questions) Excluded (Expired) Exc…" at bounding box center [912, 379] width 150 height 29
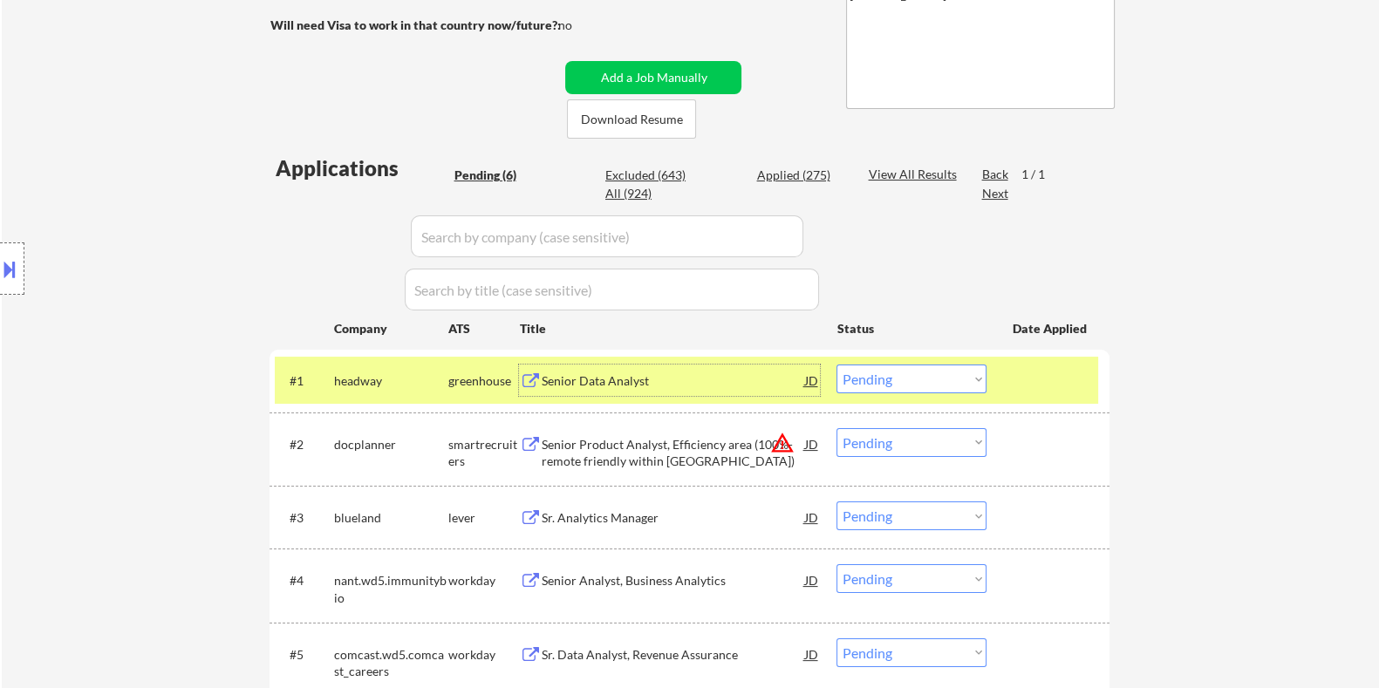
click at [617, 375] on div "Senior Data Analyst" at bounding box center [672, 380] width 263 height 17
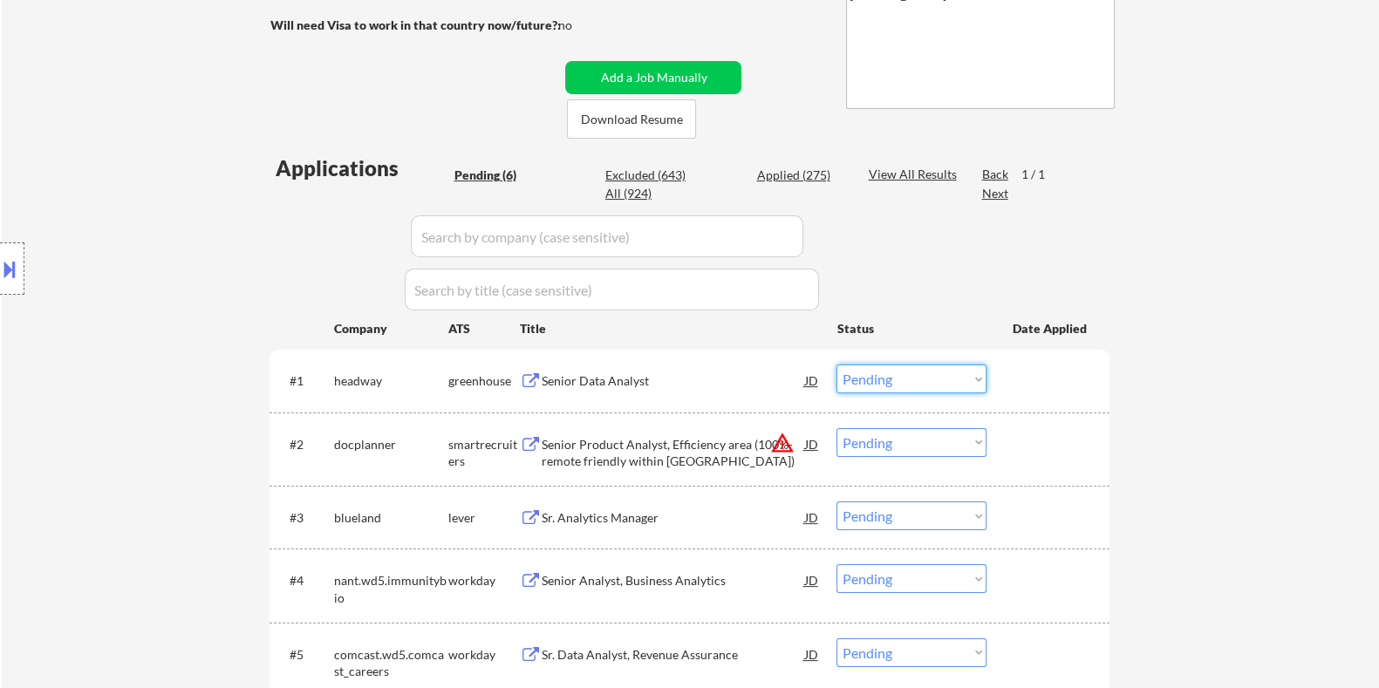
click at [874, 382] on select "Choose an option... Pending Applied Excluded (Questions) Excluded (Expired) Exc…" at bounding box center [912, 379] width 150 height 29
click at [837, 365] on select "Choose an option... Pending Applied Excluded (Questions) Excluded (Expired) Exc…" at bounding box center [912, 379] width 150 height 29
select select ""pending""
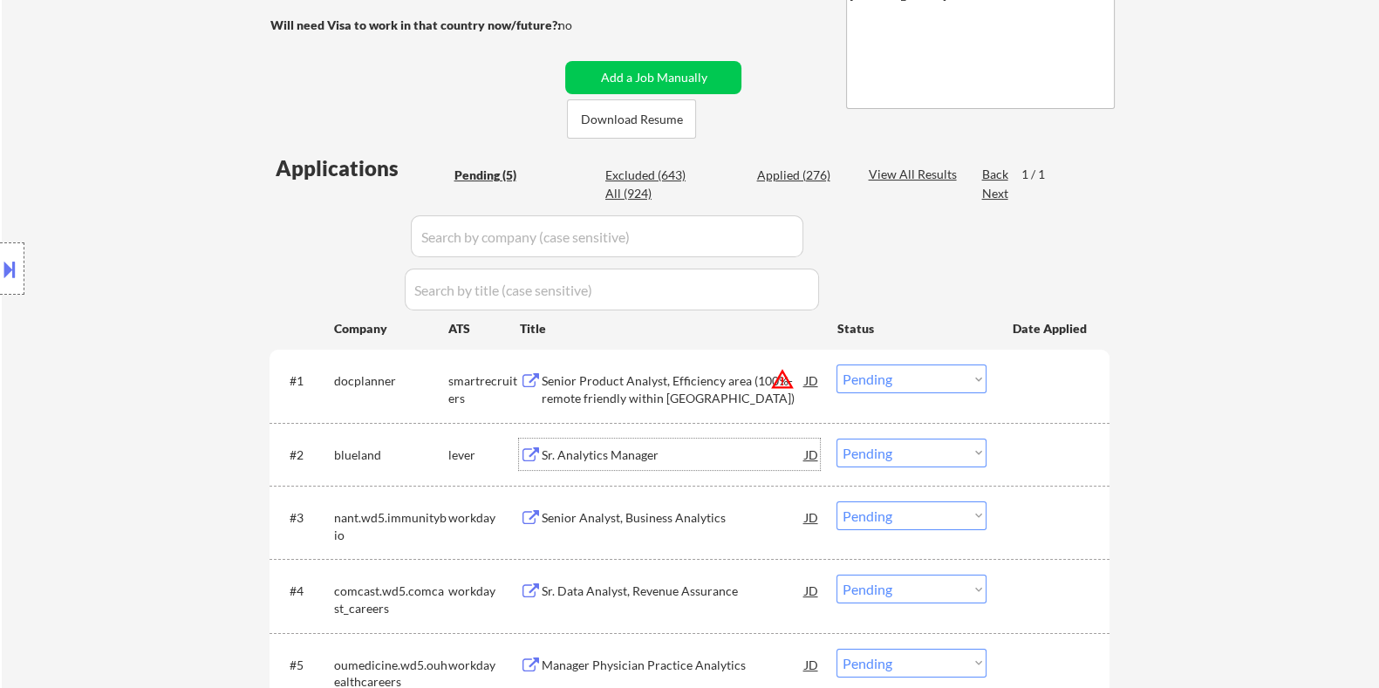
click at [624, 456] on div "Sr. Analytics Manager" at bounding box center [672, 455] width 263 height 17
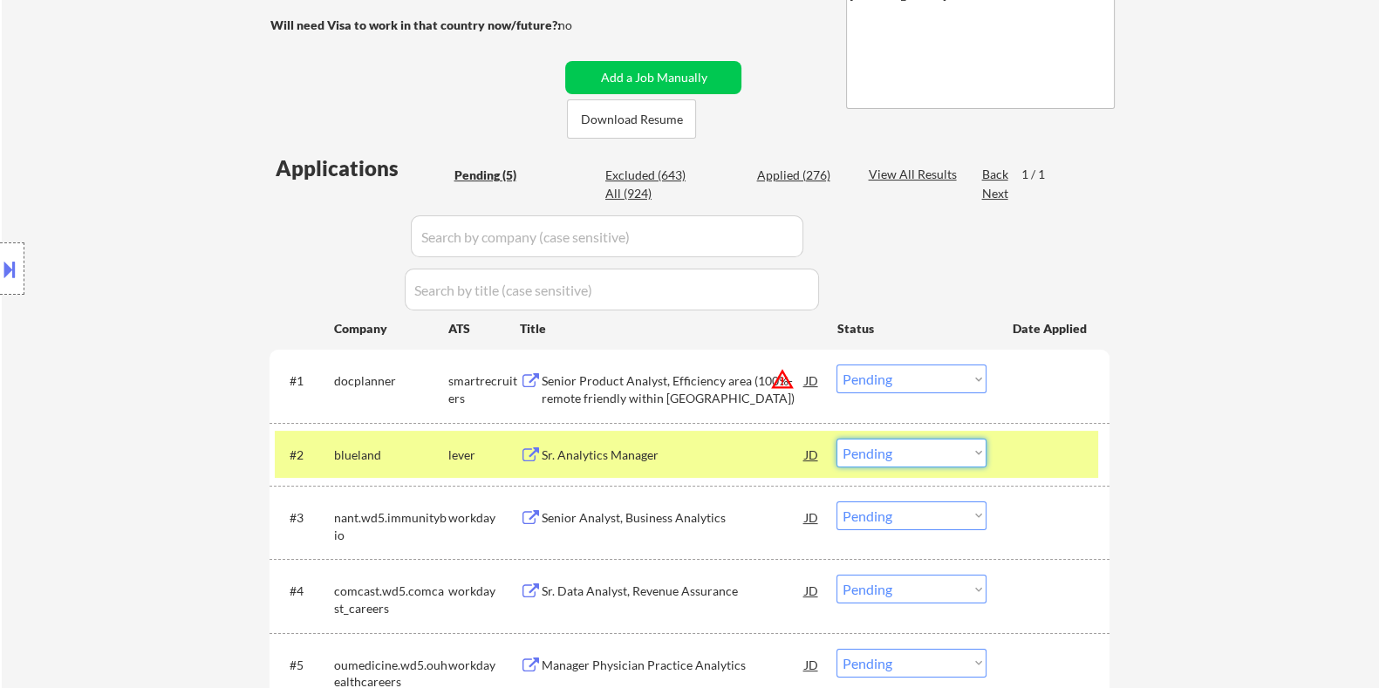
click at [909, 452] on select "Choose an option... Pending Applied Excluded (Questions) Excluded (Expired) Exc…" at bounding box center [912, 453] width 150 height 29
click at [837, 439] on select "Choose an option... Pending Applied Excluded (Questions) Excluded (Expired) Exc…" at bounding box center [912, 453] width 150 height 29
select select ""pending""
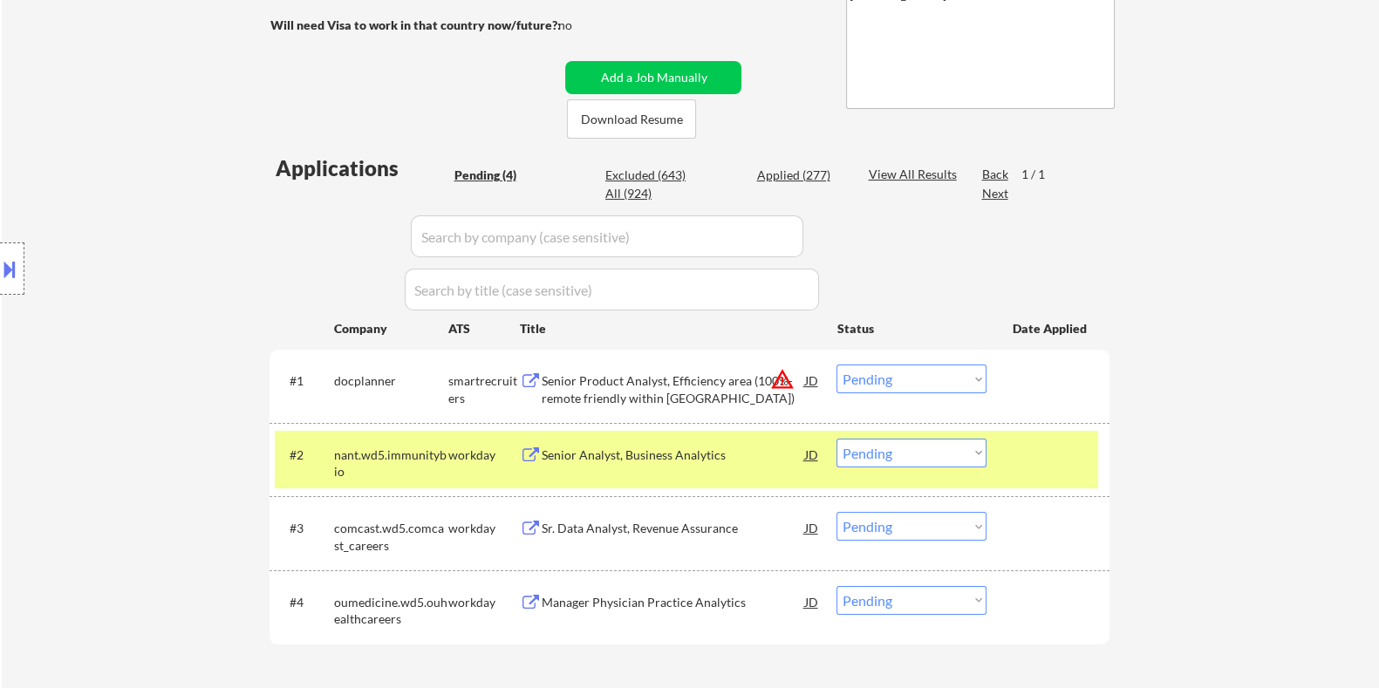
click at [588, 390] on div "Senior Product Analyst, Efficiency area (100%-remote friendly within Spain)" at bounding box center [672, 389] width 263 height 34
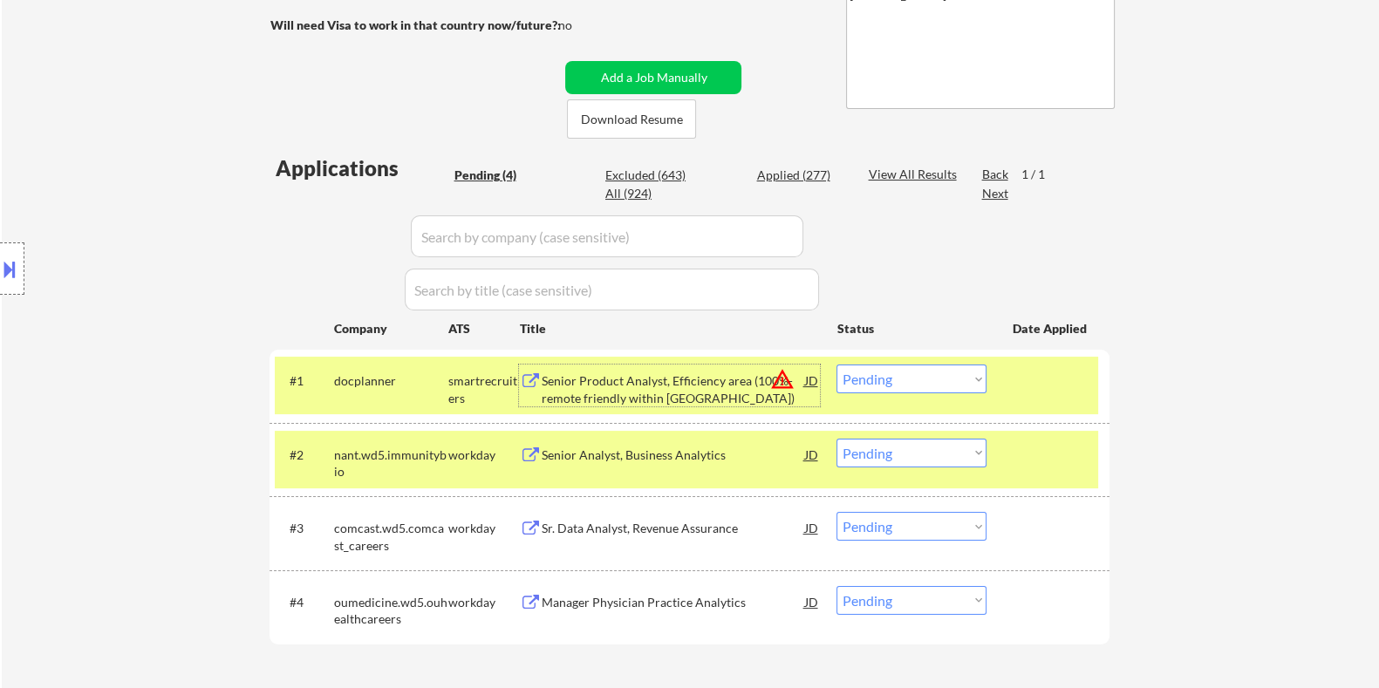
click at [906, 379] on select "Choose an option... Pending Applied Excluded (Questions) Excluded (Expired) Exc…" at bounding box center [912, 379] width 150 height 29
click at [837, 365] on select "Choose an option... Pending Applied Excluded (Questions) Excluded (Expired) Exc…" at bounding box center [912, 379] width 150 height 29
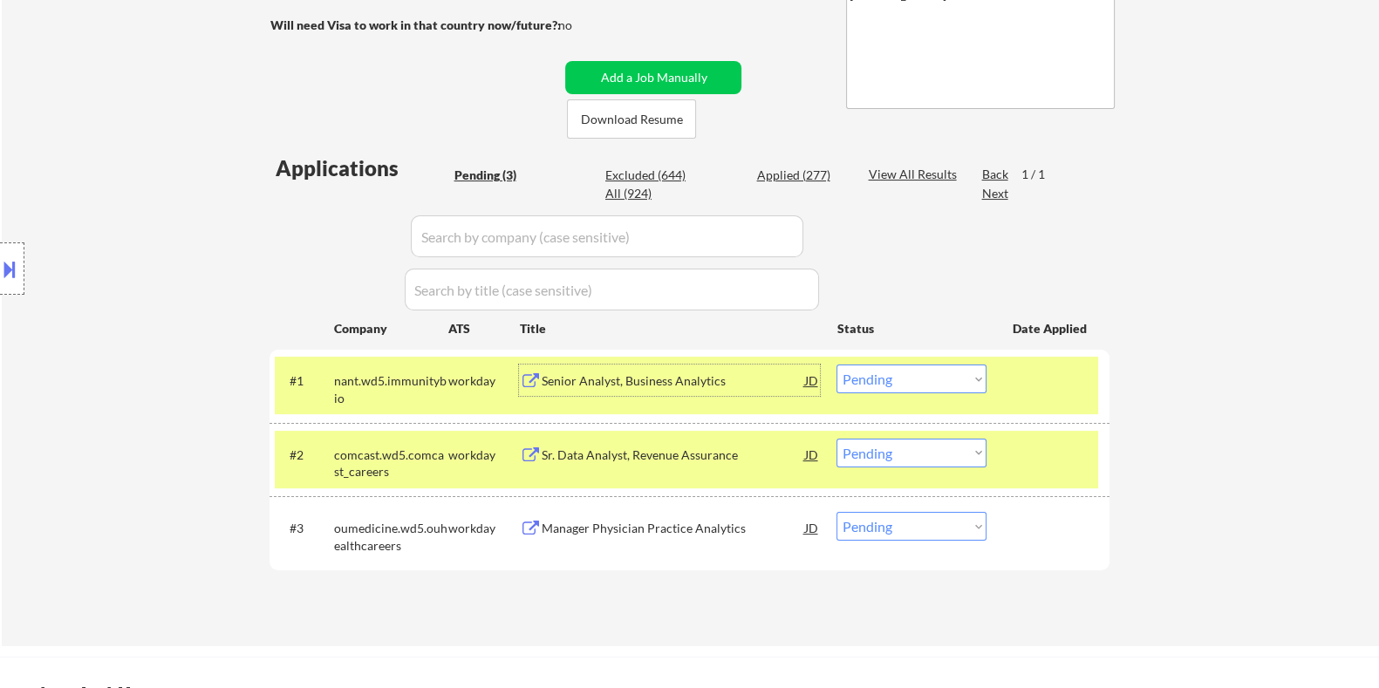
click at [647, 390] on div "Senior Analyst, Business Analytics" at bounding box center [672, 380] width 263 height 31
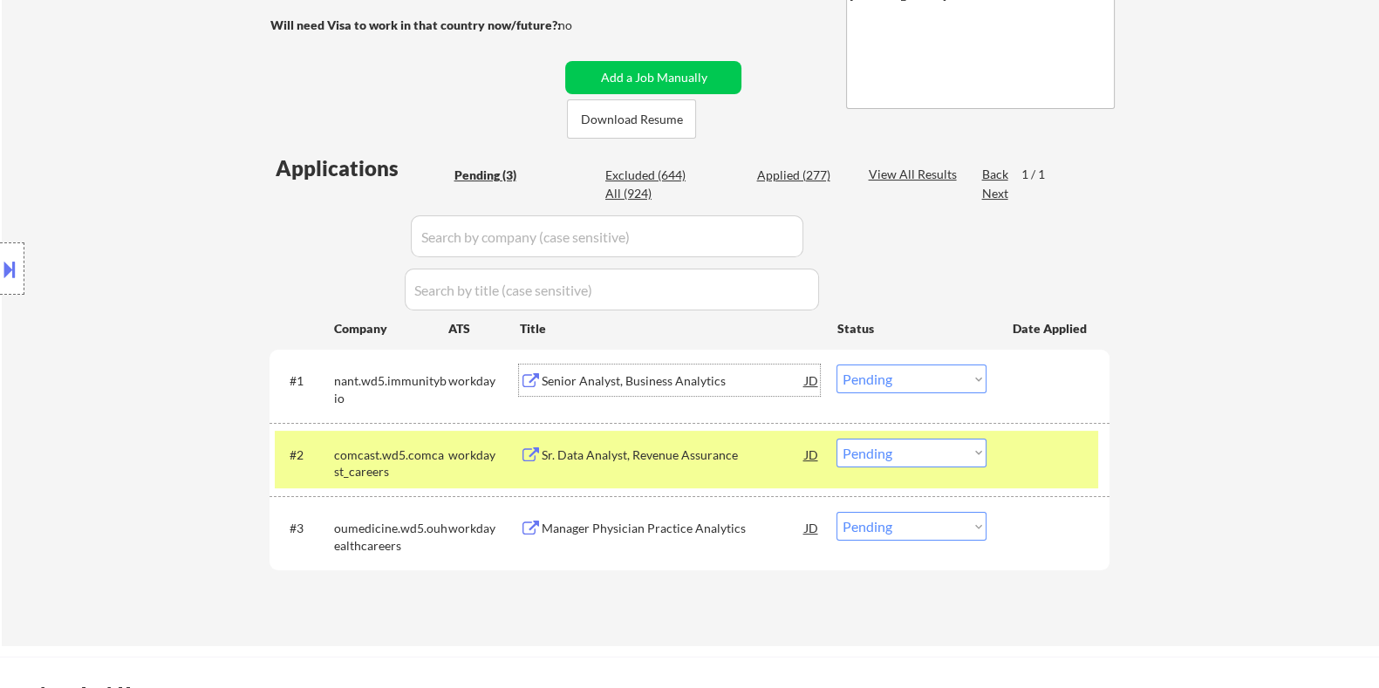
click at [589, 375] on div "Senior Analyst, Business Analytics" at bounding box center [672, 380] width 263 height 17
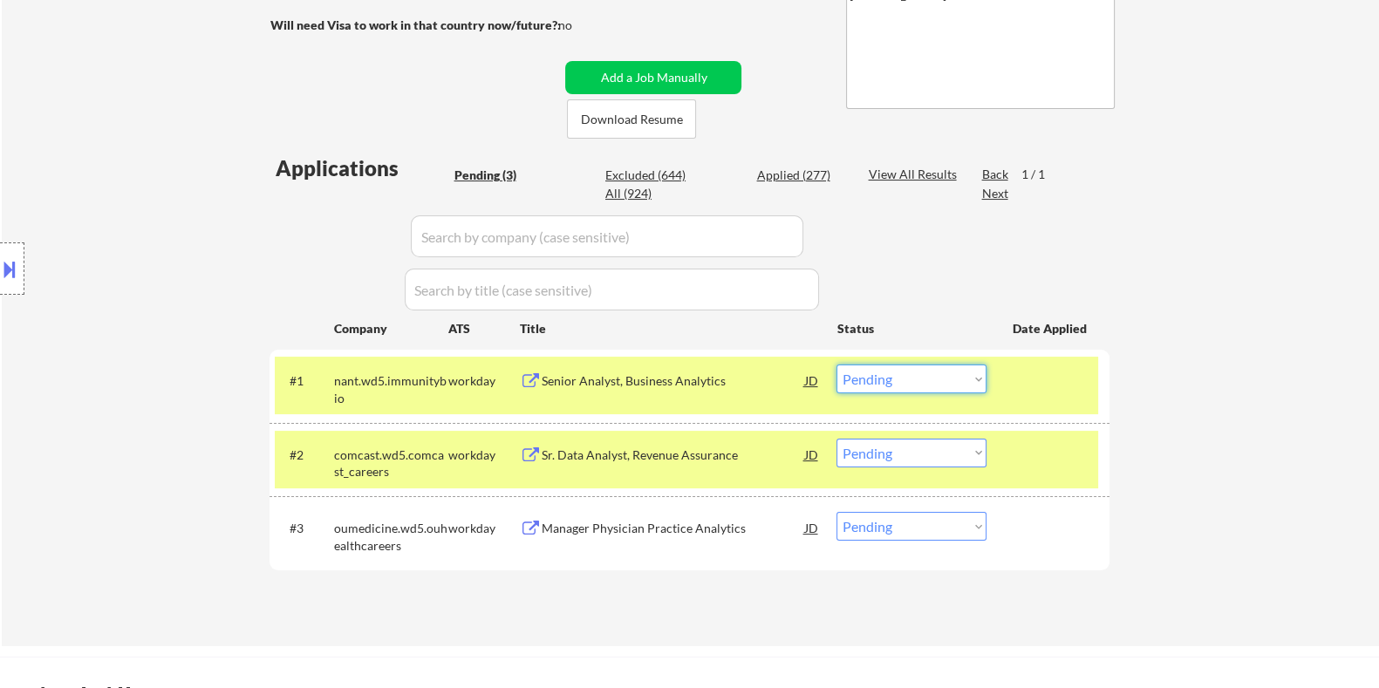
click at [907, 383] on select "Choose an option... Pending Applied Excluded (Questions) Excluded (Expired) Exc…" at bounding box center [912, 379] width 150 height 29
click at [837, 365] on select "Choose an option... Pending Applied Excluded (Questions) Excluded (Expired) Exc…" at bounding box center [912, 379] width 150 height 29
select select ""pending""
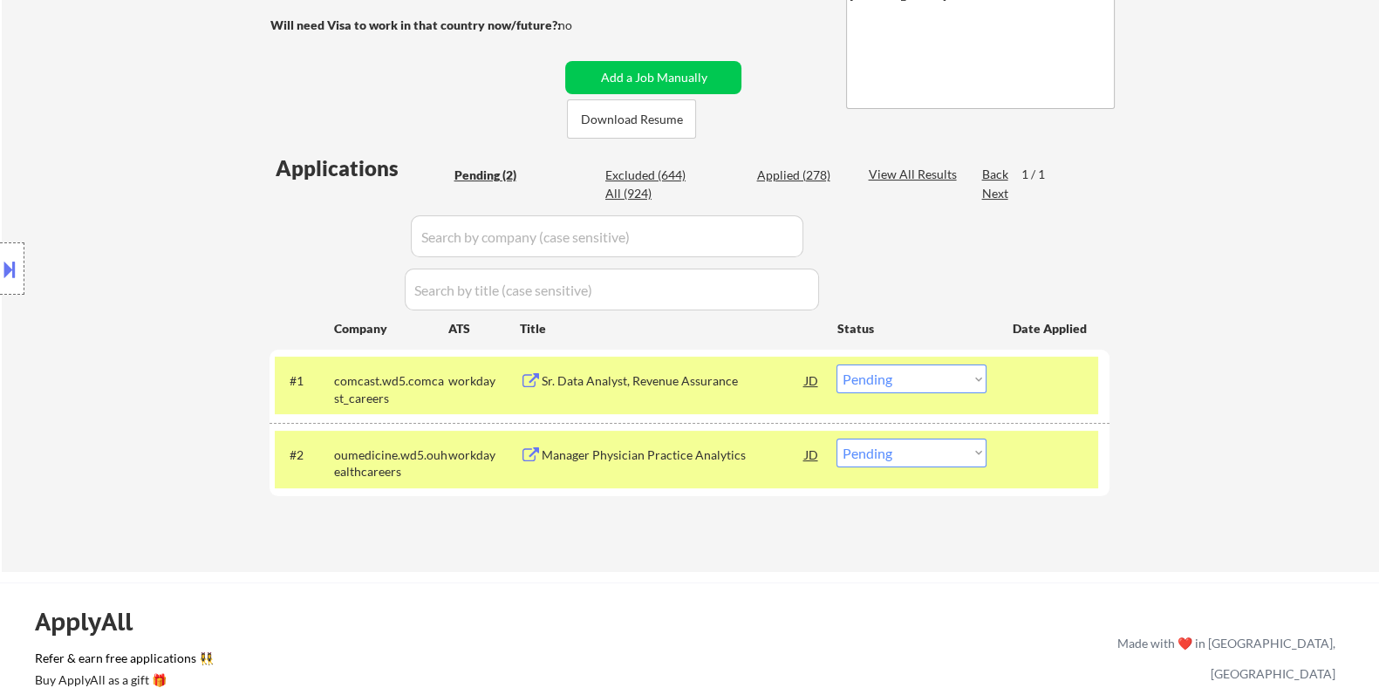
click at [667, 373] on div "Sr. Data Analyst, Revenue Assurance" at bounding box center [672, 380] width 263 height 17
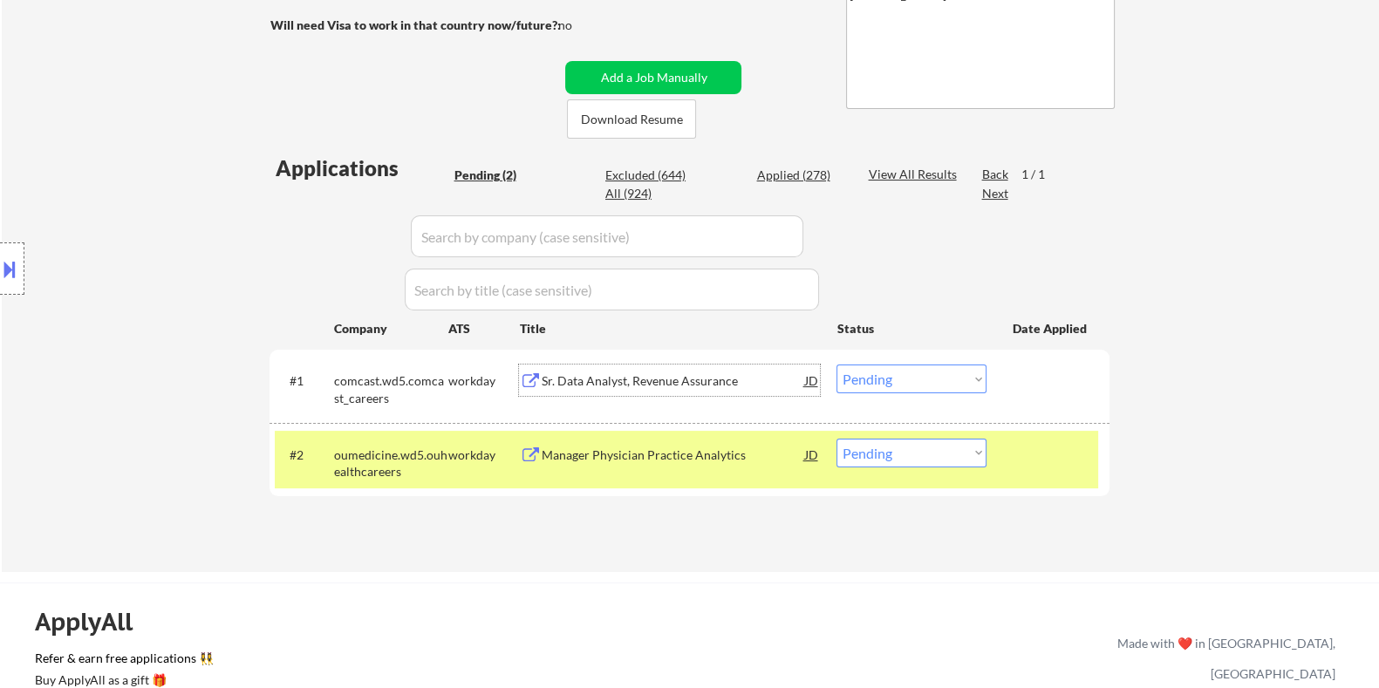
click at [584, 463] on div "Manager Physician Practice Analytics" at bounding box center [672, 454] width 263 height 31
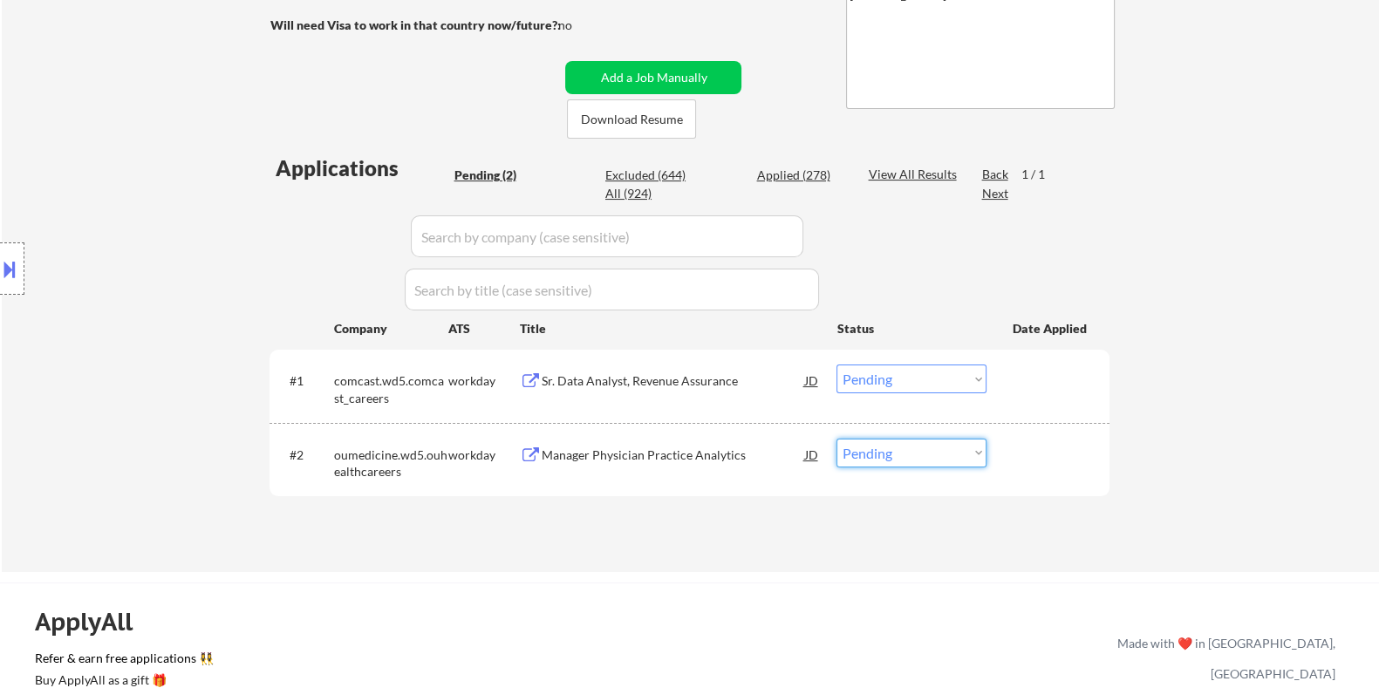
click at [928, 455] on select "Choose an option... Pending Applied Excluded (Questions) Excluded (Expired) Exc…" at bounding box center [912, 453] width 150 height 29
select select ""excluded__bad_match_""
click at [837, 439] on select "Choose an option... Pending Applied Excluded (Questions) Excluded (Expired) Exc…" at bounding box center [912, 453] width 150 height 29
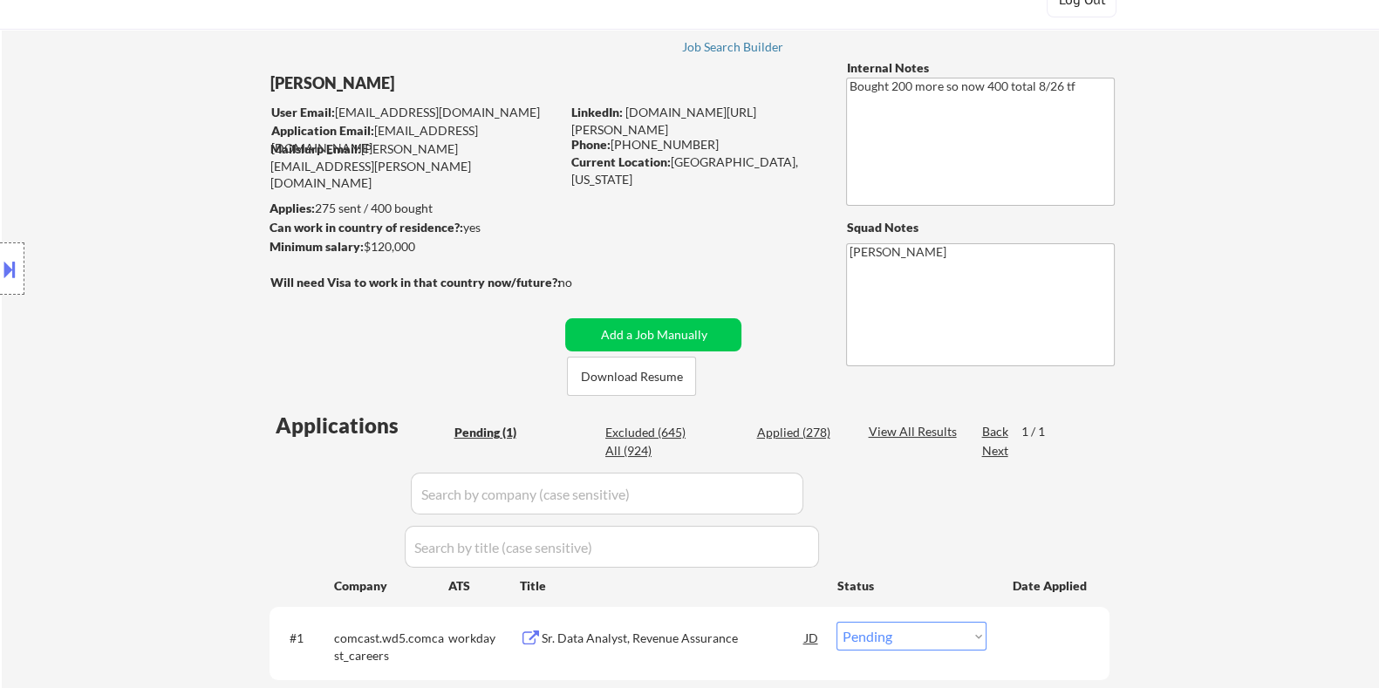
scroll to position [0, 0]
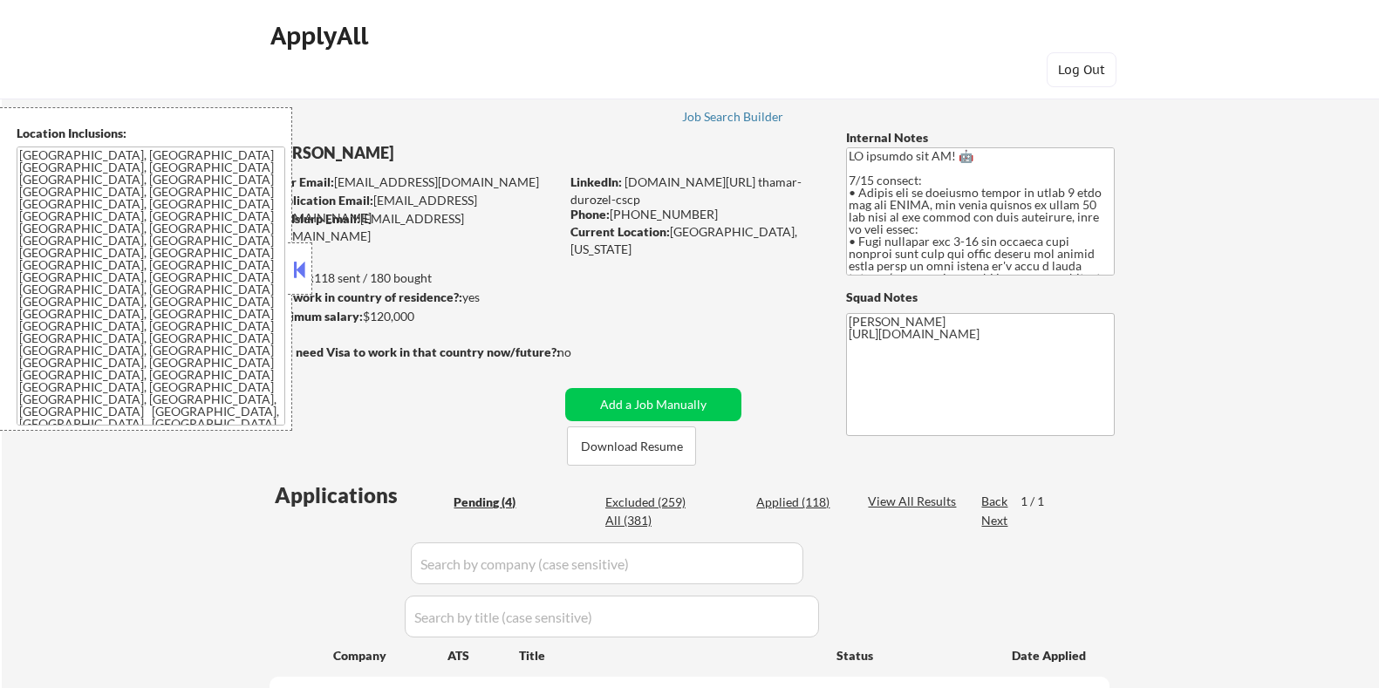
select select ""pending""
click at [301, 266] on button at bounding box center [299, 269] width 19 height 26
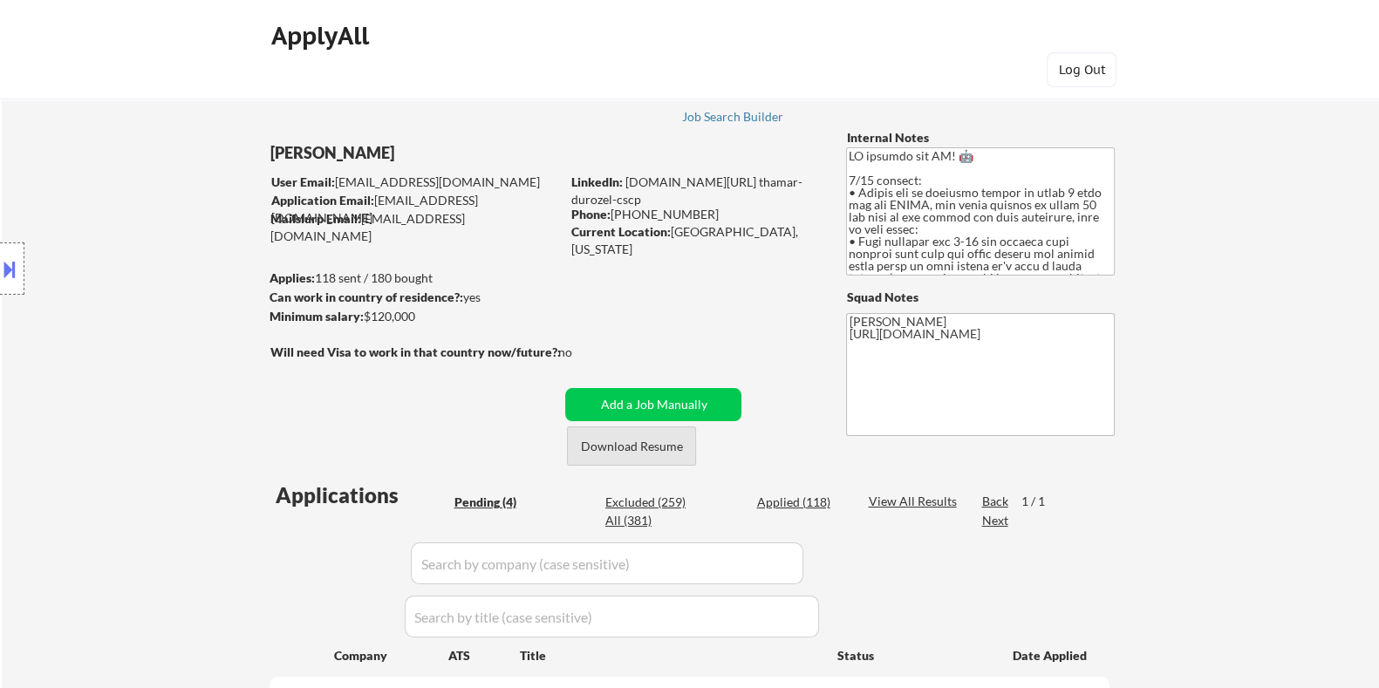
click at [650, 447] on button "Download Resume" at bounding box center [631, 446] width 129 height 39
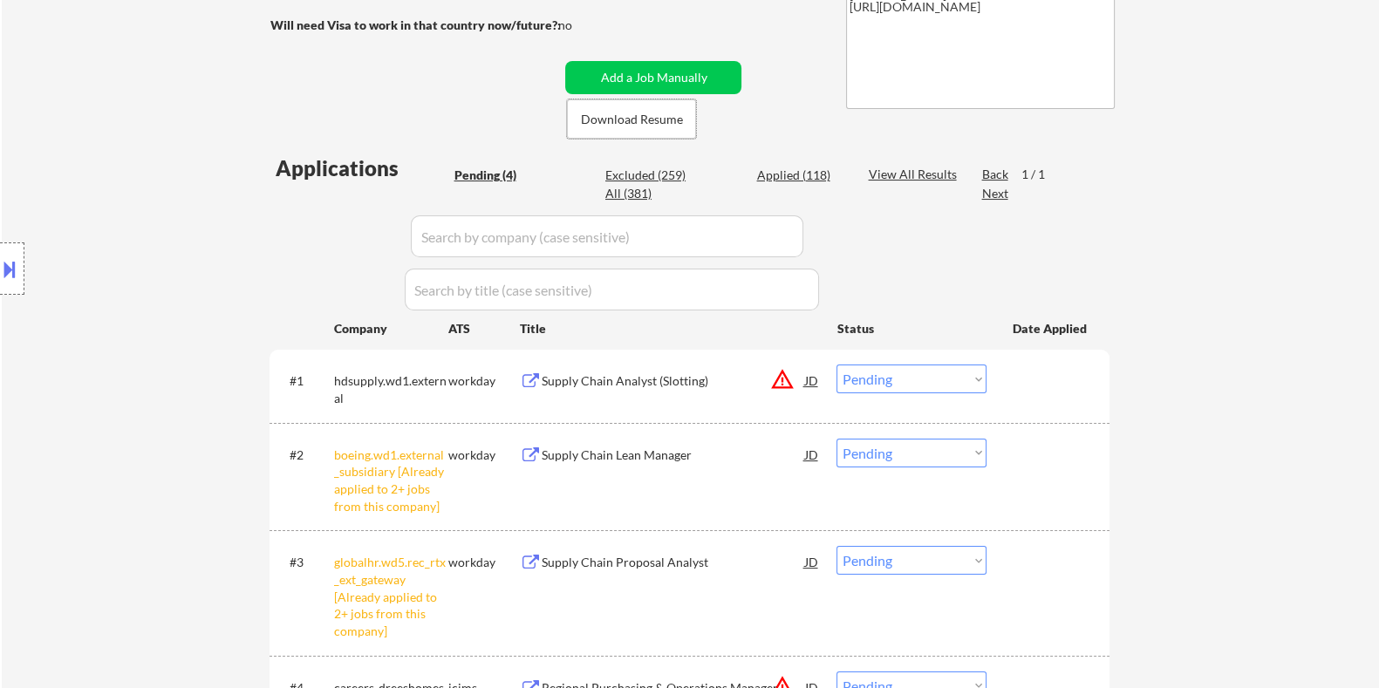
scroll to position [435, 0]
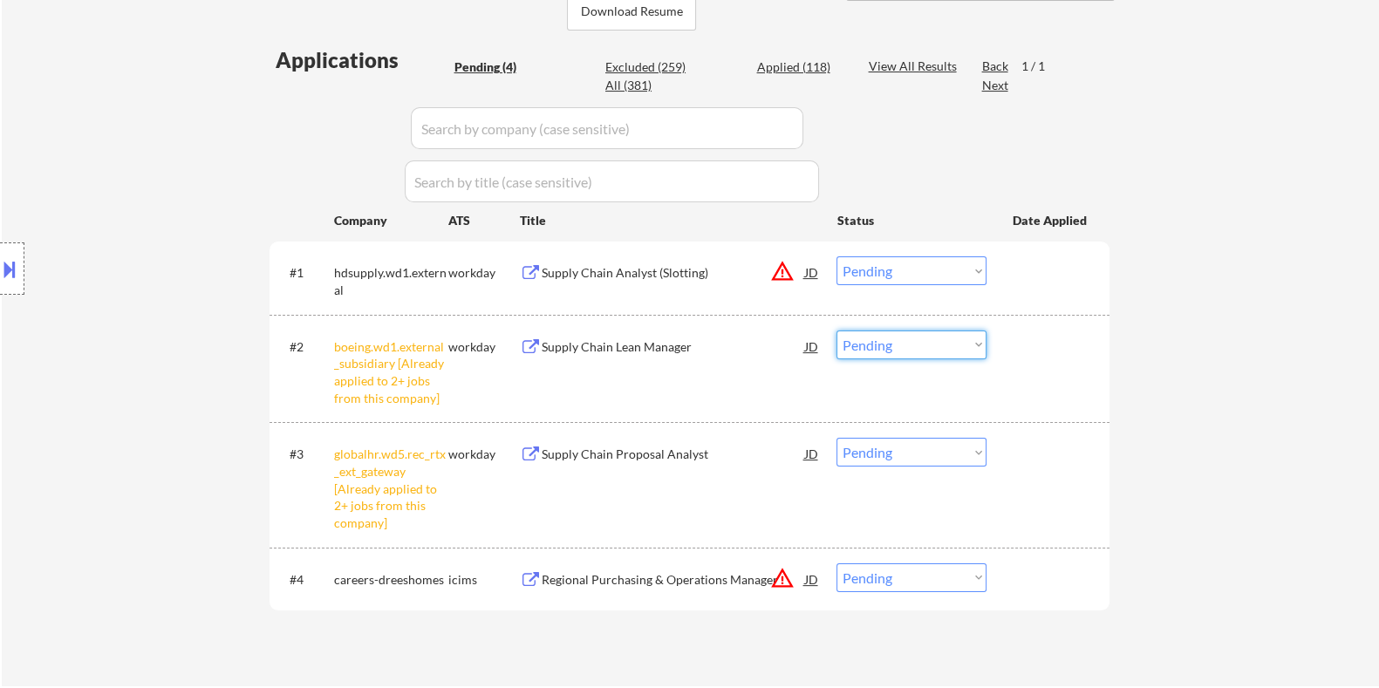
click at [894, 338] on select "Choose an option... Pending Applied Excluded (Questions) Excluded (Expired) Exc…" at bounding box center [912, 345] width 150 height 29
click at [837, 331] on select "Choose an option... Pending Applied Excluded (Questions) Excluded (Expired) Exc…" at bounding box center [912, 345] width 150 height 29
click at [938, 460] on select "Choose an option... Pending Applied Excluded (Questions) Excluded (Expired) Exc…" at bounding box center [912, 452] width 150 height 29
select select ""pending""
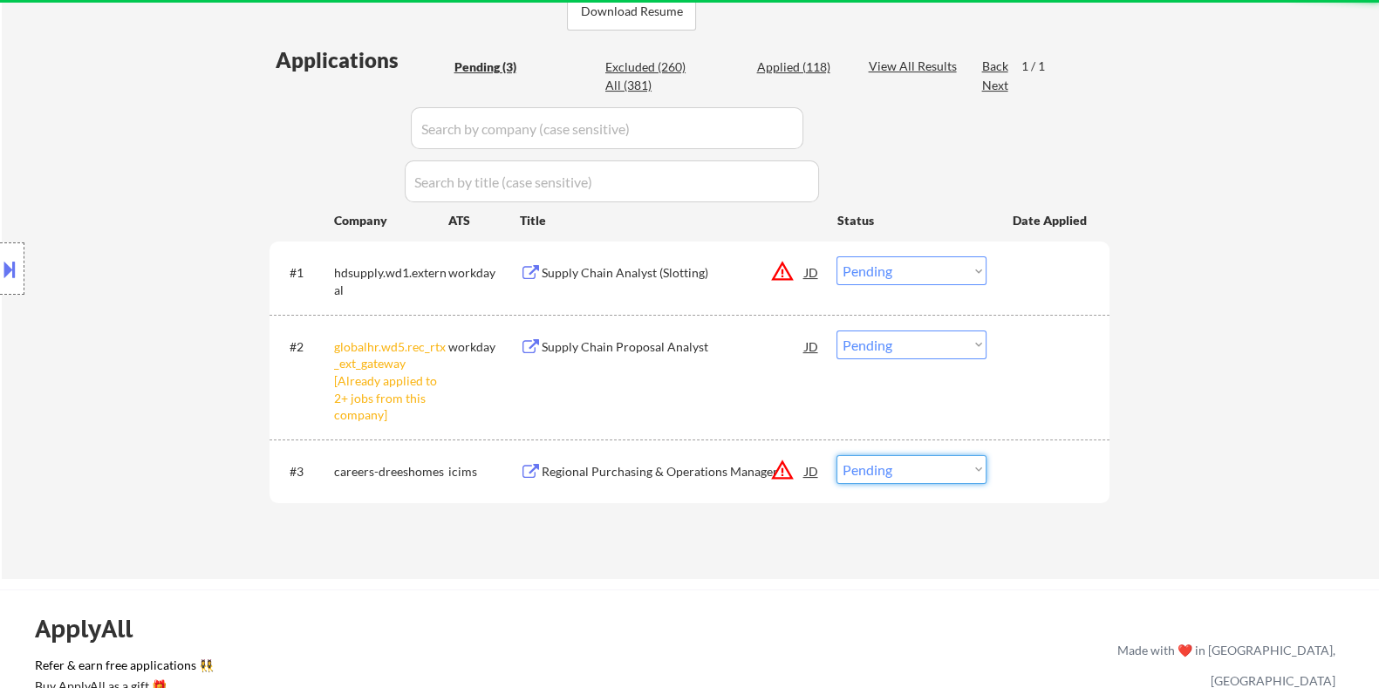
select select ""excluded__other_""
click at [837, 455] on select "Choose an option... Pending Applied Excluded (Questions) Excluded (Expired) Exc…" at bounding box center [912, 469] width 150 height 29
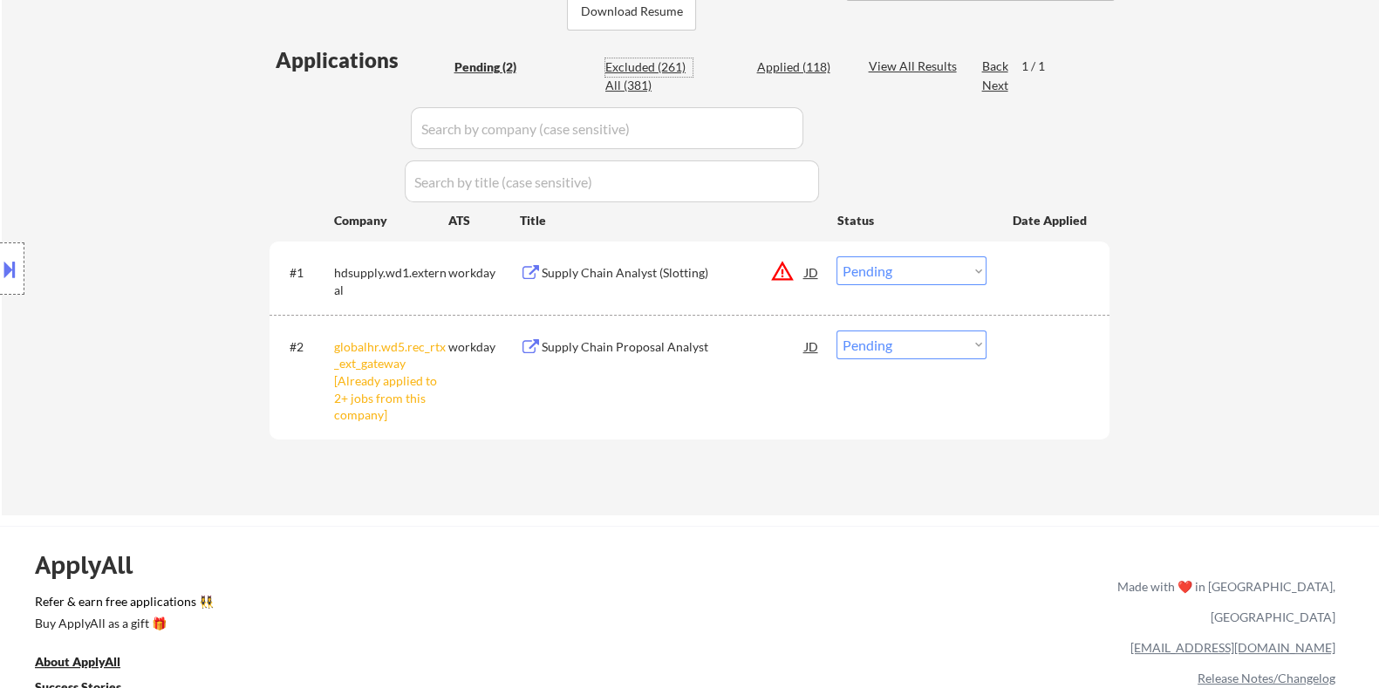
click at [632, 63] on div "Excluded (261)" at bounding box center [648, 66] width 87 height 17
select select ""excluded__other_""
select select ""excluded__expired_""
select select ""excluded__bad_match_""
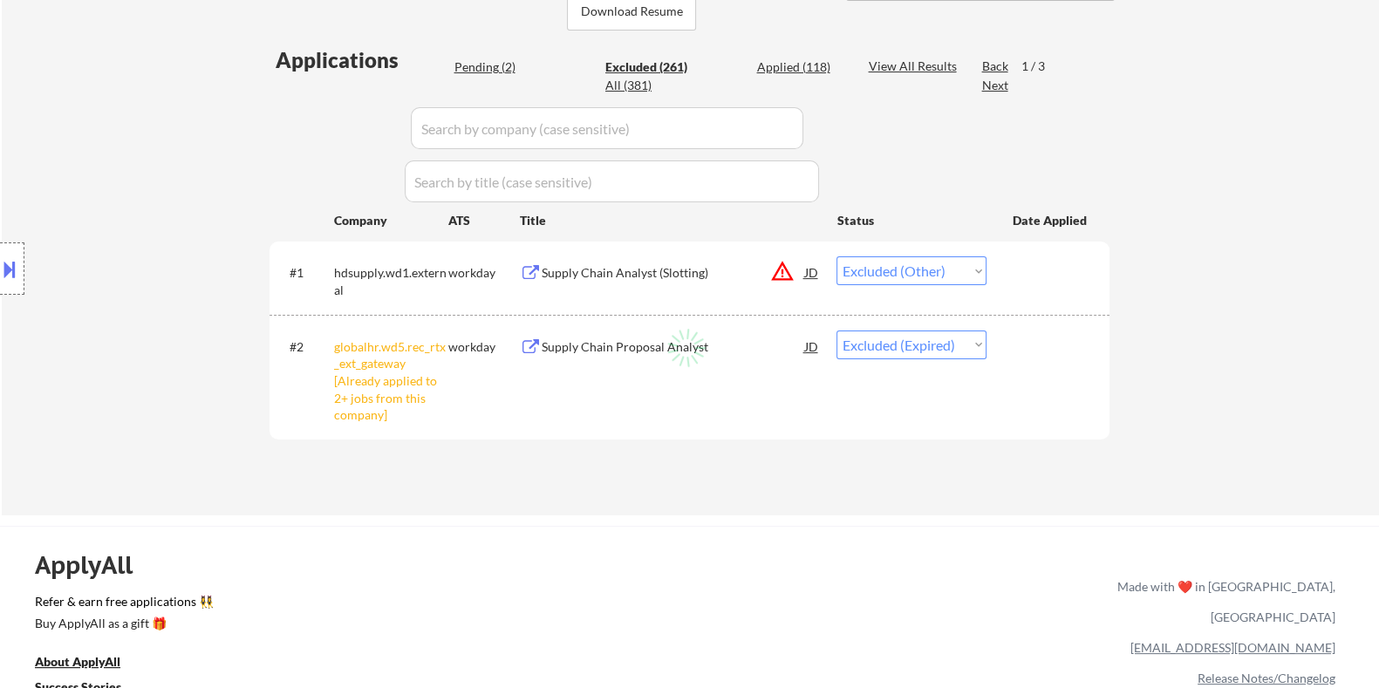
select select ""excluded__location_""
select select ""excluded__salary_""
select select ""excluded__expired_""
select select ""excluded__location_""
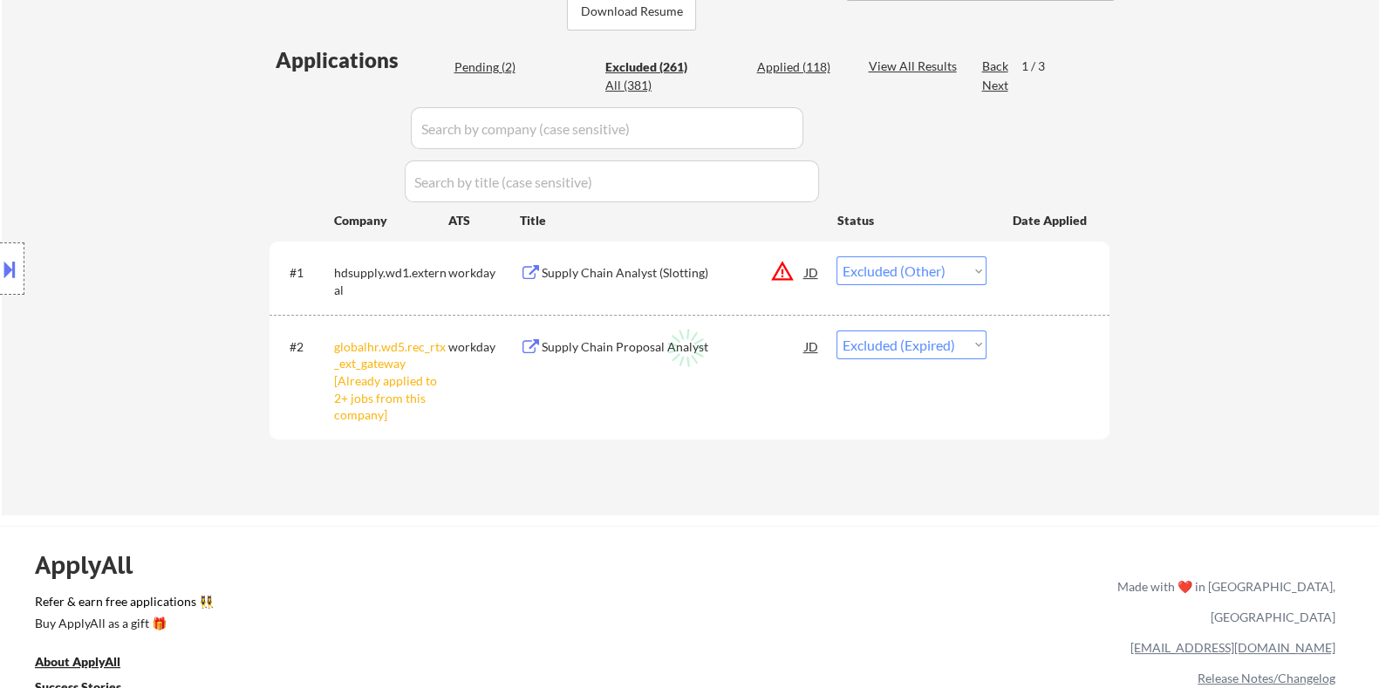
select select ""excluded__expired_""
select select ""excluded__bad_match_""
select select ""excluded__location_""
select select ""excluded__bad_match_""
select select ""excluded__location_""
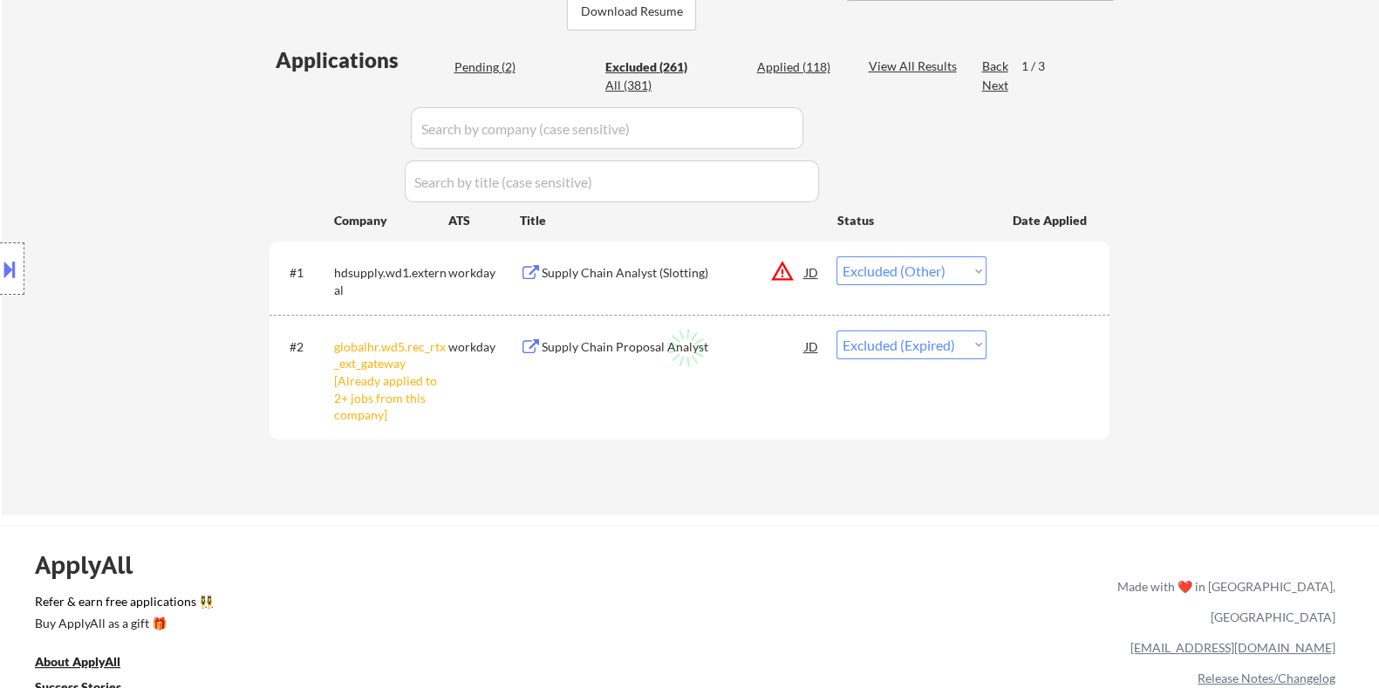
select select ""excluded__bad_match_""
select select ""excluded__salary_""
select select ""excluded__bad_match_""
select select ""excluded__expired_""
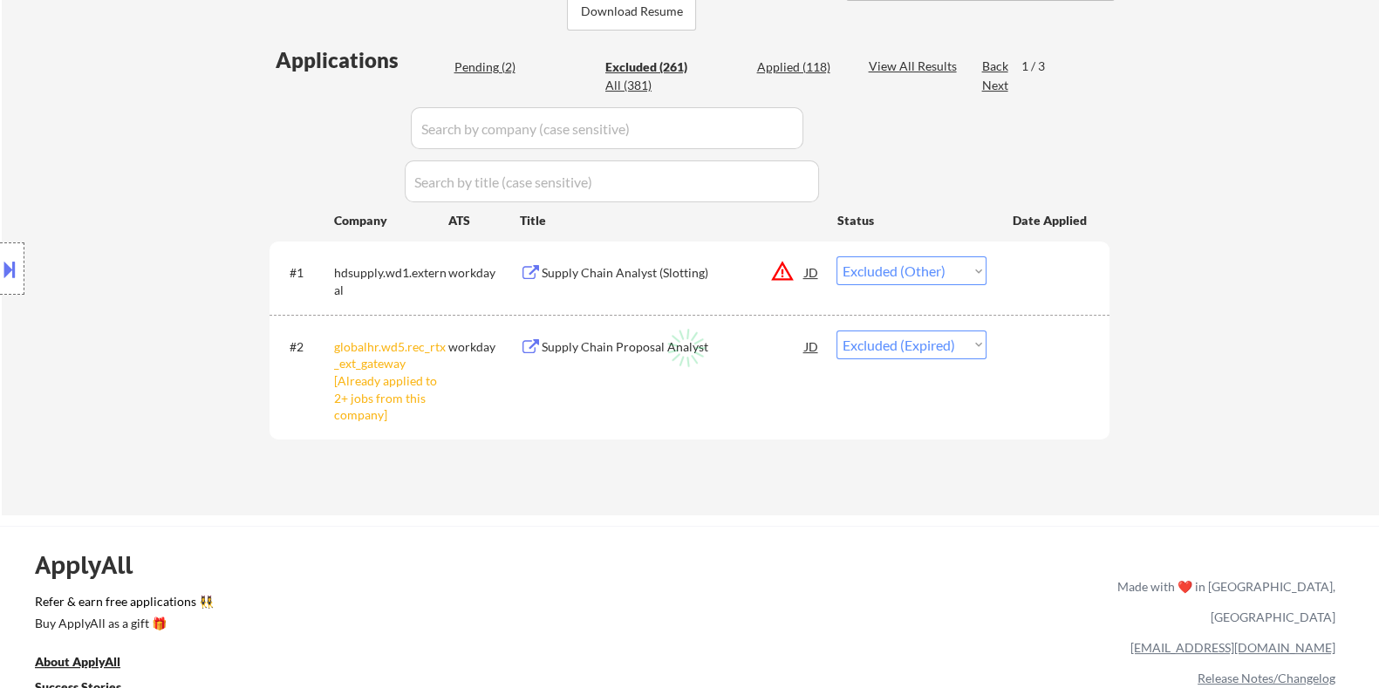
select select ""excluded__bad_match_""
select select ""excluded__other_""
select select ""excluded__bad_match_""
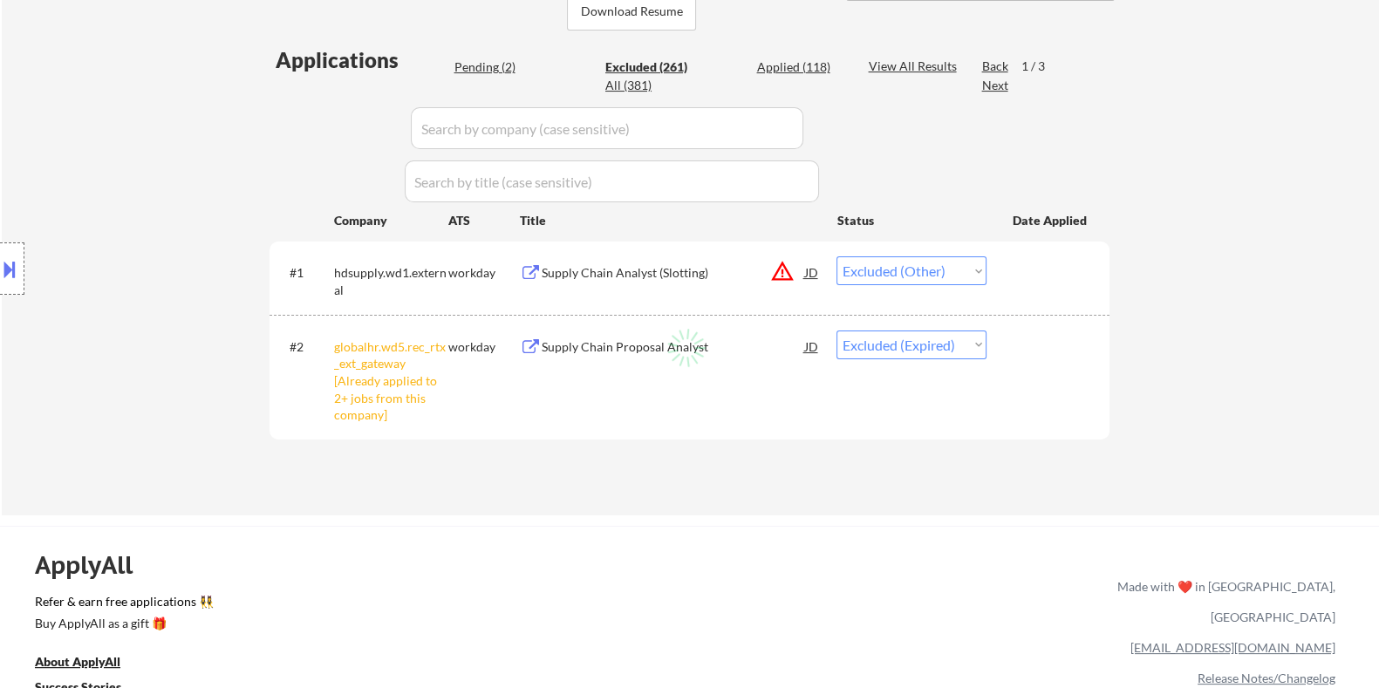
select select ""excluded__salary_""
select select ""excluded__bad_match_""
select select ""excluded__location_""
select select ""excluded__expired_""
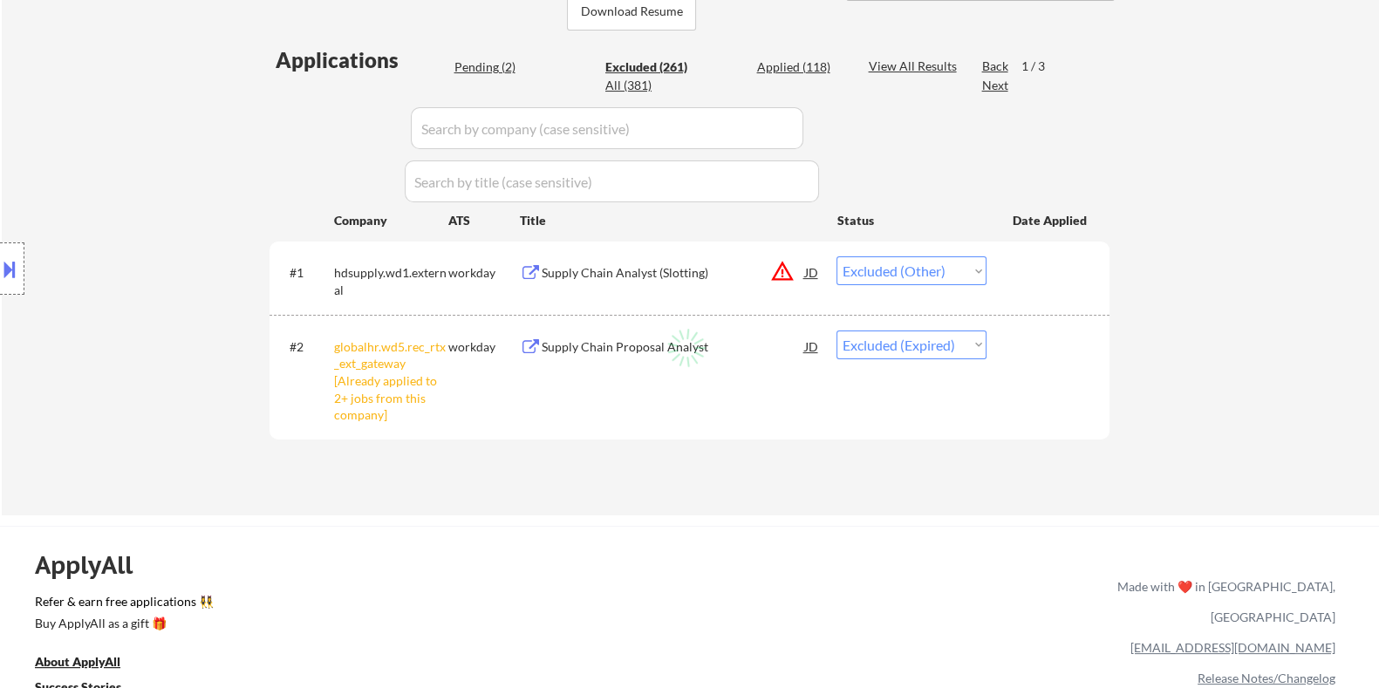
select select ""excluded__location_""
select select ""excluded__bad_match_""
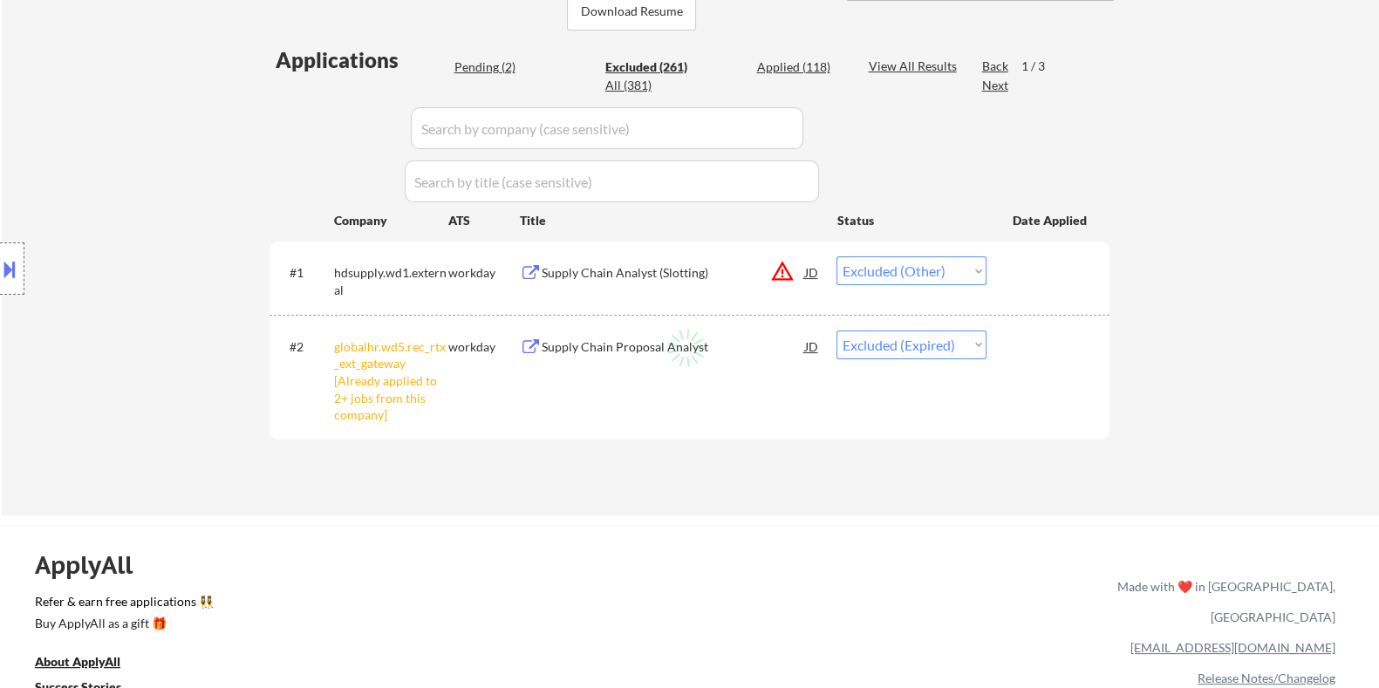
select select ""excluded__bad_match_""
select select ""excluded__other_""
select select ""excluded__bad_match_""
select select ""excluded__expired_""
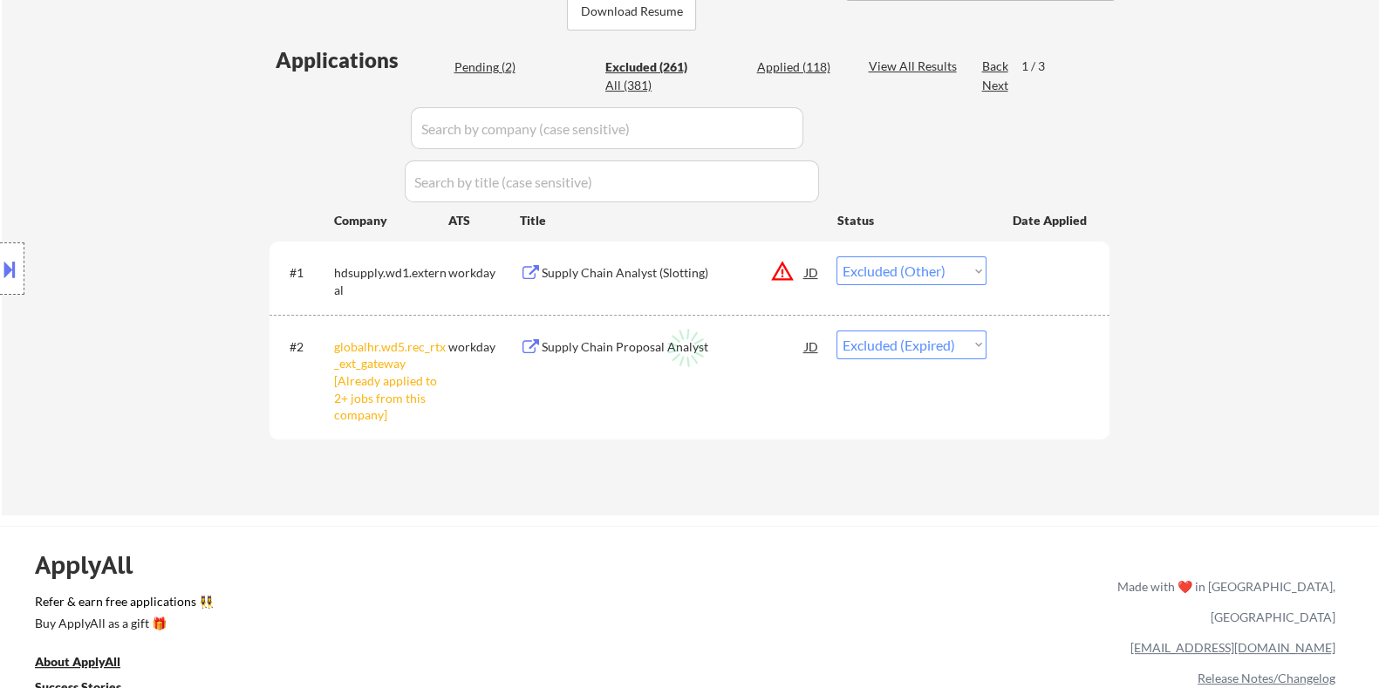
select select ""excluded__bad_match_""
select select ""excluded__other_""
select select ""excluded__expired_""
select select ""excluded__location_""
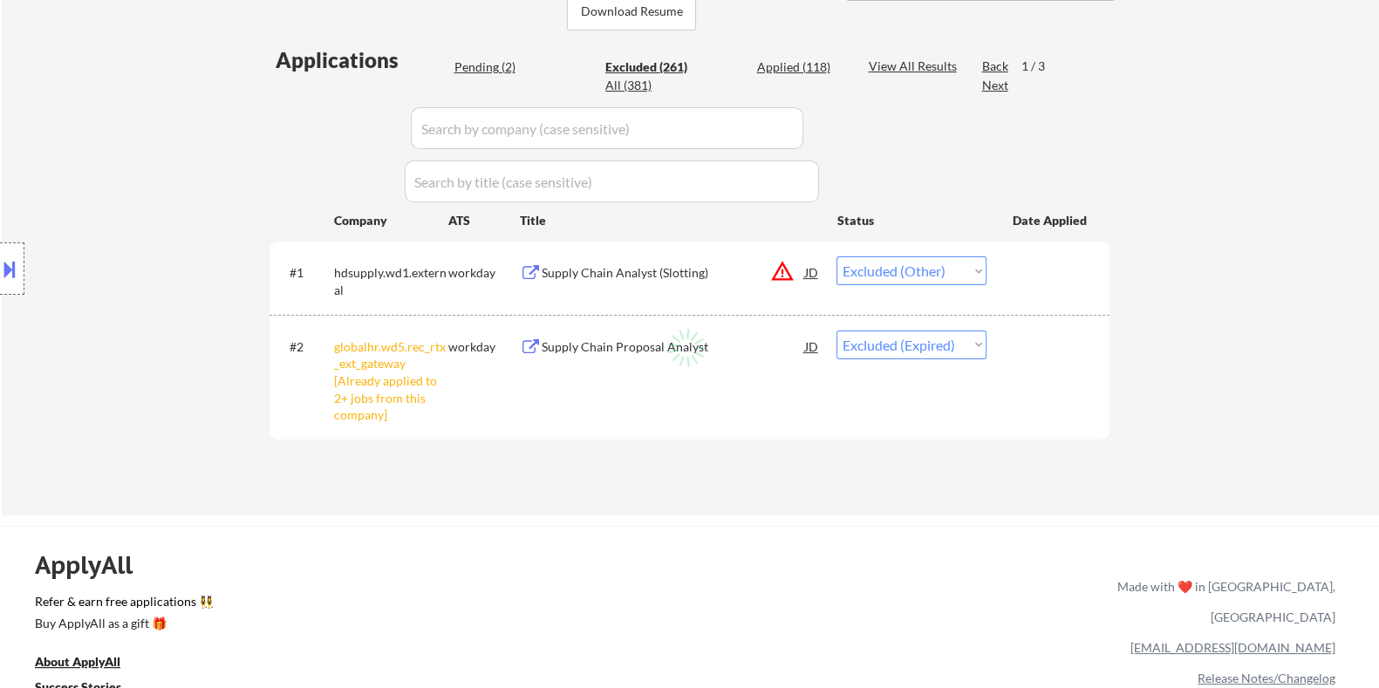
select select ""excluded__bad_match_""
select select ""excluded__expired_""
select select ""excluded__other_""
select select ""excluded__bad_match_""
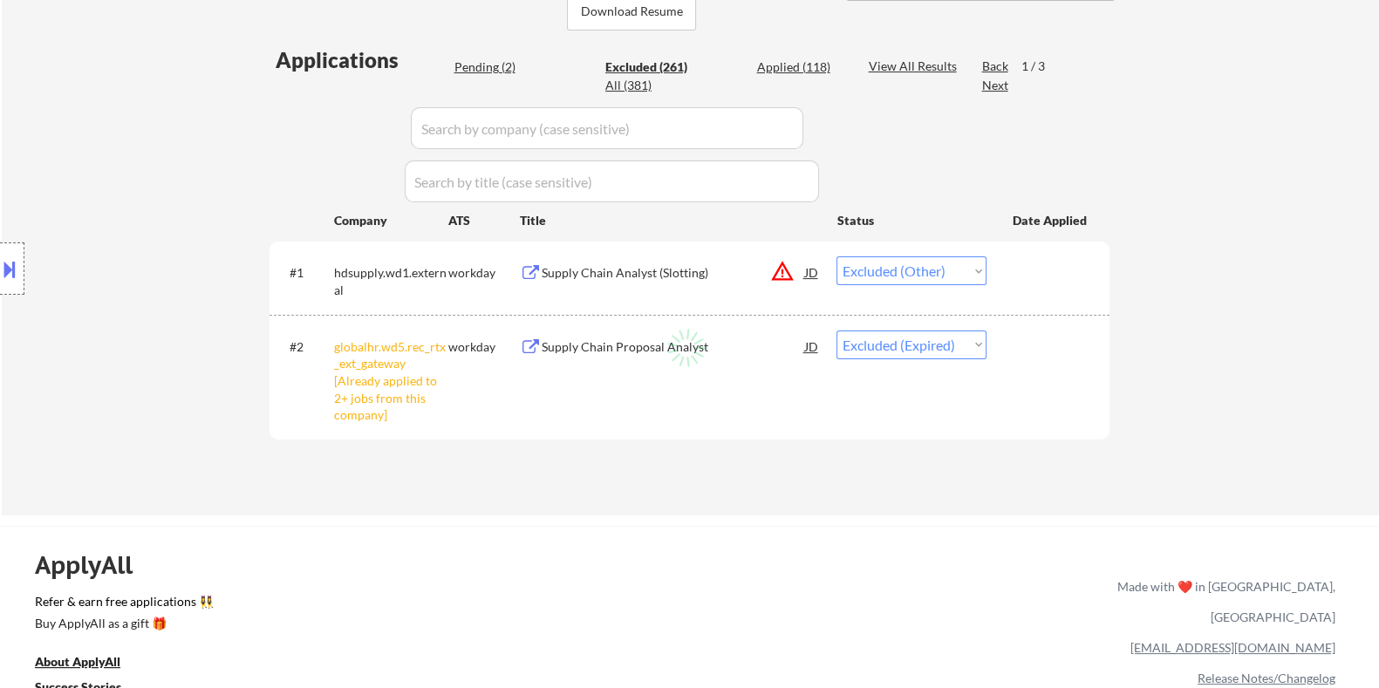
select select ""excluded__bad_match_""
select select ""excluded__salary_""
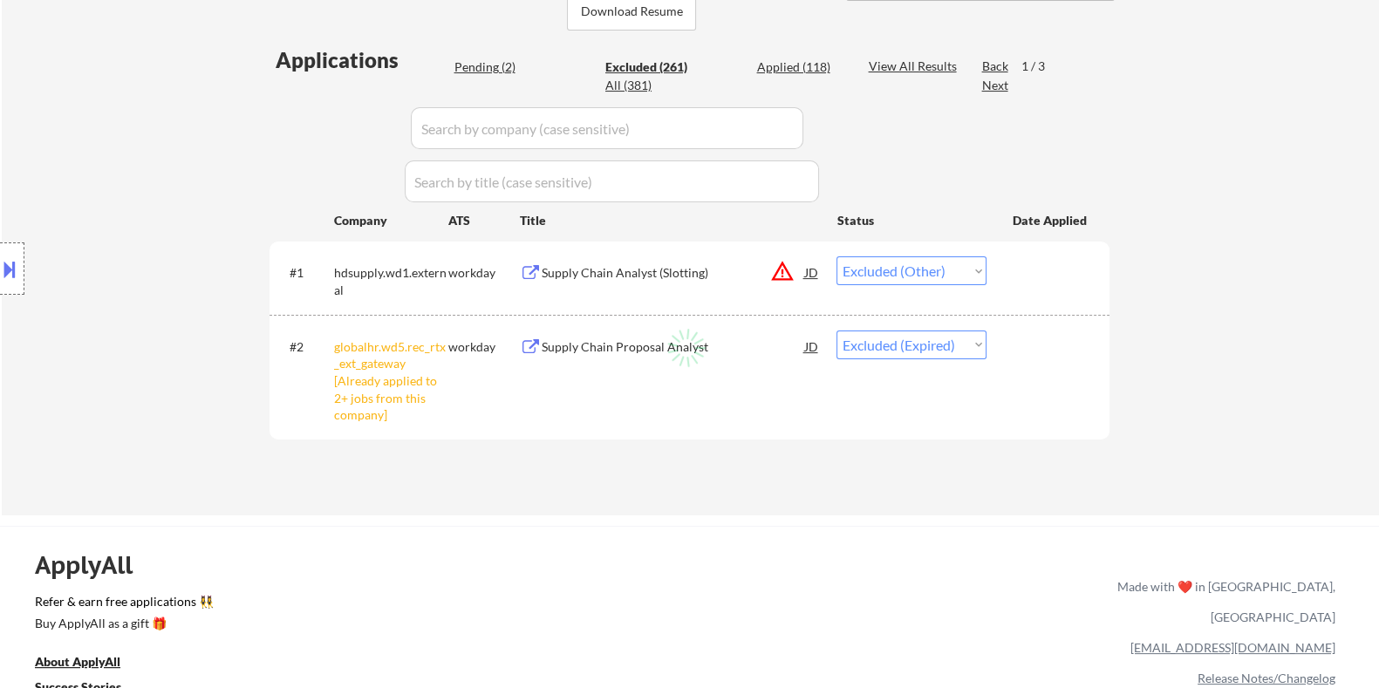
select select ""excluded__expired_""
select select ""excluded__bad_match_""
select select ""excluded__location_""
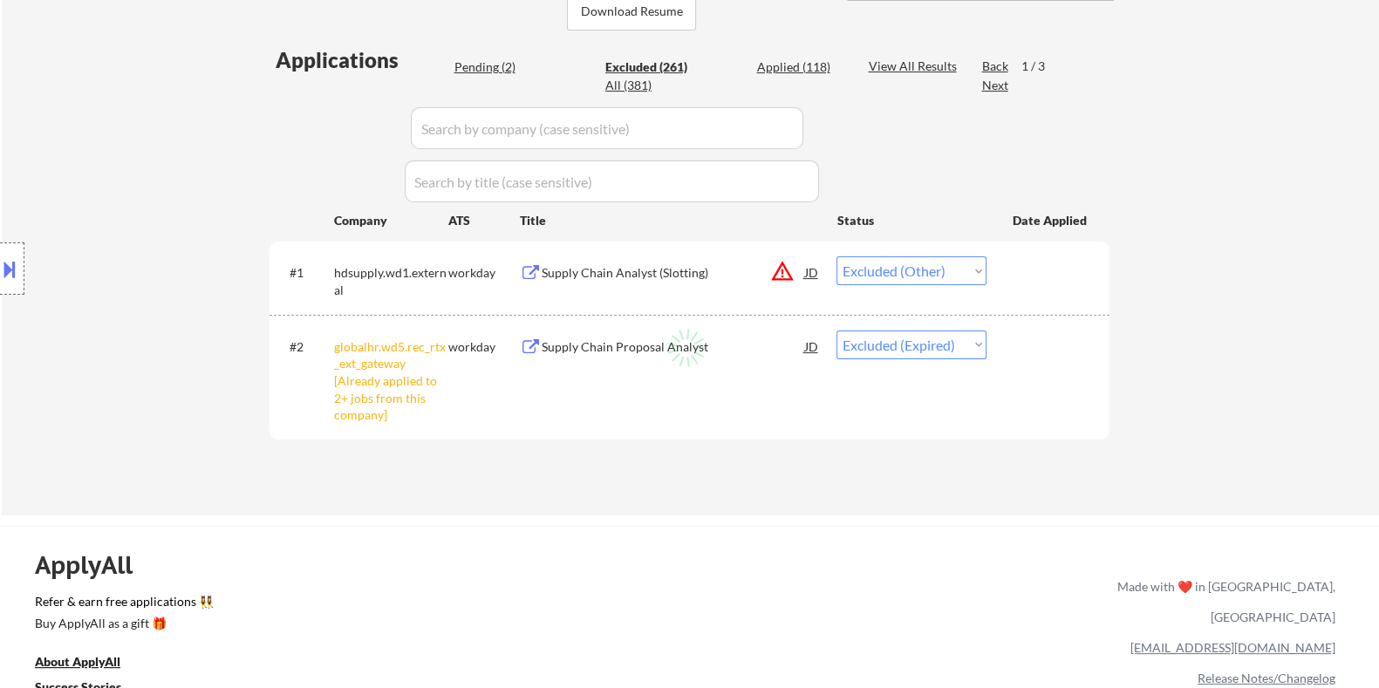
select select ""excluded__expired_""
select select ""excluded__location_""
select select ""excluded__expired_""
select select ""excluded__salary_""
select select ""excluded__location_""
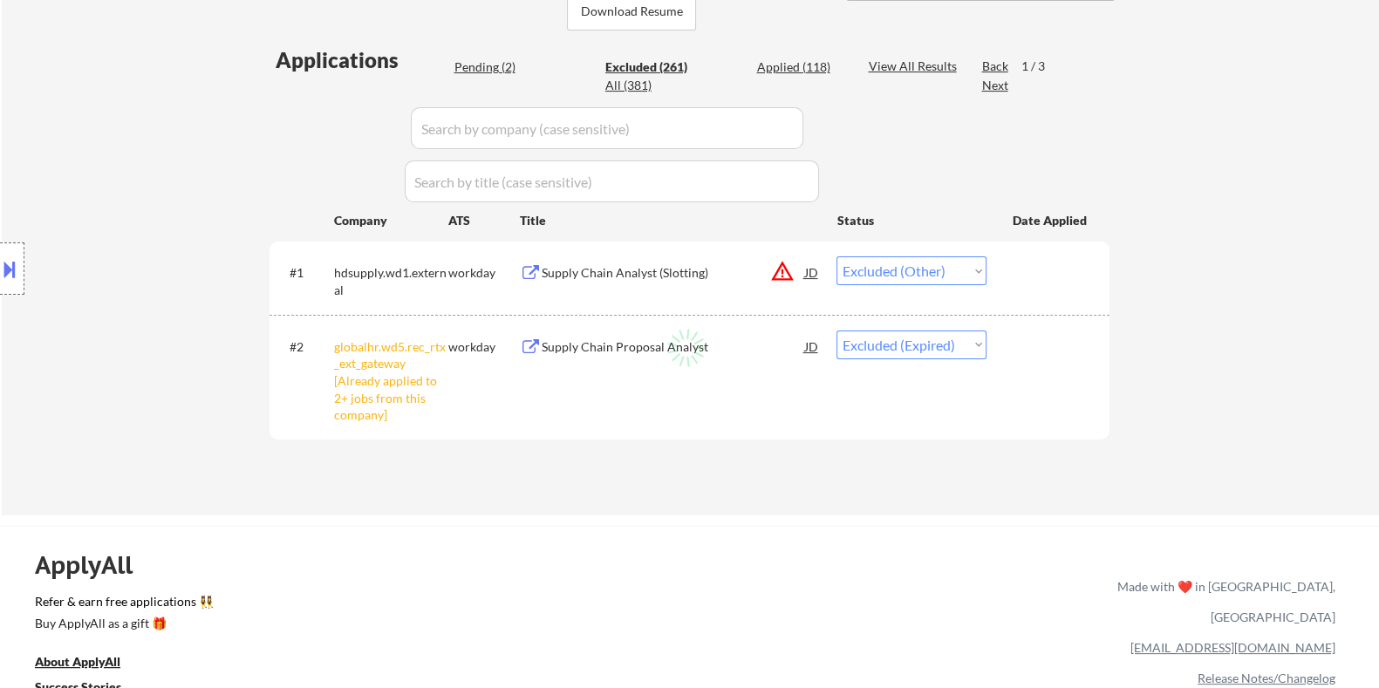
select select ""excluded__location_""
select select ""excluded__bad_match_""
select select ""excluded__salary_""
select select ""excluded__expired_""
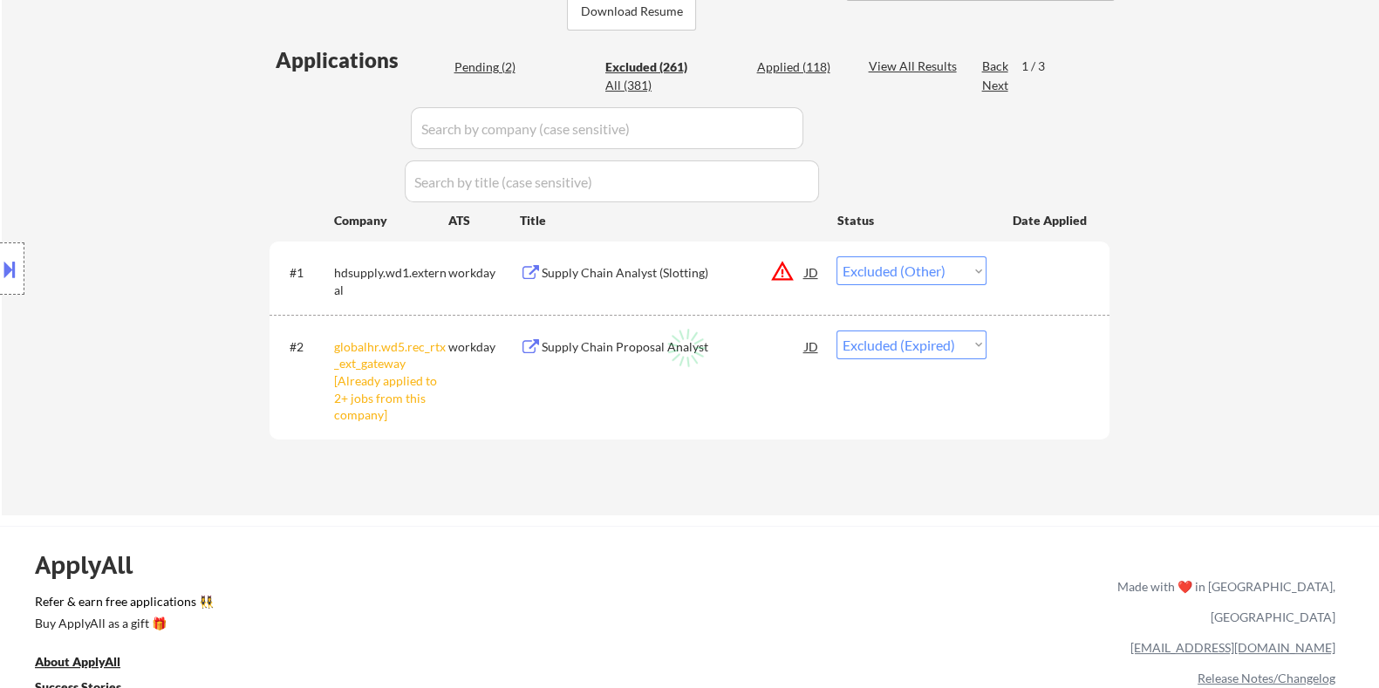
select select ""excluded__other_""
select select ""excluded__salary_""
select select ""excluded__bad_match_""
select select ""excluded__expired_""
select select ""excluded__other_""
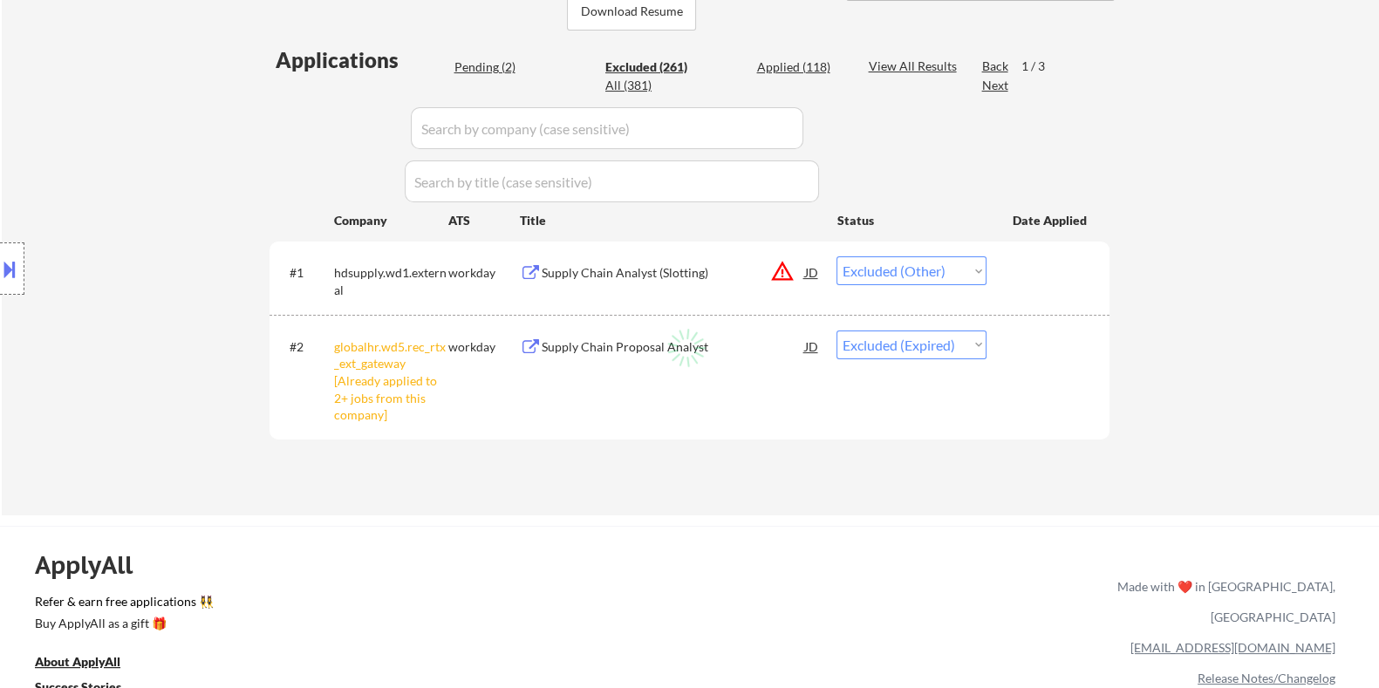
select select ""excluded__location_""
select select ""excluded__bad_match_""
select select ""excluded__expired_""
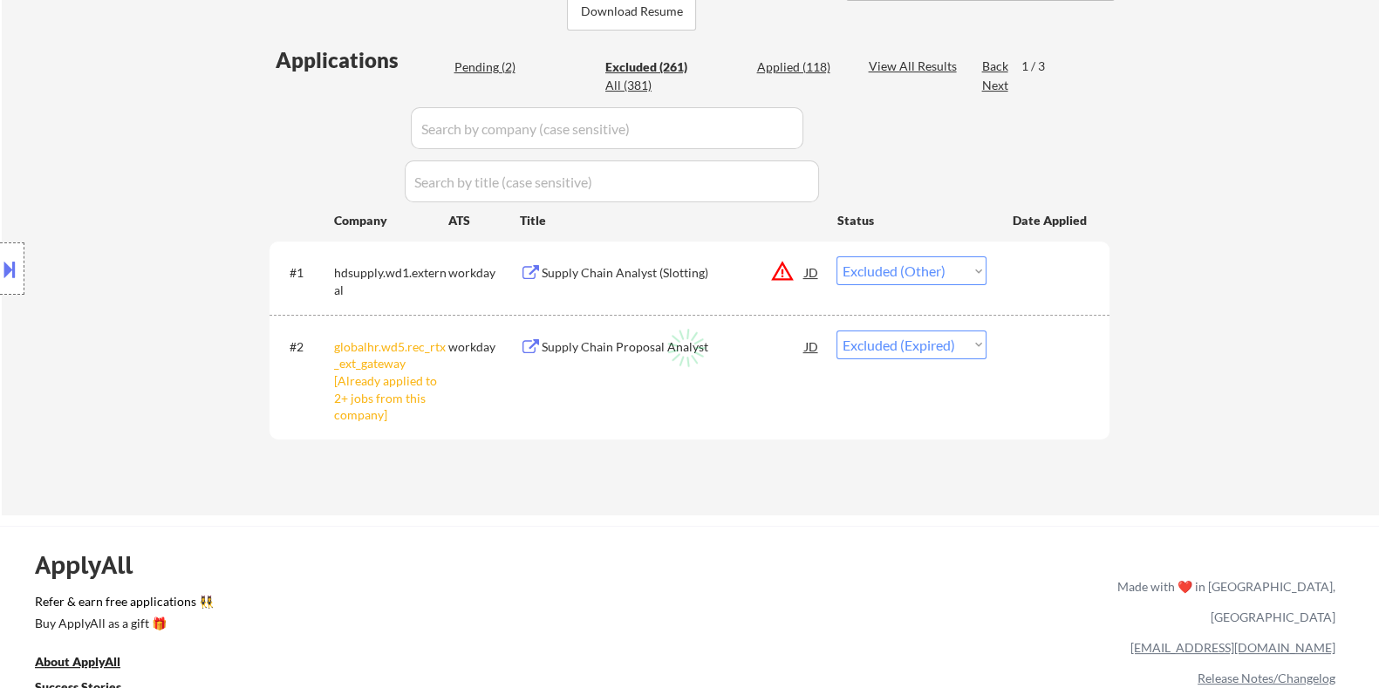
select select ""excluded__salary_""
select select ""excluded__bad_match_""
select select ""excluded__expired_""
select select ""excluded__bad_match_""
select select ""excluded__expired_""
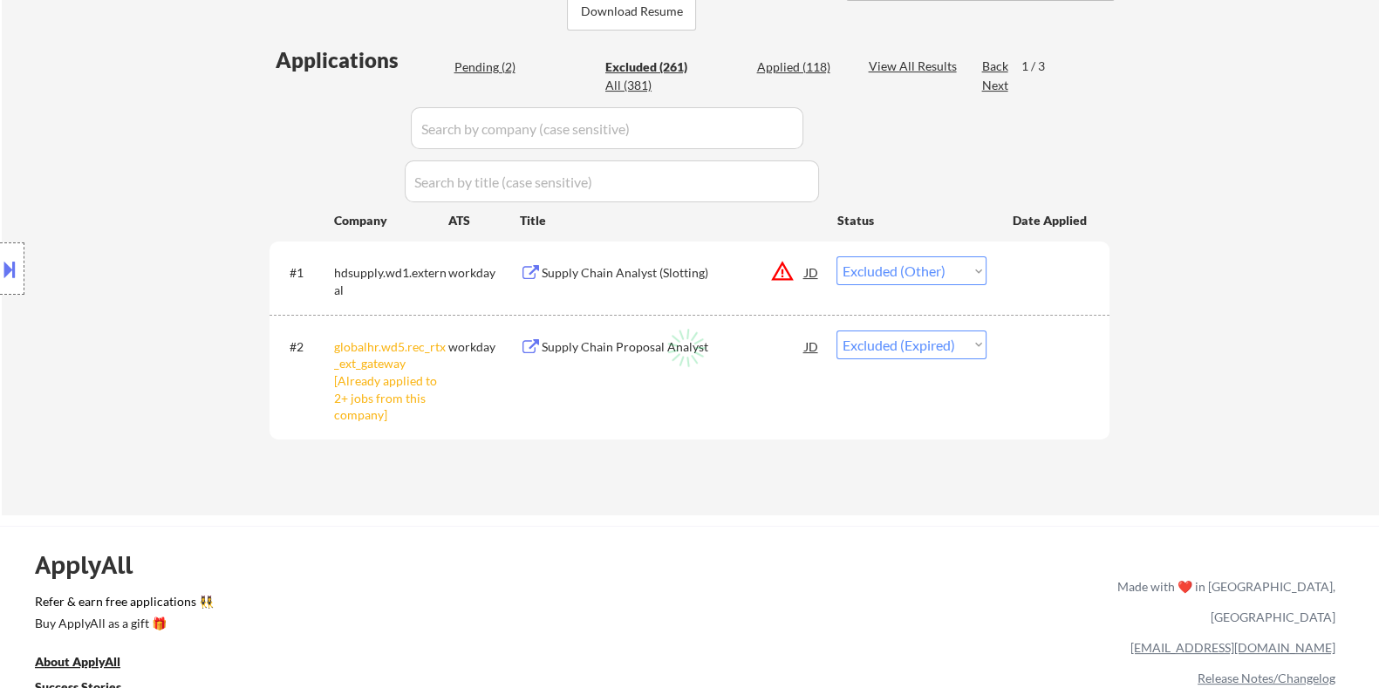
select select ""excluded__bad_match_""
select select ""excluded__expired_""
select select ""excluded__bad_match_""
select select ""excluded__expired_""
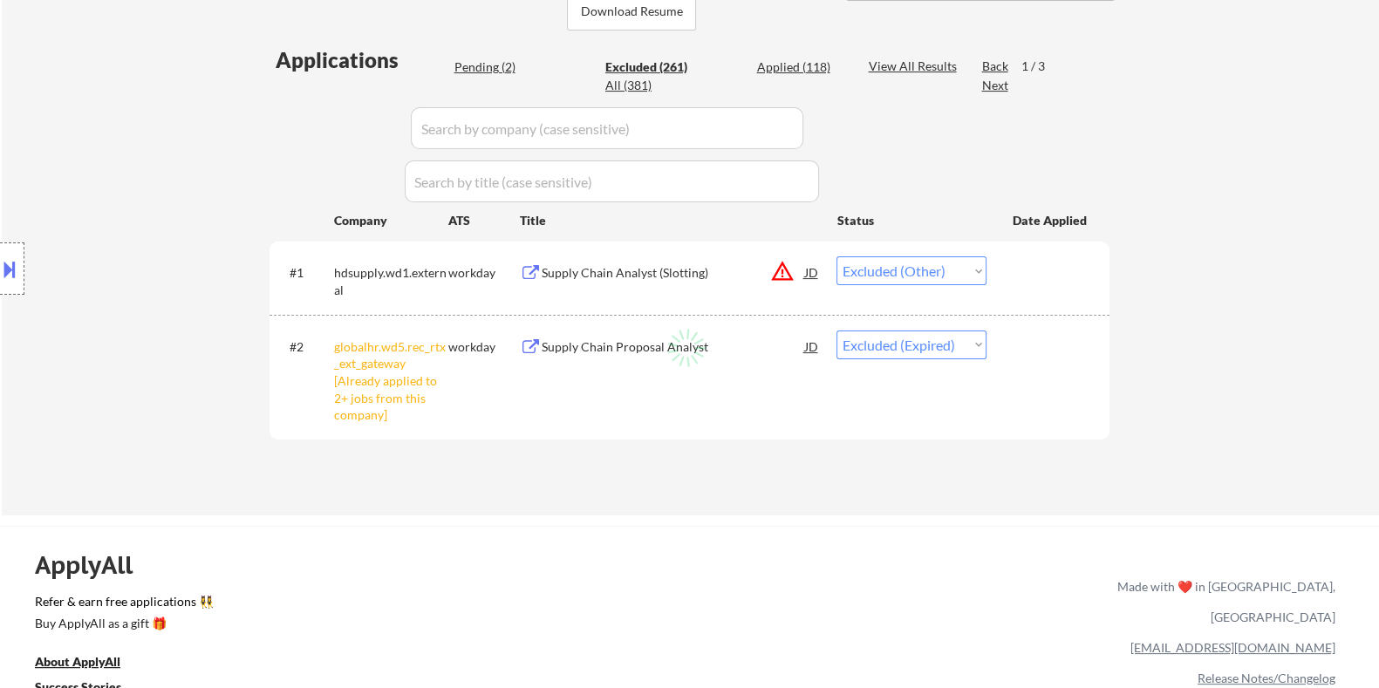
select select ""excluded__expired_""
select select ""excluded__other_""
select select ""excluded__bad_match_""
select select ""excluded__location_""
select select ""excluded__other_""
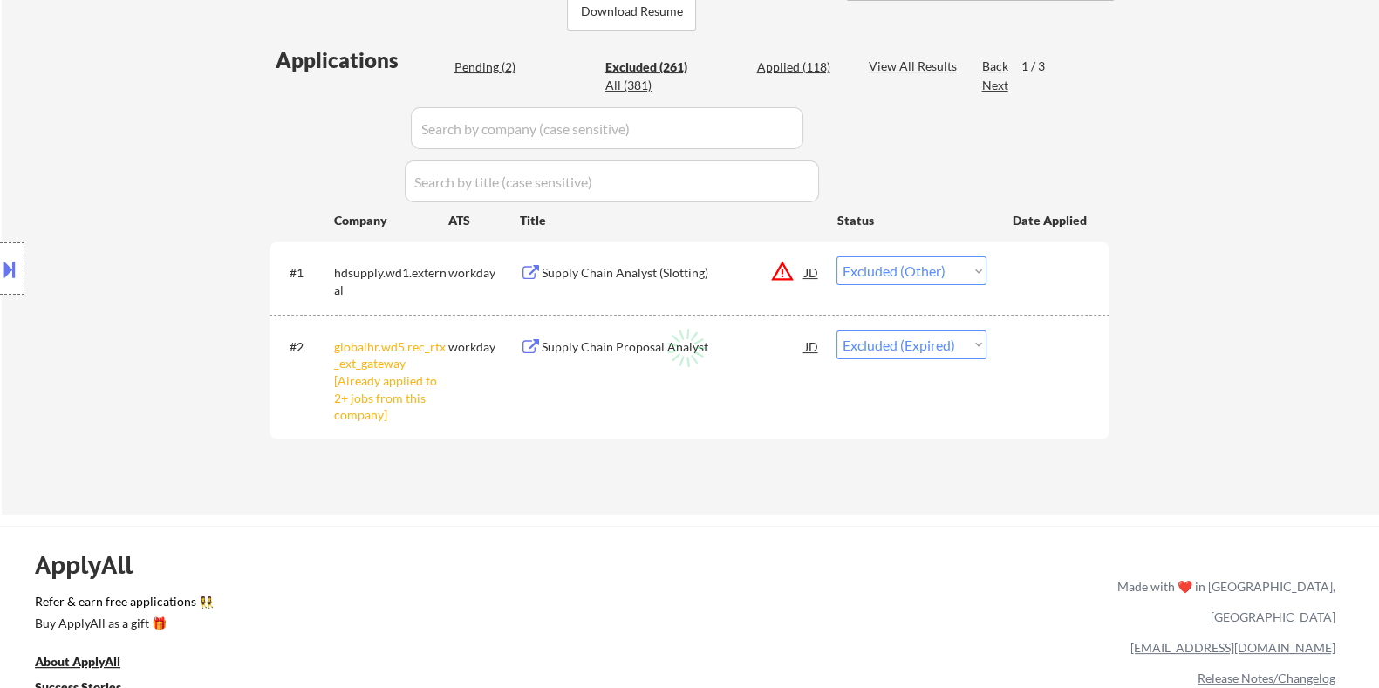
select select ""excluded__expired_""
select select ""excluded__location_""
select select ""excluded__expired_""
select select ""excluded__salary_""
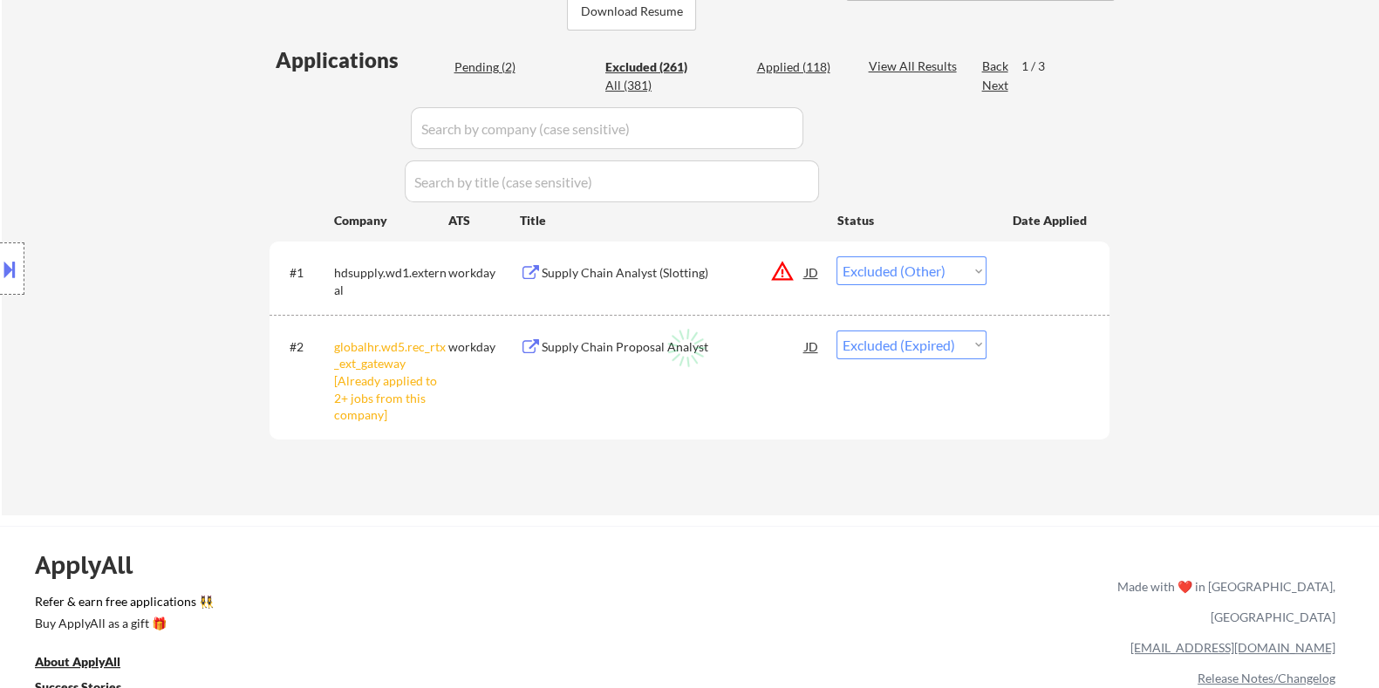
select select ""excluded__expired_""
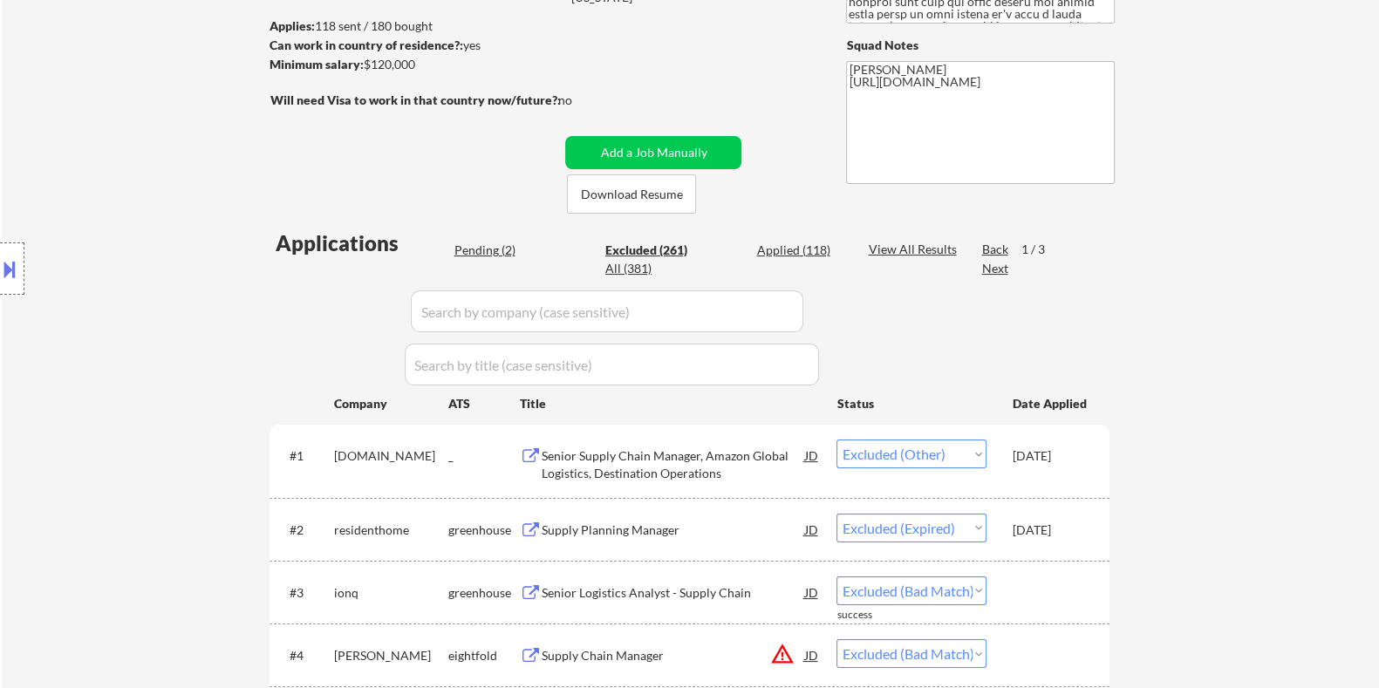
scroll to position [217, 0]
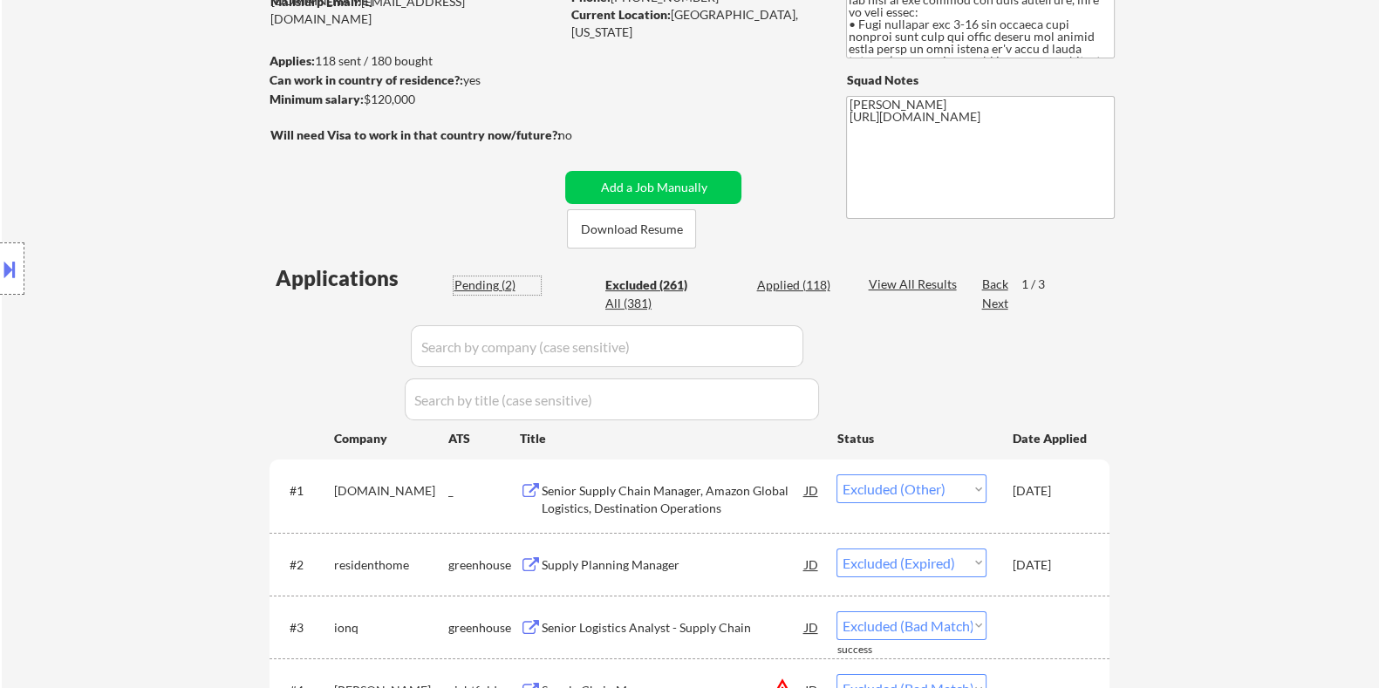
click at [476, 283] on div "Pending (2)" at bounding box center [497, 285] width 87 height 17
select select ""pending""
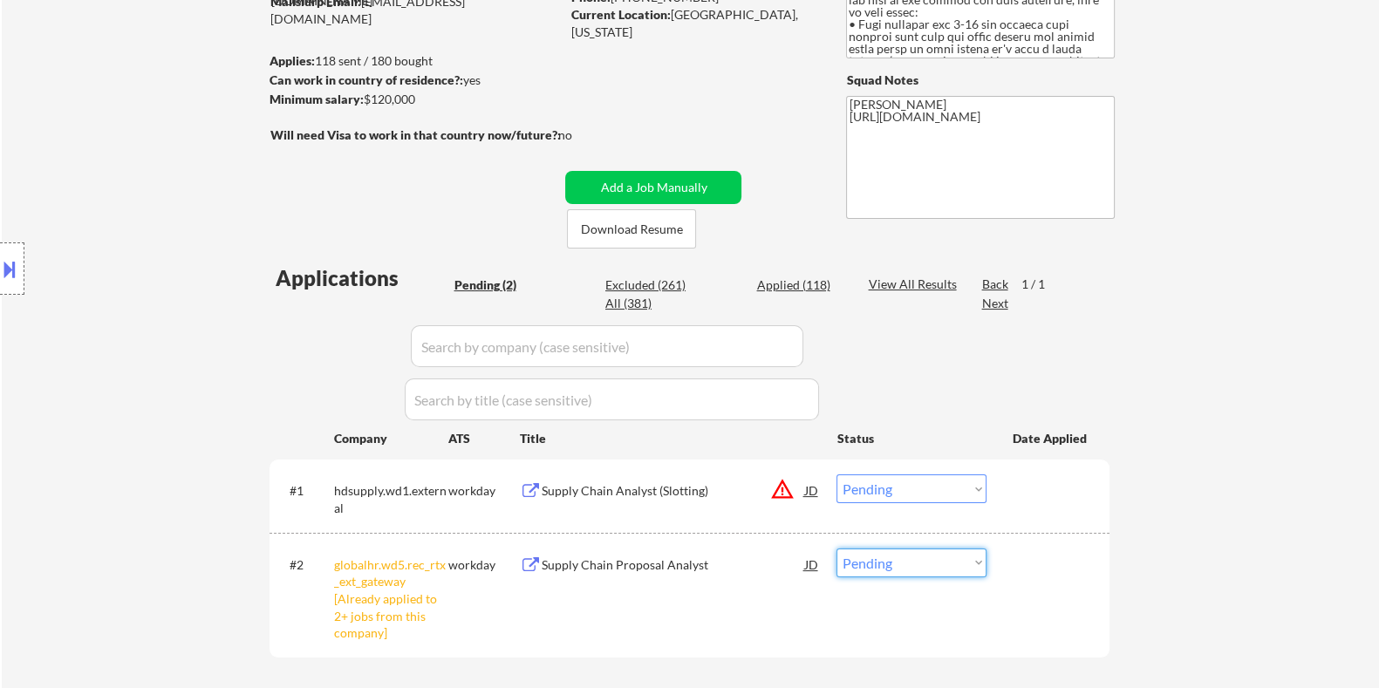
click at [878, 566] on select "Choose an option... Pending Applied Excluded (Questions) Excluded (Expired) Exc…" at bounding box center [912, 563] width 150 height 29
select select ""excluded__other_""
click at [837, 549] on select "Choose an option... Pending Applied Excluded (Questions) Excluded (Expired) Exc…" at bounding box center [912, 563] width 150 height 29
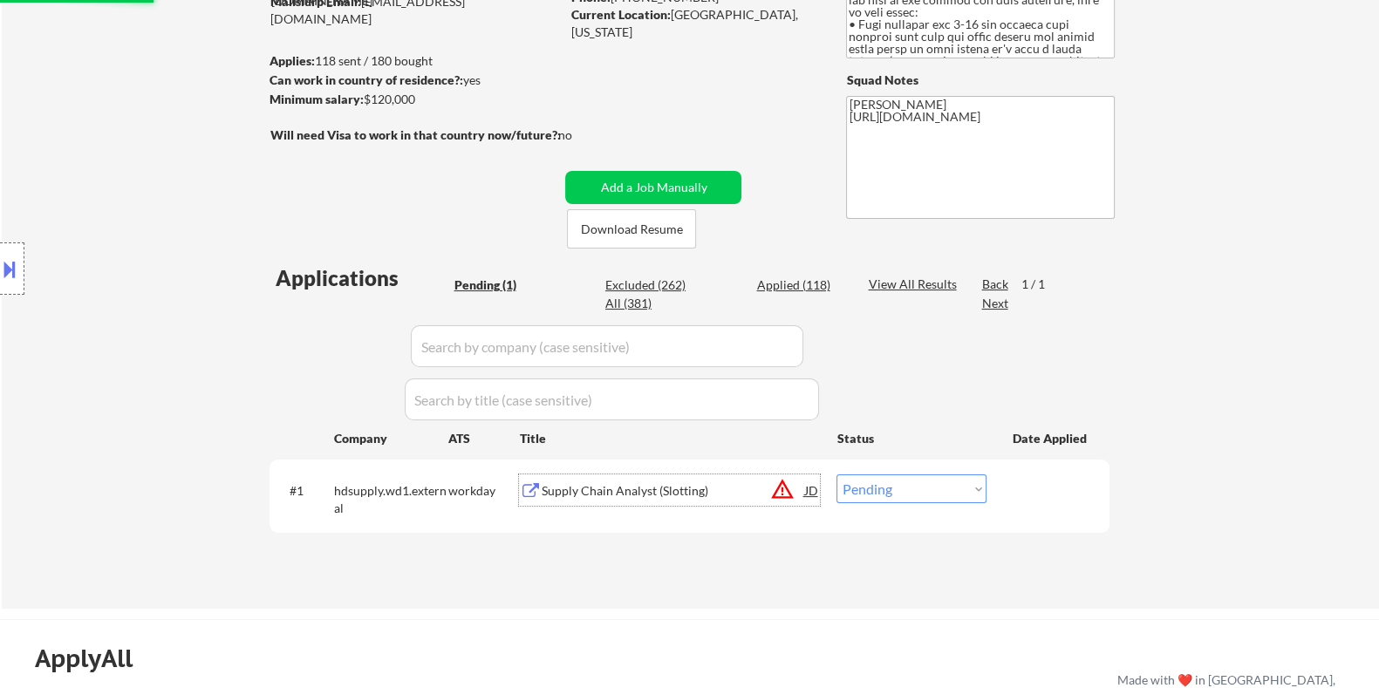
click at [611, 497] on div "Supply Chain Analyst (Slotting)" at bounding box center [672, 490] width 263 height 17
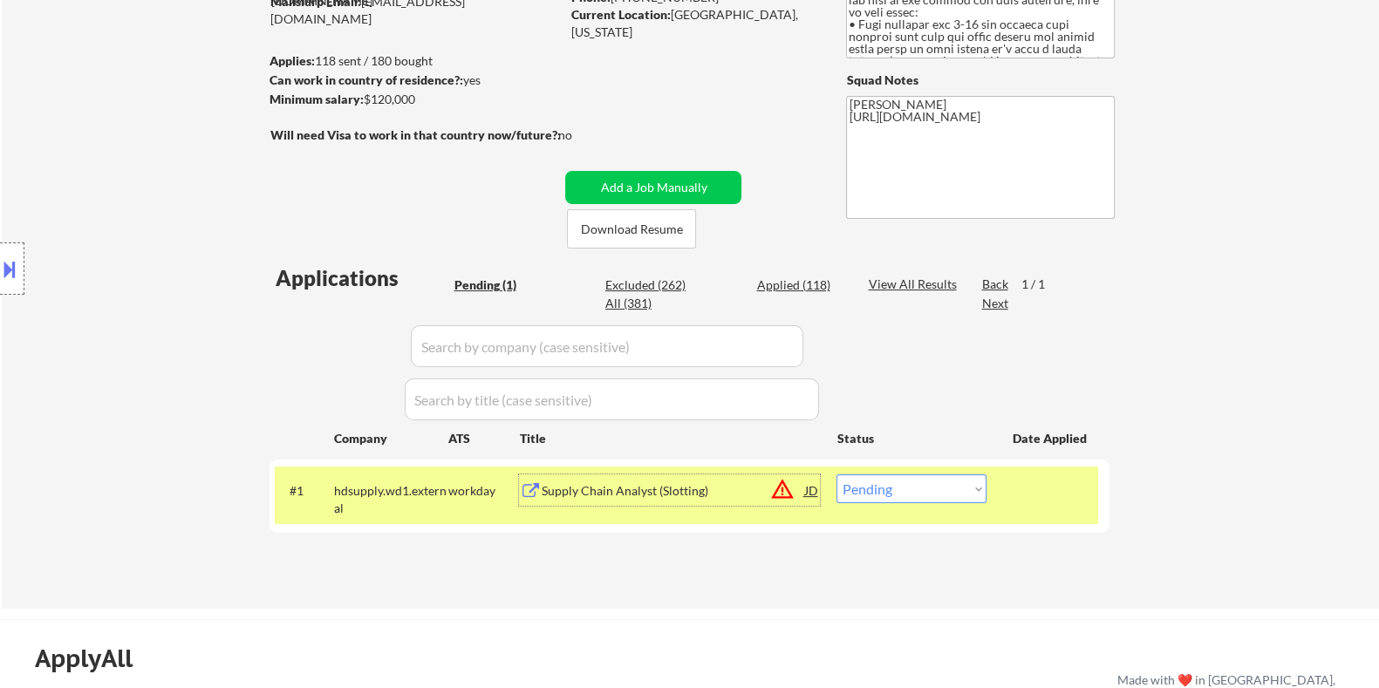
click at [908, 495] on select "Choose an option... Pending Applied Excluded (Questions) Excluded (Expired) Exc…" at bounding box center [912, 489] width 150 height 29
select select ""excluded__expired_""
click at [837, 475] on select "Choose an option... Pending Applied Excluded (Questions) Excluded (Expired) Exc…" at bounding box center [912, 489] width 150 height 29
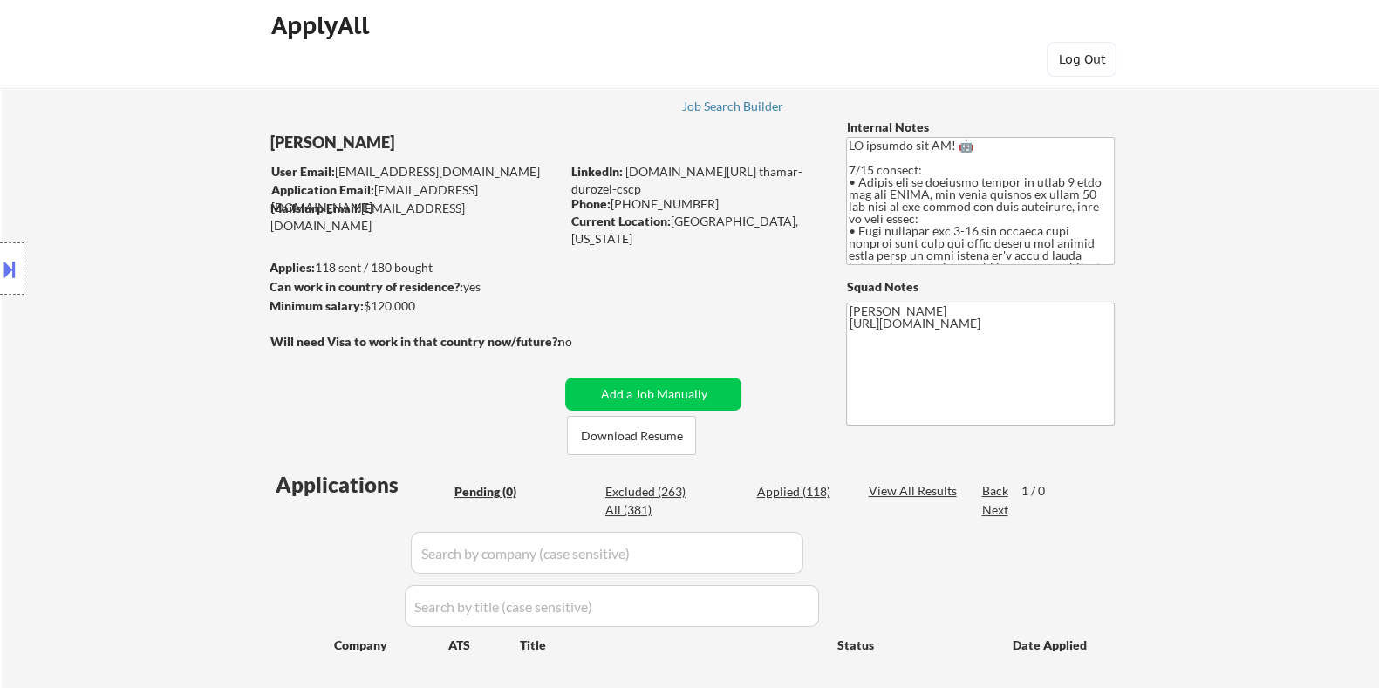
scroll to position [0, 0]
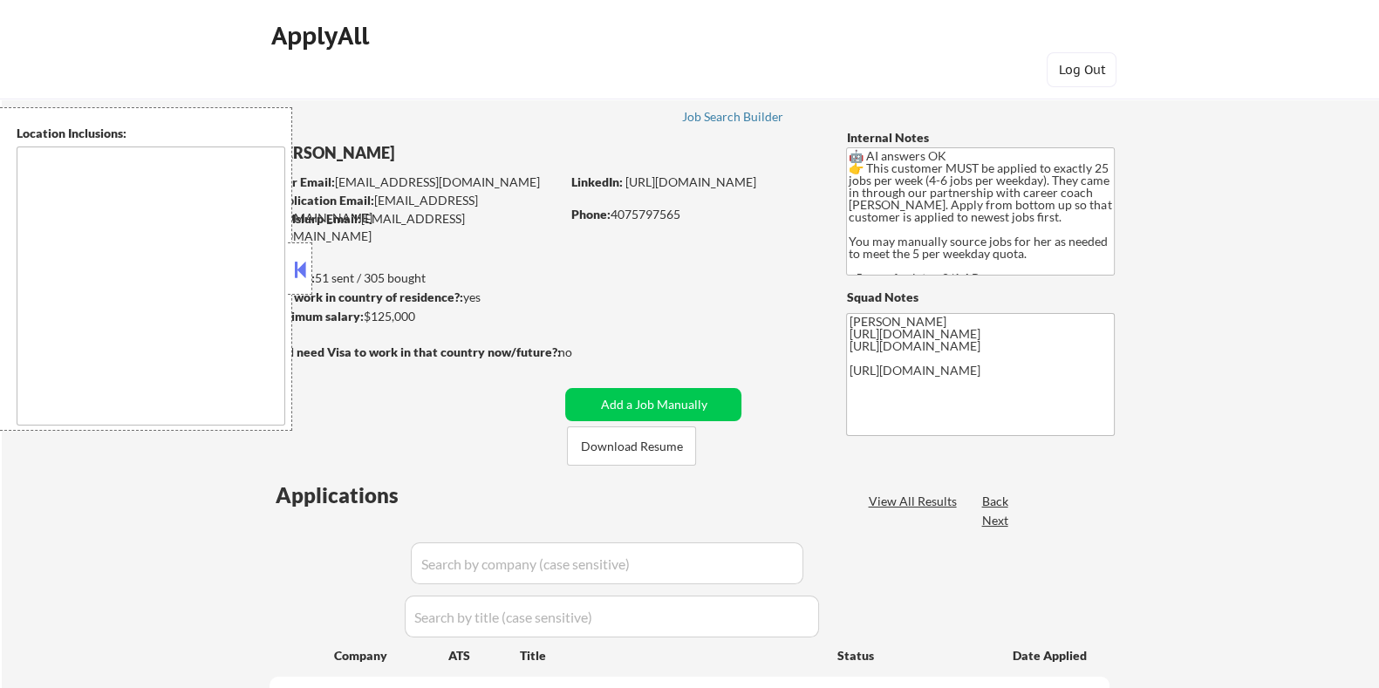
select select ""pending""
type textarea "[GEOGRAPHIC_DATA], [GEOGRAPHIC_DATA] [GEOGRAPHIC_DATA], [GEOGRAPHIC_DATA] [GEOG…"
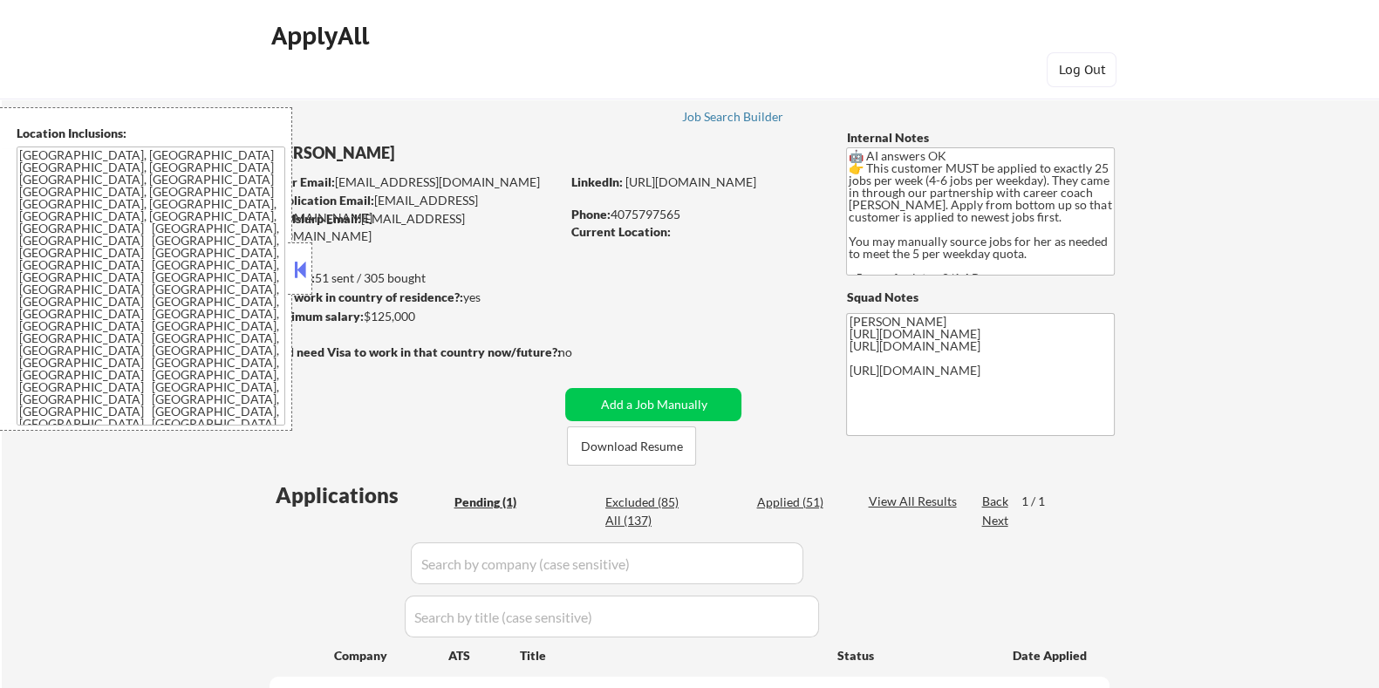
click at [293, 266] on button at bounding box center [299, 269] width 19 height 26
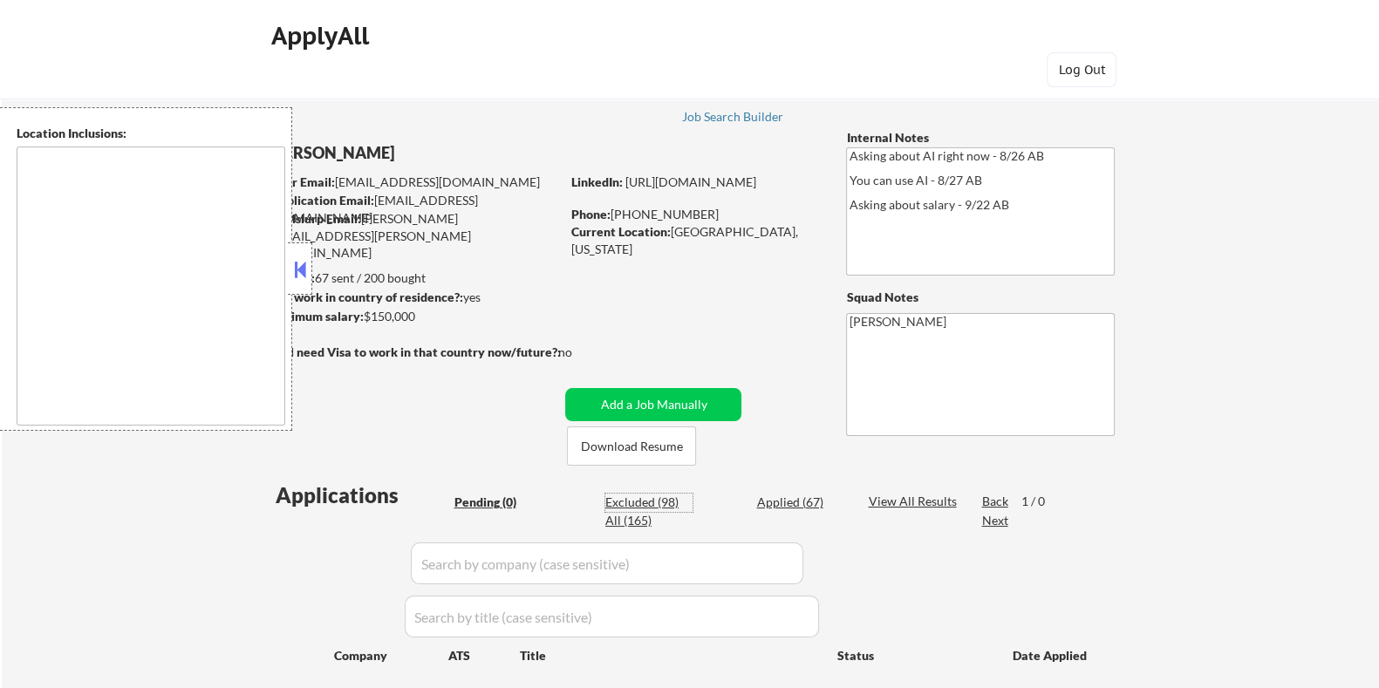
click at [632, 502] on div "Excluded (98)" at bounding box center [648, 502] width 87 height 17
select select ""excluded__bad_match_""
select select ""excluded__location_""
select select ""excluded__bad_match_""
select select ""excluded__expired_""
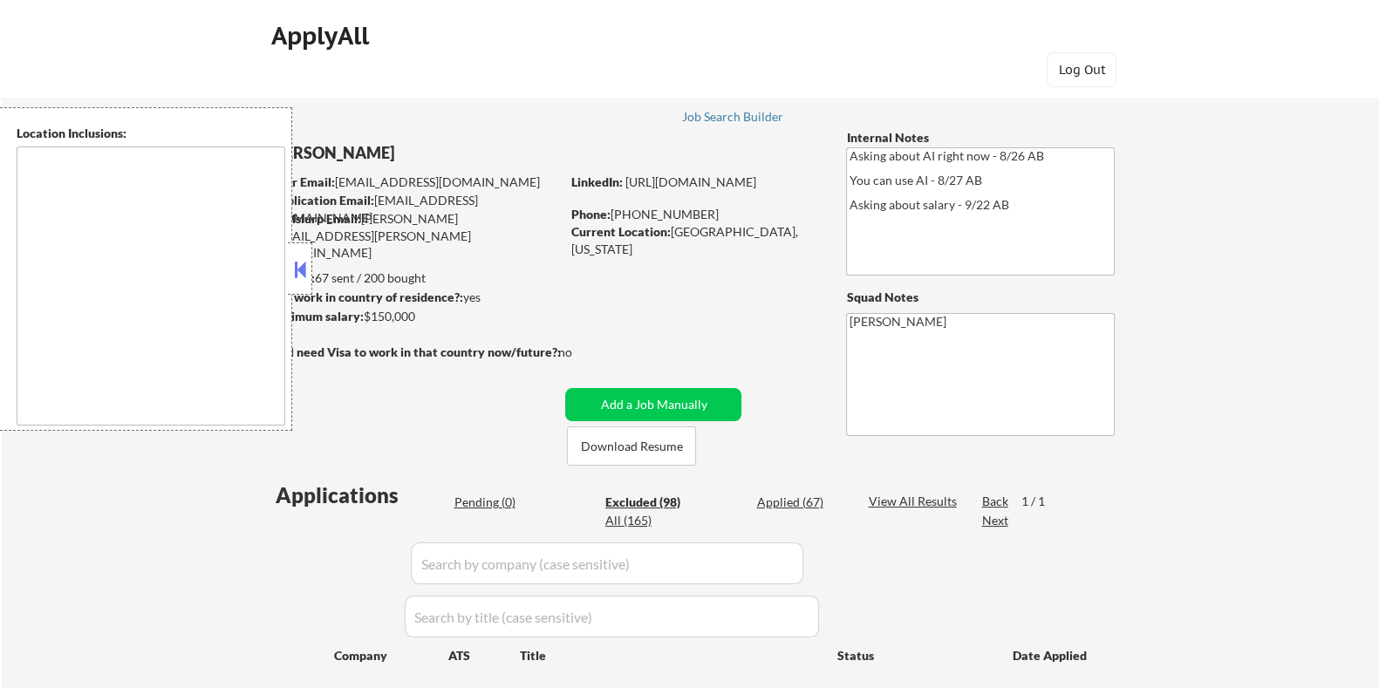
select select ""excluded__expired_""
select select ""excluded__location_""
select select ""excluded__expired_""
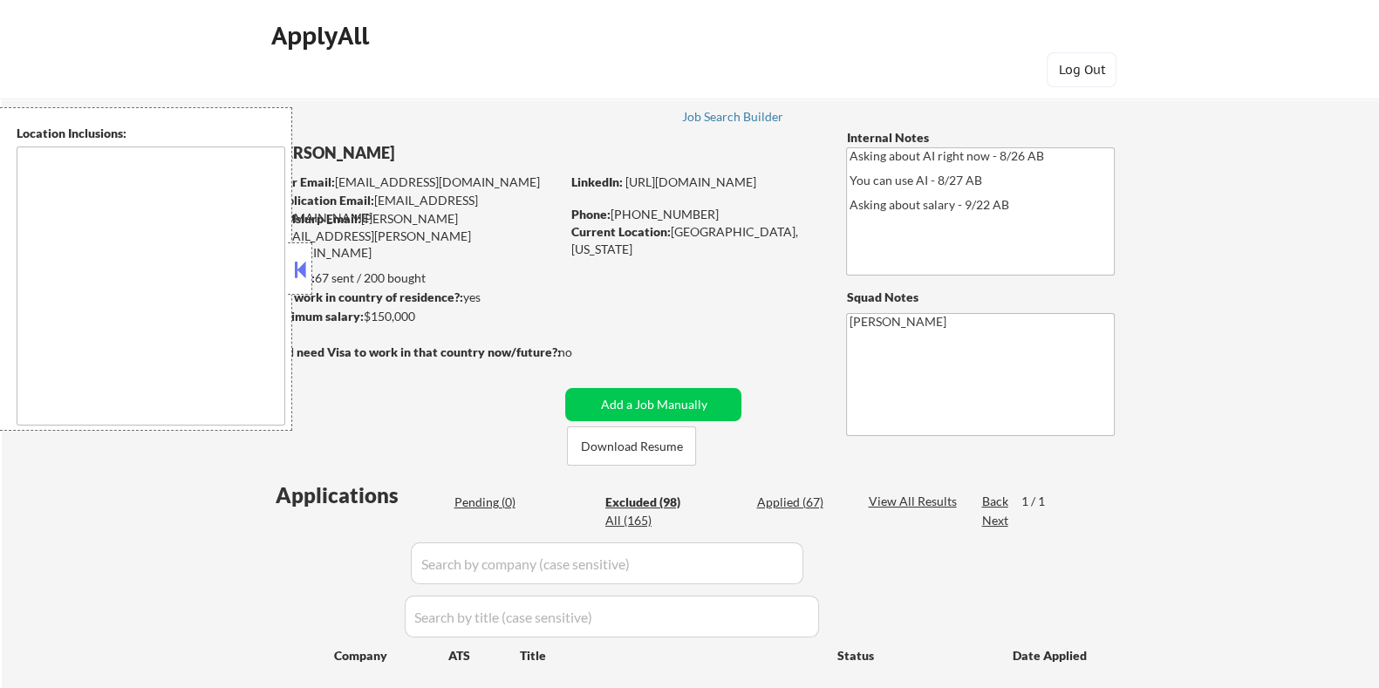
select select ""excluded__expired_""
select select ""excluded""
select select ""excluded__location_""
select select ""excluded__expired_""
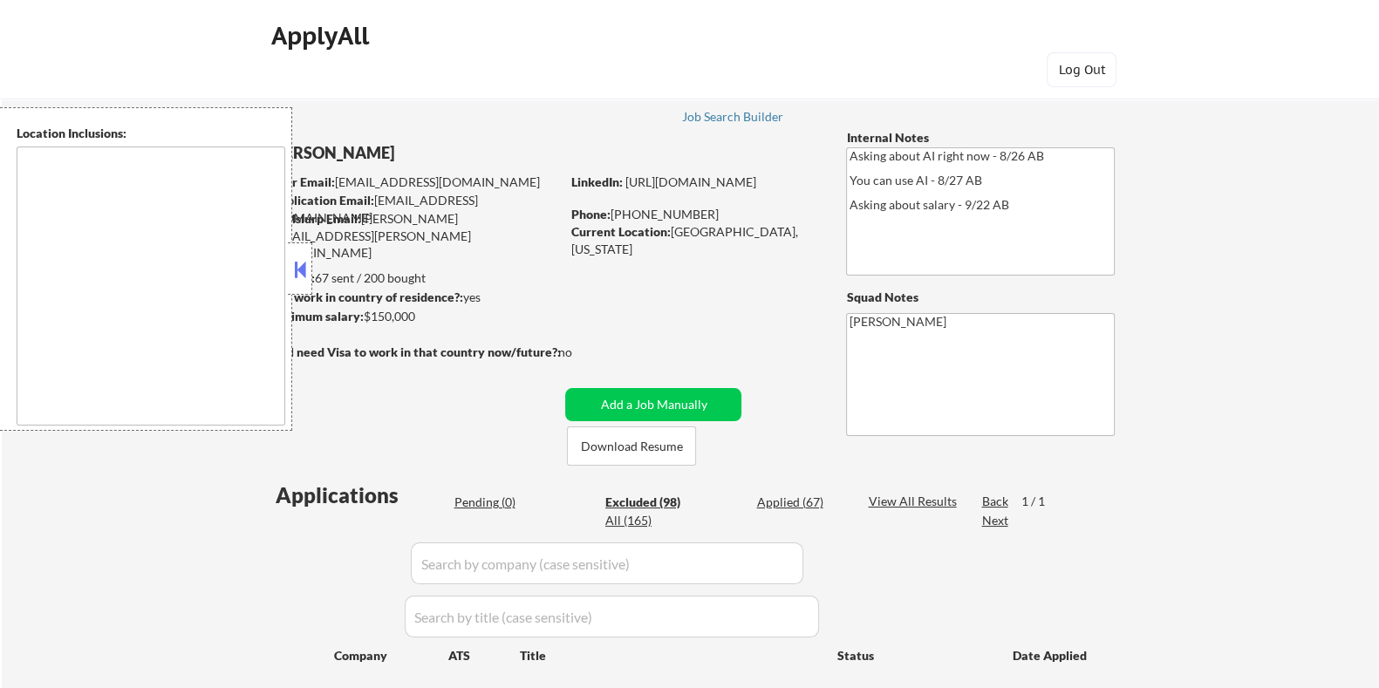
select select ""excluded__expired_""
select select ""excluded__location_""
select select ""excluded__expired_""
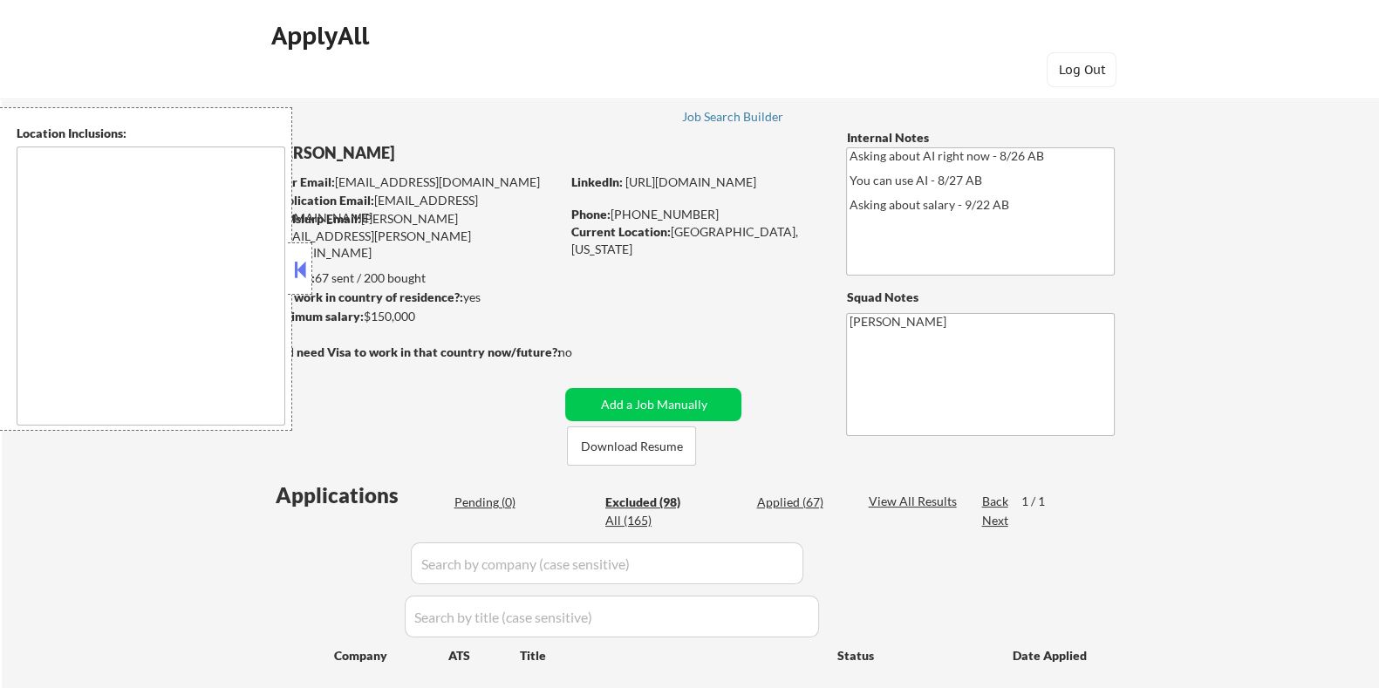
select select ""excluded__bad_match_""
select select ""excluded__location_""
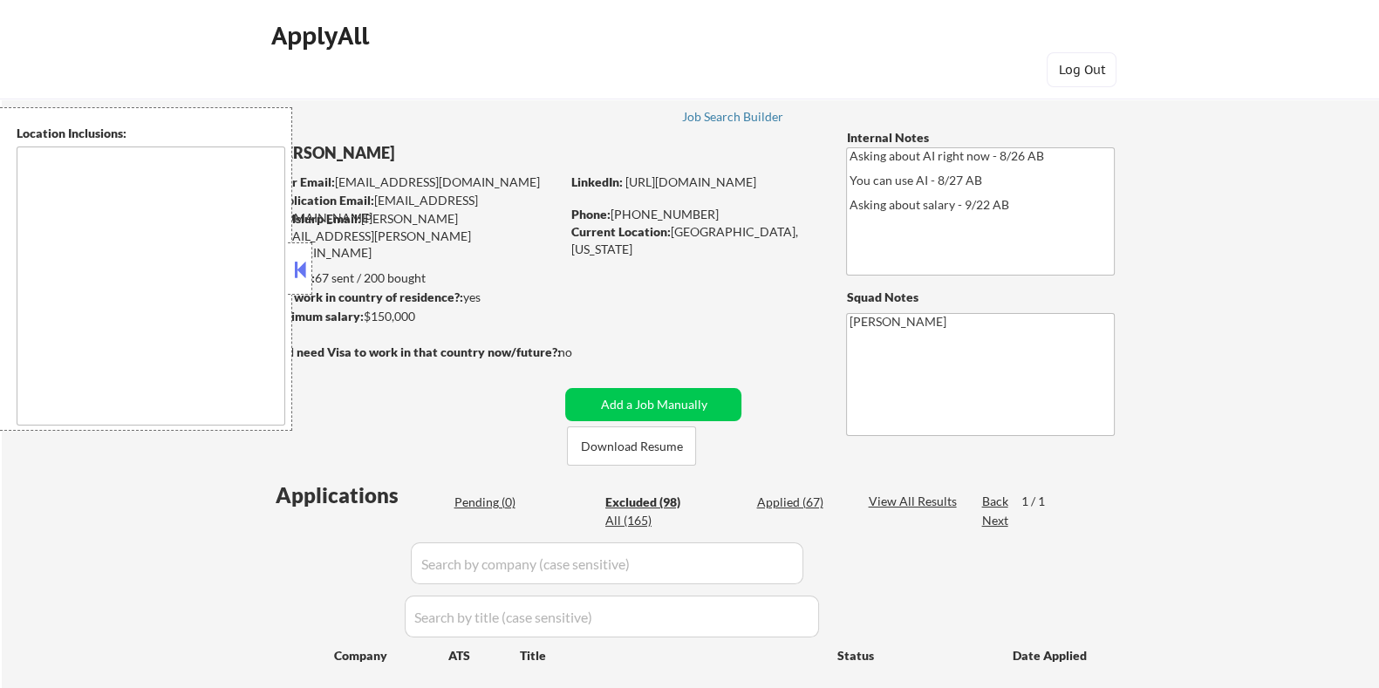
select select ""excluded__salary_""
select select ""excluded""
select select ""excluded__expired_""
select select ""excluded__location_""
select select ""excluded__expired_""
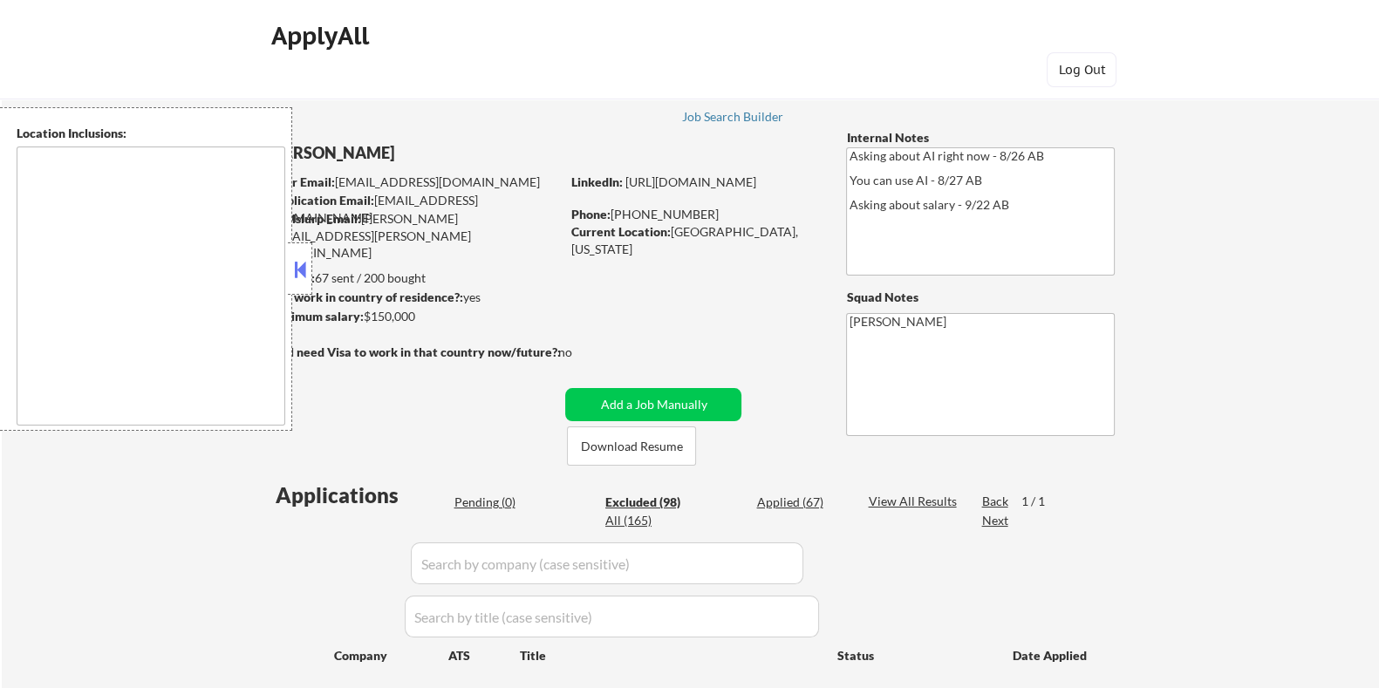
select select ""excluded__salary_""
select select ""excluded__expired_""
select select ""excluded__location_""
select select ""excluded__expired_""
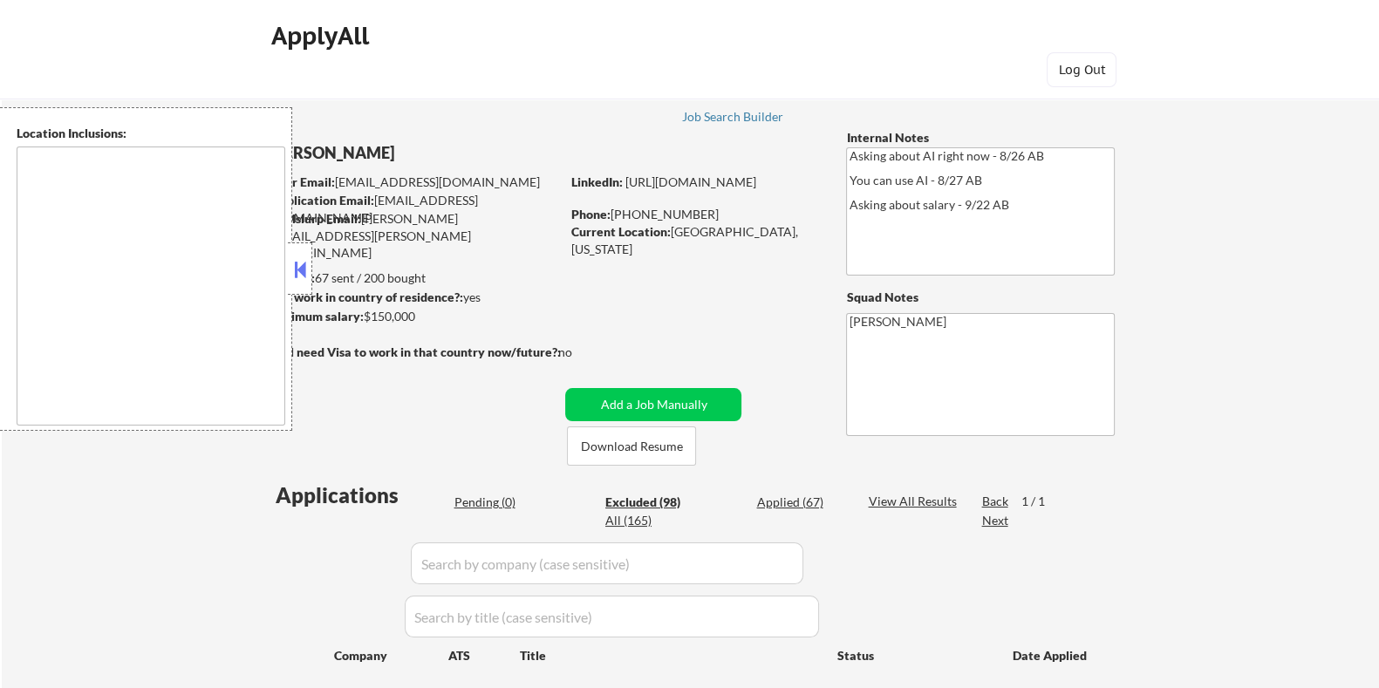
select select ""excluded__expired_""
select select ""excluded__location_""
select select ""excluded__salary_""
select select ""excluded__bad_match_""
select select ""excluded__location_""
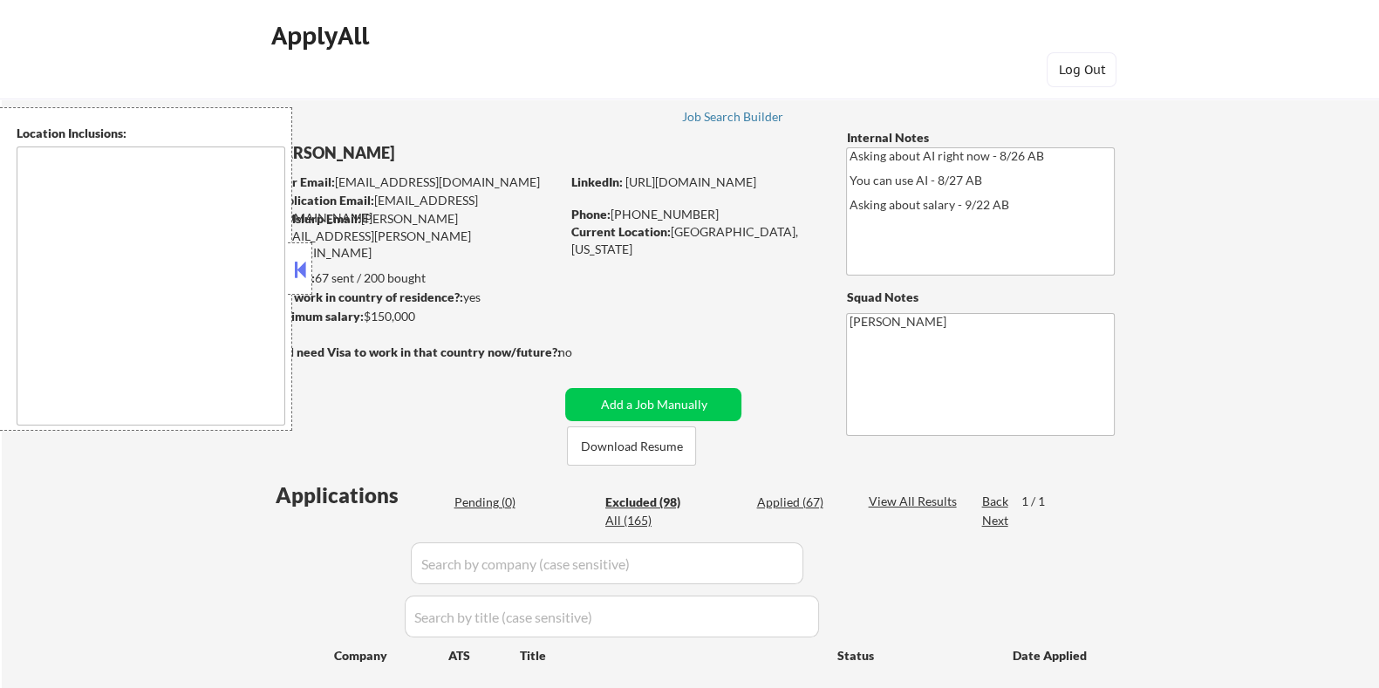
select select ""excluded__salary_""
select select ""excluded__expired_""
select select ""excluded__bad_match_""
select select ""excluded__location_""
select select ""excluded__bad_match_""
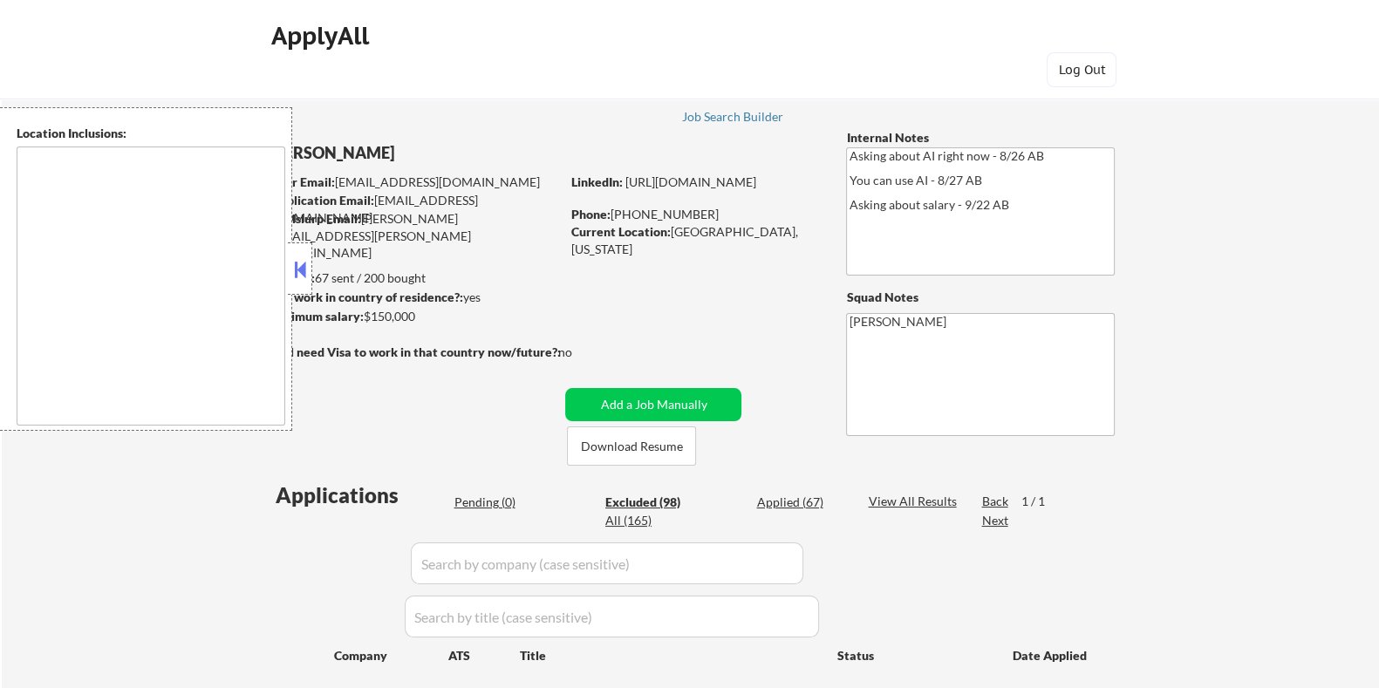
select select ""excluded__expired_""
select select ""excluded""
select select ""excluded__expired_""
select select ""excluded__bad_match_""
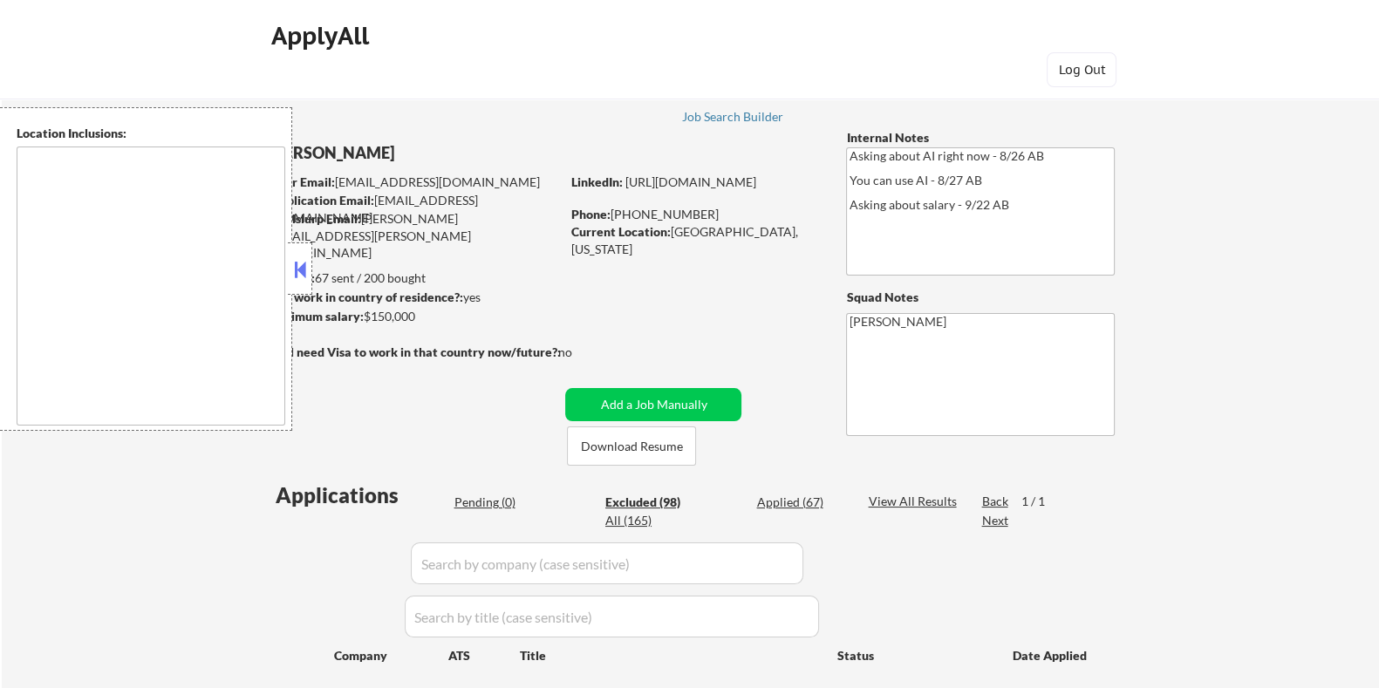
select select ""excluded__expired_""
select select ""excluded__salary_""
select select ""excluded__bad_match_""
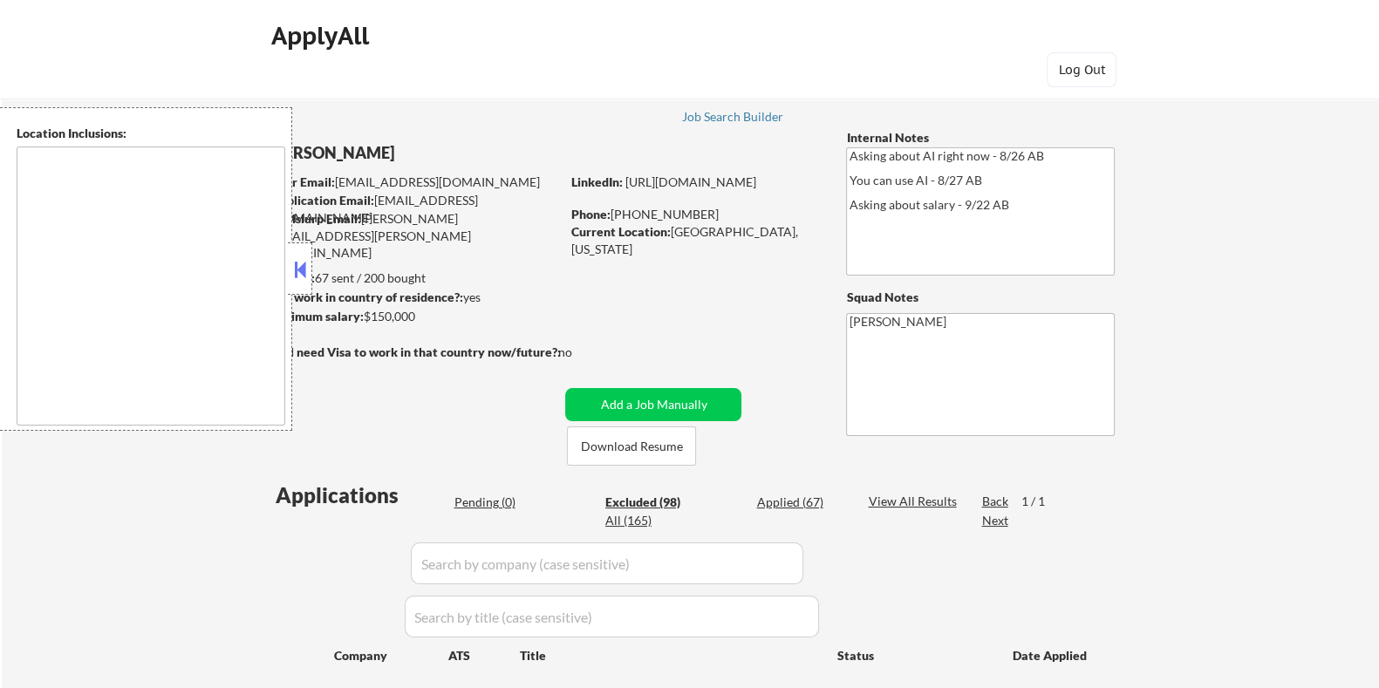
select select ""excluded__location_""
select select ""excluded__expired_""
select select ""excluded__bad_match_""
select select ""excluded__location_""
select select ""excluded__bad_match_""
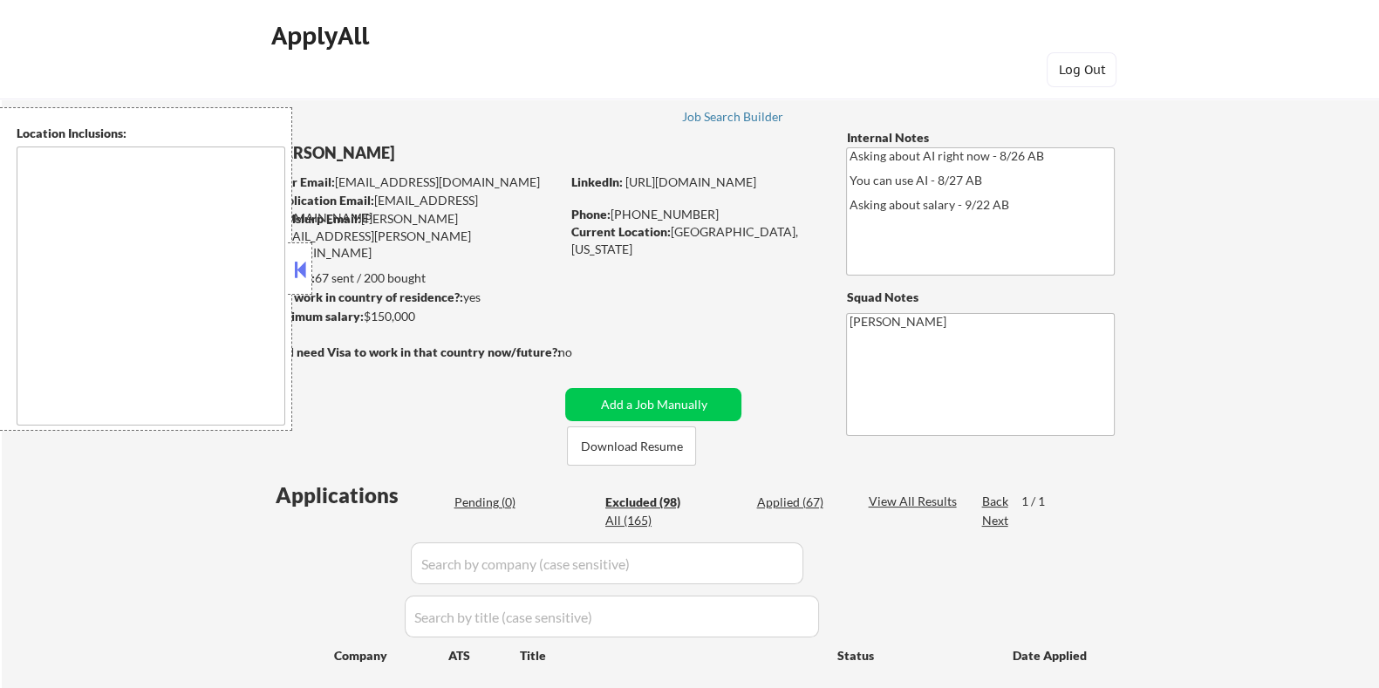
select select ""excluded__expired_""
select select ""excluded__bad_match_""
select select ""excluded__salary_""
select select ""excluded__location_""
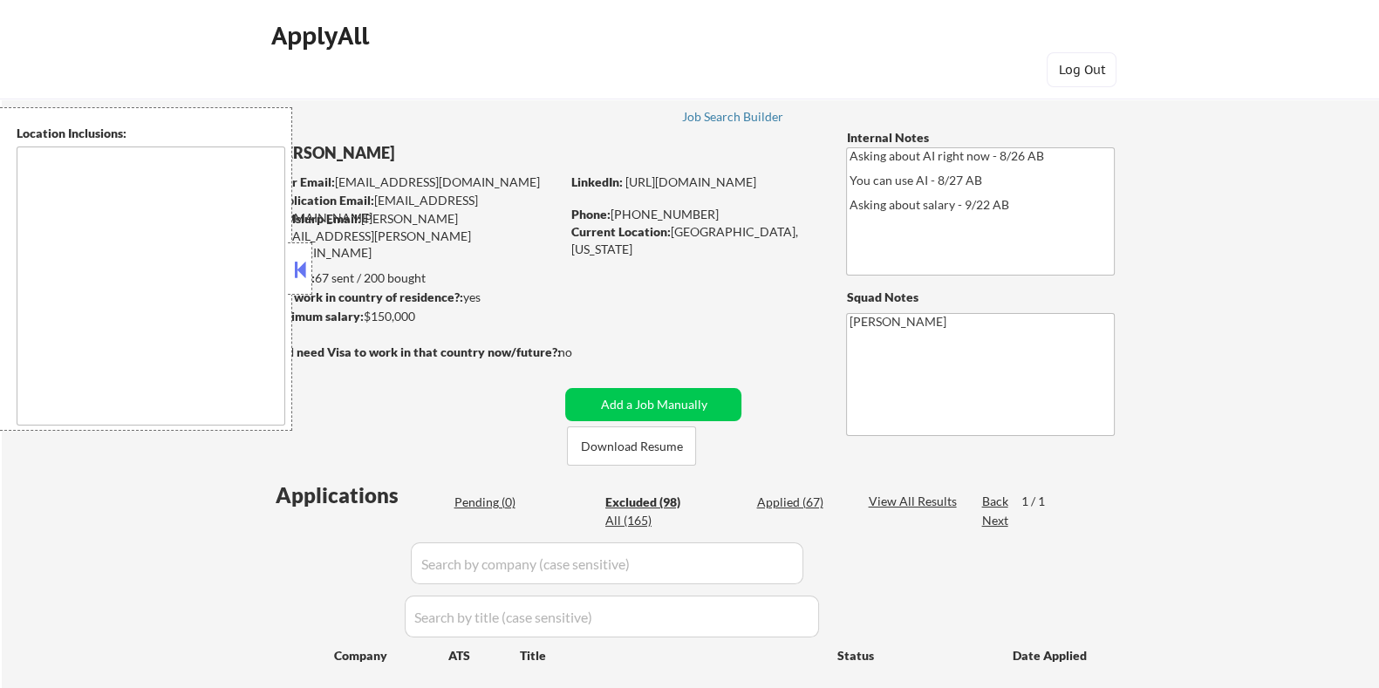
select select ""excluded__bad_match_""
select select ""excluded__salary_""
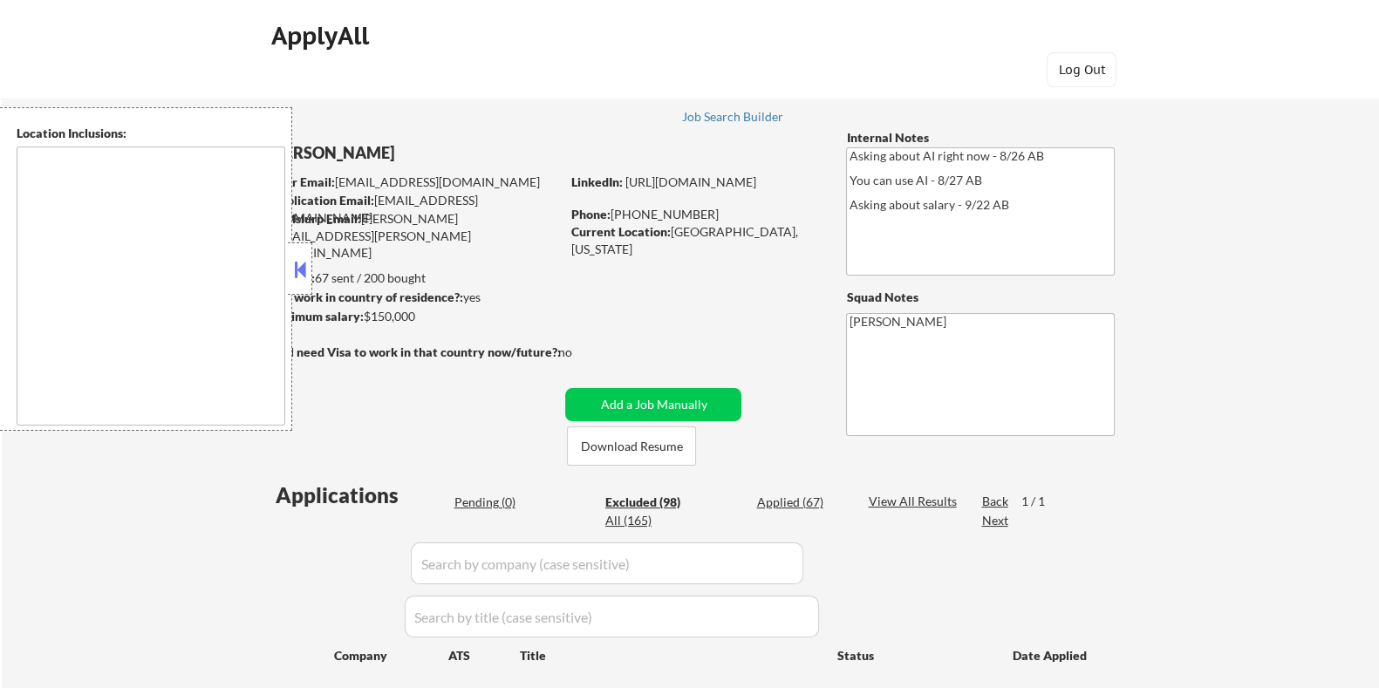
select select ""excluded__expired_""
select select ""excluded__bad_match_""
select select ""excluded__expired_""
select select ""excluded__bad_match_""
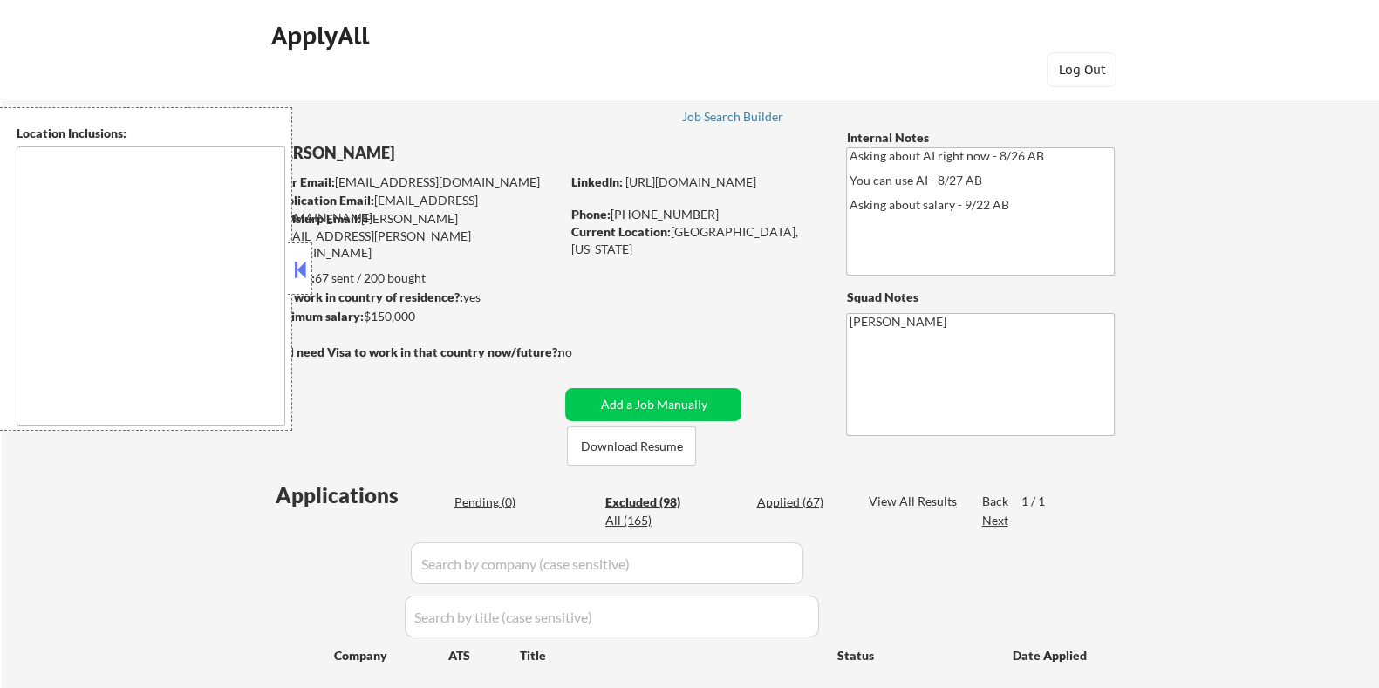
select select ""excluded__expired_""
select select ""excluded__location_""
select select ""excluded__expired_""
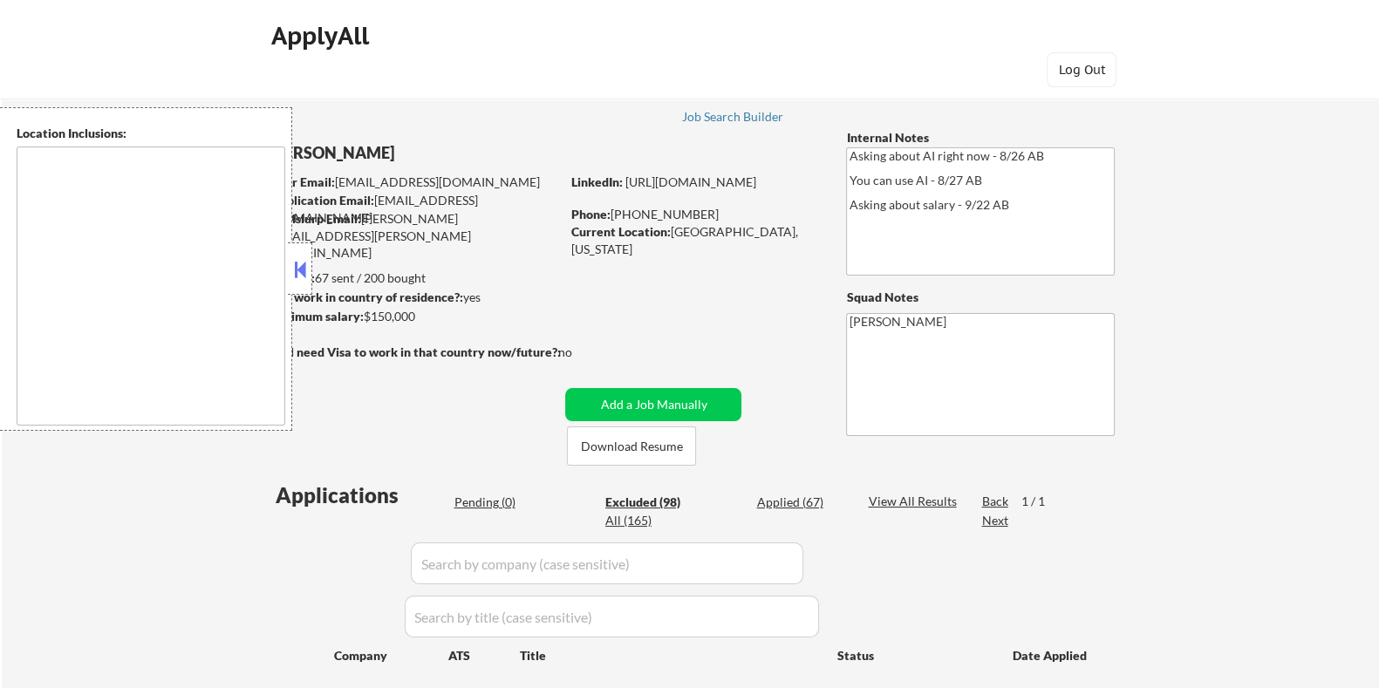
select select ""excluded__location_""
select select ""excluded__expired_""
select select ""excluded__bad_match_""
select select ""excluded__location_""
select select ""excluded__bad_match_""
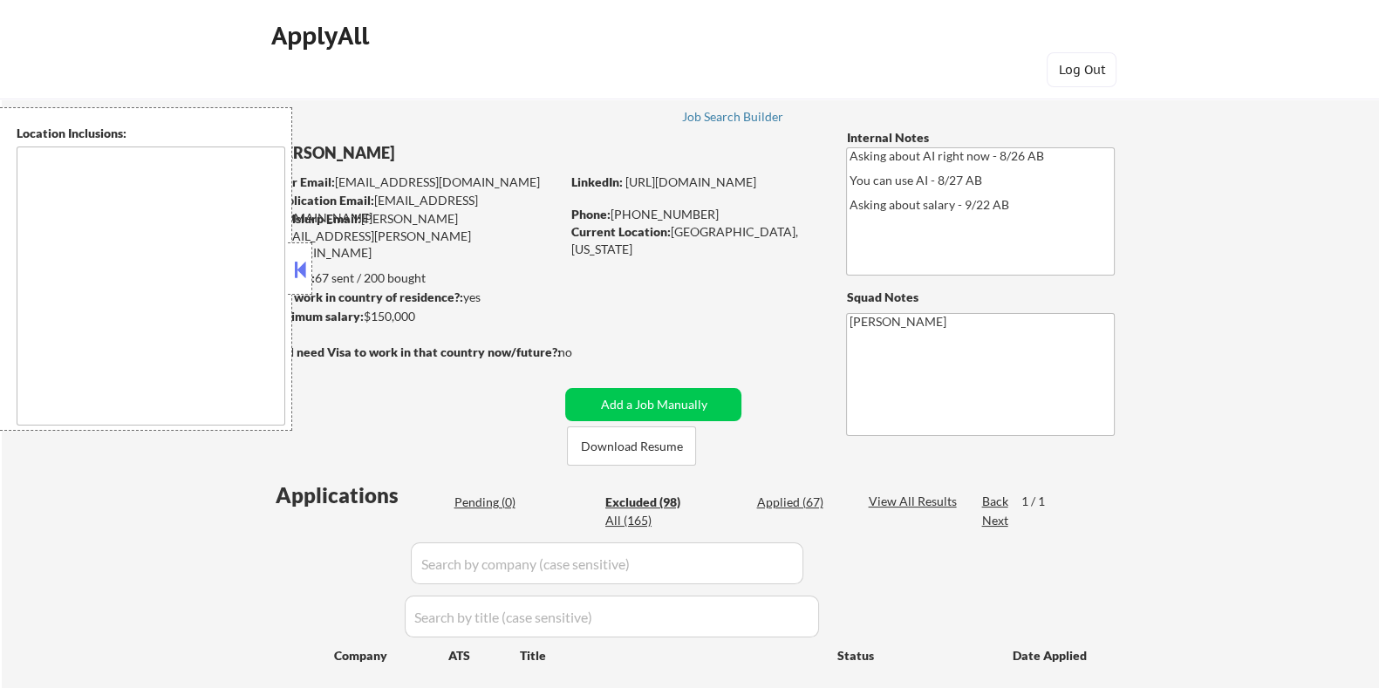
select select ""excluded__bad_match_""
select select ""excluded__expired_""
select select ""excluded__location_""
select select ""excluded""
select select ""excluded__location_""
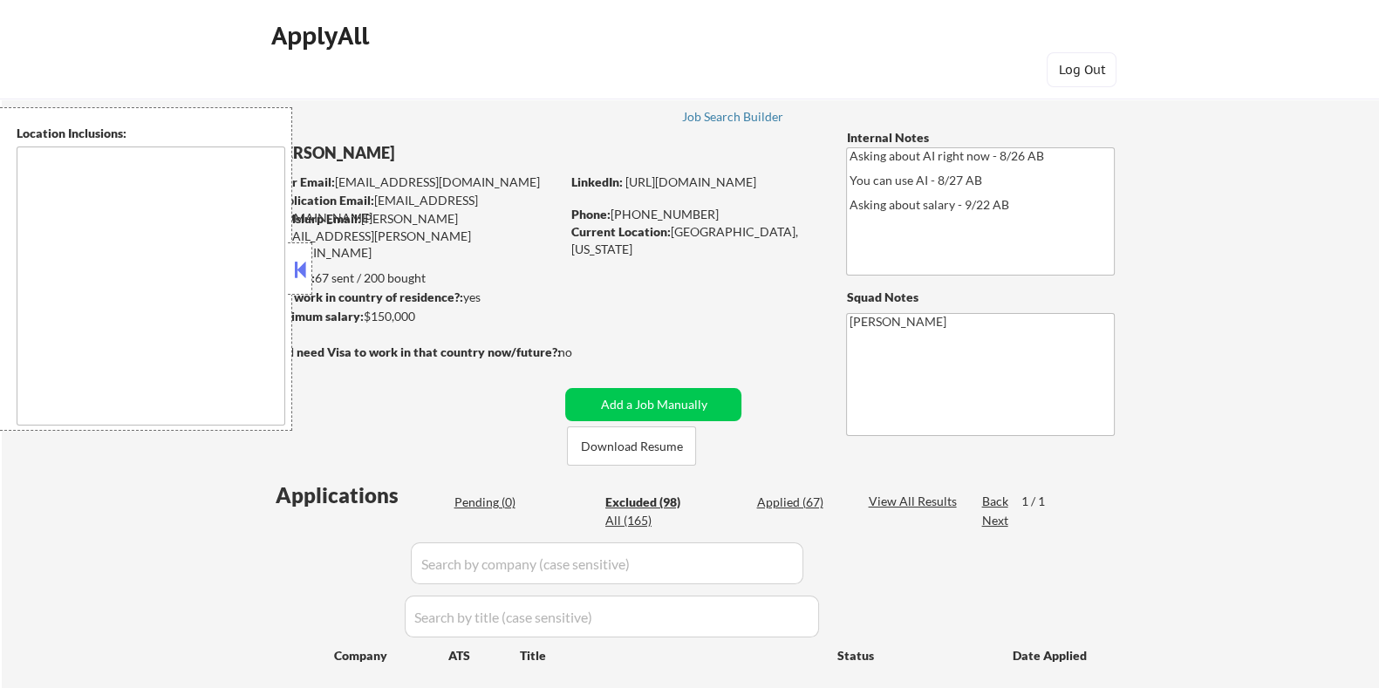
select select ""excluded__salary_""
select select ""excluded__expired_""
select select ""excluded__bad_match_""
select select ""excluded__other_""
select select ""excluded__expired_""
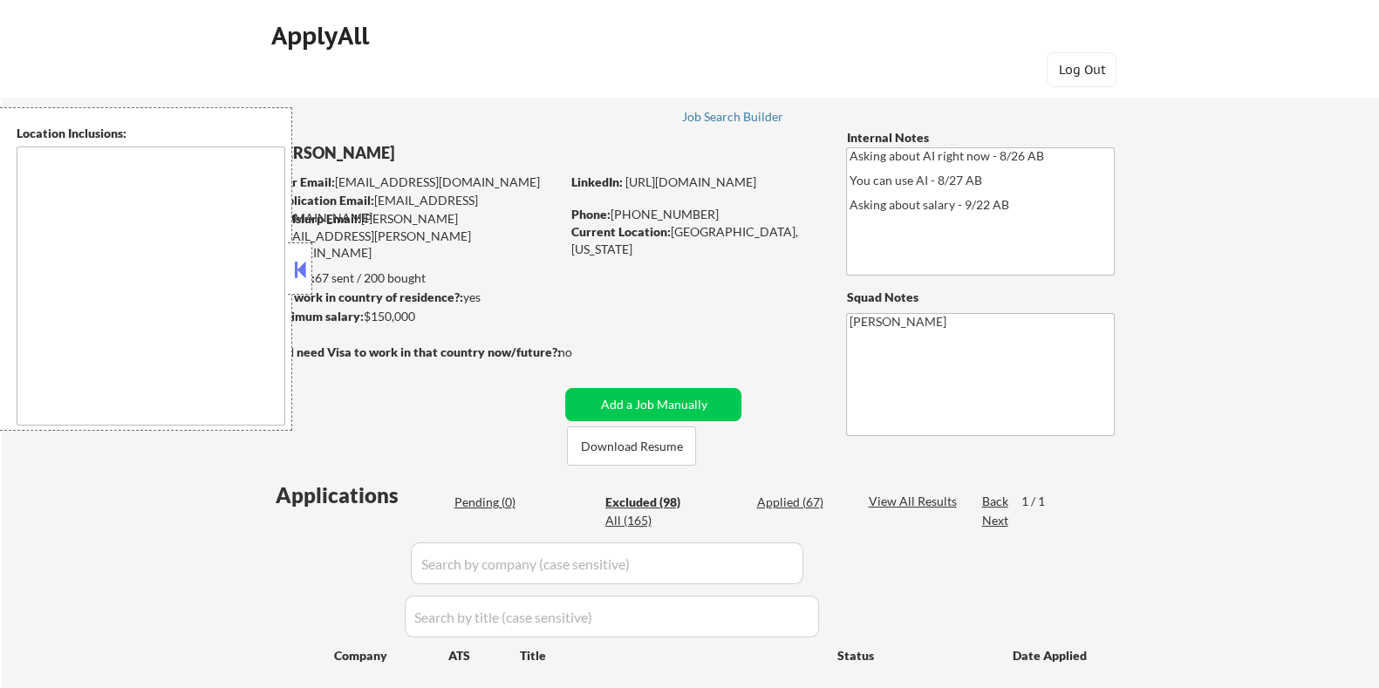
select select ""excluded__expired_""
select select ""excluded__other_""
select select ""excluded__bad_match_""
click at [299, 271] on button at bounding box center [299, 269] width 19 height 26
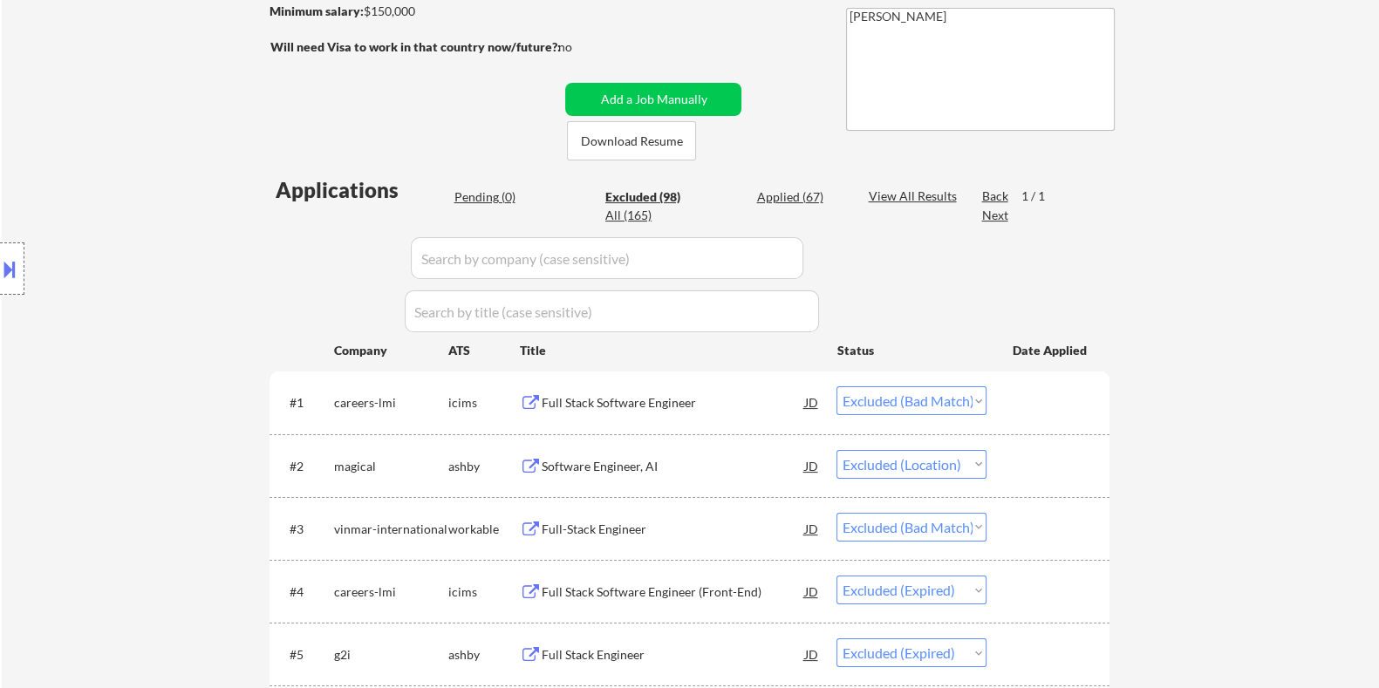
scroll to position [327, 0]
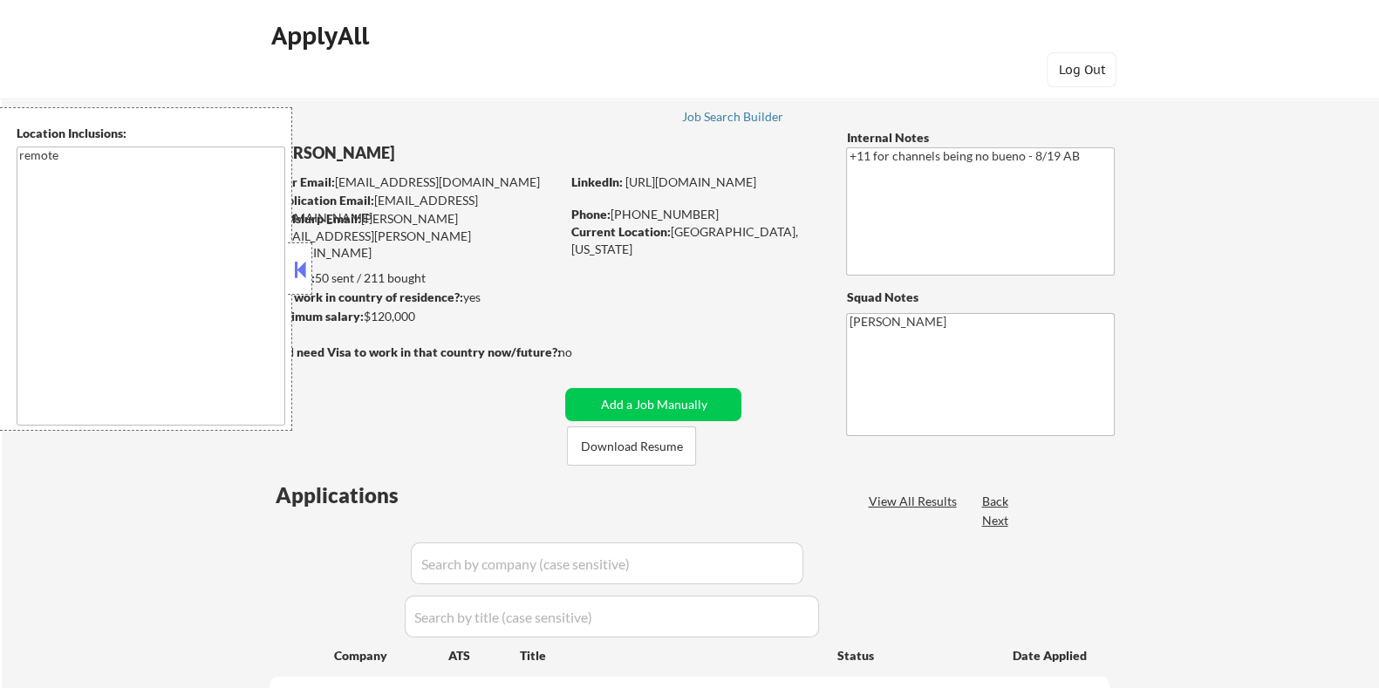
select select ""pending""
click at [301, 253] on div at bounding box center [300, 269] width 24 height 52
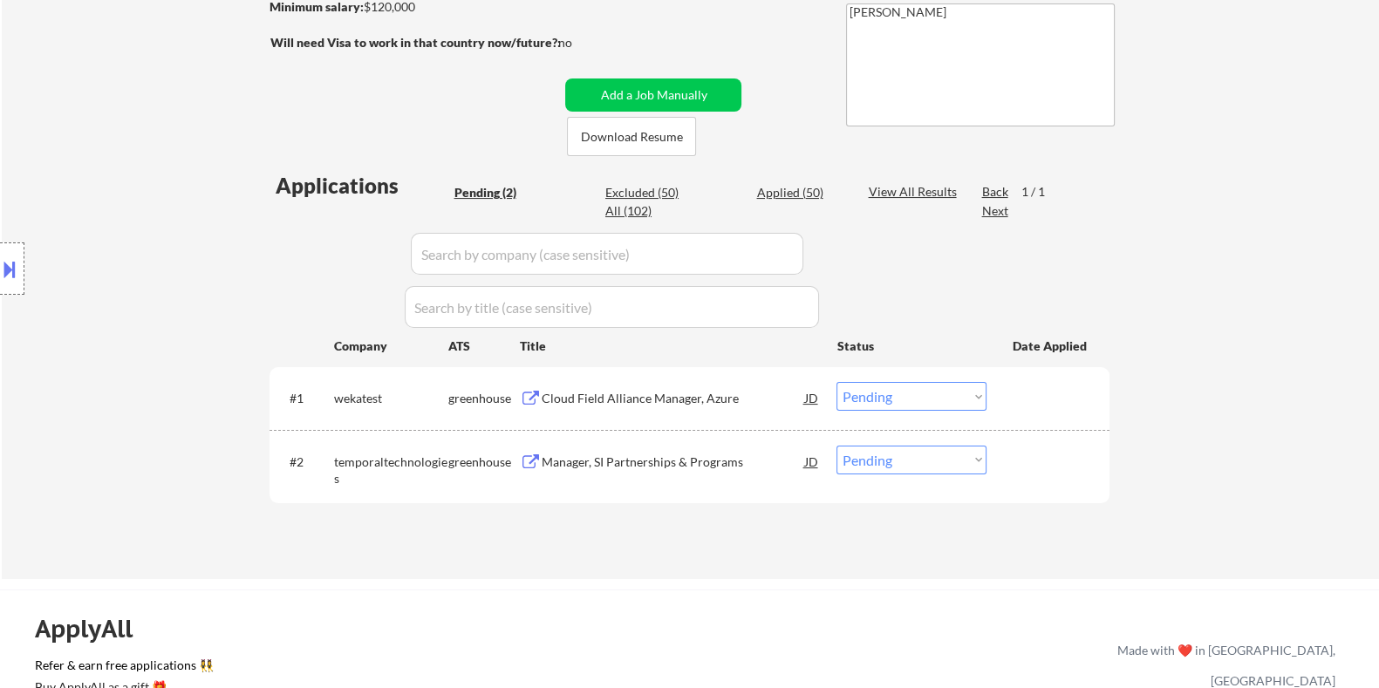
scroll to position [327, 0]
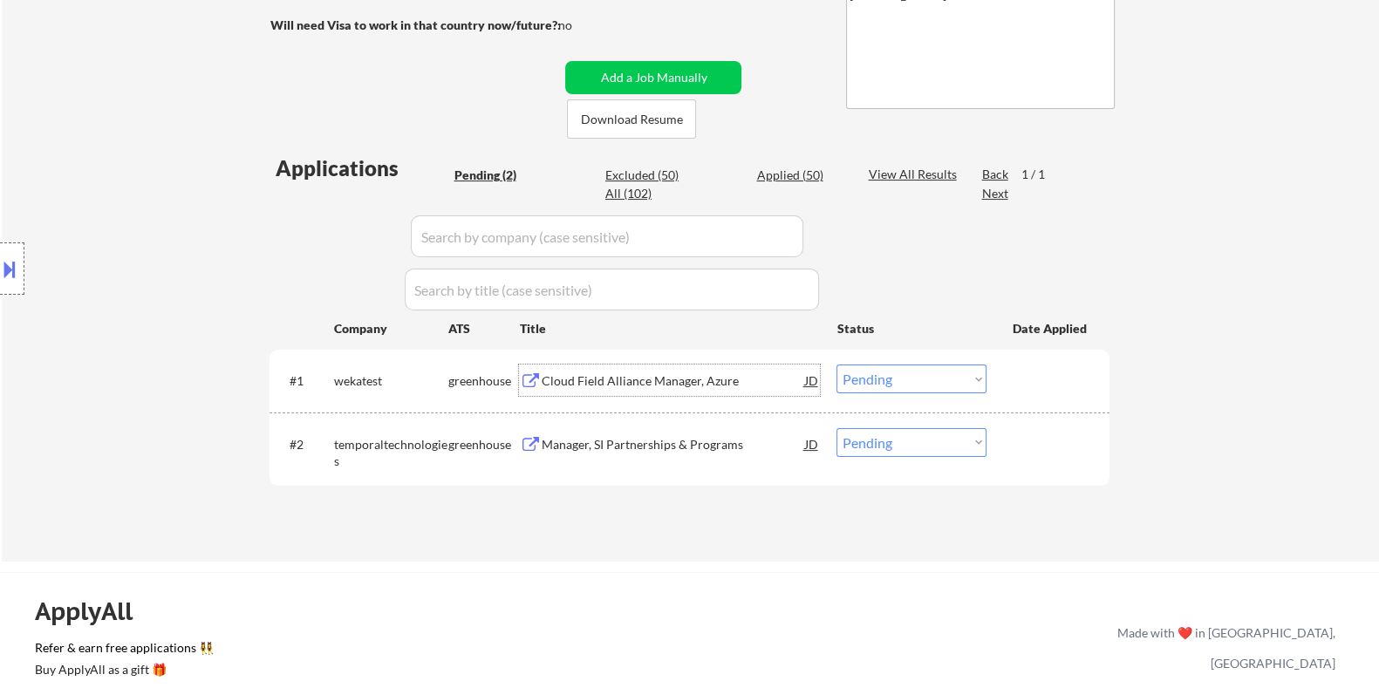
click at [571, 378] on div "Cloud Field Alliance Manager, Azure" at bounding box center [672, 380] width 263 height 17
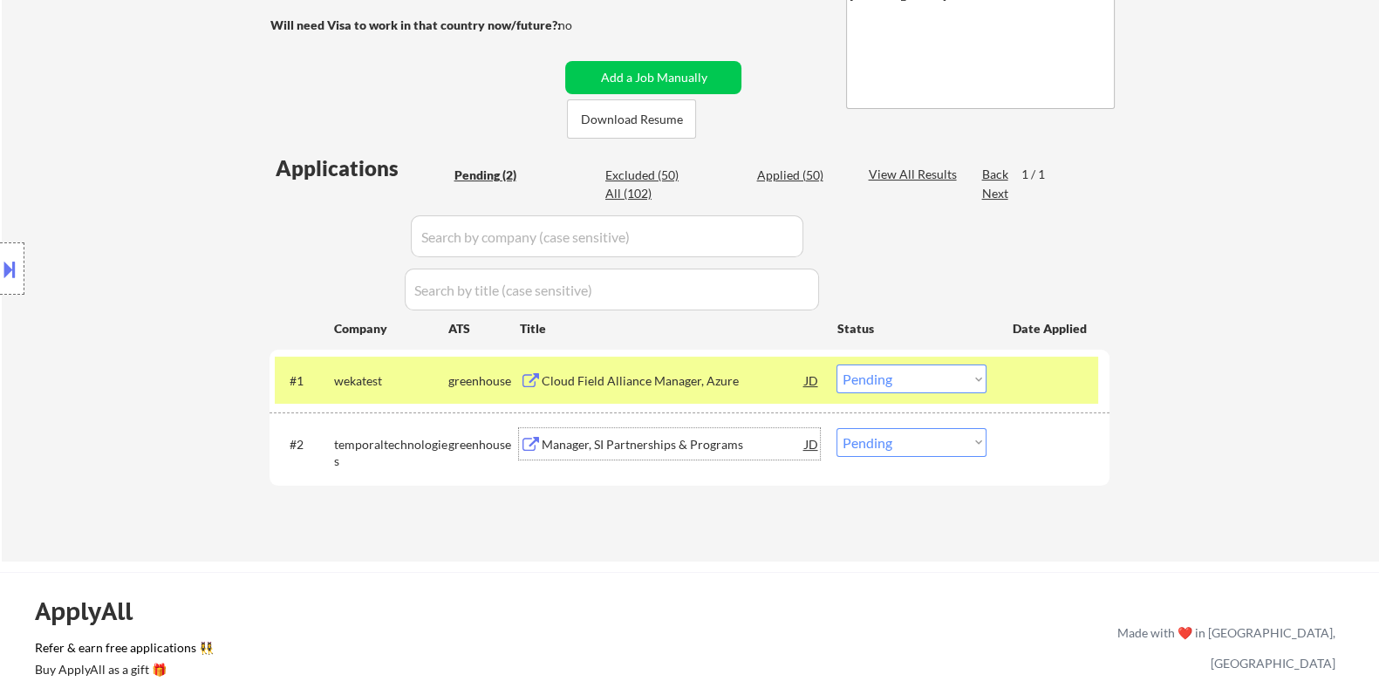
click at [598, 442] on div "Manager, SI Partnerships & Programs" at bounding box center [672, 444] width 263 height 17
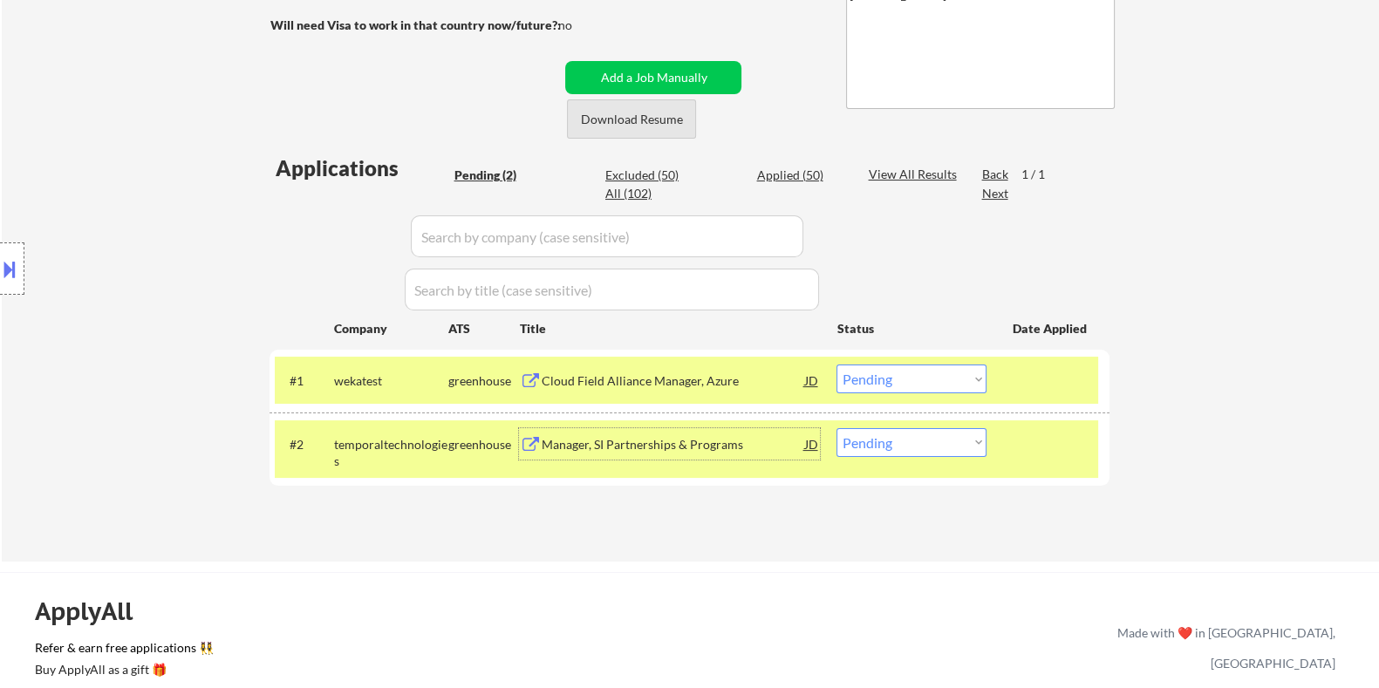
click at [625, 118] on button "Download Resume" at bounding box center [631, 118] width 129 height 39
click at [654, 379] on div "Cloud Field Alliance Manager, Azure" at bounding box center [672, 380] width 263 height 17
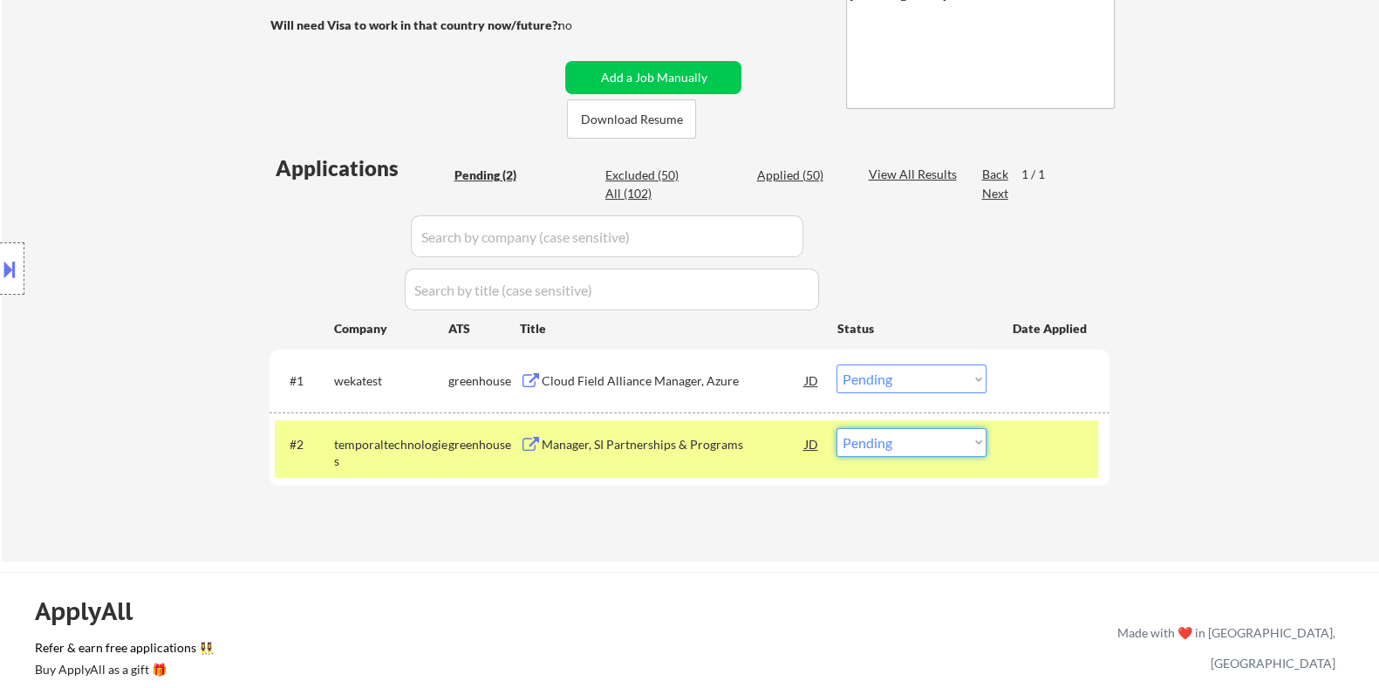
click at [884, 448] on select "Choose an option... Pending Applied Excluded (Questions) Excluded (Expired) Exc…" at bounding box center [912, 442] width 150 height 29
select select ""applied""
click at [837, 428] on select "Choose an option... Pending Applied Excluded (Questions) Excluded (Expired) Exc…" at bounding box center [912, 442] width 150 height 29
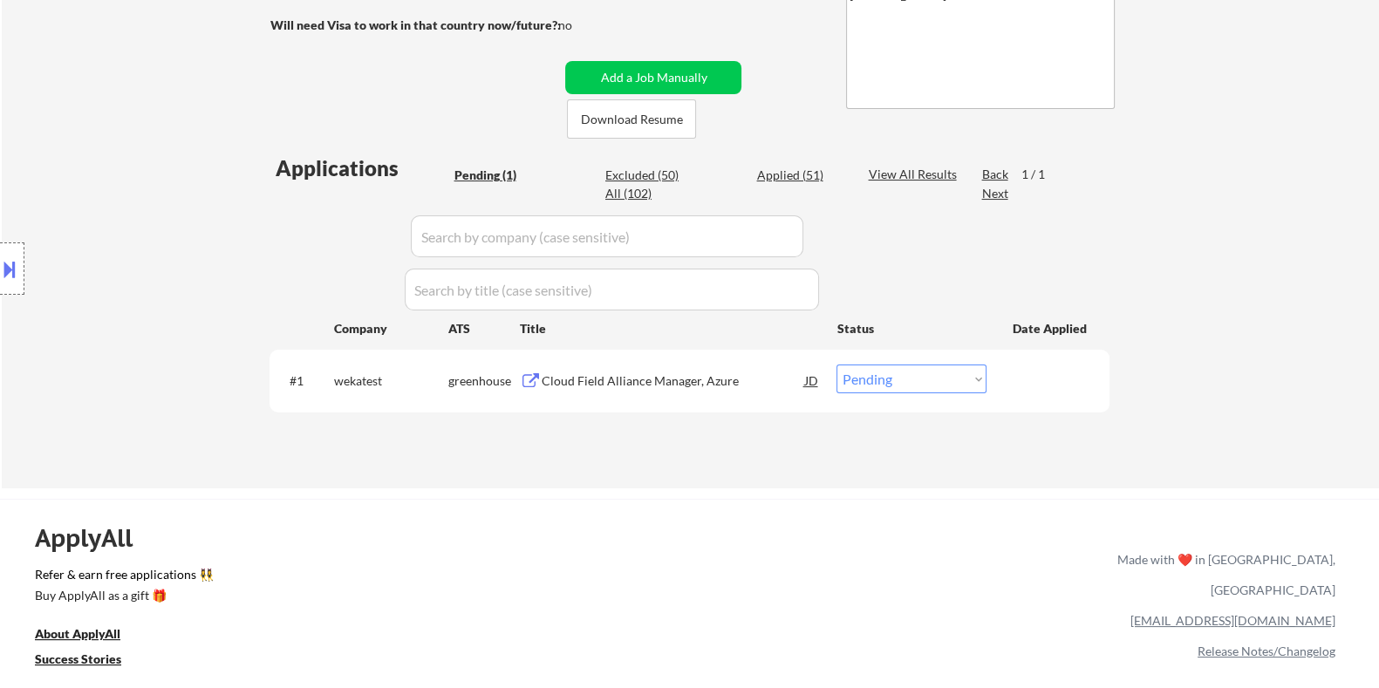
click at [887, 392] on select "Choose an option... Pending Applied Excluded (Questions) Excluded (Expired) Exc…" at bounding box center [912, 379] width 150 height 29
select select ""applied""
click at [837, 365] on select "Choose an option... Pending Applied Excluded (Questions) Excluded (Expired) Exc…" at bounding box center [912, 379] width 150 height 29
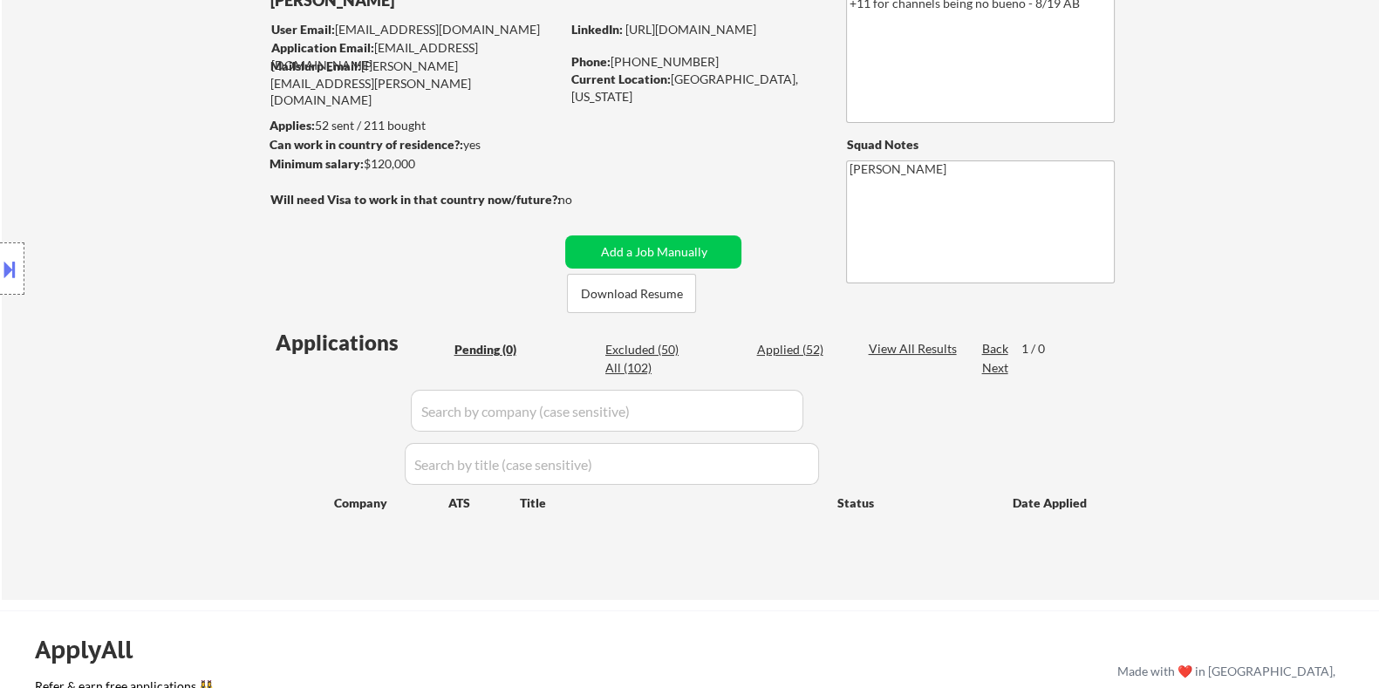
scroll to position [217, 0]
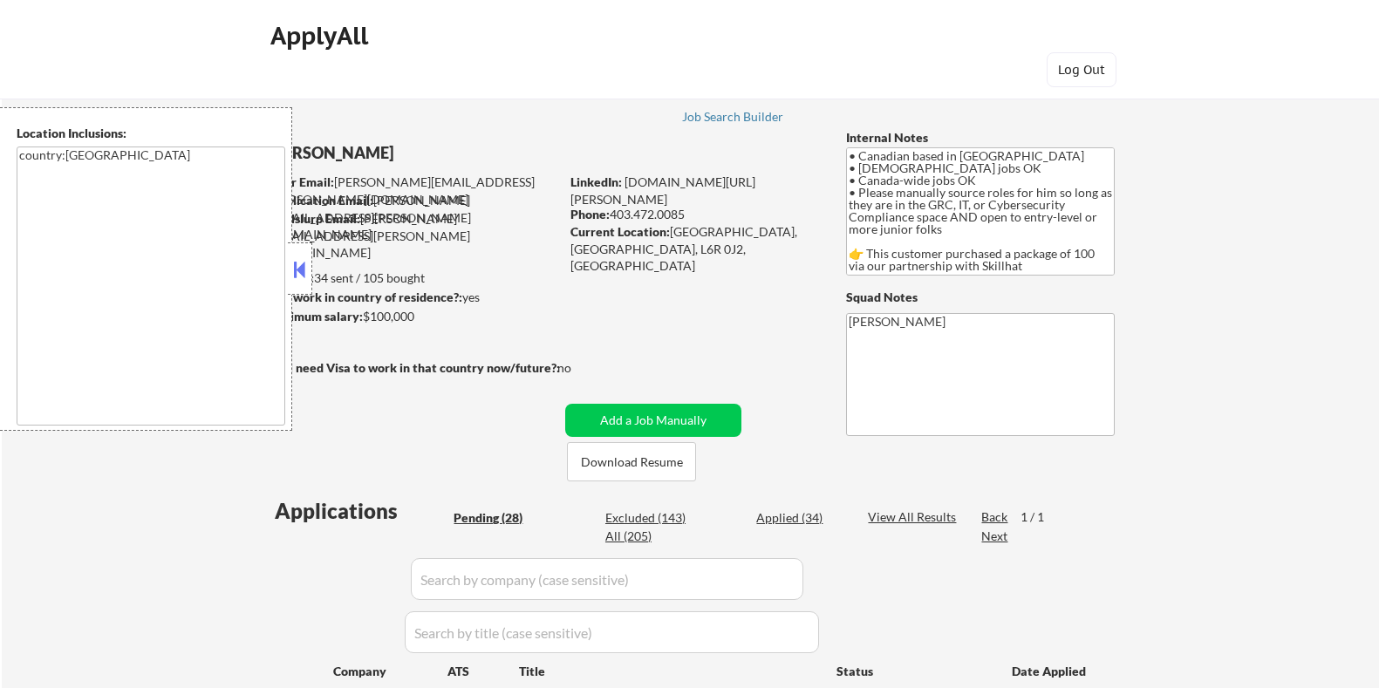
select select ""pending""
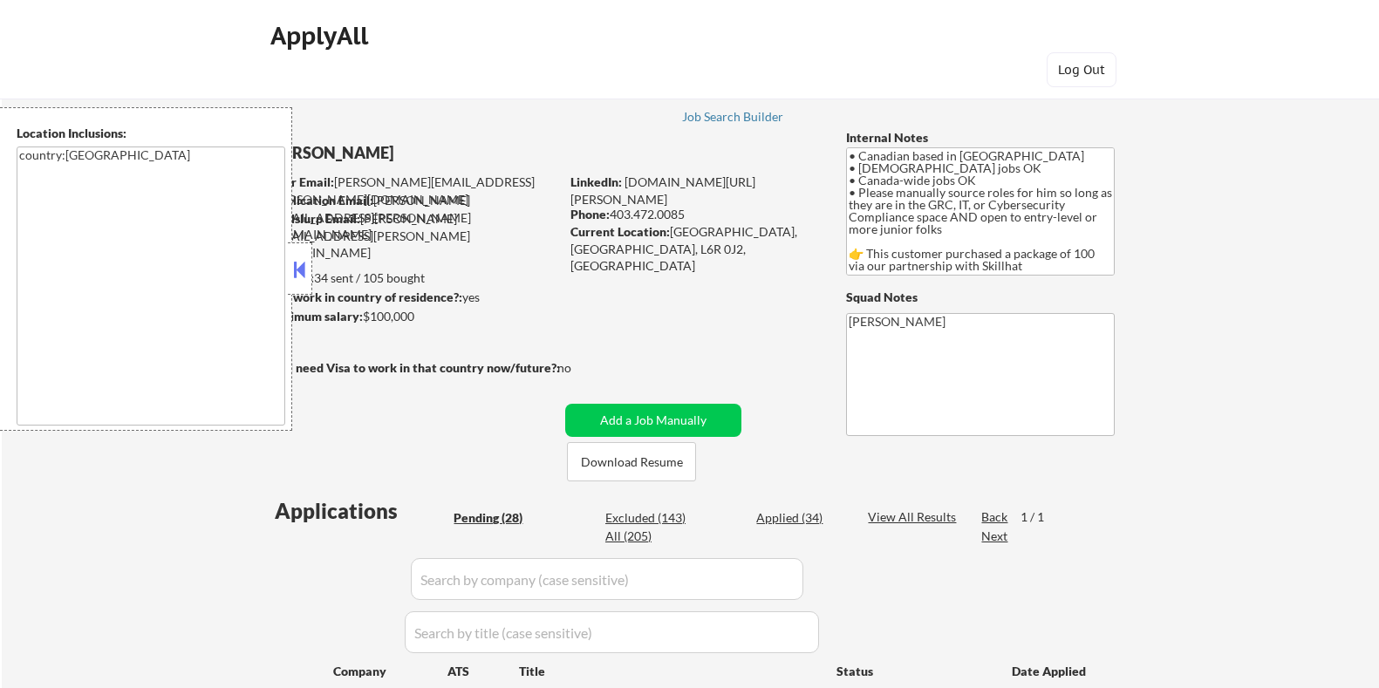
select select ""pending""
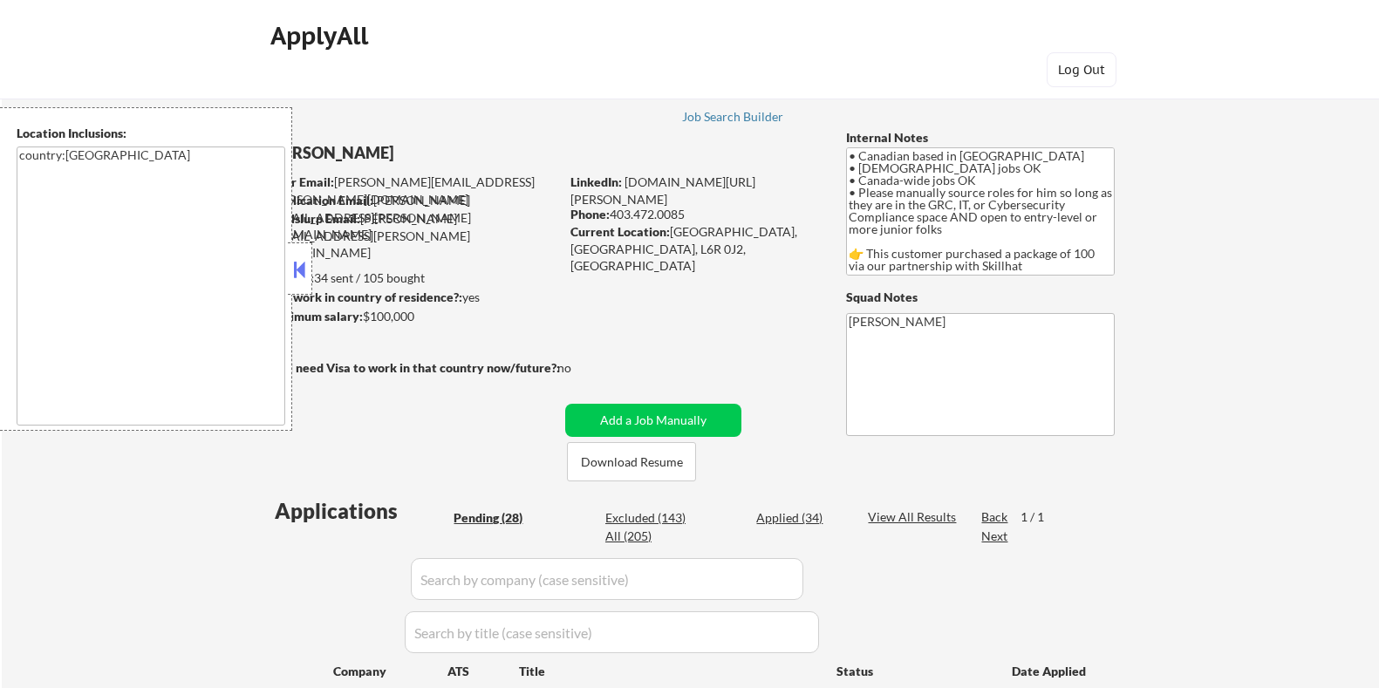
select select ""pending""
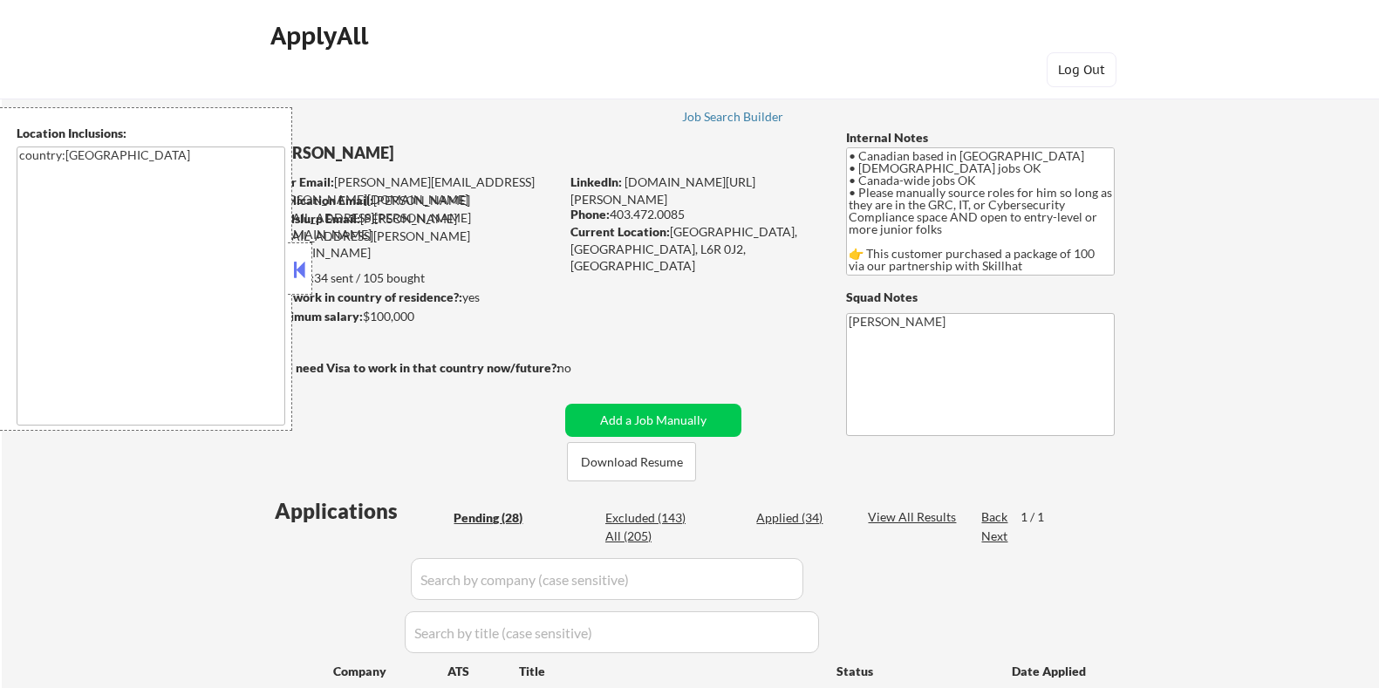
select select ""pending""
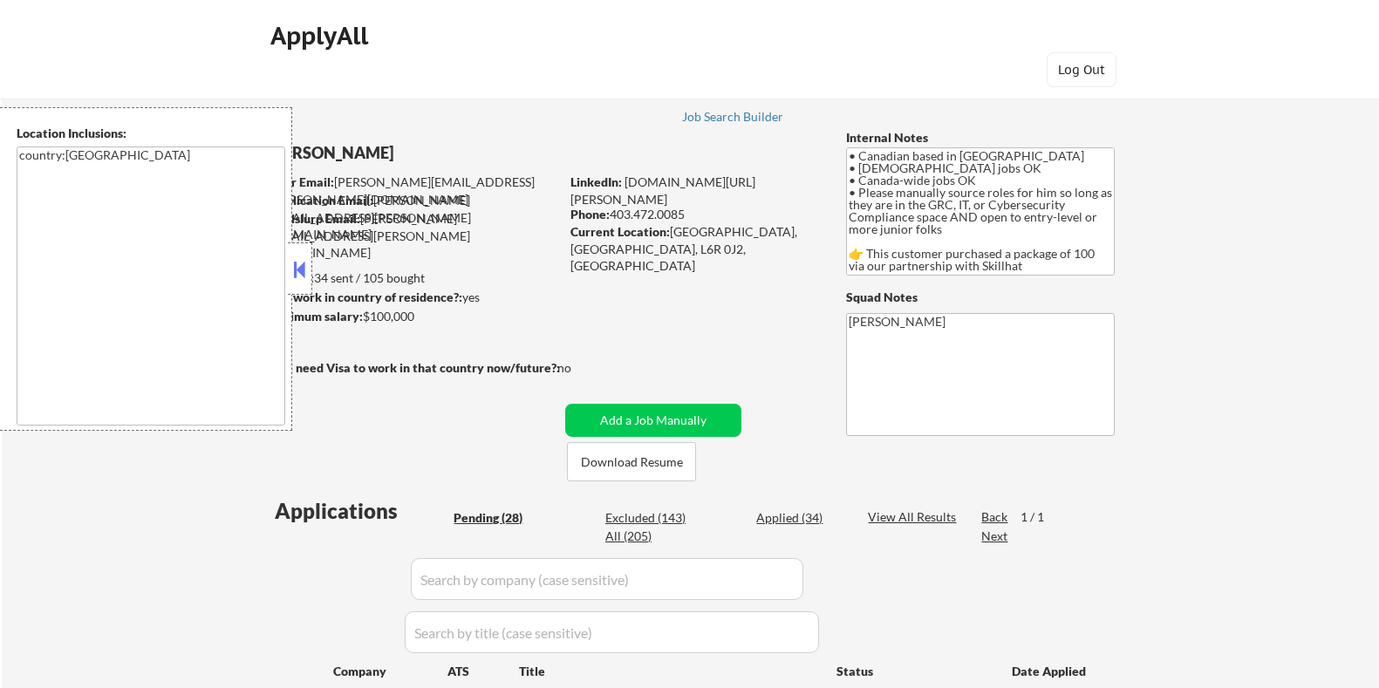
select select ""pending""
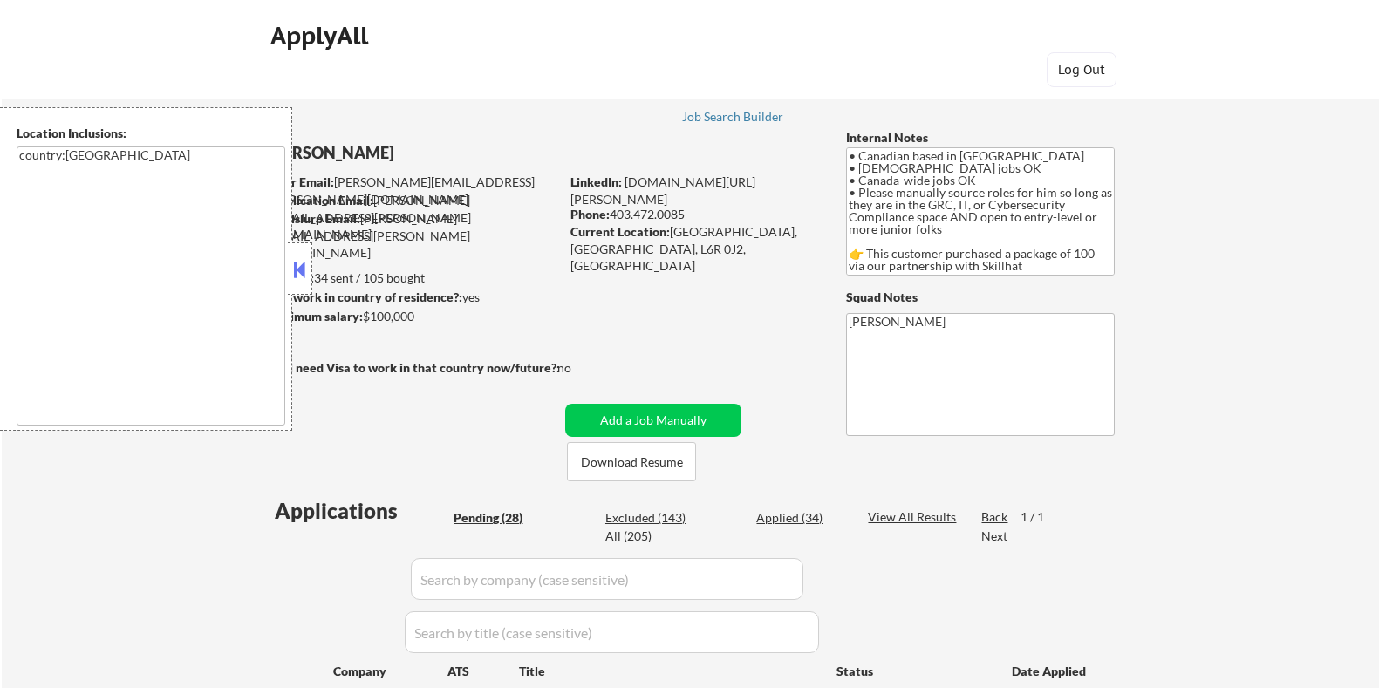
select select ""pending""
click at [300, 275] on button at bounding box center [299, 269] width 19 height 26
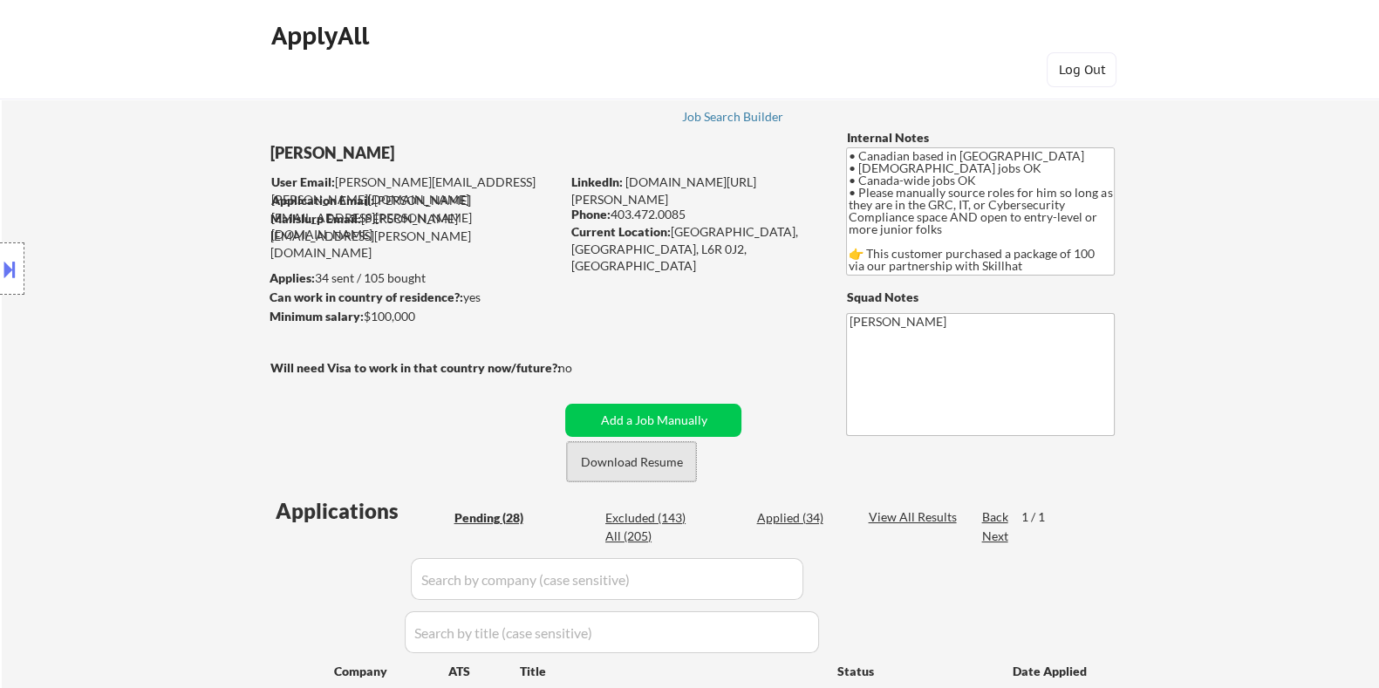
click at [615, 463] on button "Download Resume" at bounding box center [631, 461] width 129 height 39
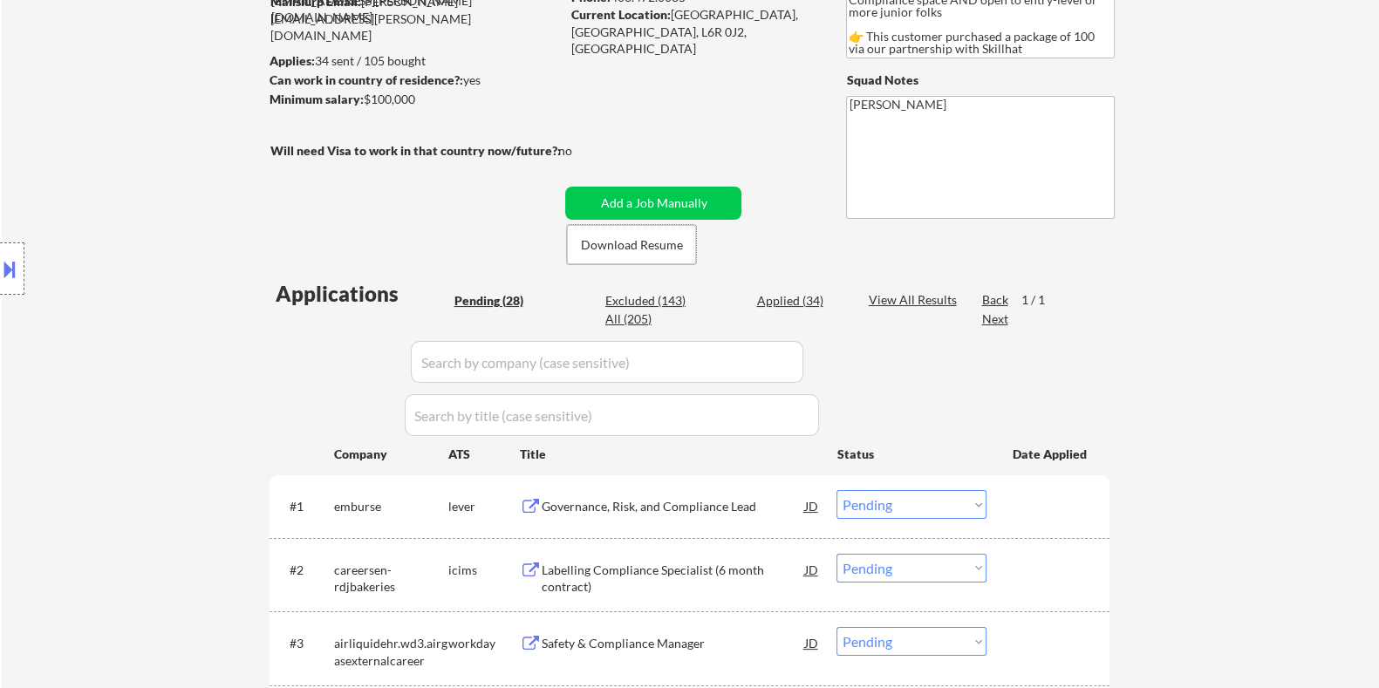
scroll to position [327, 0]
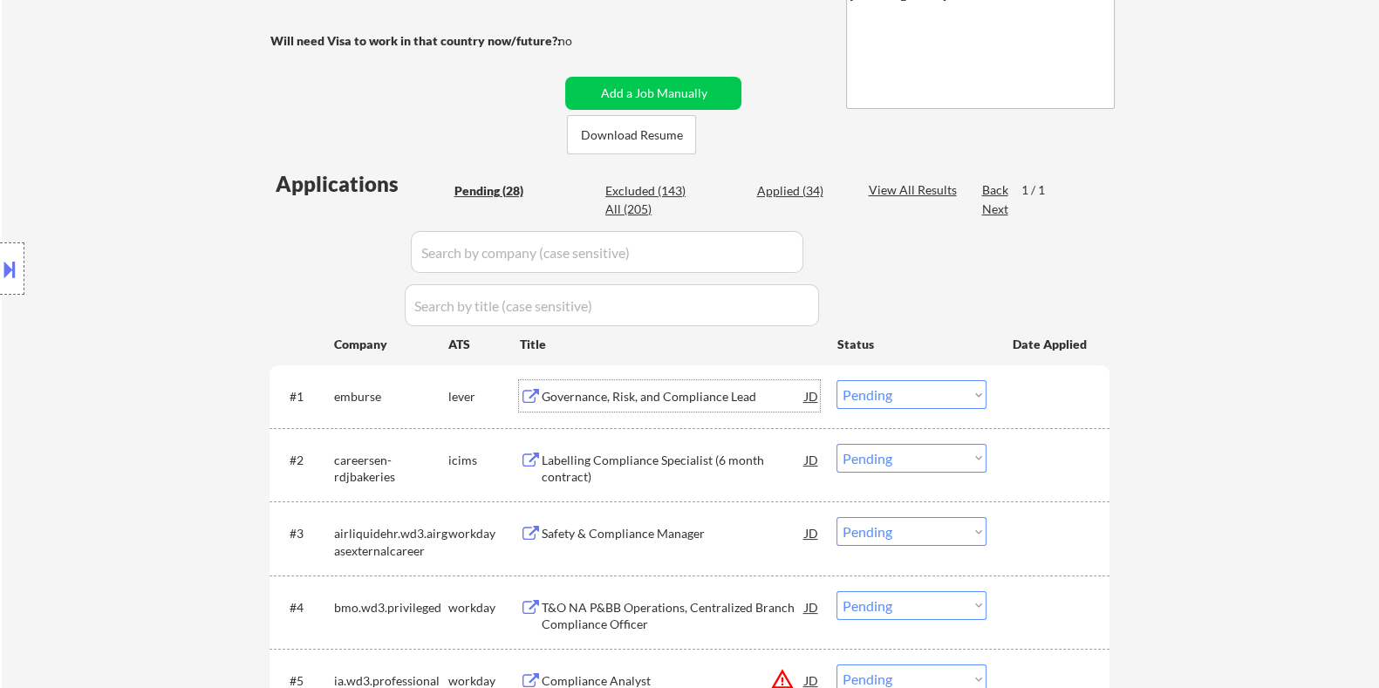
click at [658, 402] on div "Governance, Risk, and Compliance Lead" at bounding box center [672, 396] width 263 height 17
